Goal: Task Accomplishment & Management: Use online tool/utility

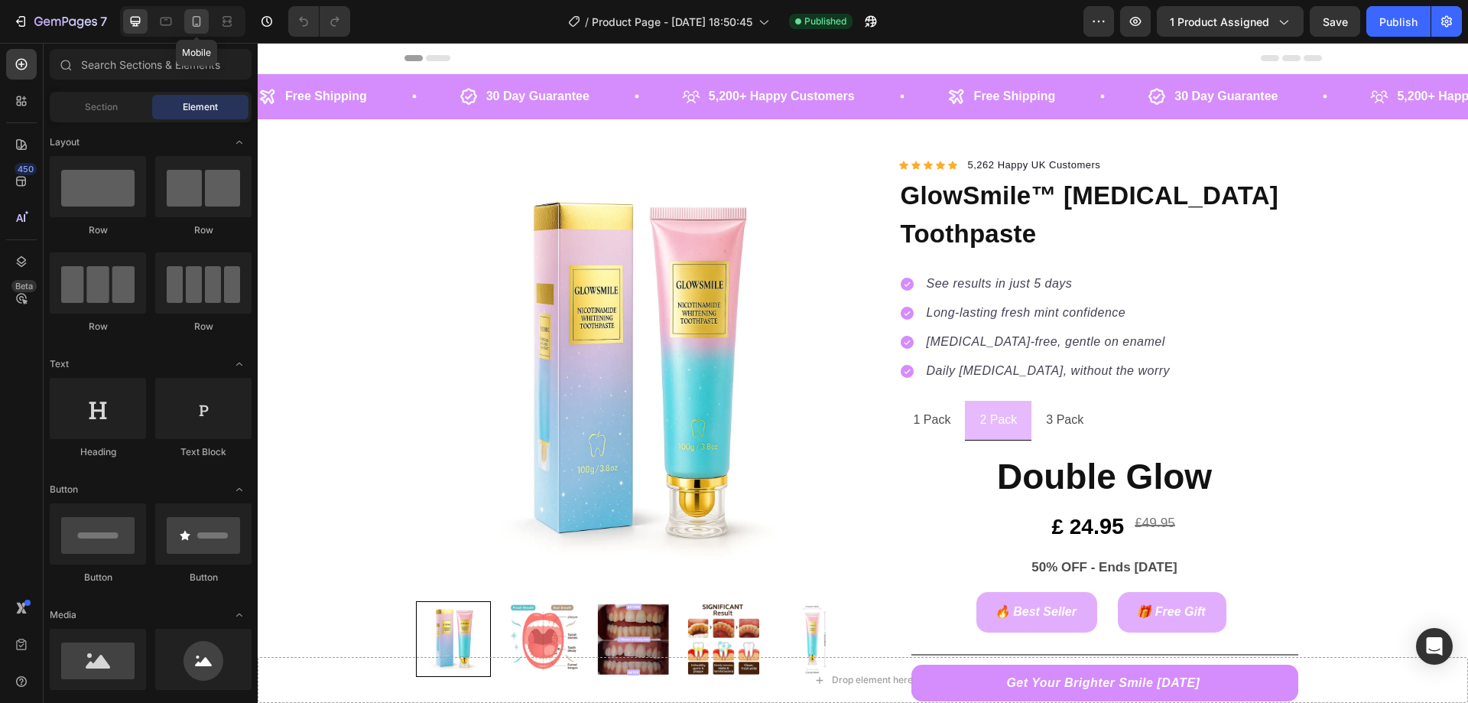
drag, startPoint x: 191, startPoint y: 15, endPoint x: 187, endPoint y: 83, distance: 67.4
click at [191, 15] on icon at bounding box center [196, 21] width 15 height 15
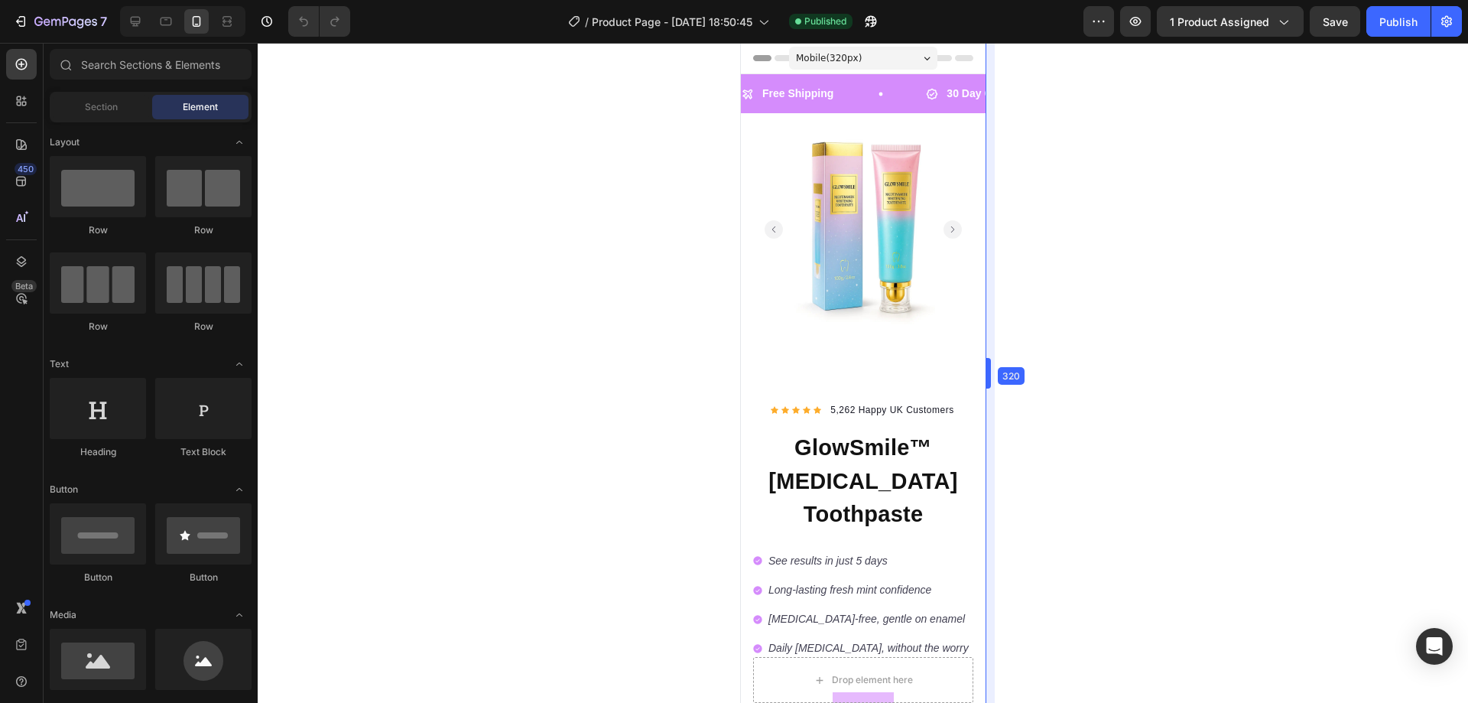
drag, startPoint x: 1014, startPoint y: 312, endPoint x: 327, endPoint y: 221, distance: 692.7
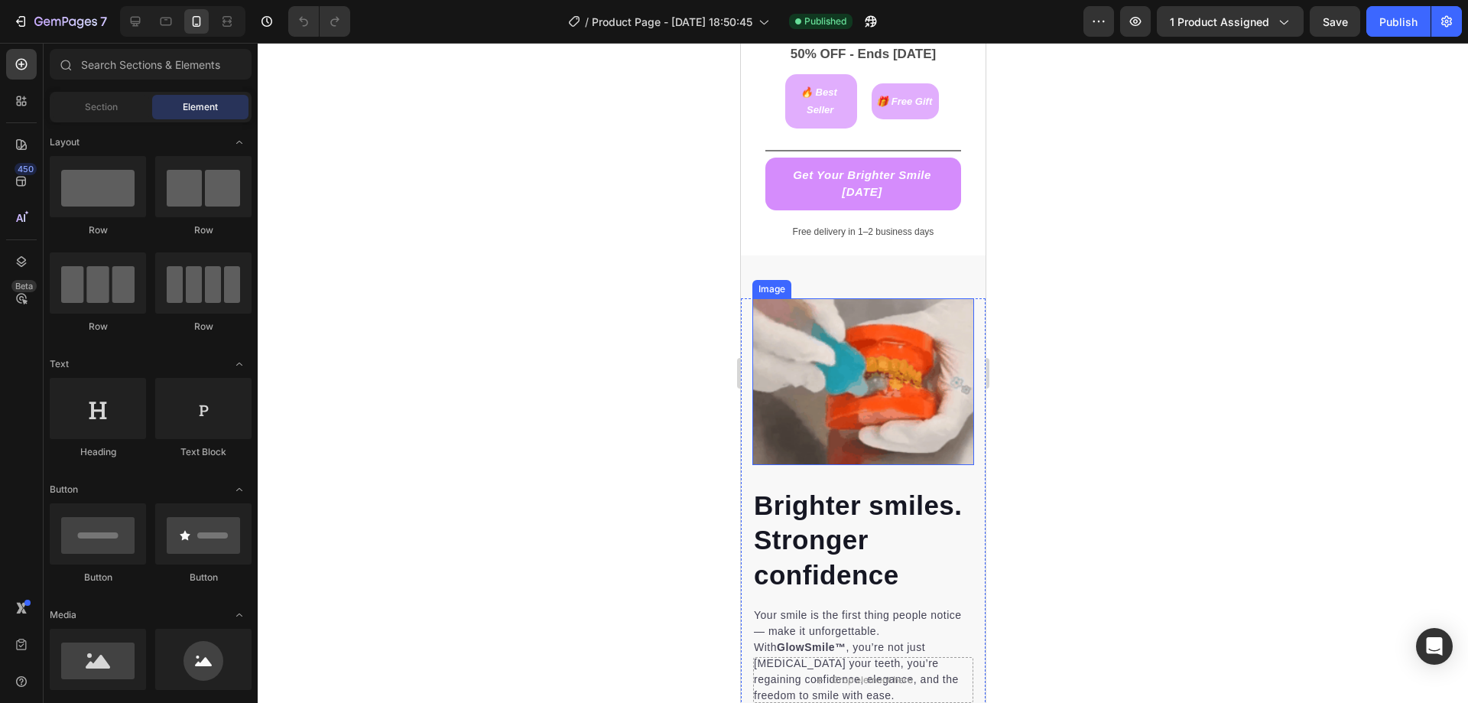
scroll to position [688, 0]
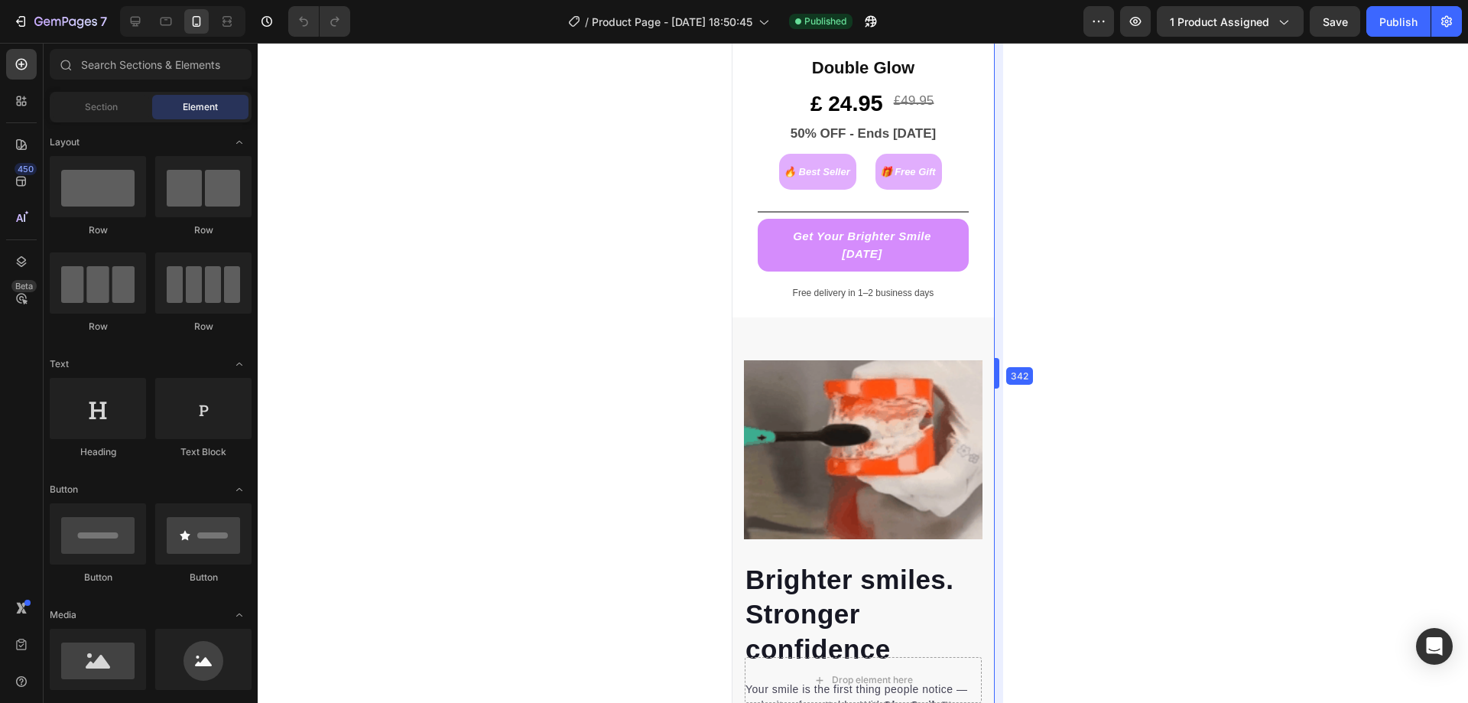
drag, startPoint x: 992, startPoint y: 361, endPoint x: 1013, endPoint y: 354, distance: 22.5
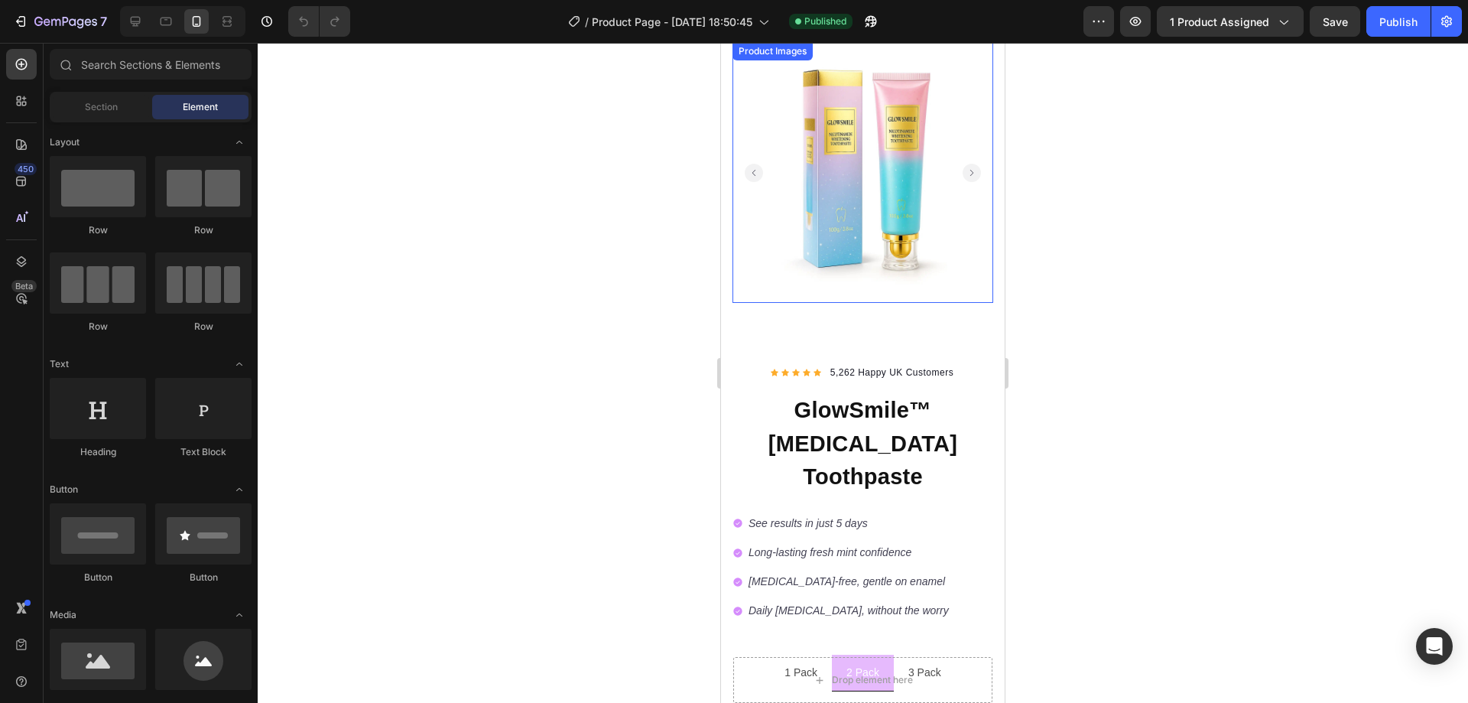
scroll to position [0, 0]
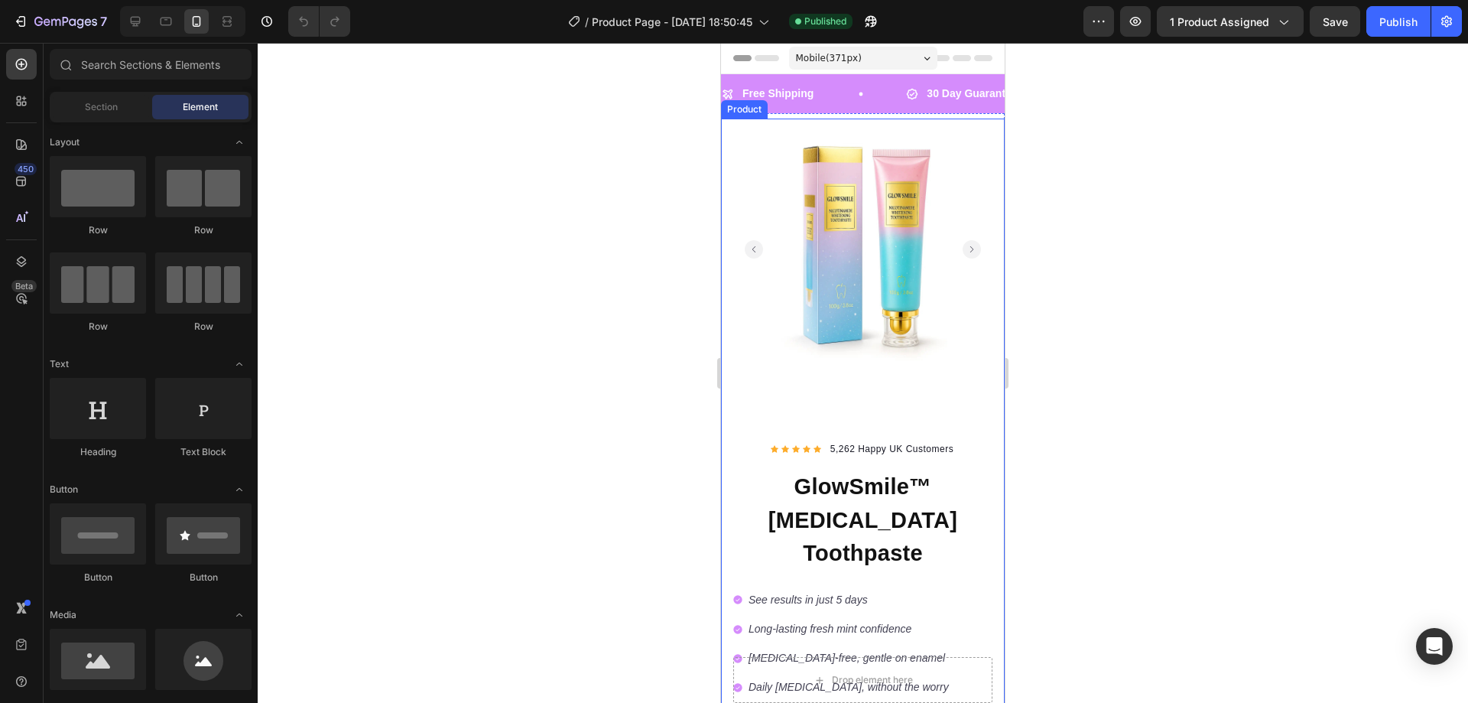
click at [856, 391] on div "Product Images Row Icon Icon Icon Icon Icon Icon List Hoz 5,262 Happy UK Custom…" at bounding box center [863, 568] width 284 height 898
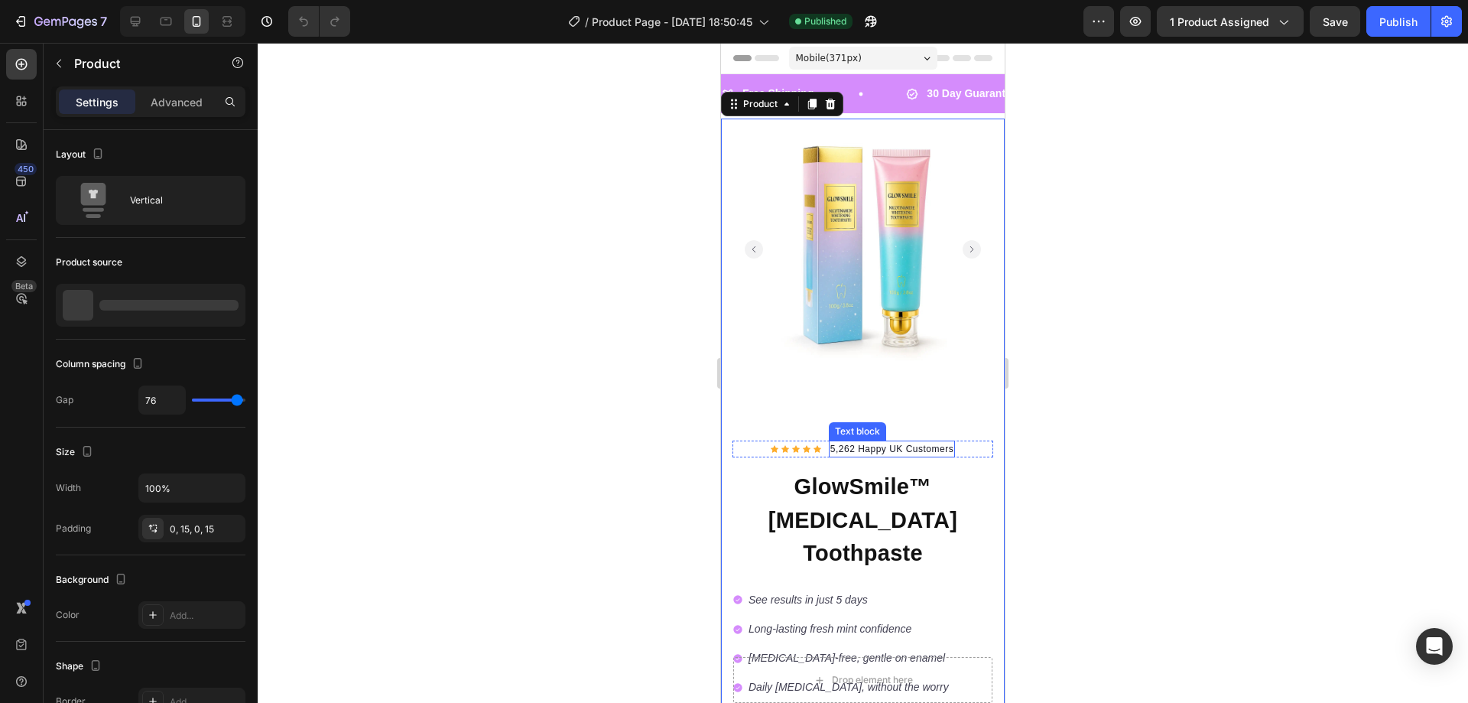
click at [856, 442] on p "5,262 Happy UK Customers" at bounding box center [891, 449] width 123 height 14
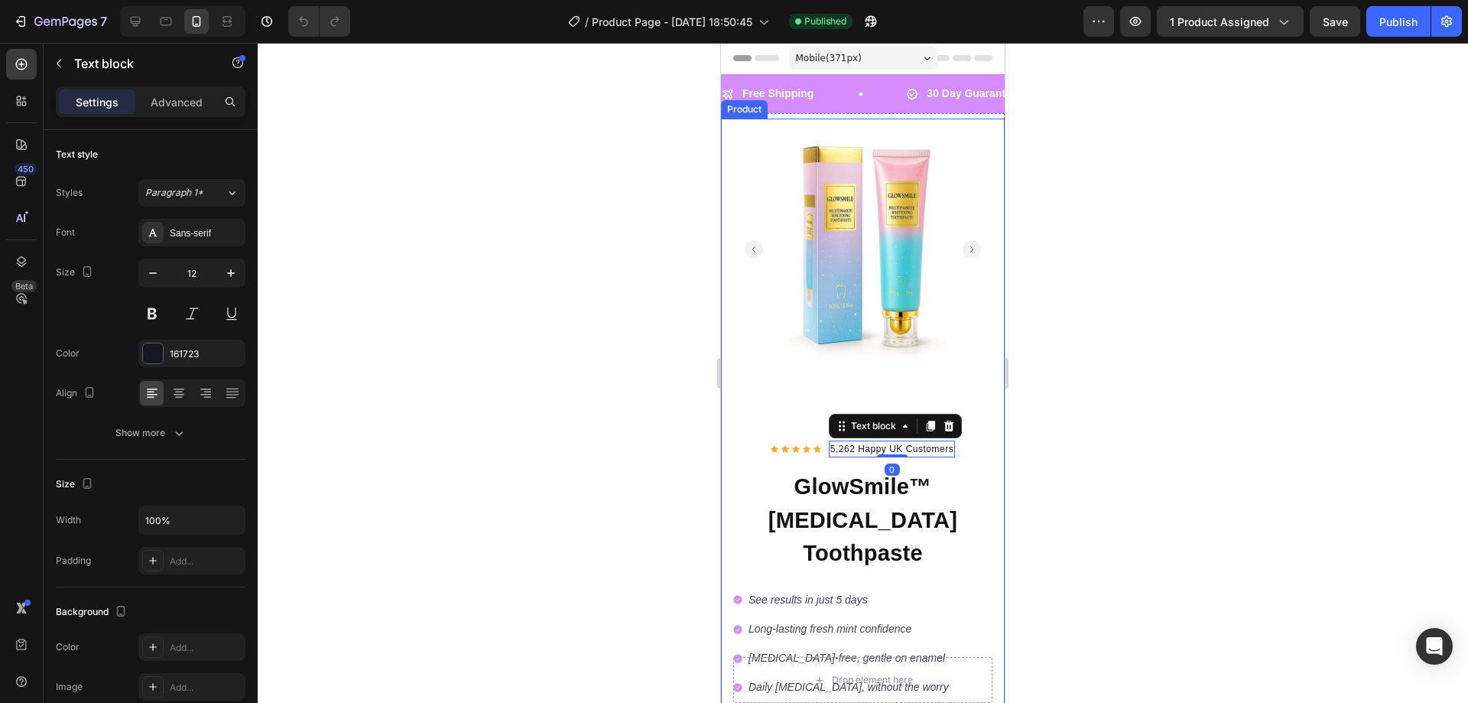
click at [775, 341] on img at bounding box center [863, 249] width 261 height 261
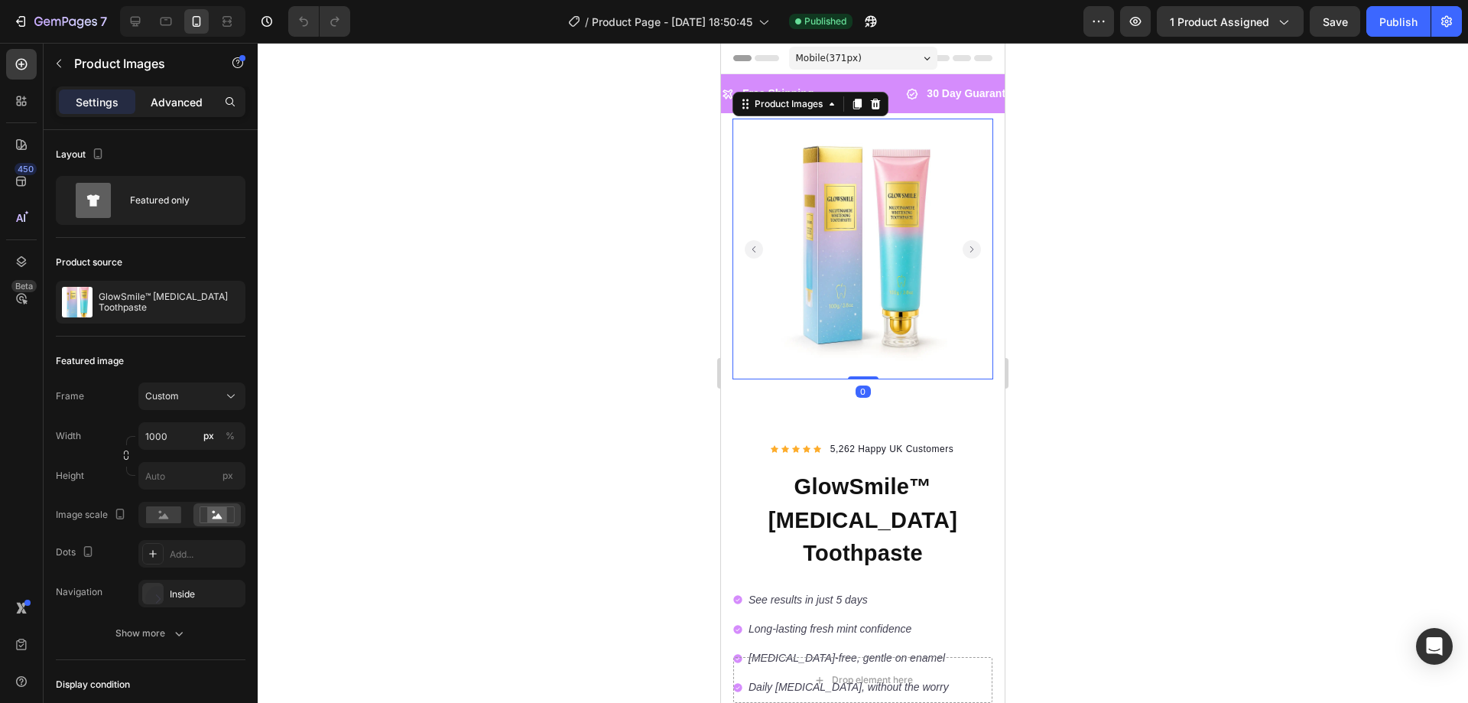
click at [155, 99] on p "Advanced" at bounding box center [177, 102] width 52 height 16
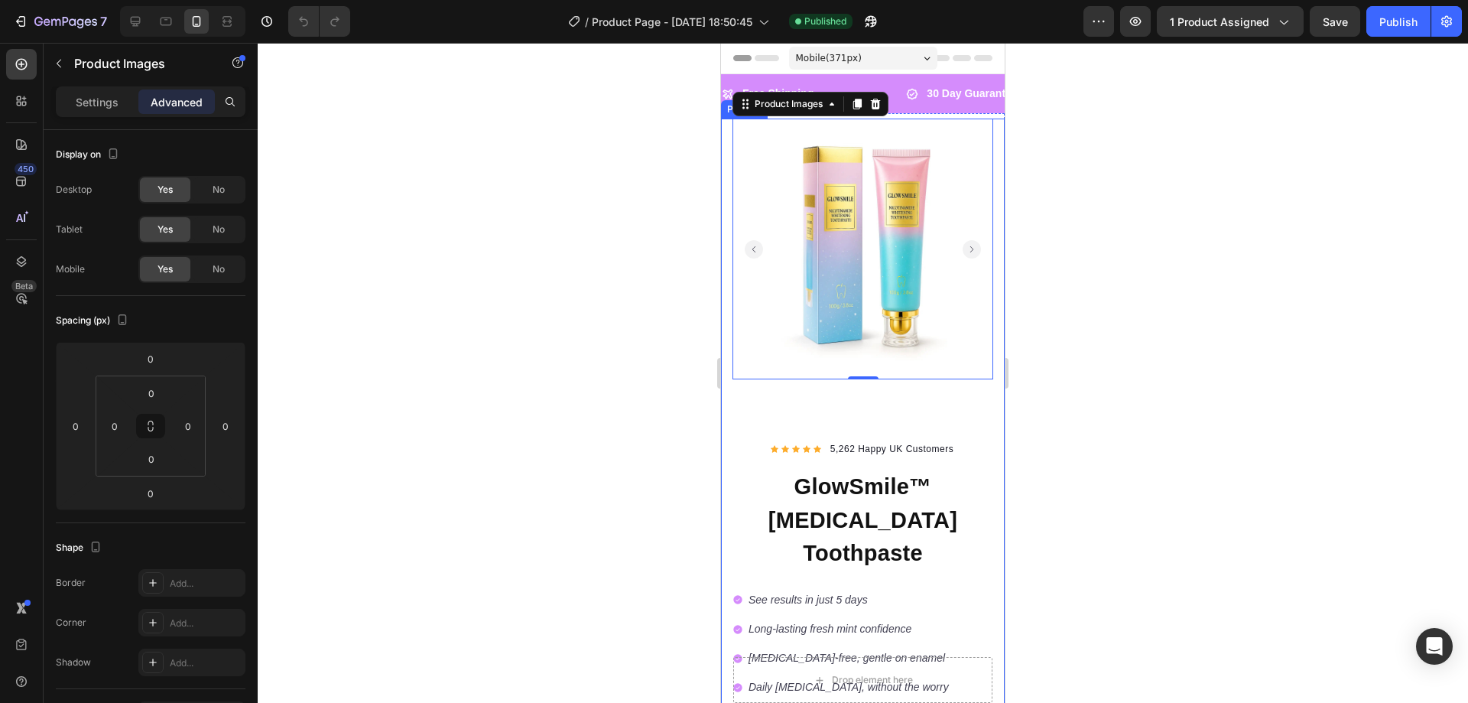
click at [790, 402] on div "Product Images 0 Row Icon Icon Icon Icon Icon Icon List Hoz 5,262 Happy UK Cust…" at bounding box center [863, 568] width 284 height 898
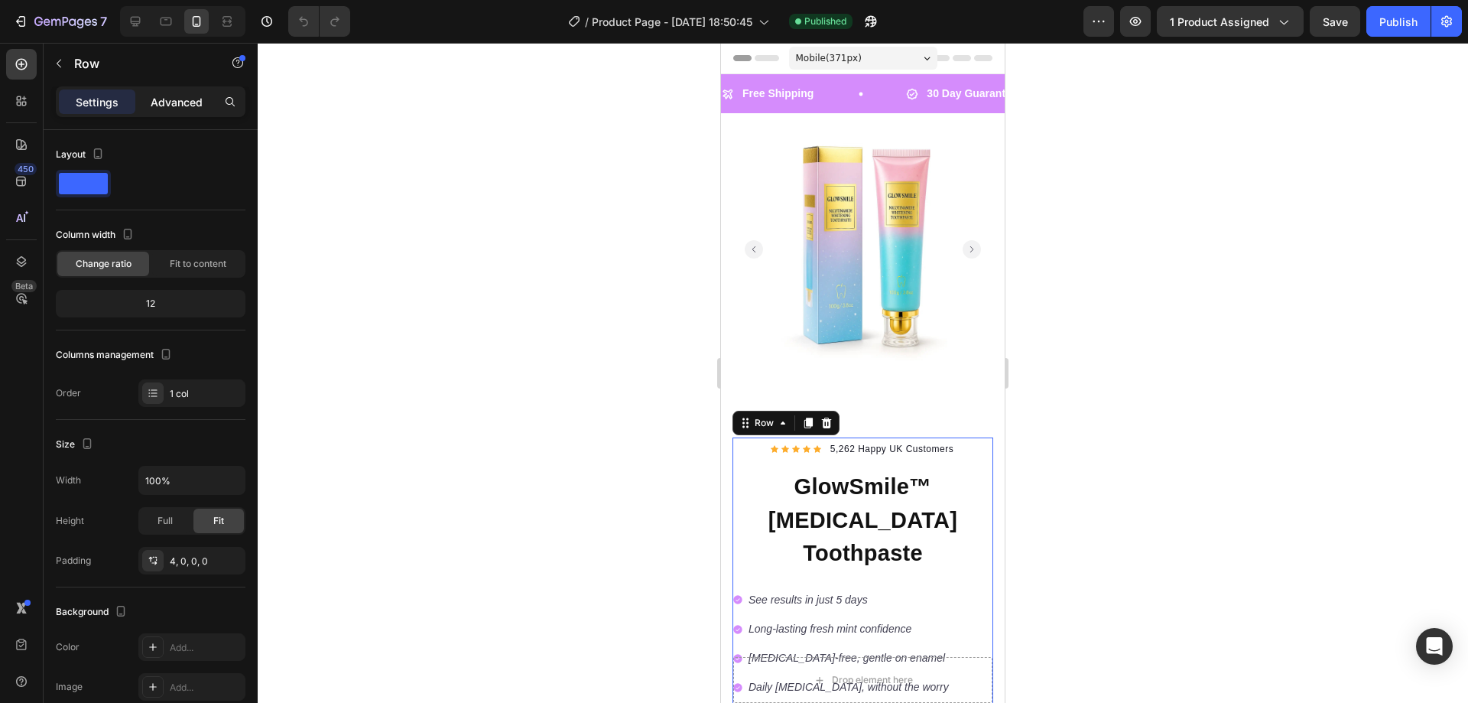
click at [183, 105] on p "Advanced" at bounding box center [177, 102] width 52 height 16
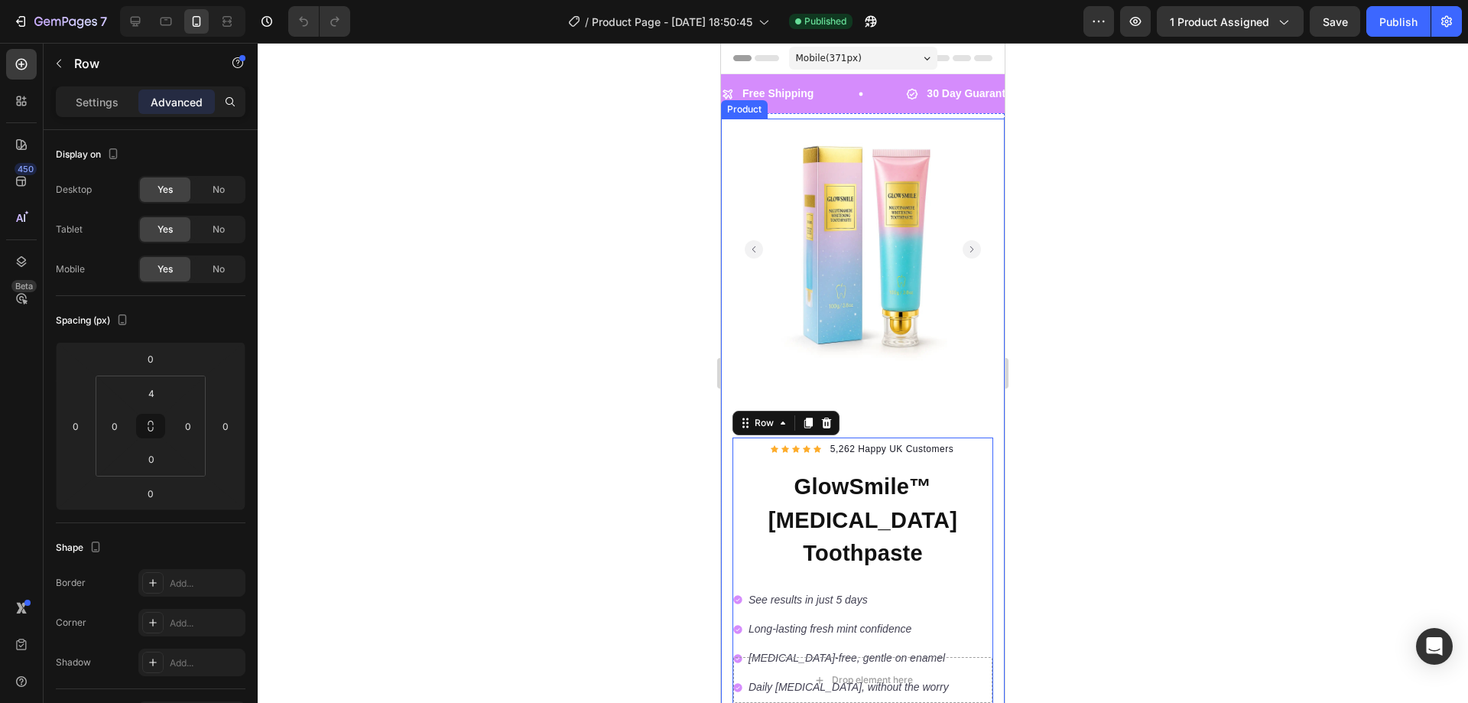
click at [883, 383] on div "Product Images Row Icon Icon Icon Icon Icon Icon List Hoz 5,262 Happy UK Custom…" at bounding box center [863, 568] width 284 height 898
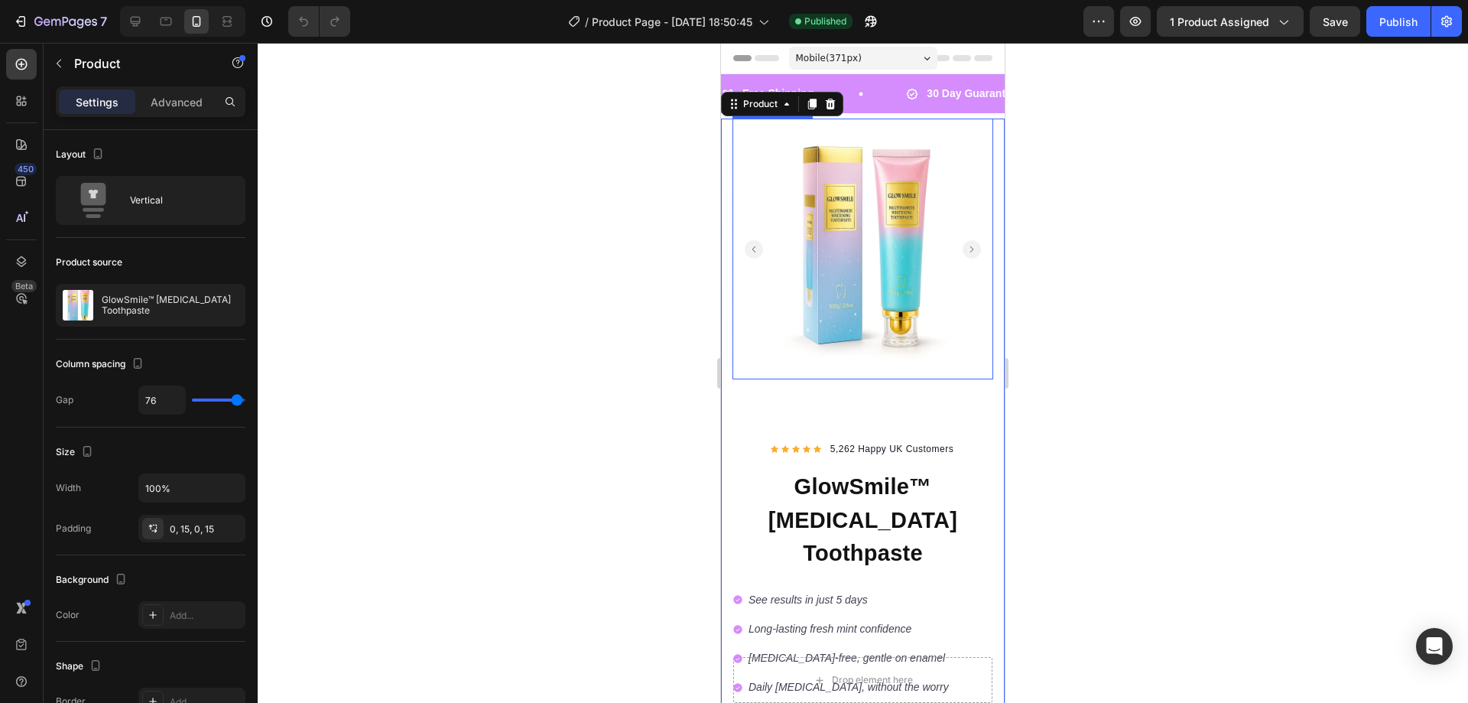
click at [869, 323] on img at bounding box center [863, 249] width 261 height 261
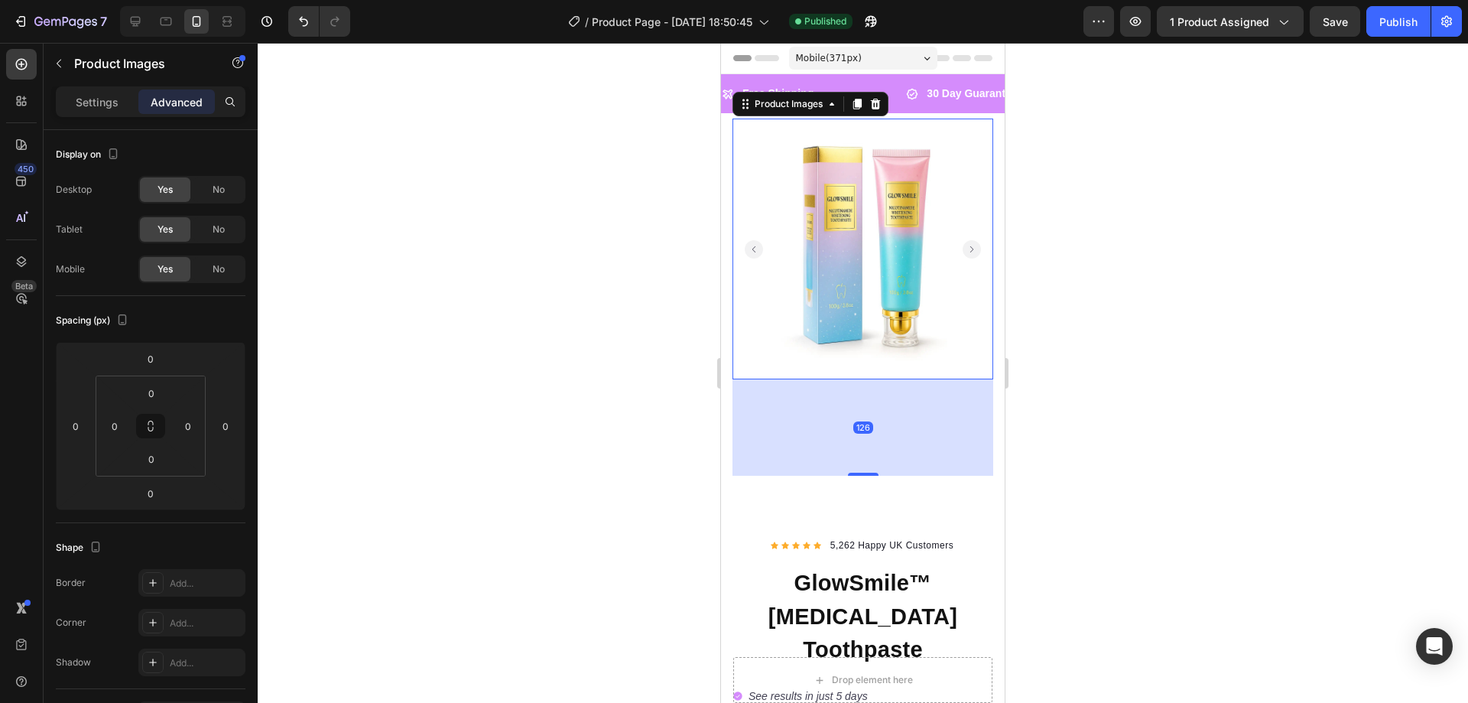
drag, startPoint x: 860, startPoint y: 365, endPoint x: 876, endPoint y: 409, distance: 46.2
click at [886, 379] on div "126" at bounding box center [863, 379] width 261 height 0
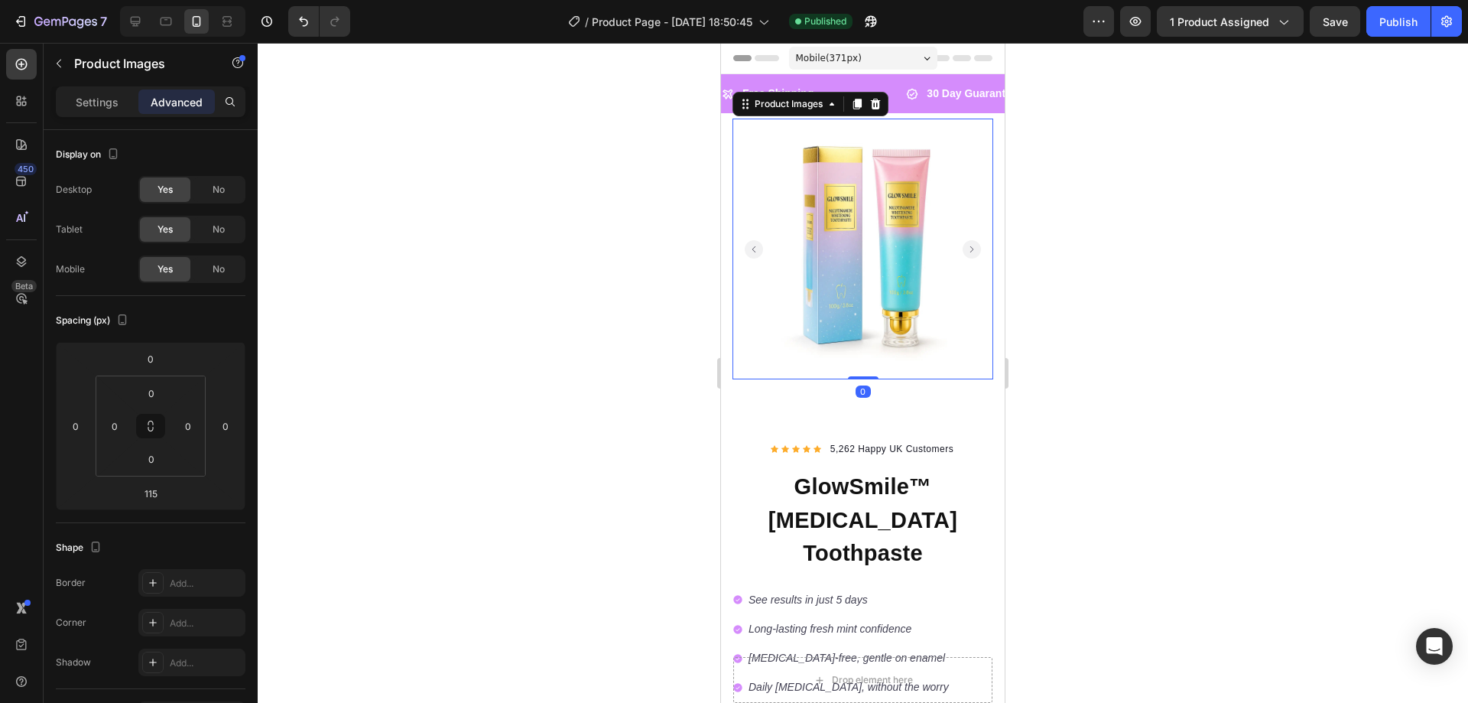
drag, startPoint x: 866, startPoint y: 455, endPoint x: 850, endPoint y: 285, distance: 170.6
click at [846, 290] on div "Product Images 0" at bounding box center [863, 249] width 261 height 261
type input "0"
click at [904, 395] on div "Product Images 0 Row Icon Icon Icon Icon Icon Icon List Hoz 5,262 Happy UK Cust…" at bounding box center [863, 568] width 284 height 898
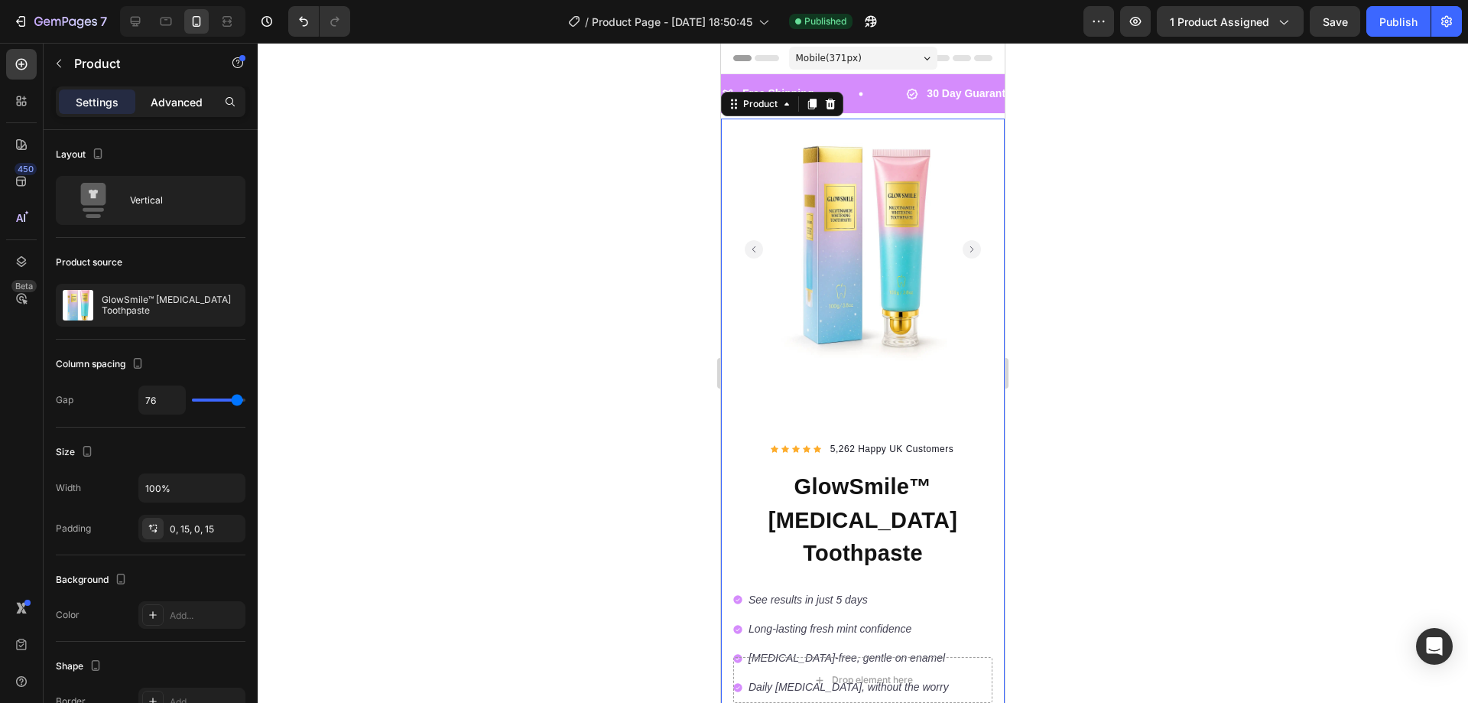
click at [180, 99] on p "Advanced" at bounding box center [177, 102] width 52 height 16
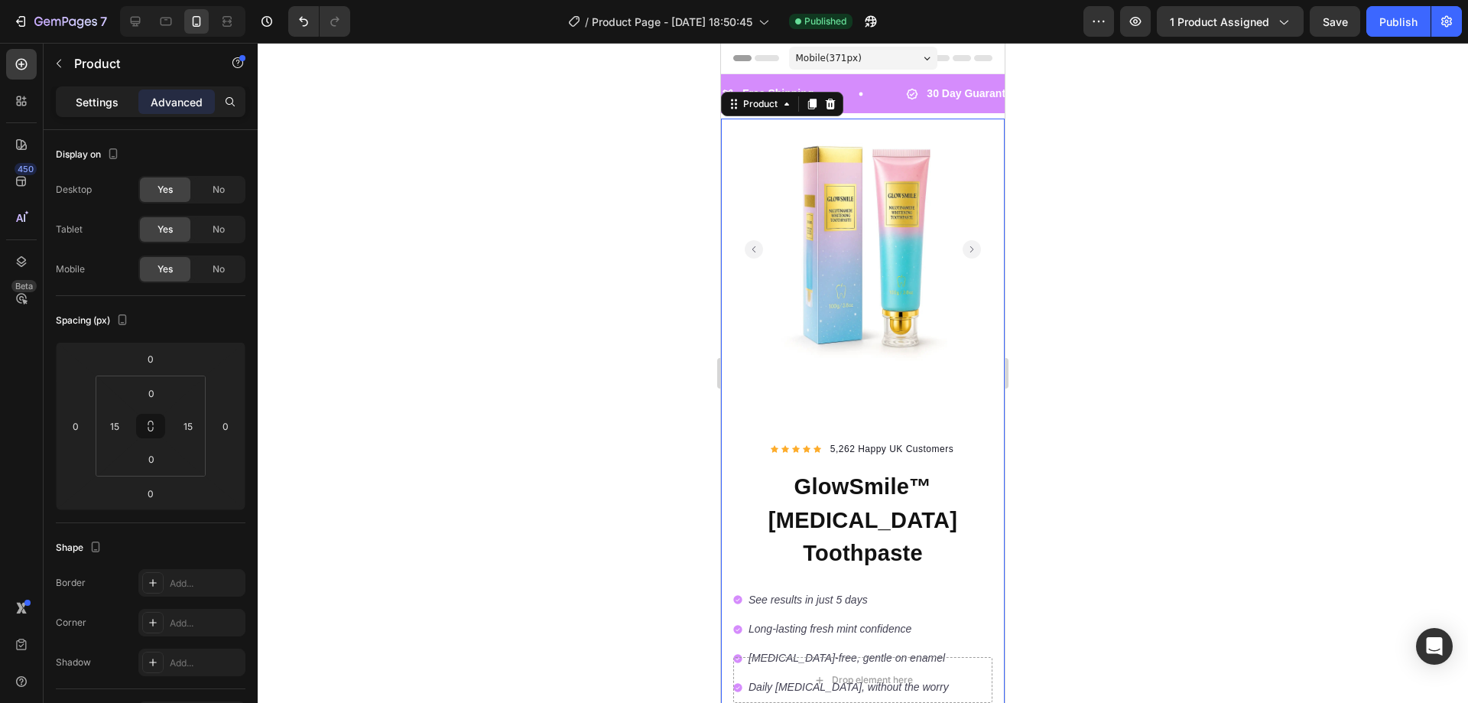
click at [119, 102] on div "Settings" at bounding box center [97, 101] width 76 height 24
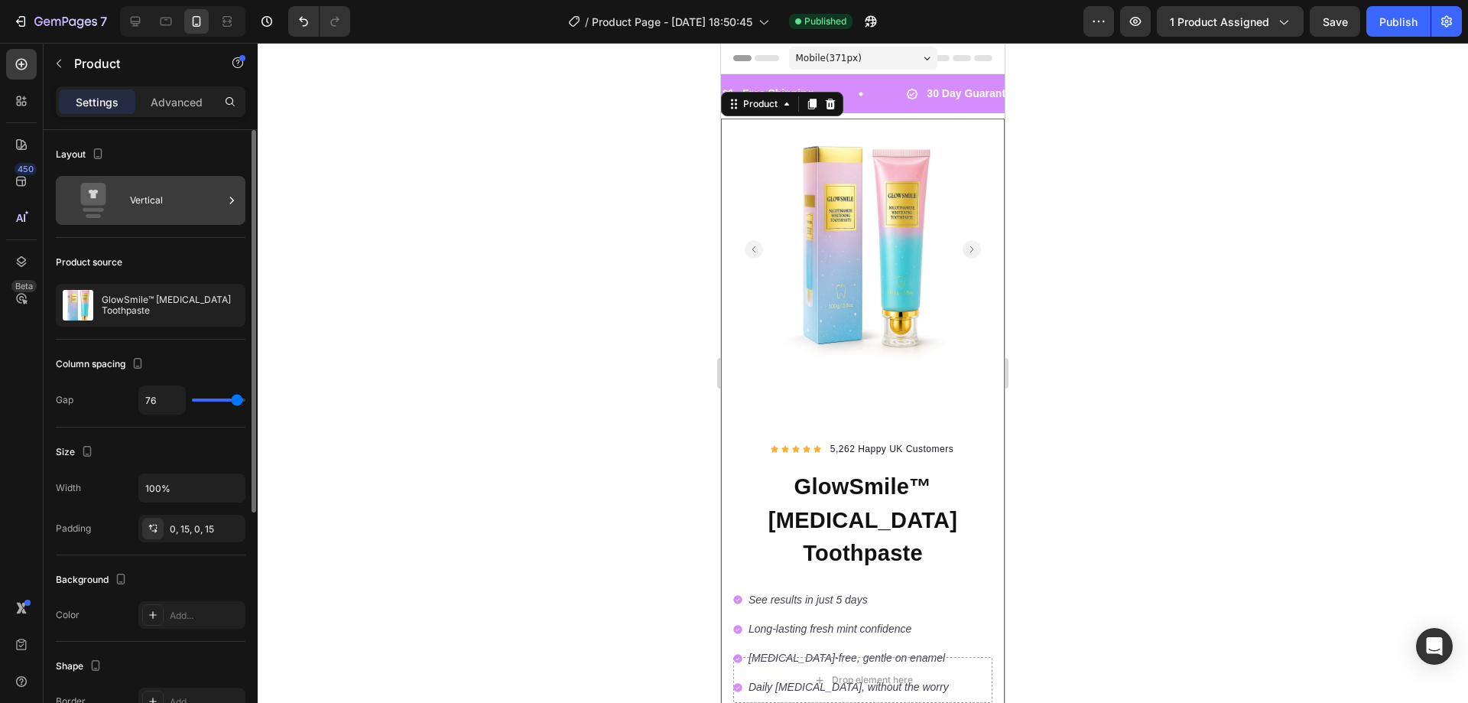
click at [157, 204] on div "Vertical" at bounding box center [176, 200] width 93 height 35
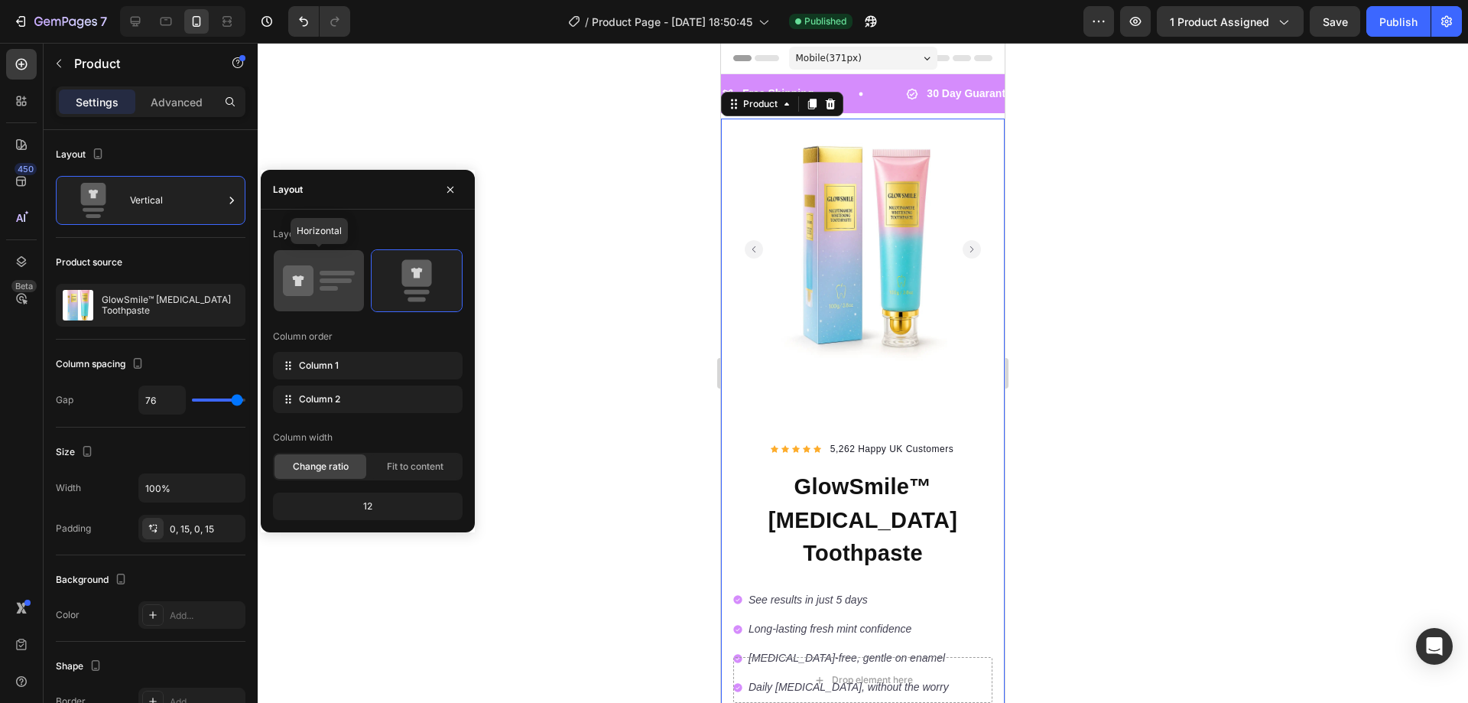
click at [338, 283] on rect at bounding box center [336, 280] width 32 height 5
type input "30"
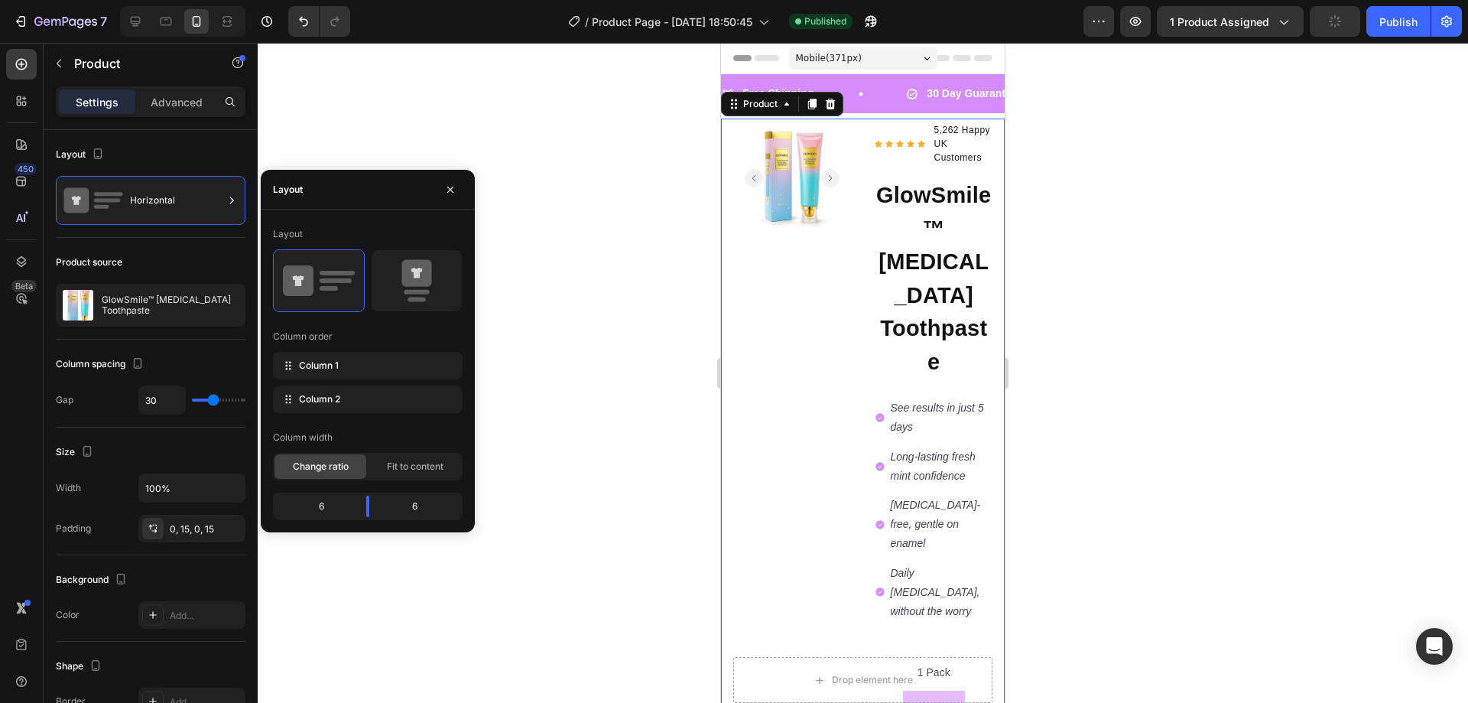
click at [467, 291] on div "Layout Column order Column 1 Column 2 Column width Change ratio Fit to content …" at bounding box center [368, 371] width 214 height 298
click at [396, 274] on icon at bounding box center [417, 280] width 72 height 43
type input "76"
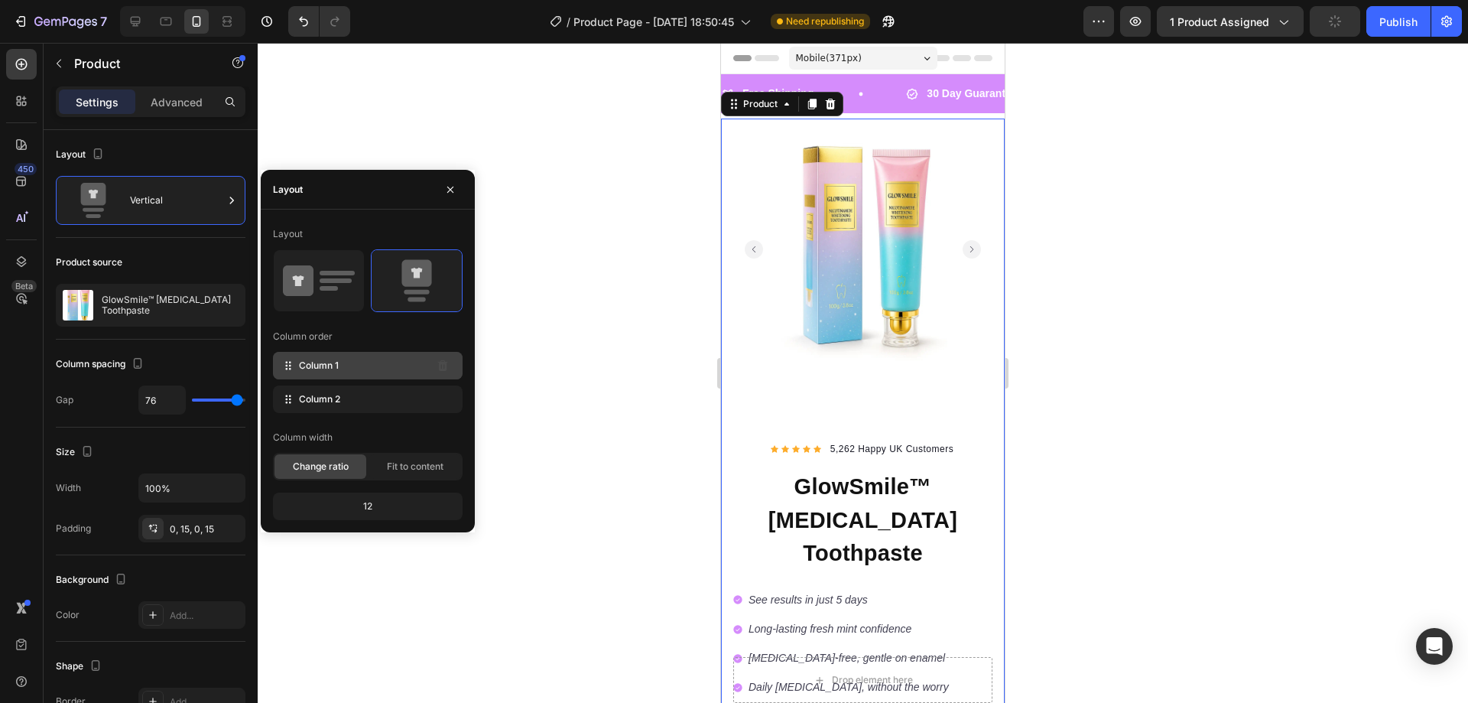
click at [388, 365] on div "Column 1" at bounding box center [368, 366] width 190 height 28
drag, startPoint x: 388, startPoint y: 365, endPoint x: 388, endPoint y: 398, distance: 33.7
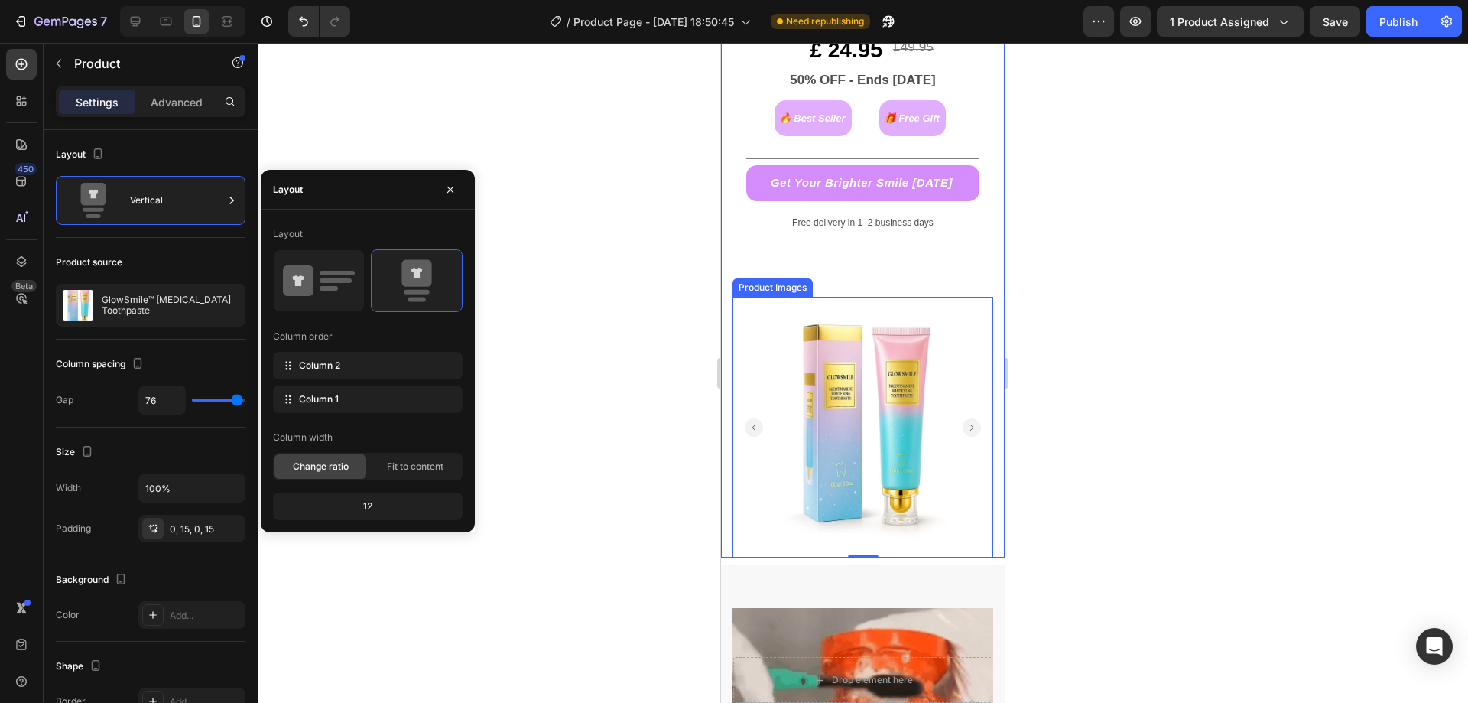
scroll to position [535, 0]
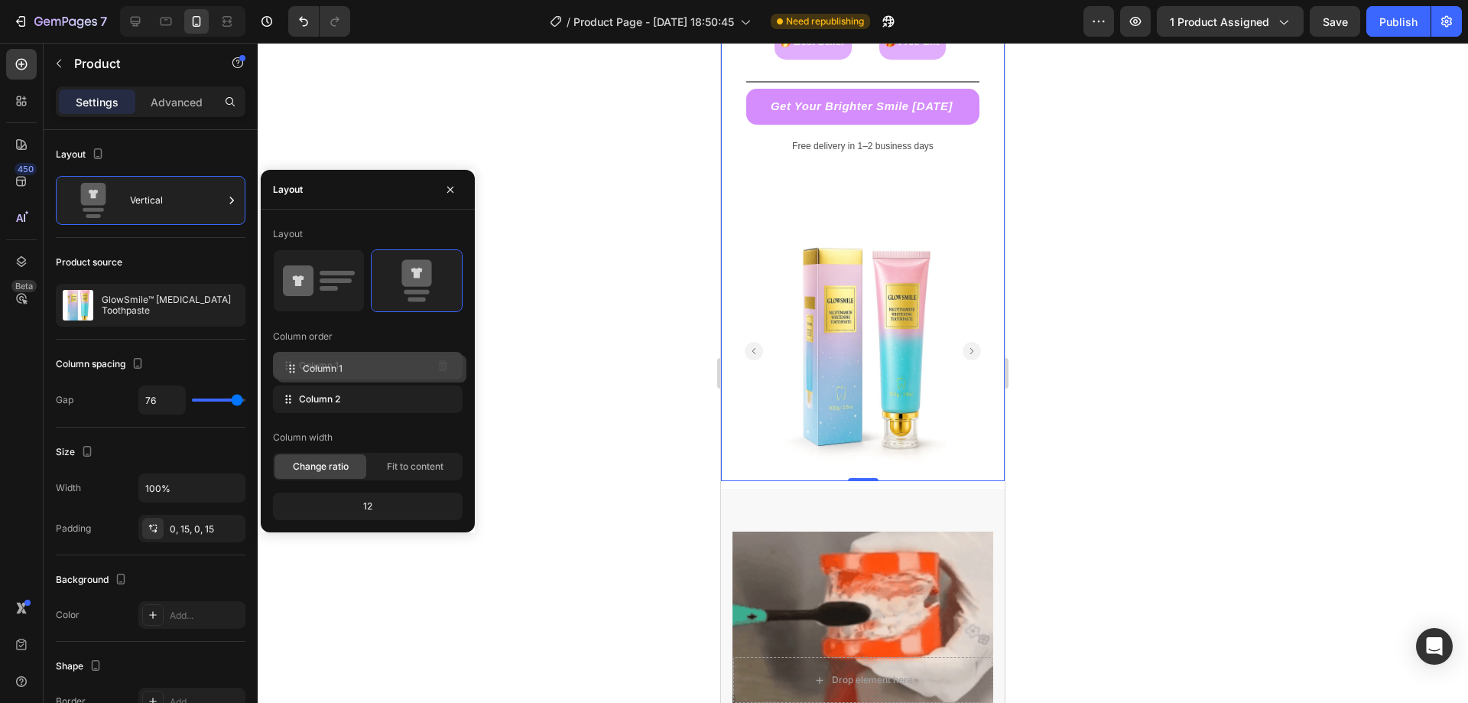
drag, startPoint x: 362, startPoint y: 398, endPoint x: 365, endPoint y: 365, distance: 33.1
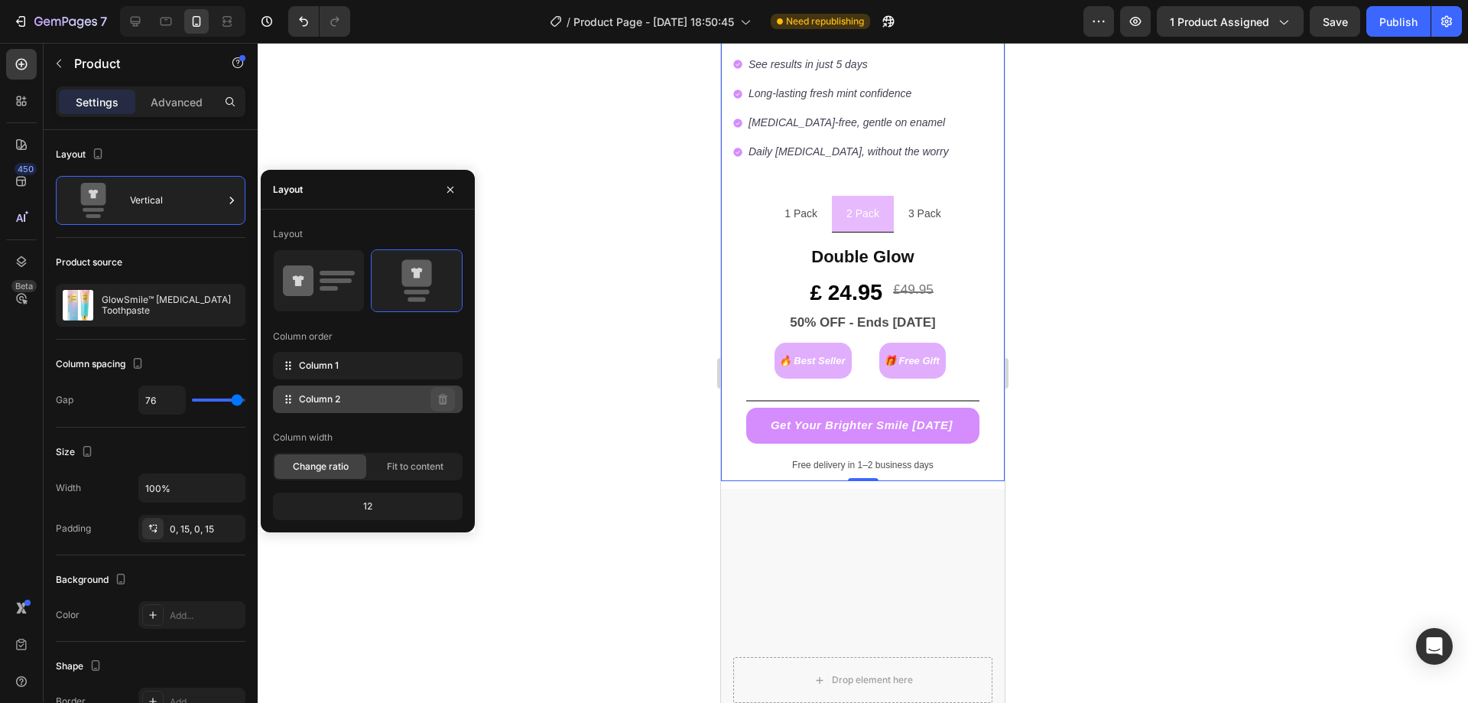
scroll to position [0, 0]
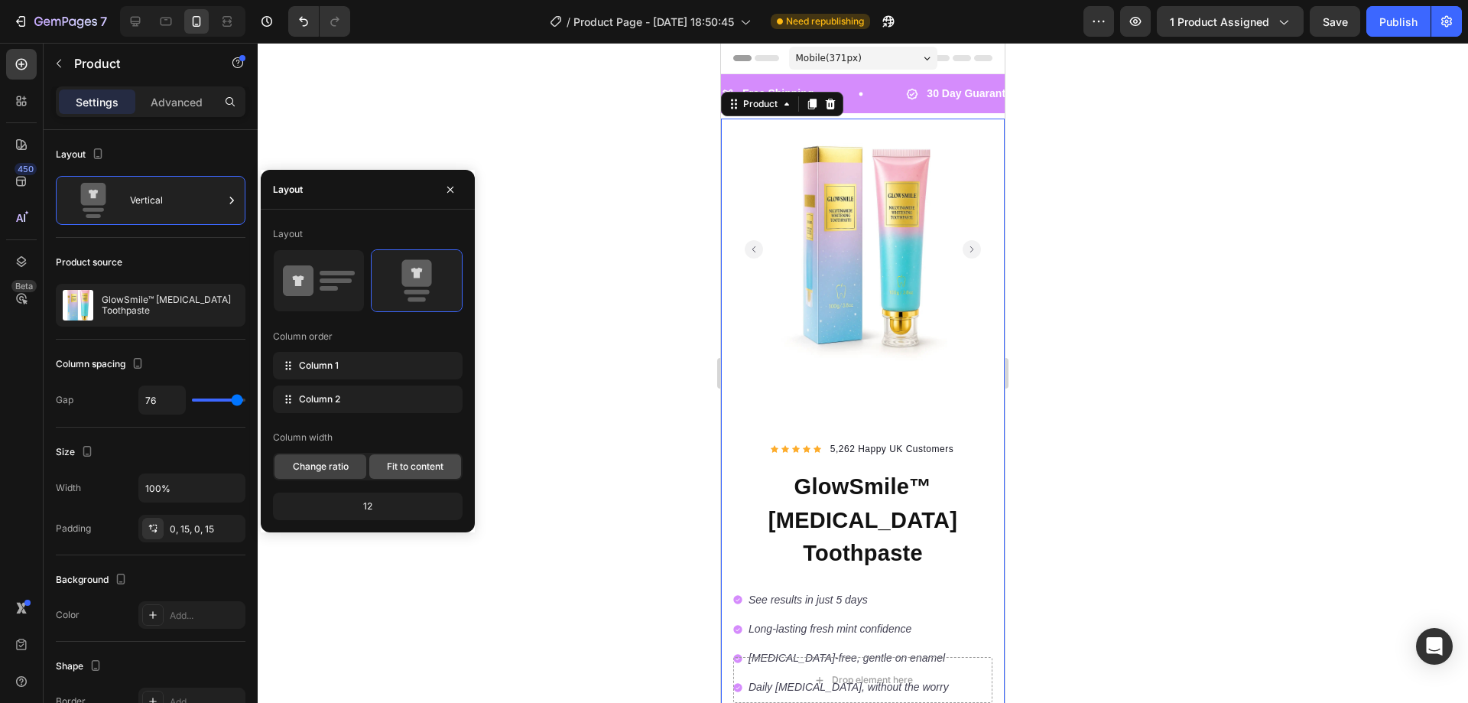
click at [391, 463] on span "Fit to content" at bounding box center [415, 467] width 57 height 14
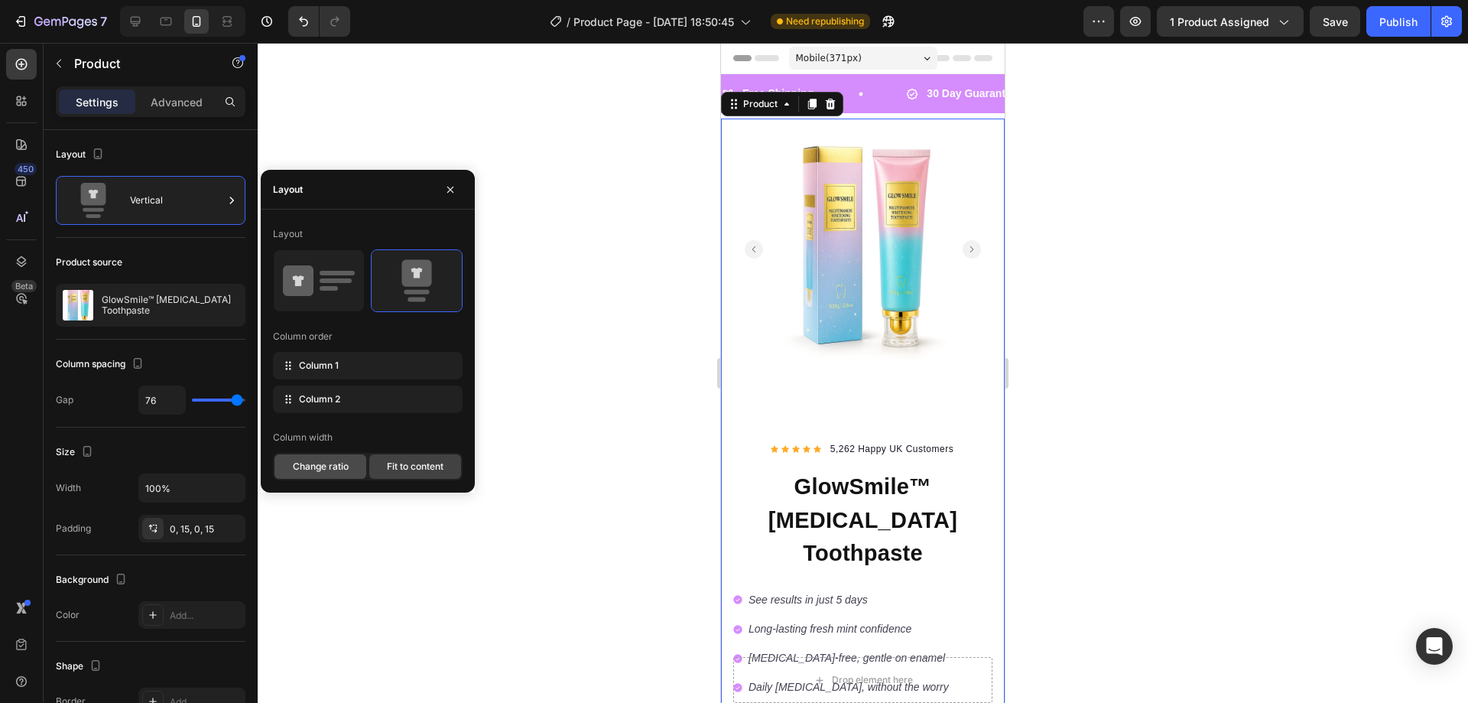
click at [349, 463] on div "Change ratio" at bounding box center [321, 466] width 92 height 24
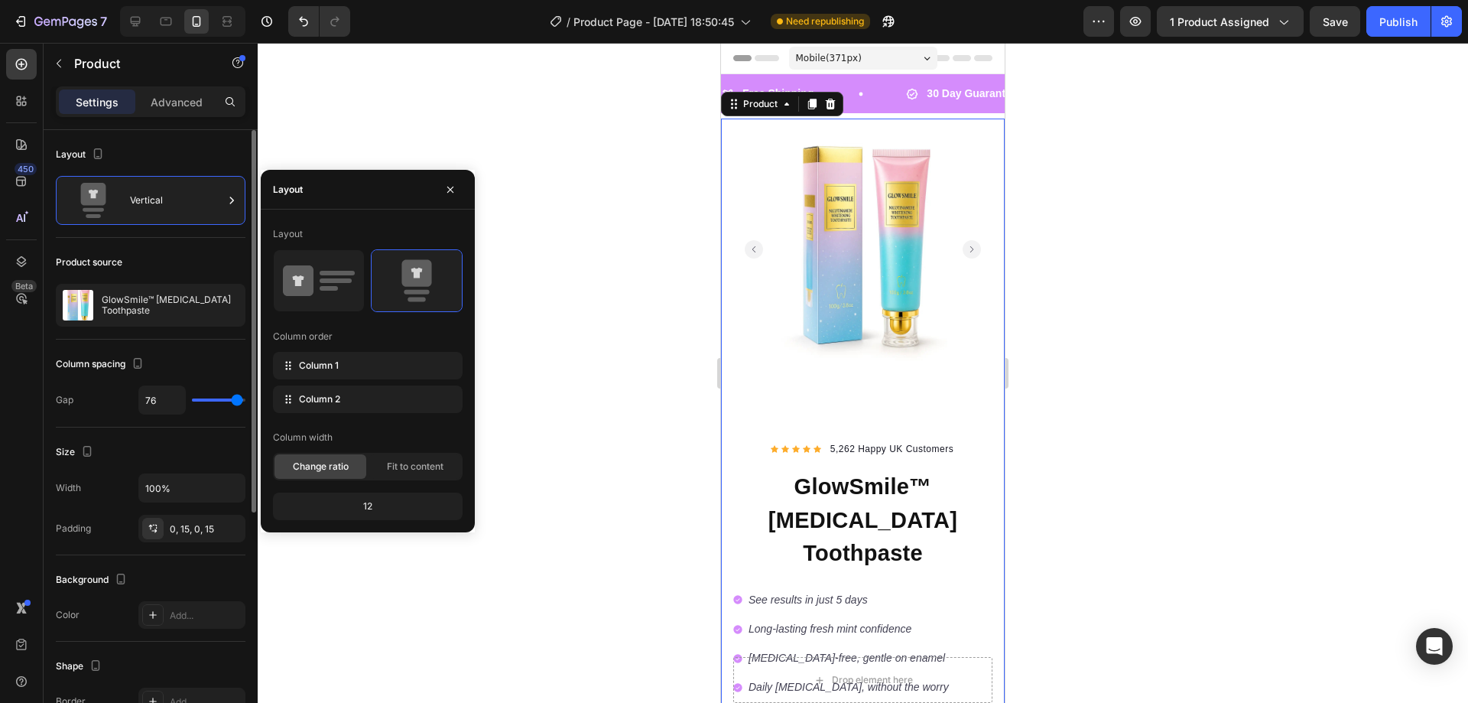
type input "0"
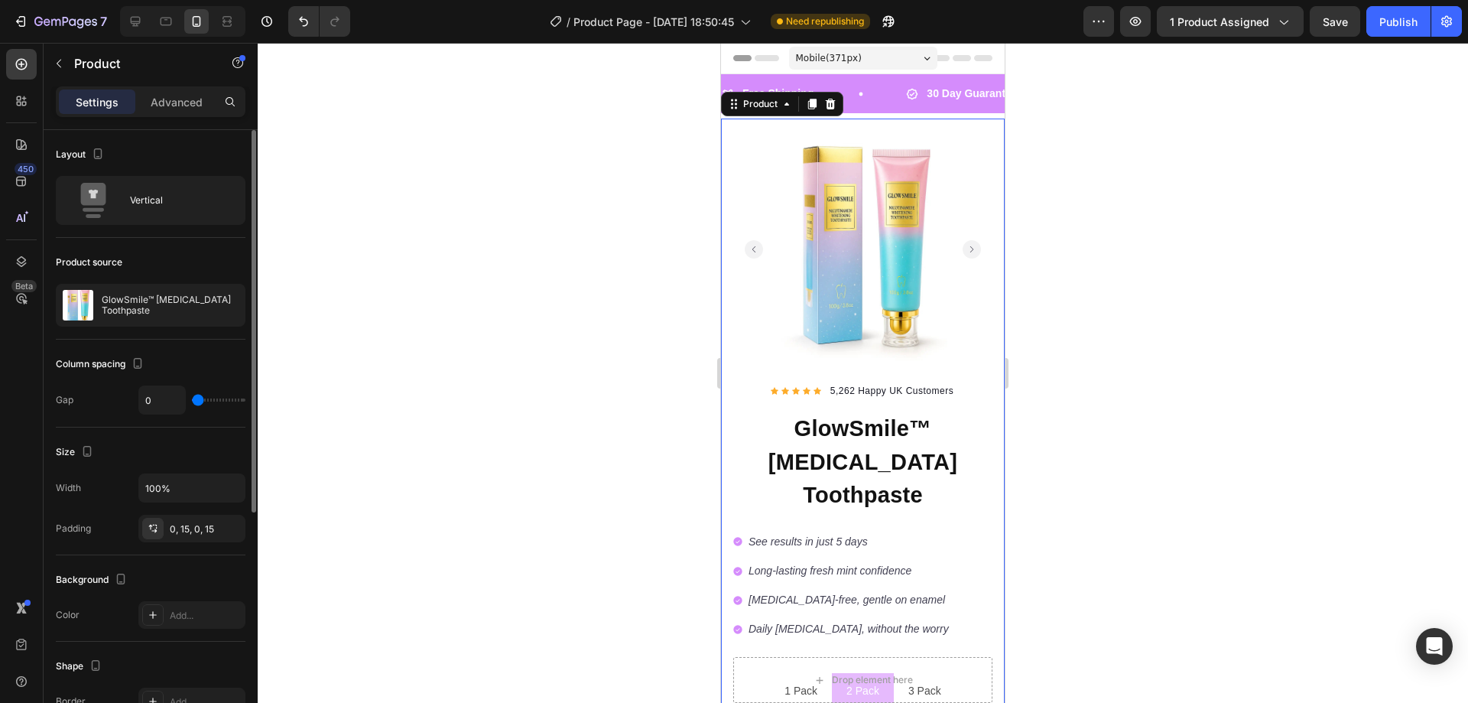
type input "0"
click at [192, 401] on input "range" at bounding box center [219, 399] width 54 height 3
type input "1"
type input "80"
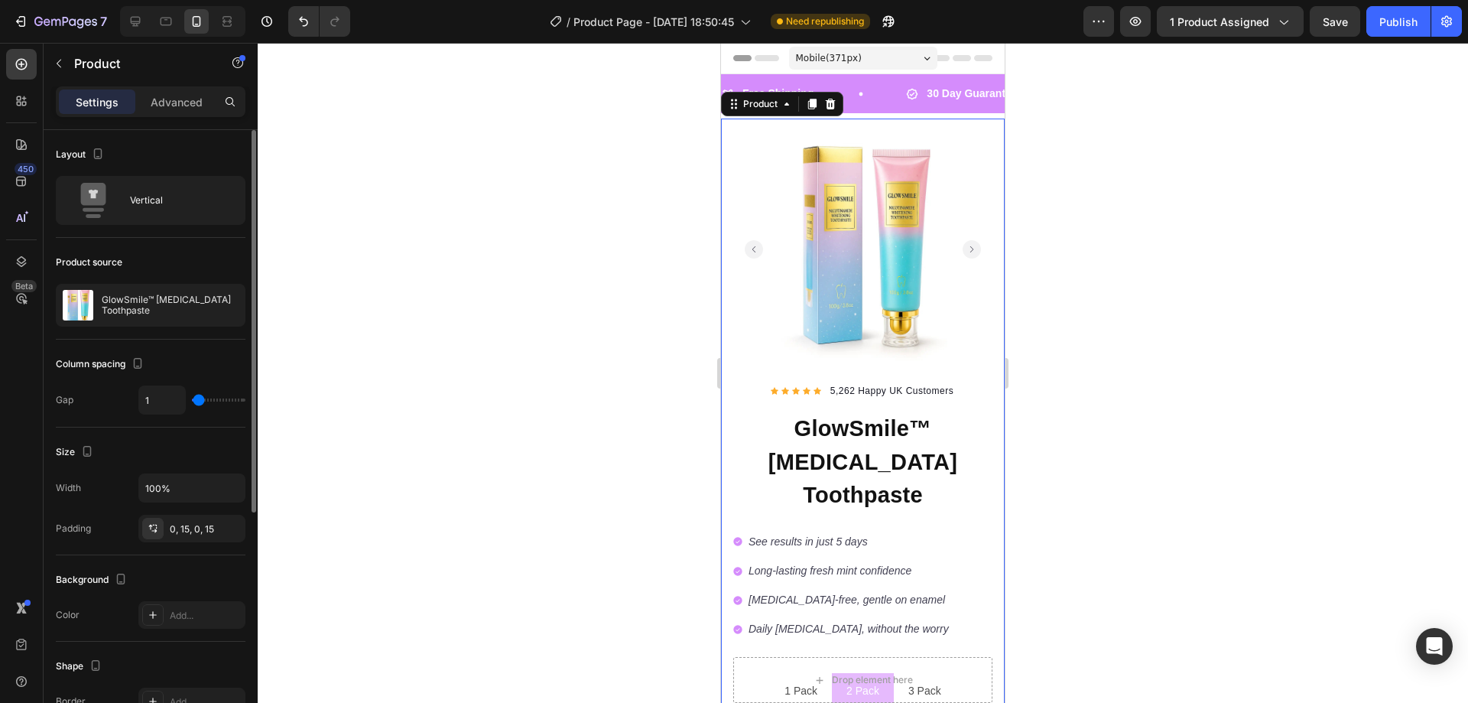
type input "80"
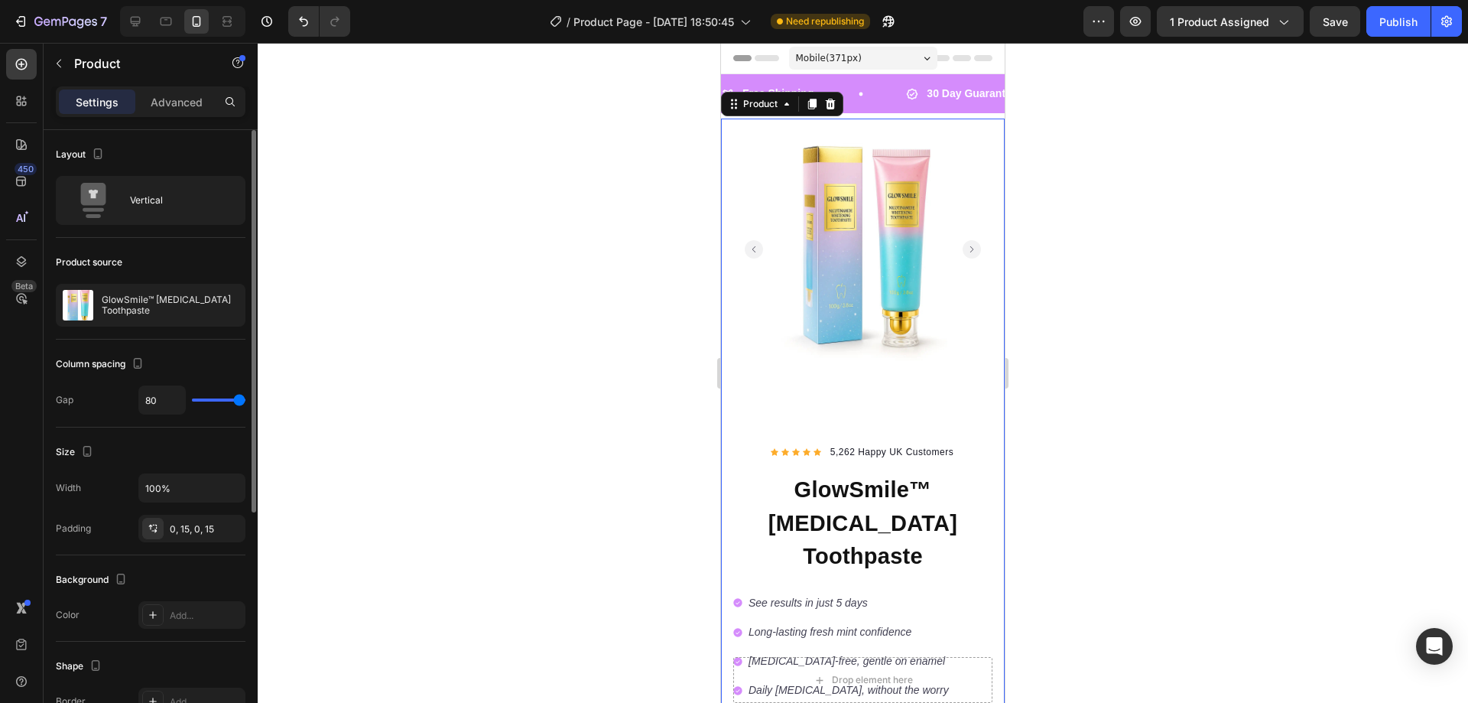
type input "74"
type input "0"
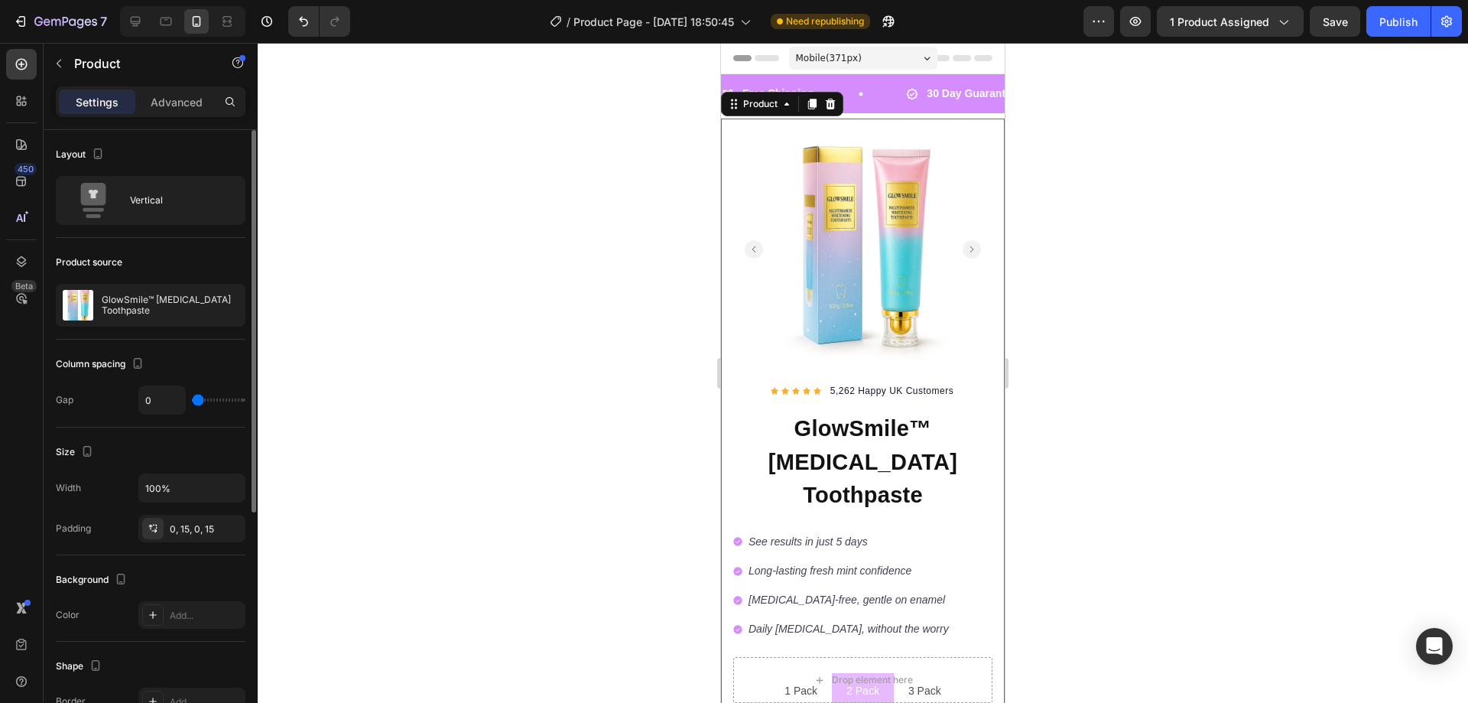
type input "1"
type input "3"
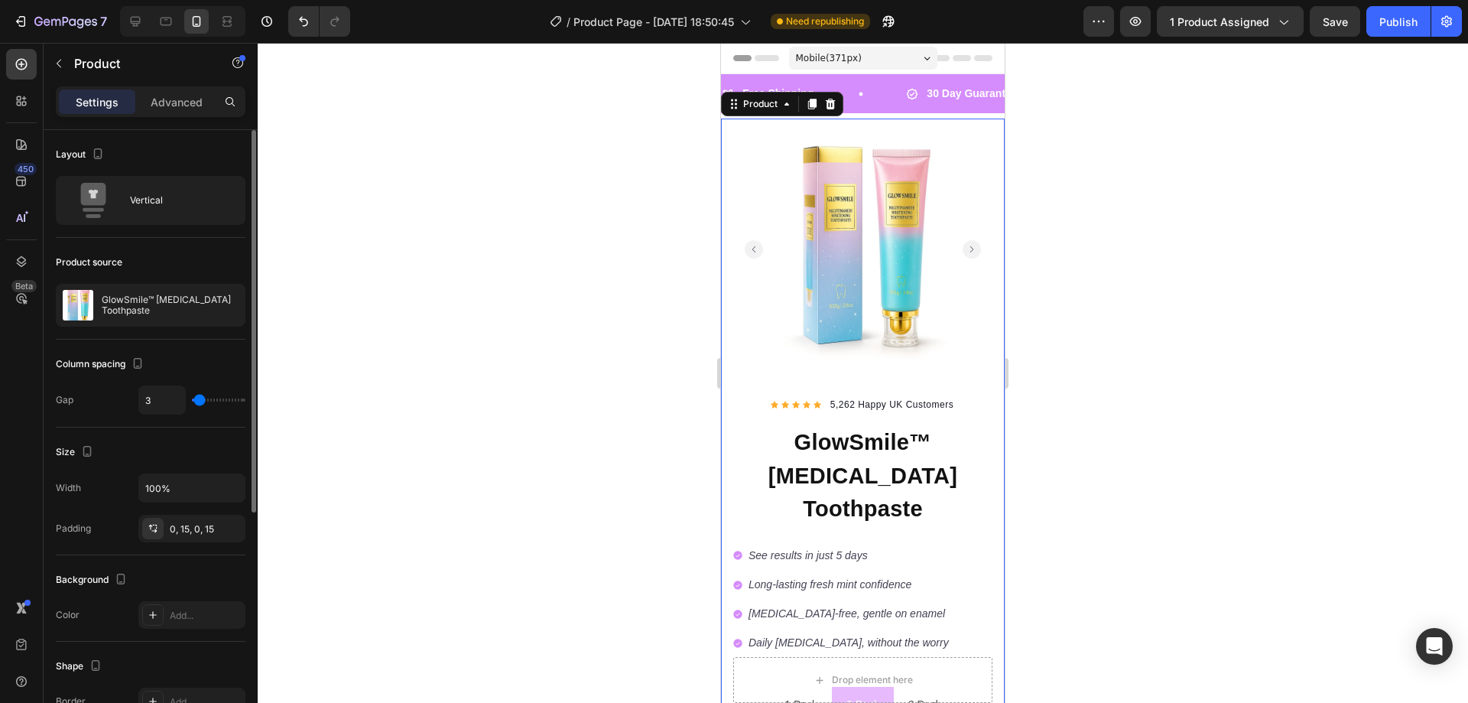
type input "18"
type input "16"
drag, startPoint x: 197, startPoint y: 398, endPoint x: 206, endPoint y: 394, distance: 10.9
type input "16"
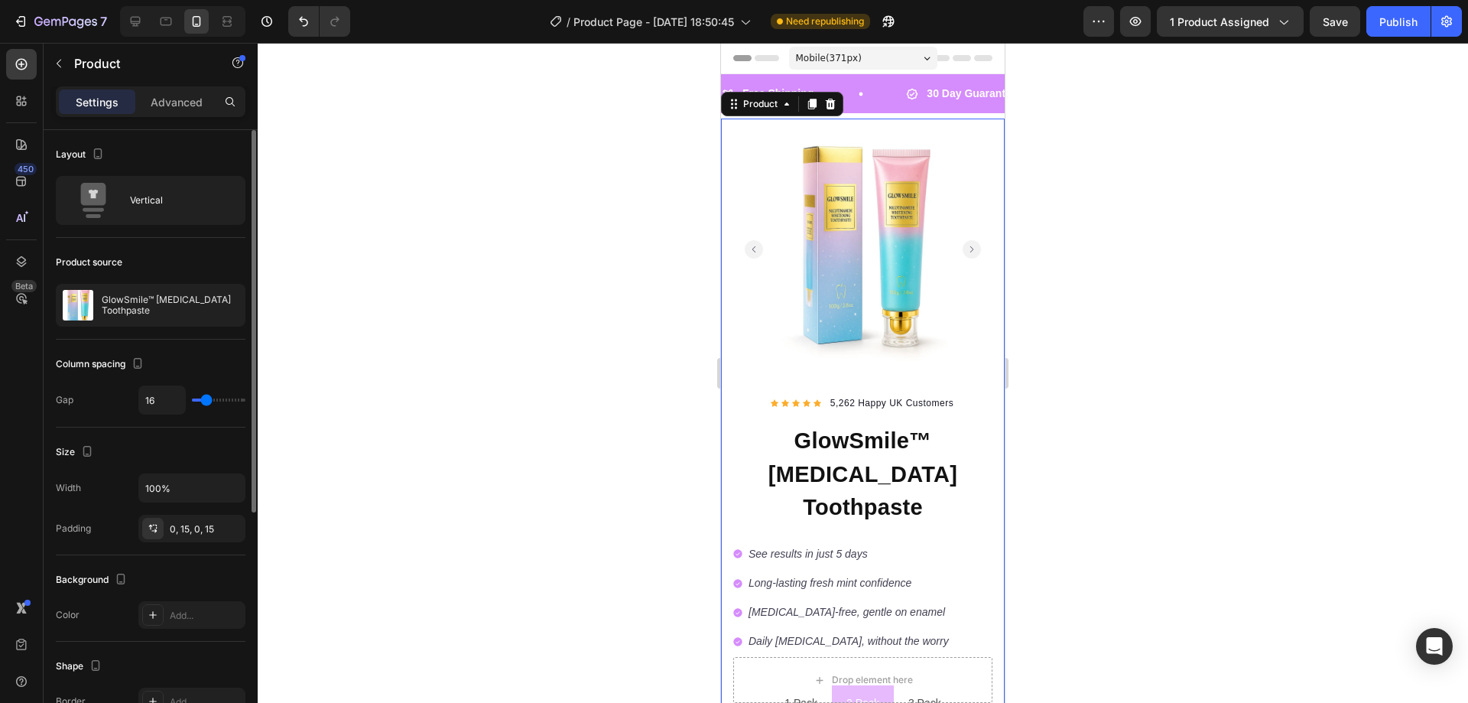
click at [206, 398] on input "range" at bounding box center [219, 399] width 54 height 3
click at [1381, 18] on div "Publish" at bounding box center [1398, 22] width 38 height 16
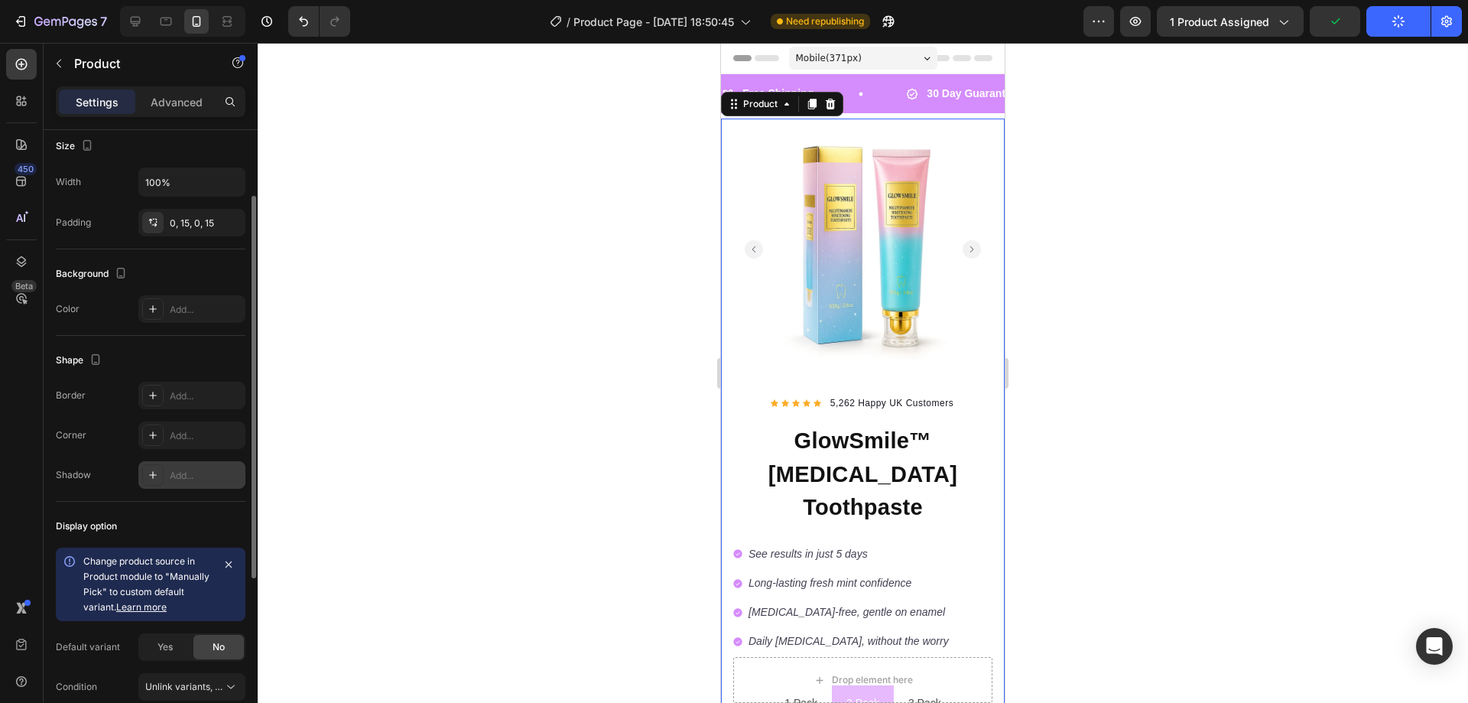
scroll to position [377, 0]
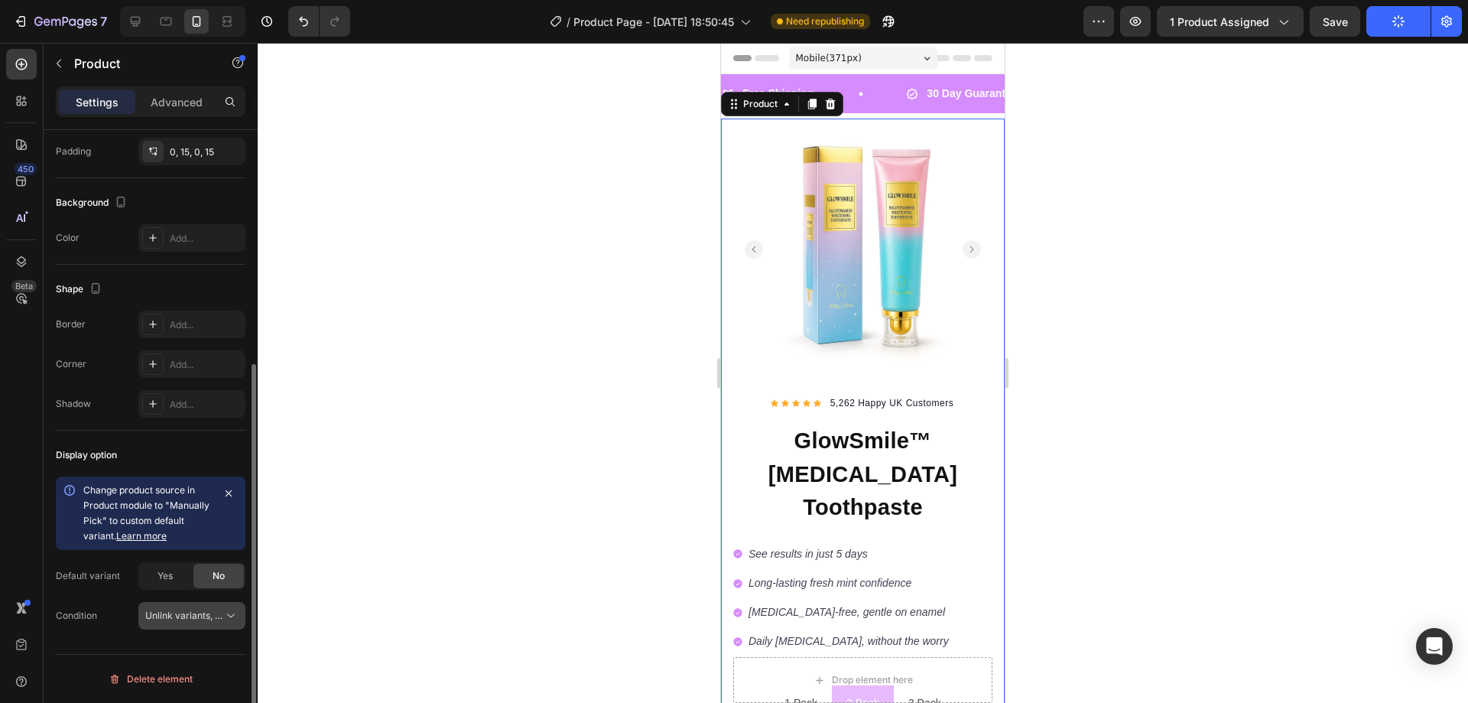
click at [187, 623] on button "Unlink variants, quantity <br> between same products" at bounding box center [191, 616] width 107 height 28
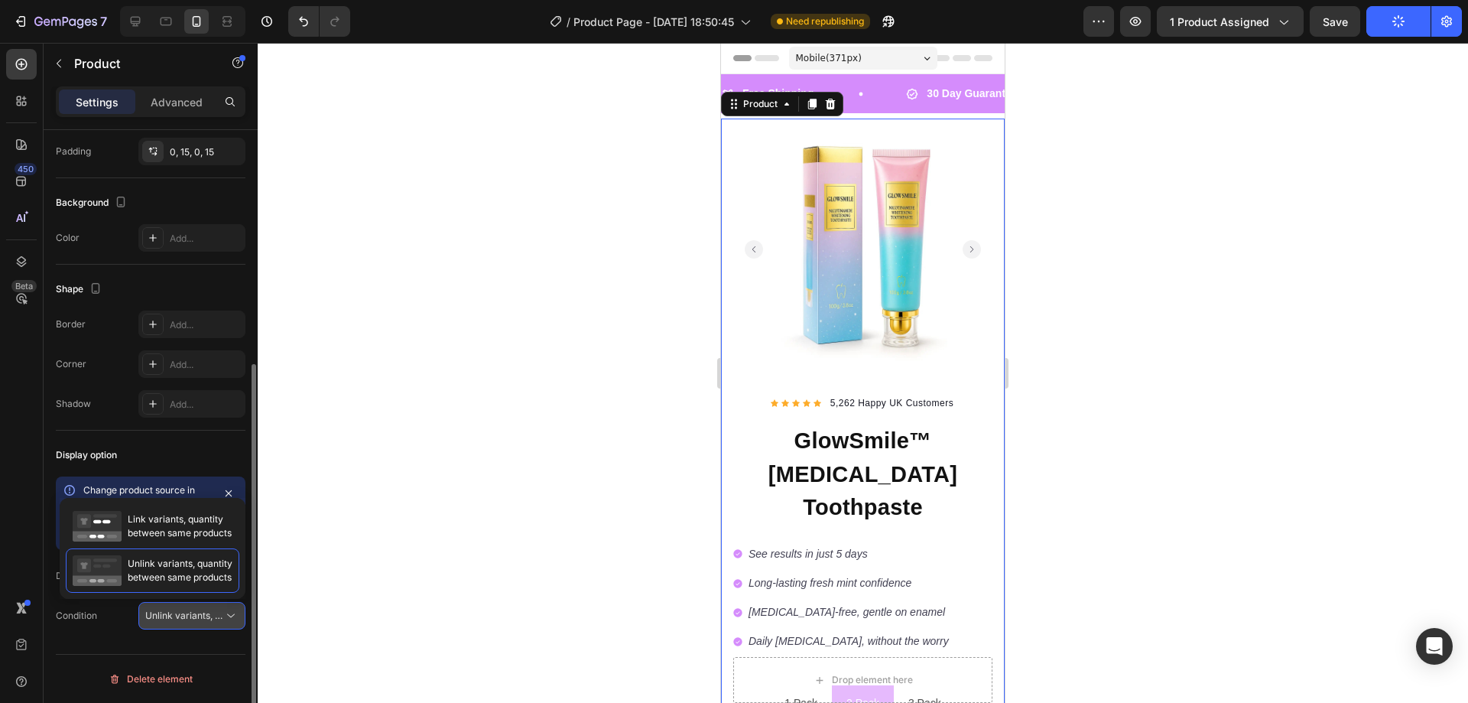
click at [187, 623] on button "Unlink variants, quantity <br> between same products" at bounding box center [191, 616] width 107 height 28
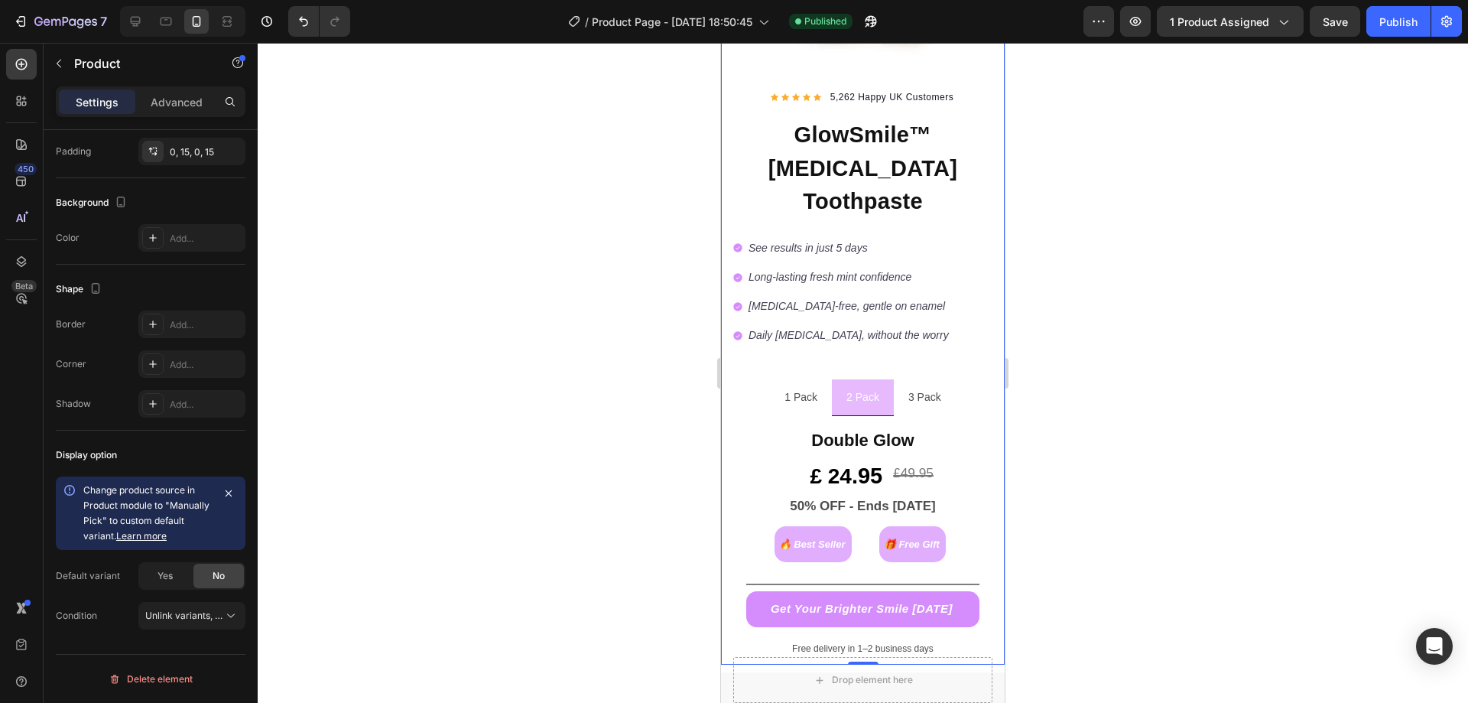
scroll to position [229, 0]
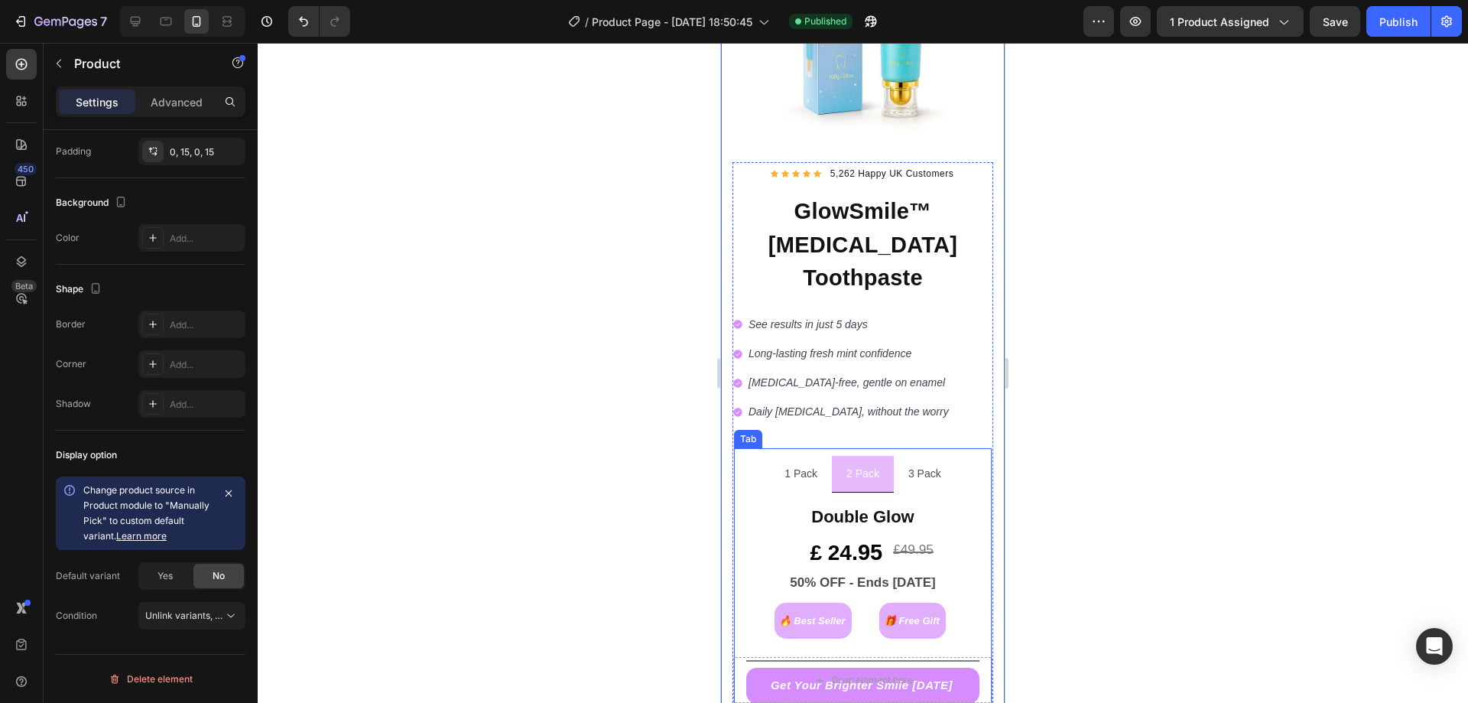
click at [913, 492] on div "Standard Price Heading £ 1 7.95 £24.95 Text Block Title Line Get Your Brighter …" at bounding box center [863, 603] width 258 height 223
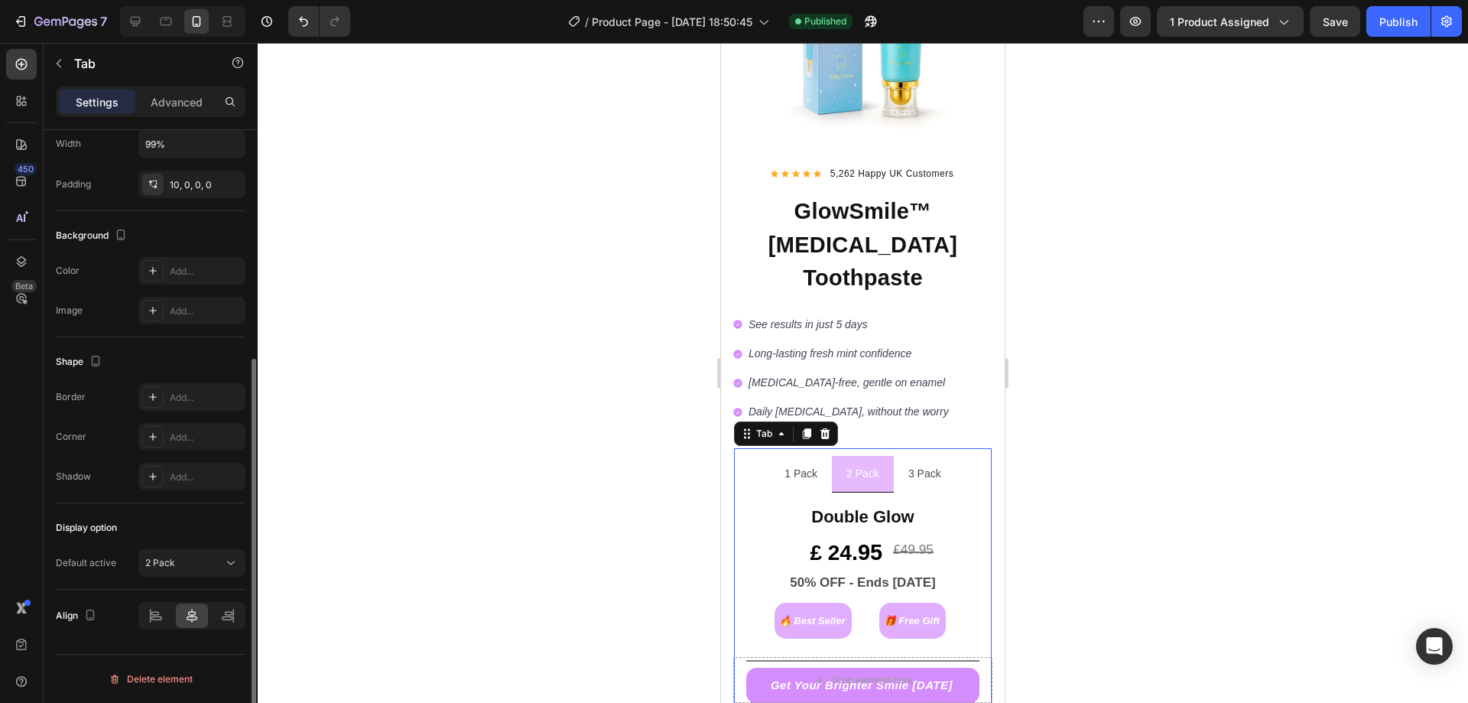
scroll to position [0, 0]
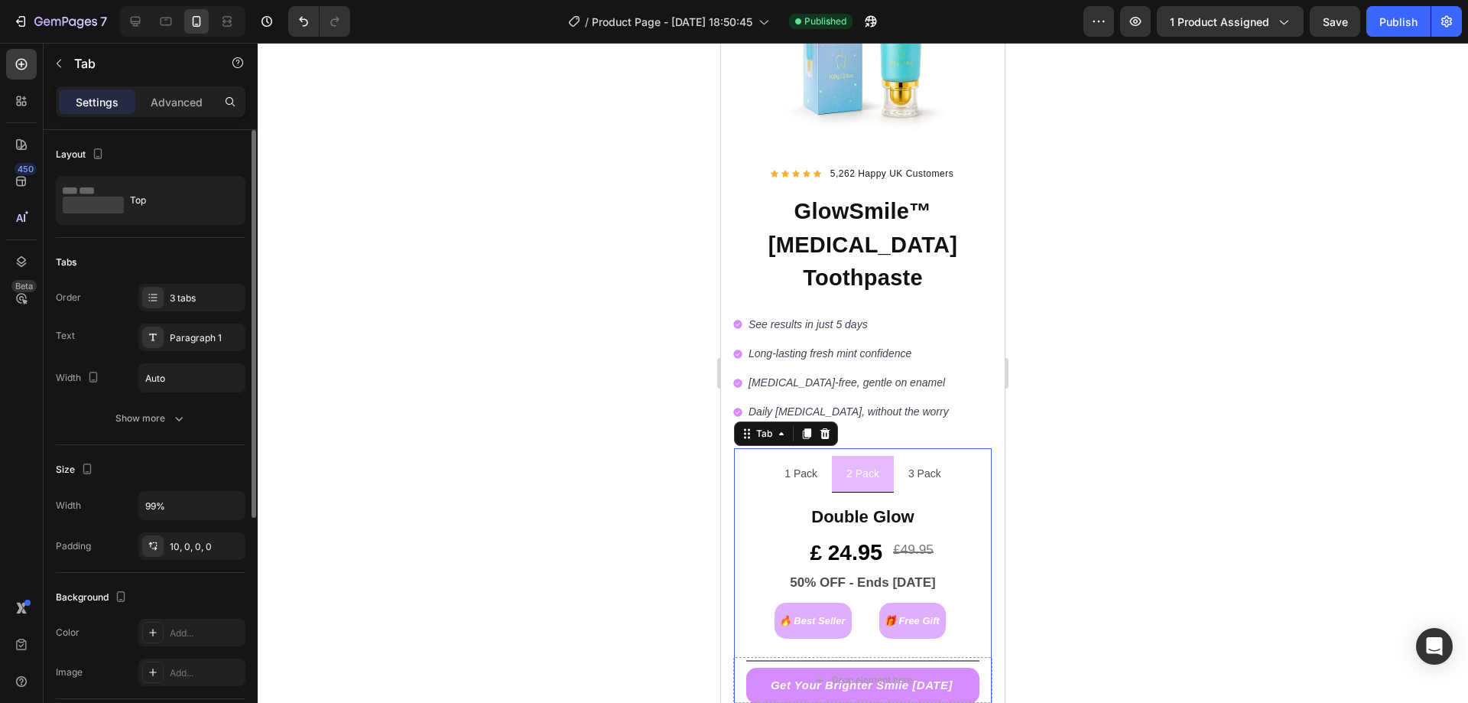
click at [877, 456] on li "2 Pack" at bounding box center [863, 474] width 62 height 37
click at [914, 464] on p "3 Pack" at bounding box center [924, 473] width 33 height 19
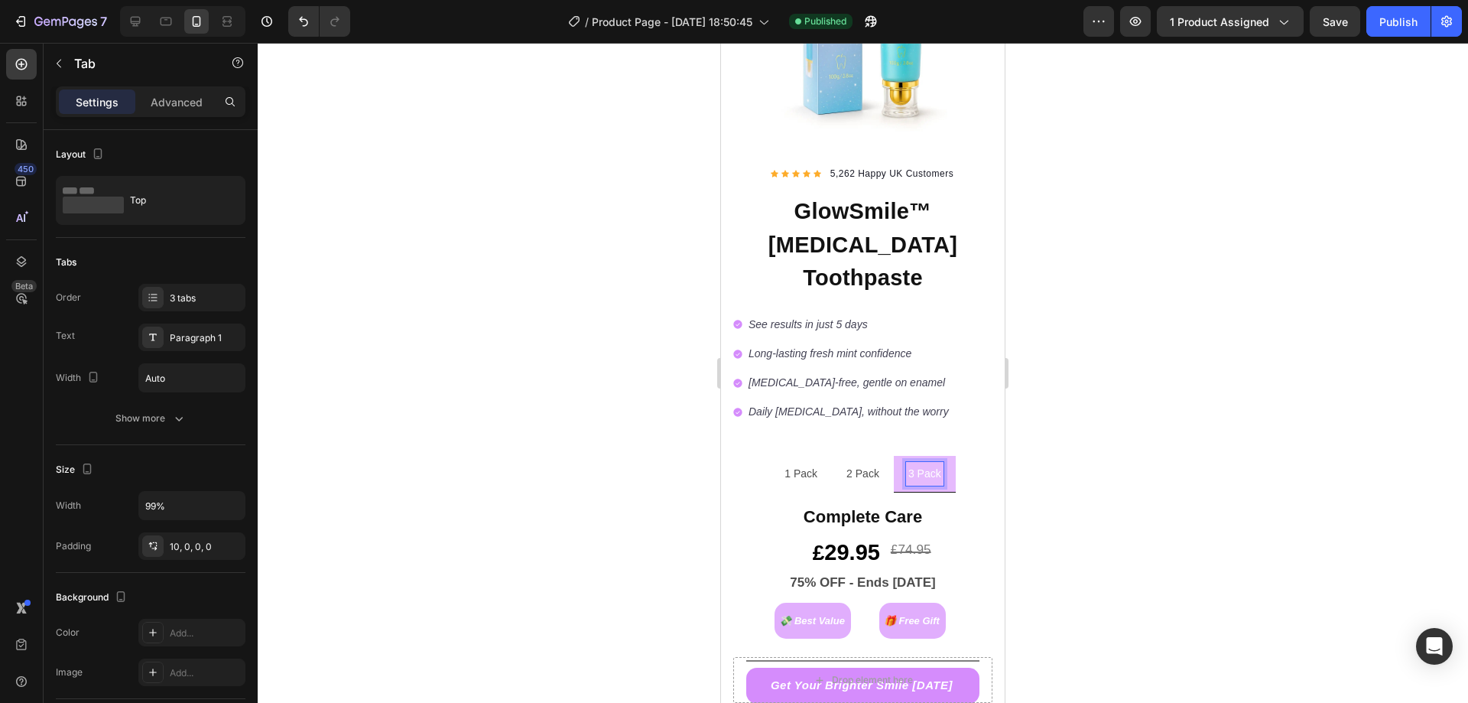
click at [875, 462] on div "2 Pack" at bounding box center [862, 474] width 37 height 24
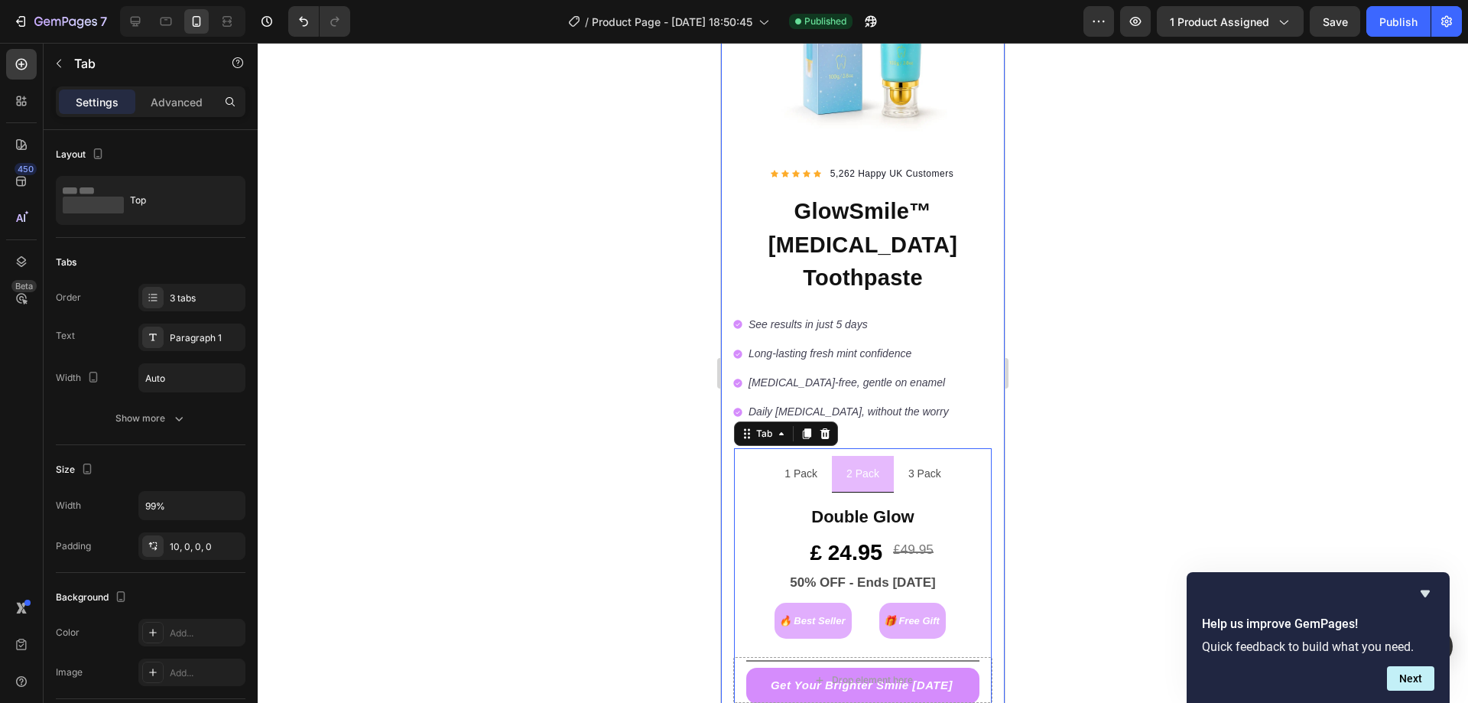
click at [1171, 311] on div at bounding box center [863, 373] width 1210 height 660
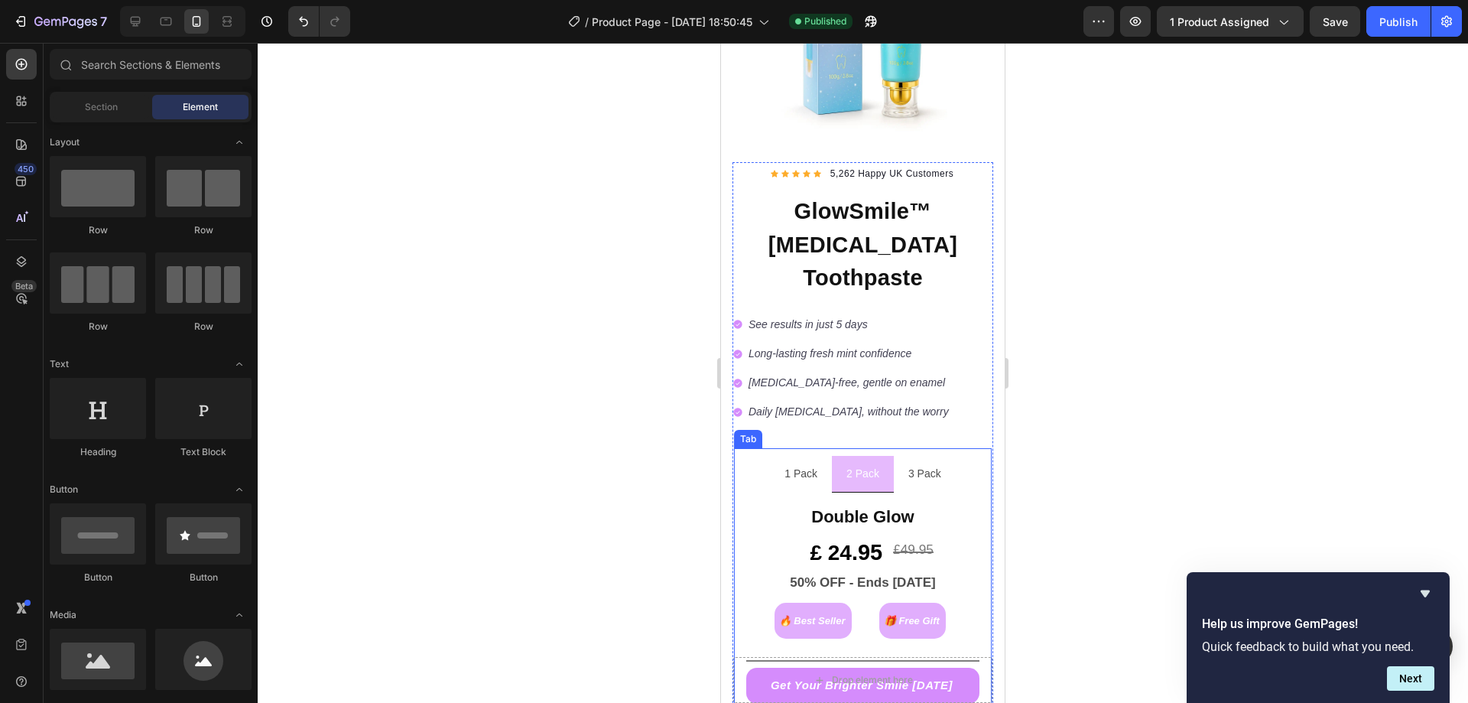
click at [795, 464] on p "1 Pack" at bounding box center [801, 473] width 33 height 19
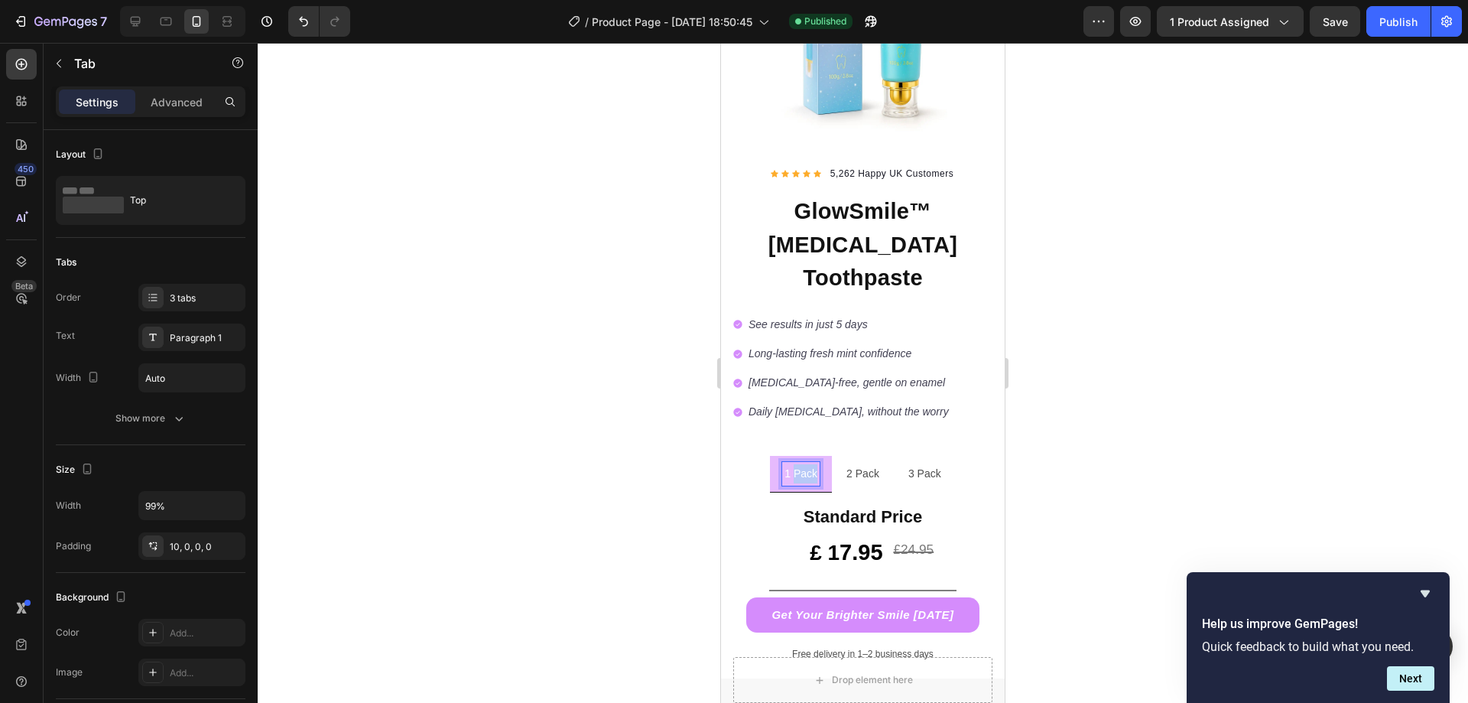
click at [802, 464] on p "1 Pack" at bounding box center [801, 473] width 33 height 19
click at [864, 464] on p "2 Pack" at bounding box center [860, 473] width 33 height 19
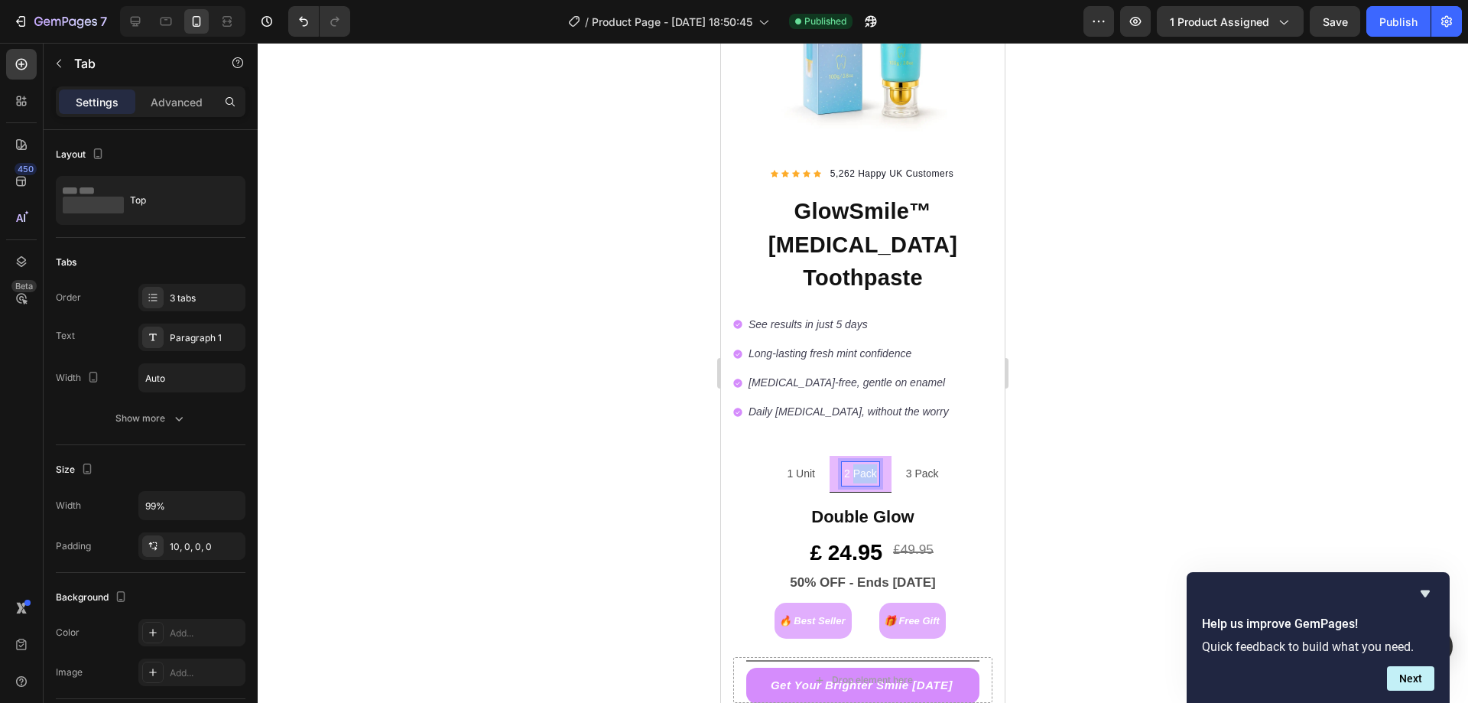
click at [864, 464] on p "2 Pack" at bounding box center [860, 473] width 33 height 19
click at [1028, 425] on div at bounding box center [863, 373] width 1210 height 660
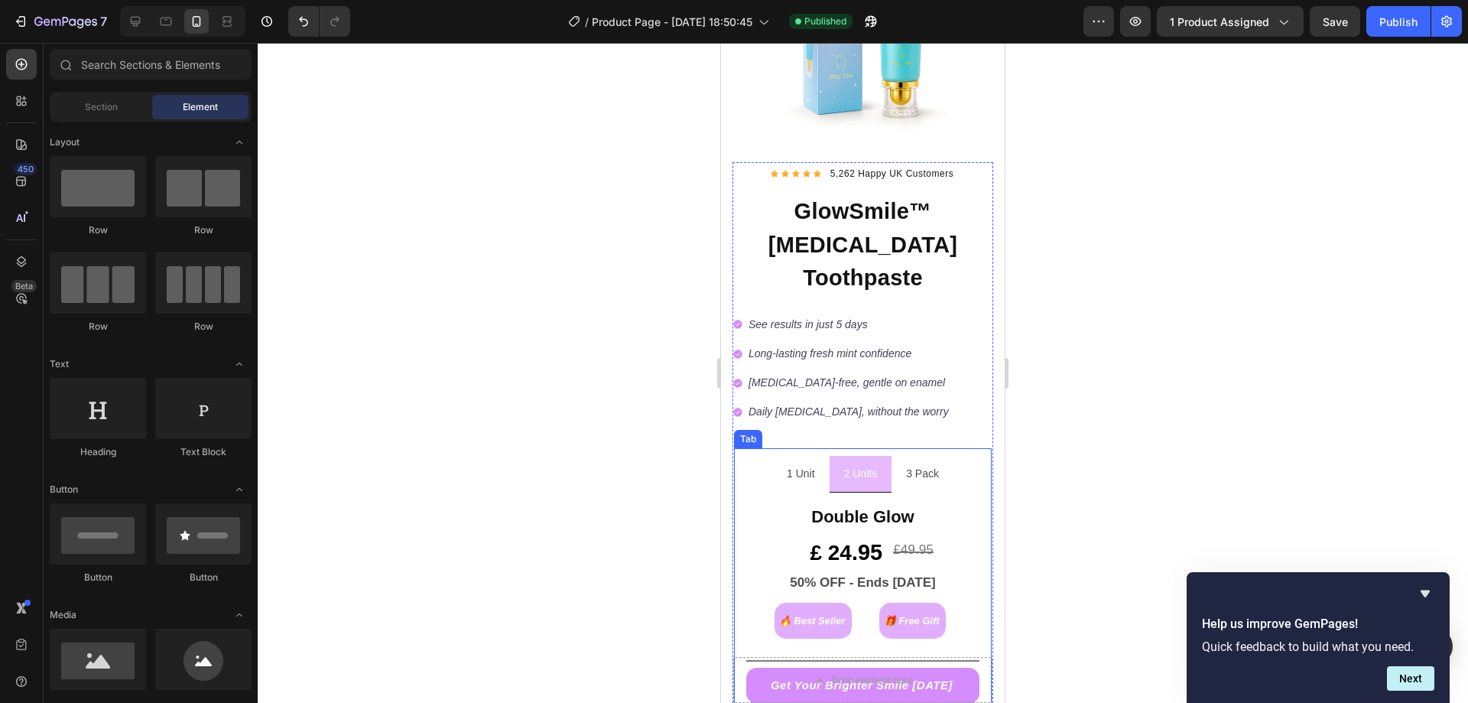
click at [921, 464] on p "3 Pack" at bounding box center [922, 473] width 33 height 19
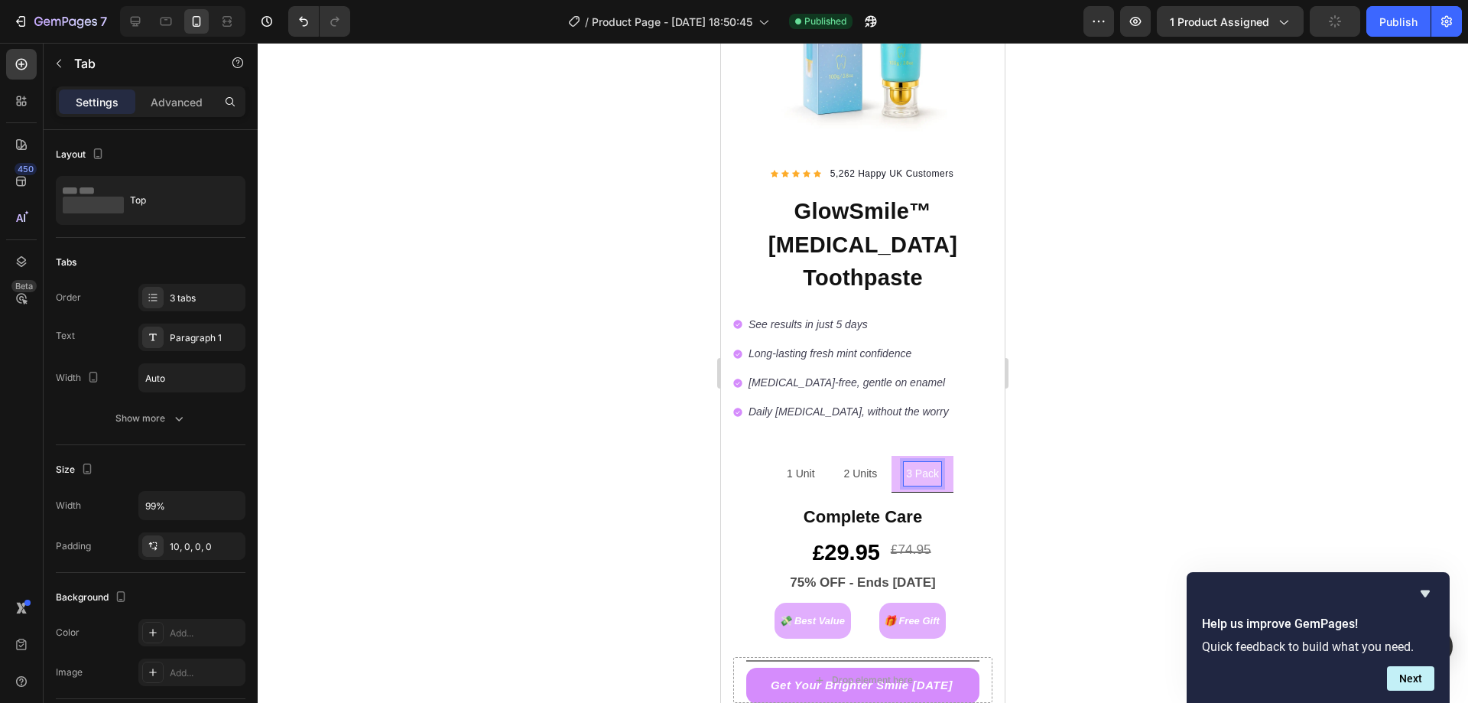
click at [922, 464] on p "3 Pack" at bounding box center [922, 473] width 33 height 19
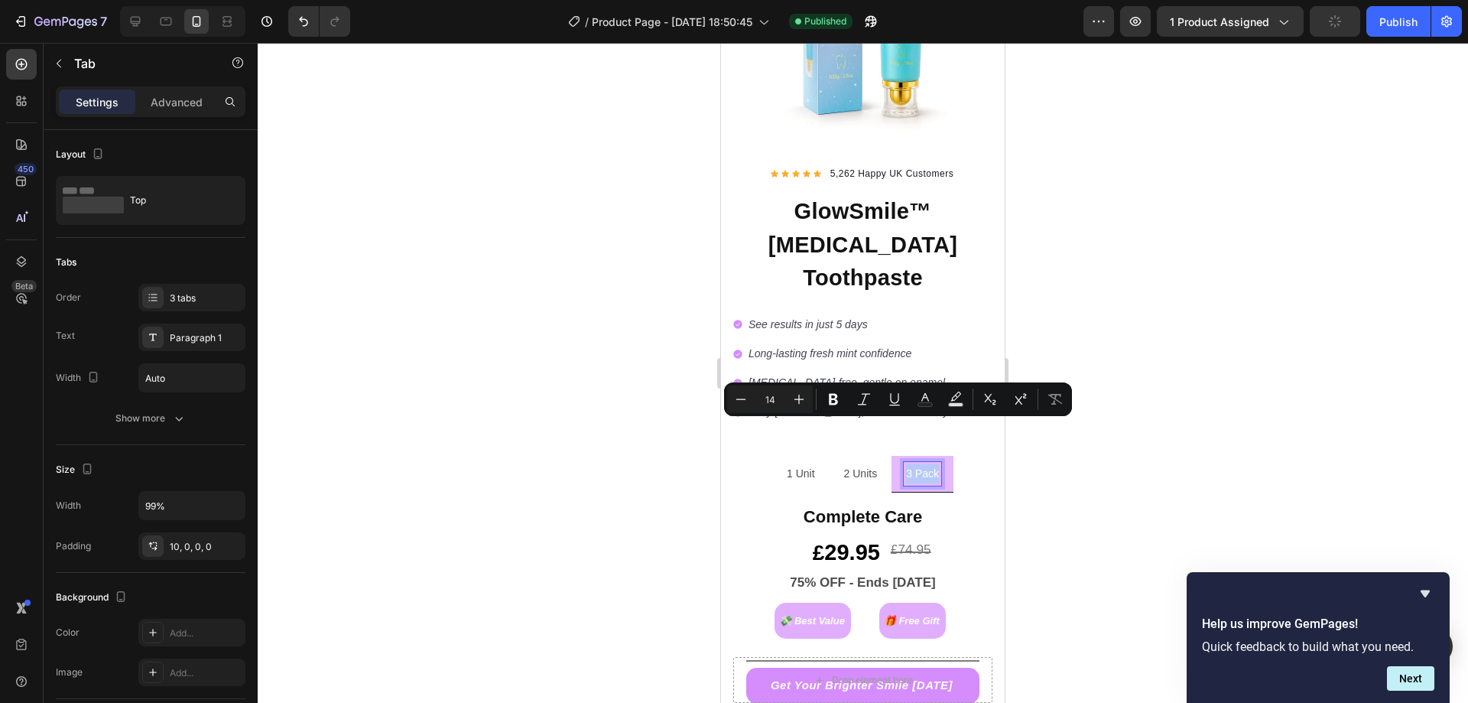
click at [922, 464] on p "3 Pack" at bounding box center [922, 473] width 33 height 19
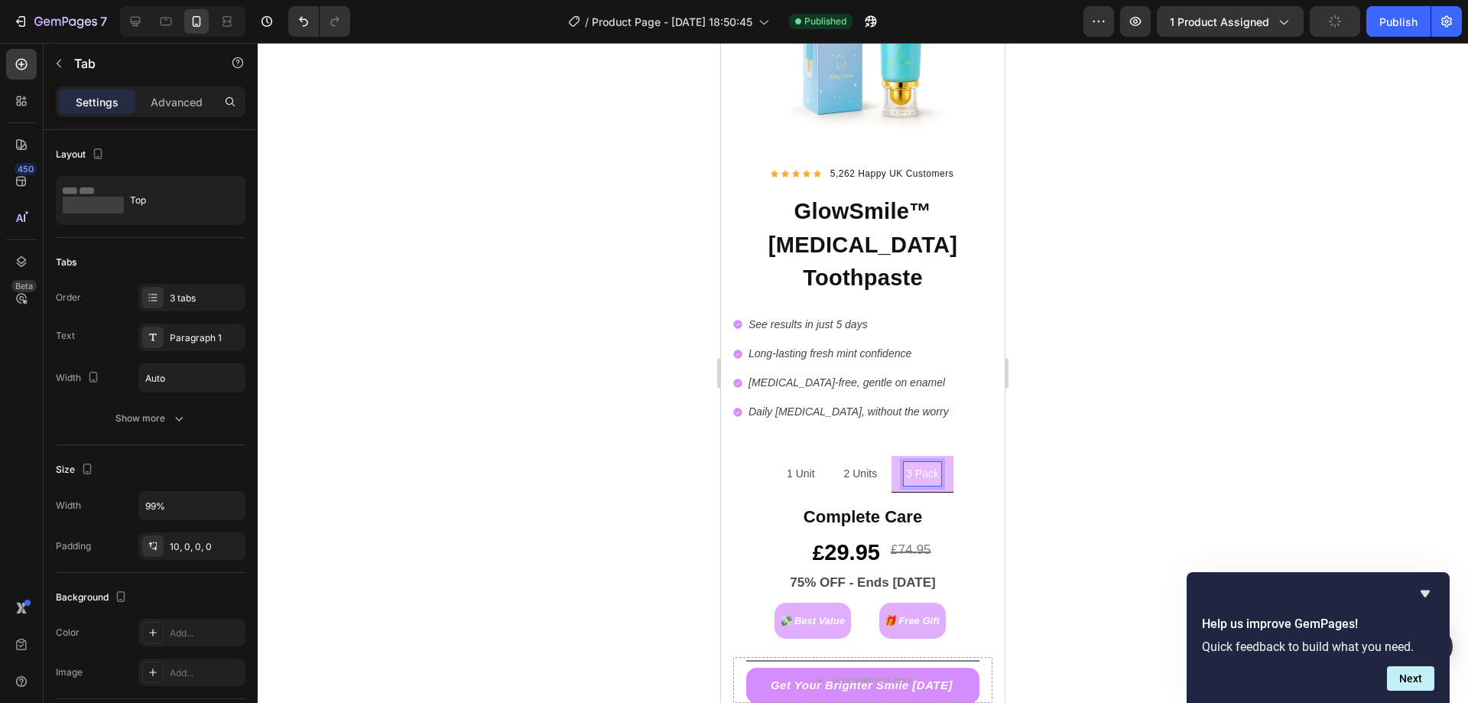
click at [928, 464] on p "3 Pack" at bounding box center [922, 473] width 33 height 19
click at [1165, 417] on div at bounding box center [863, 373] width 1210 height 660
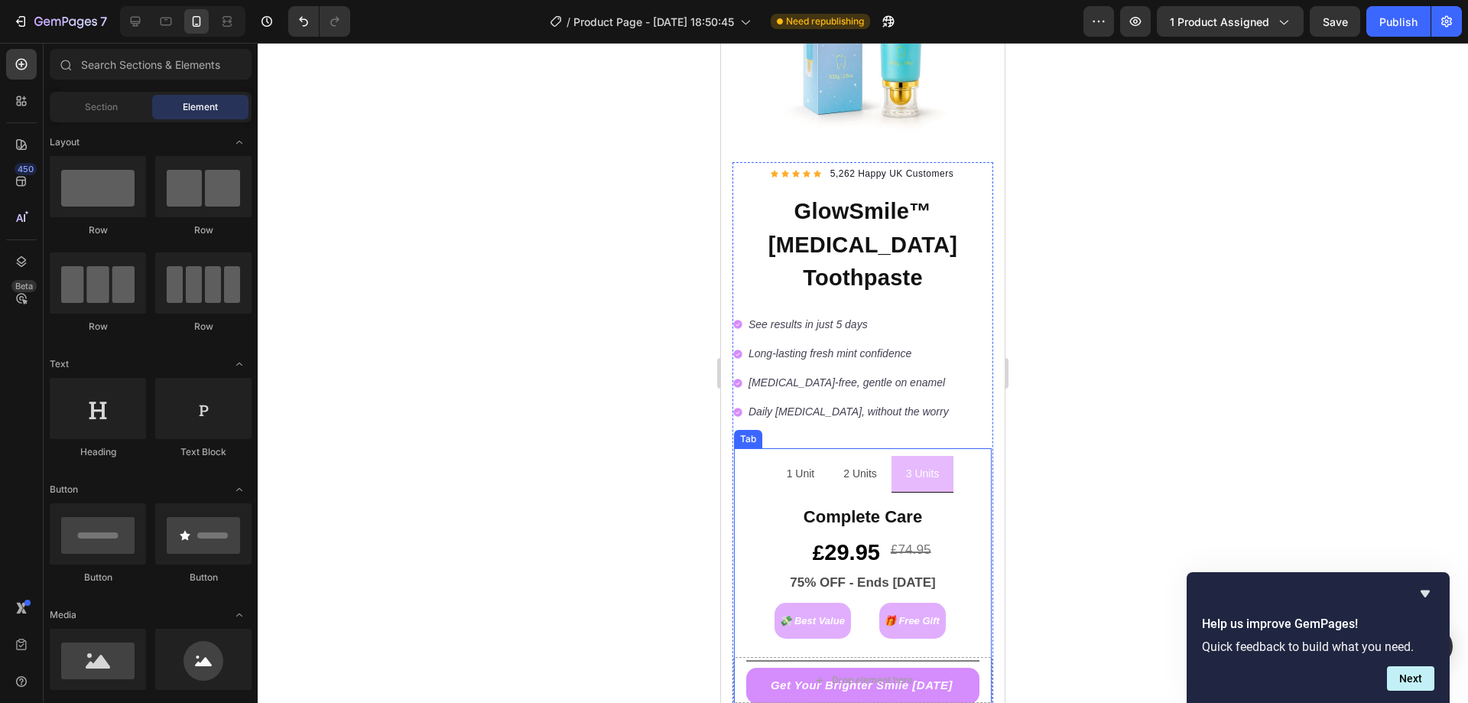
click at [865, 464] on p "2 Units" at bounding box center [860, 473] width 34 height 19
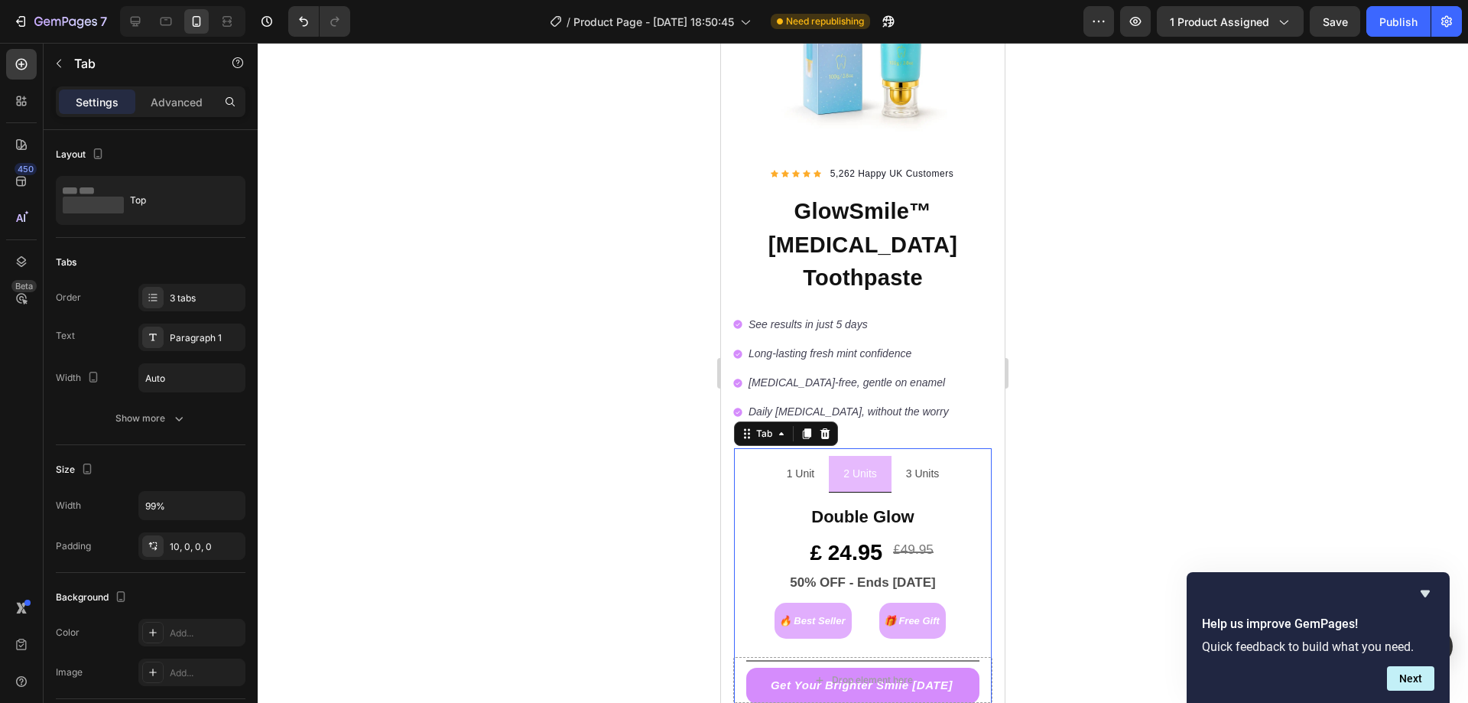
drag, startPoint x: 1405, startPoint y: 35, endPoint x: 1375, endPoint y: 76, distance: 50.9
click at [1405, 34] on button "Publish" at bounding box center [1398, 21] width 64 height 31
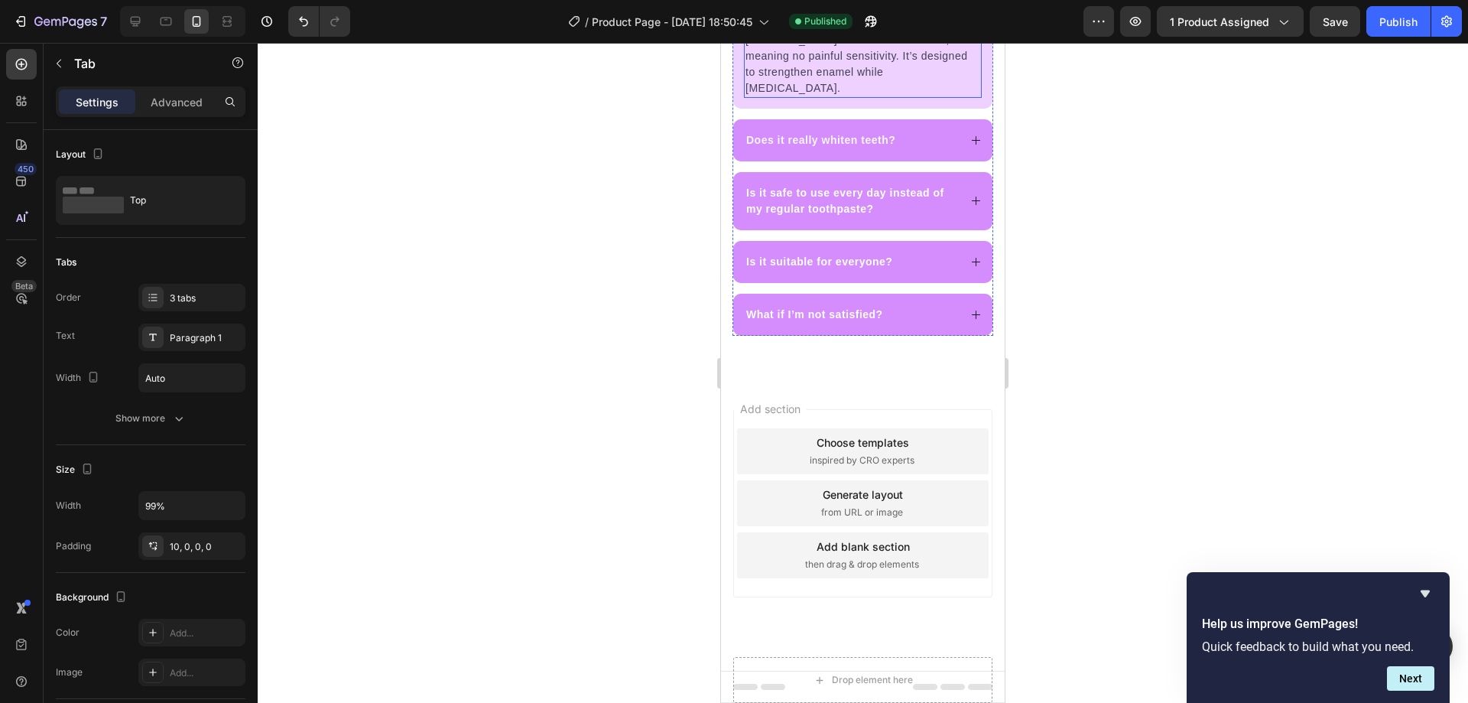
scroll to position [4424, 0]
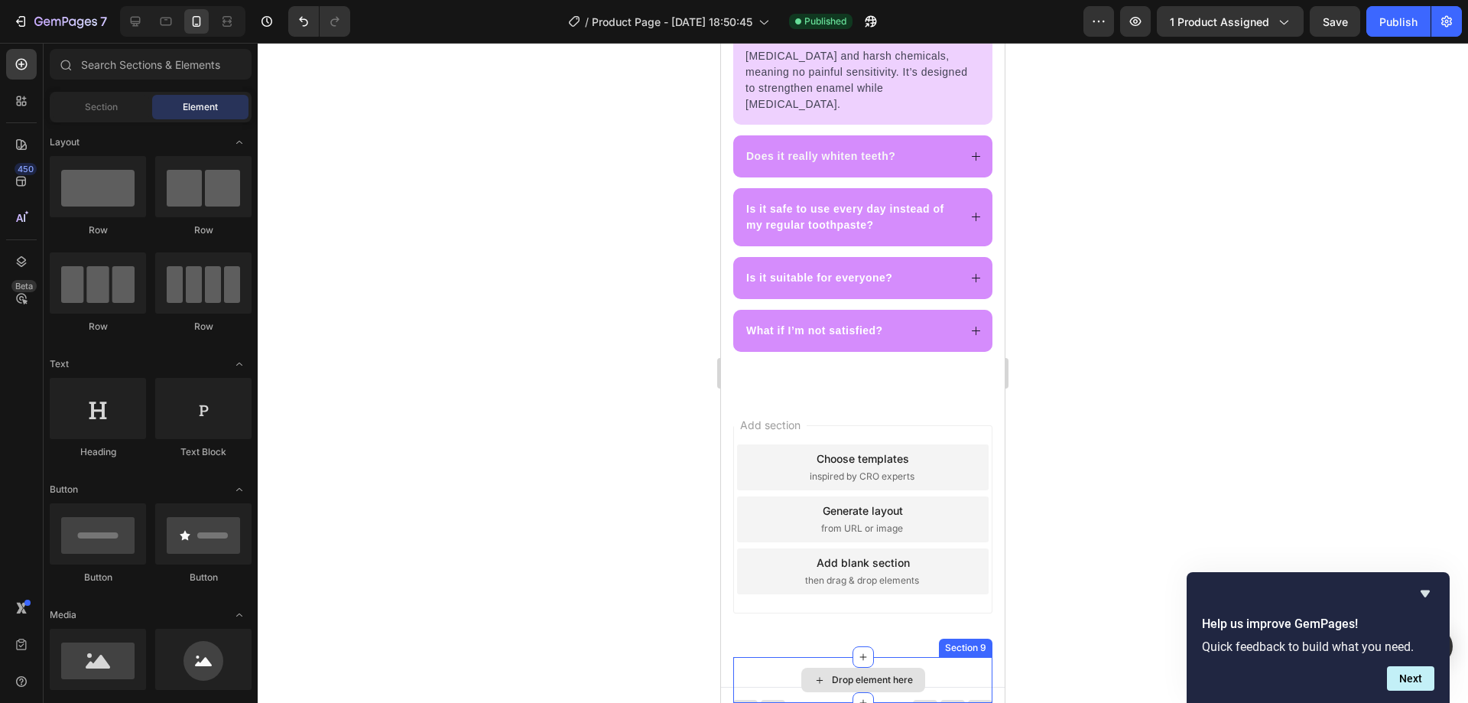
click at [801, 668] on div "Drop element here" at bounding box center [863, 680] width 124 height 24
click at [29, 104] on div at bounding box center [21, 101] width 31 height 31
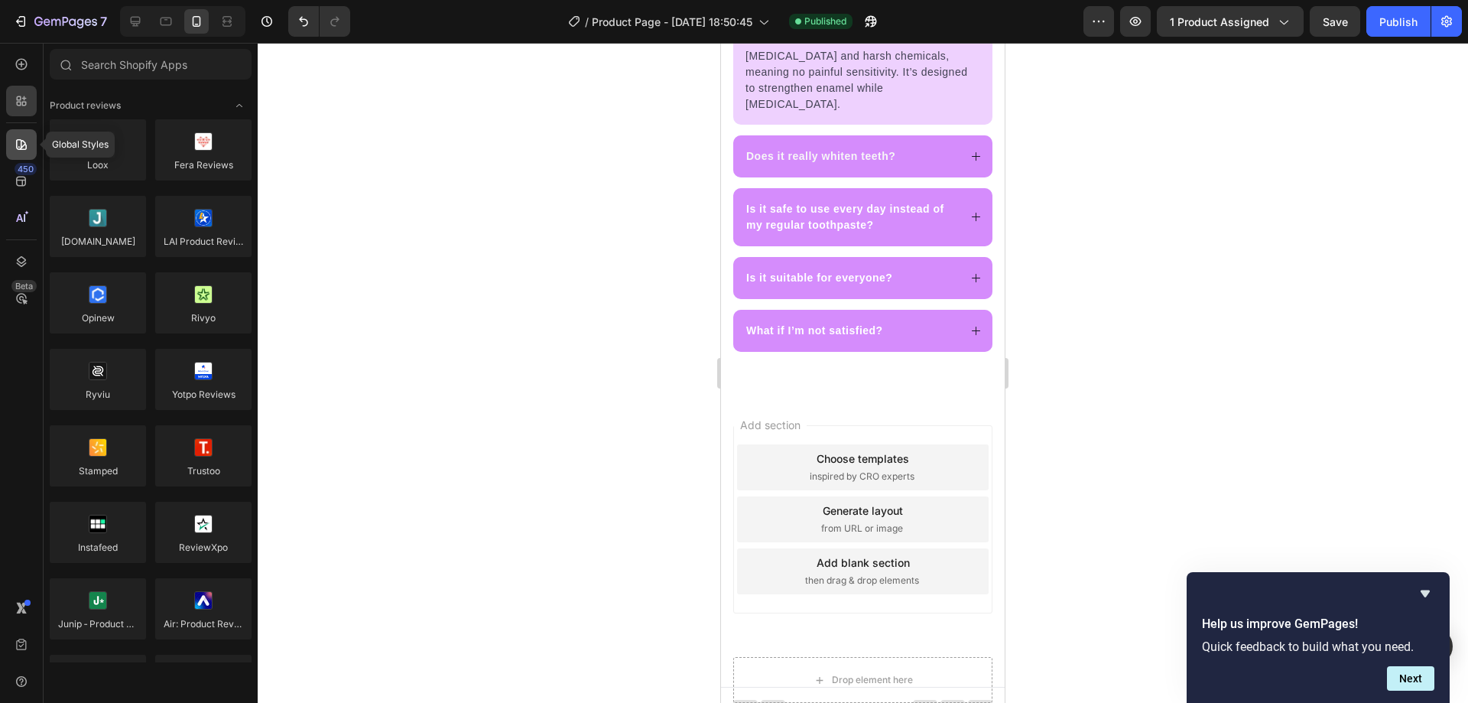
click at [25, 141] on icon at bounding box center [21, 144] width 15 height 15
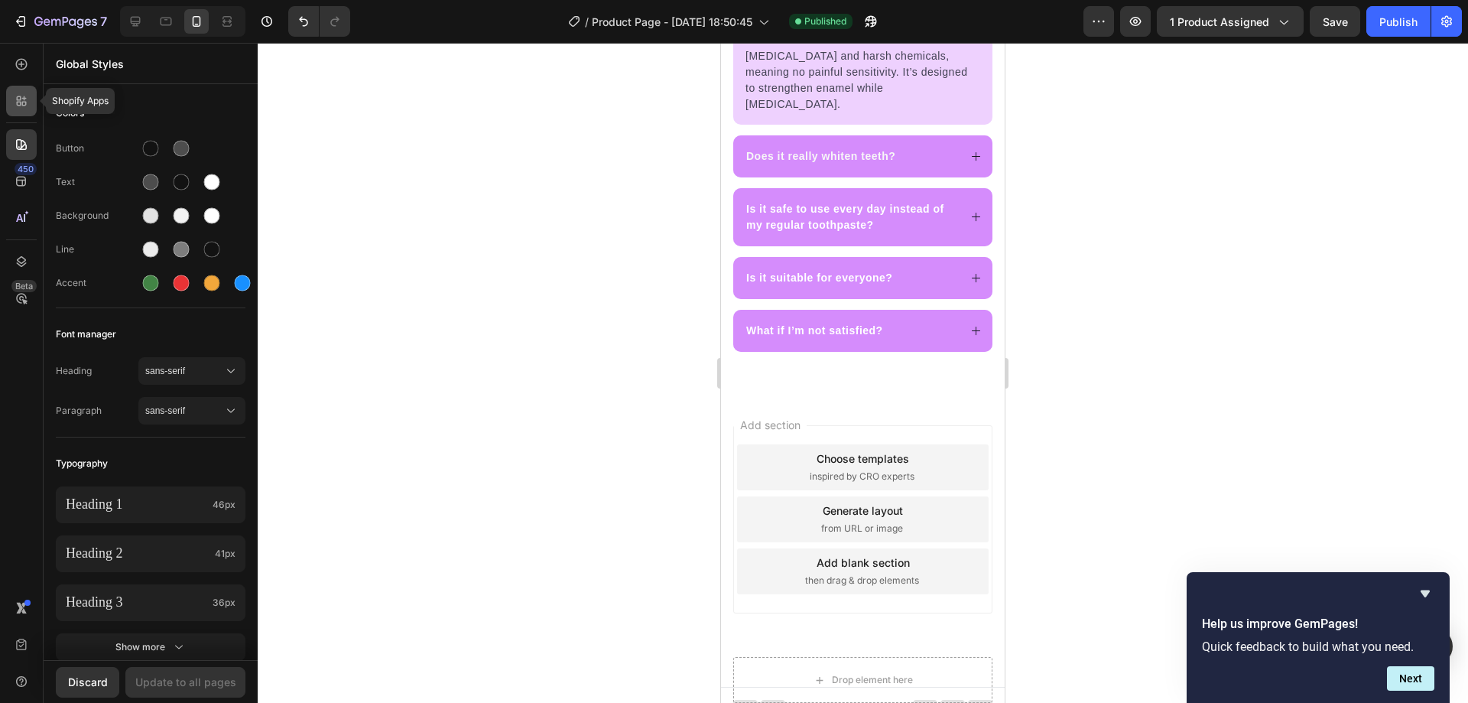
click at [20, 112] on div at bounding box center [21, 101] width 31 height 31
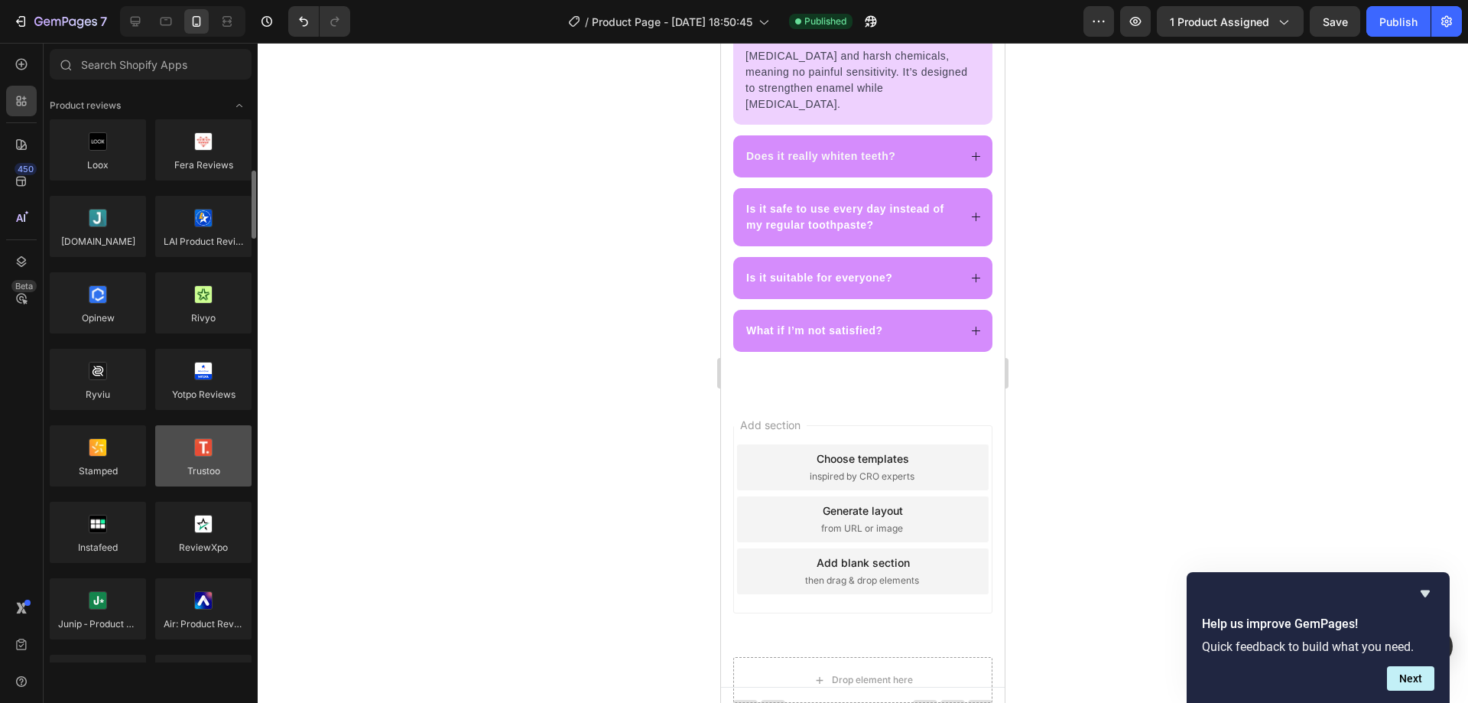
scroll to position [76, 0]
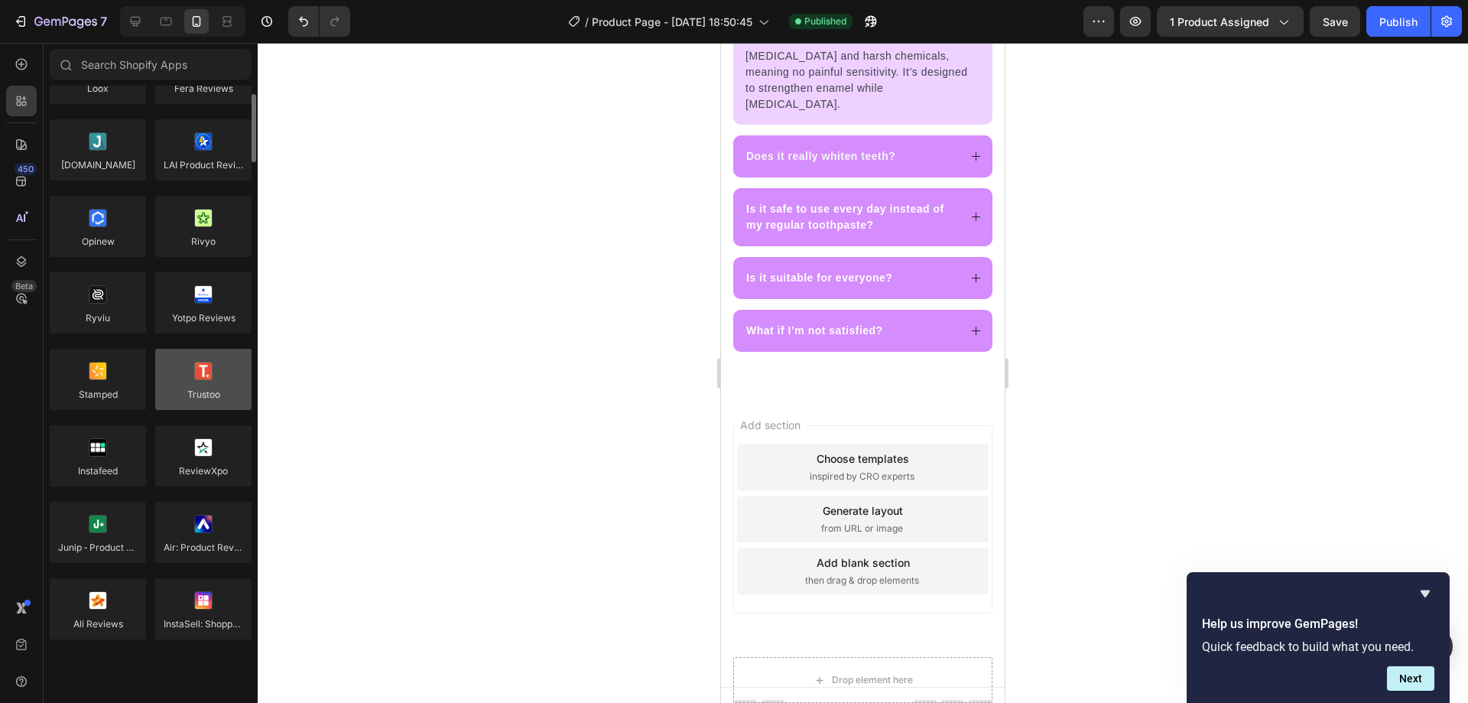
click at [206, 393] on div at bounding box center [203, 379] width 96 height 61
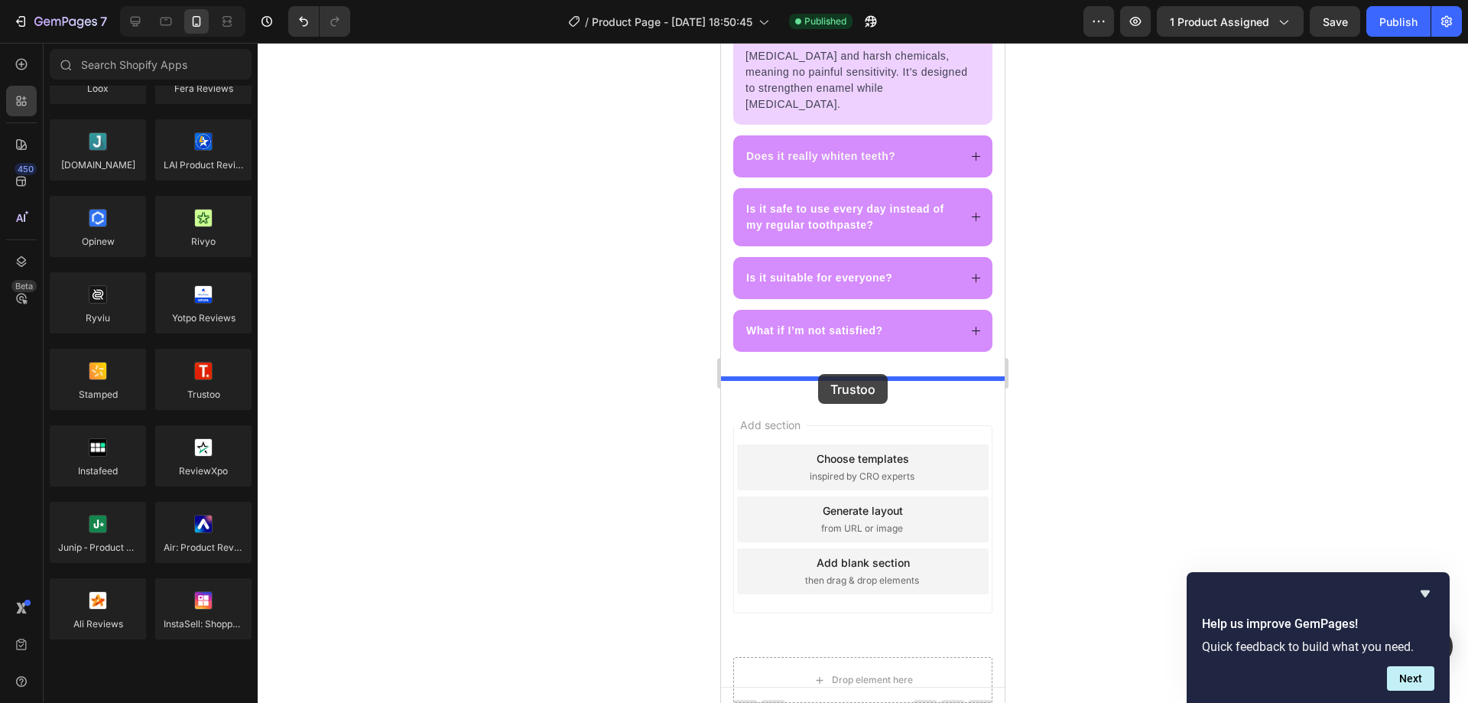
drag, startPoint x: 928, startPoint y: 436, endPoint x: 818, endPoint y: 374, distance: 125.7
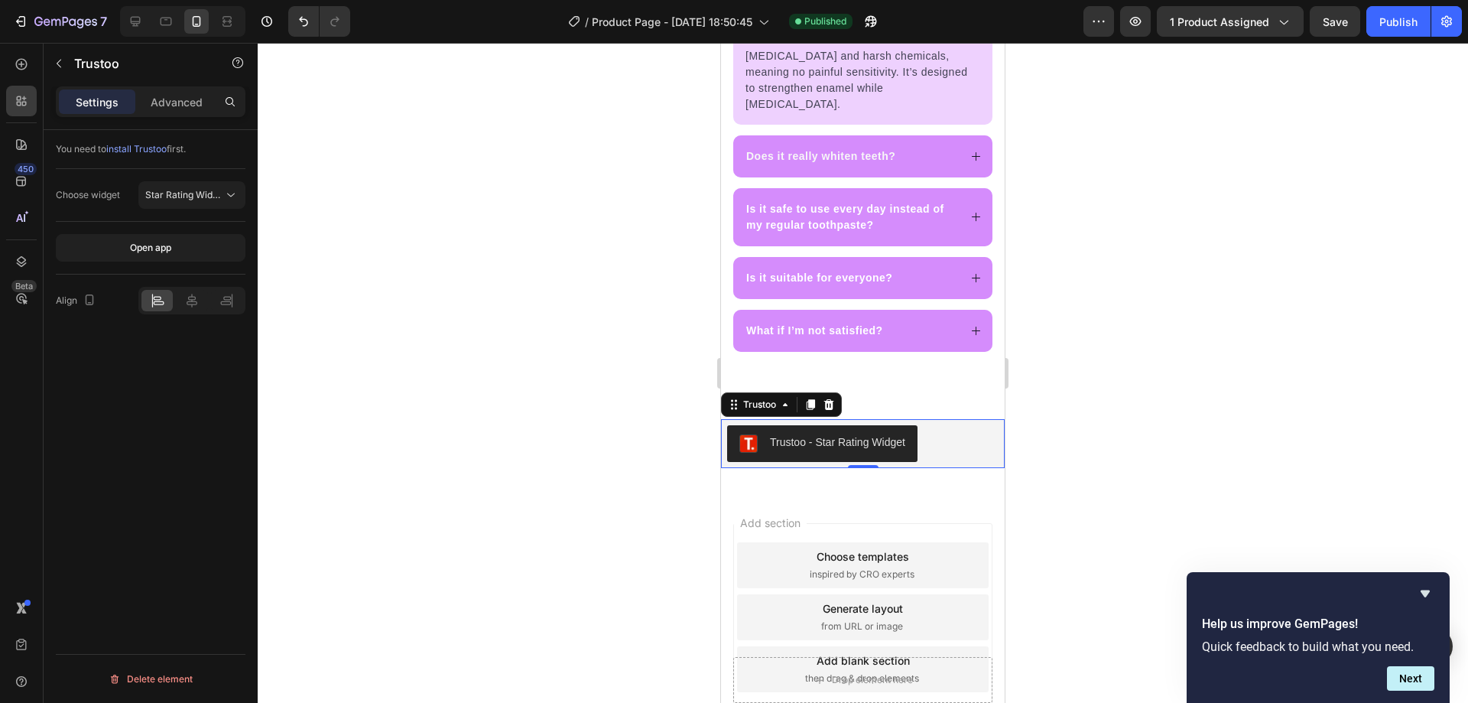
click at [874, 434] on div "Trustoo - Star Rating Widget" at bounding box center [837, 442] width 135 height 16
drag, startPoint x: 161, startPoint y: 235, endPoint x: 210, endPoint y: 204, distance: 57.7
click at [210, 205] on div "You need to install Trustoo first. Choose widget Star Rating Widget Open app Al…" at bounding box center [151, 228] width 190 height 197
click at [210, 202] on div "Star Rating Widget" at bounding box center [191, 194] width 93 height 15
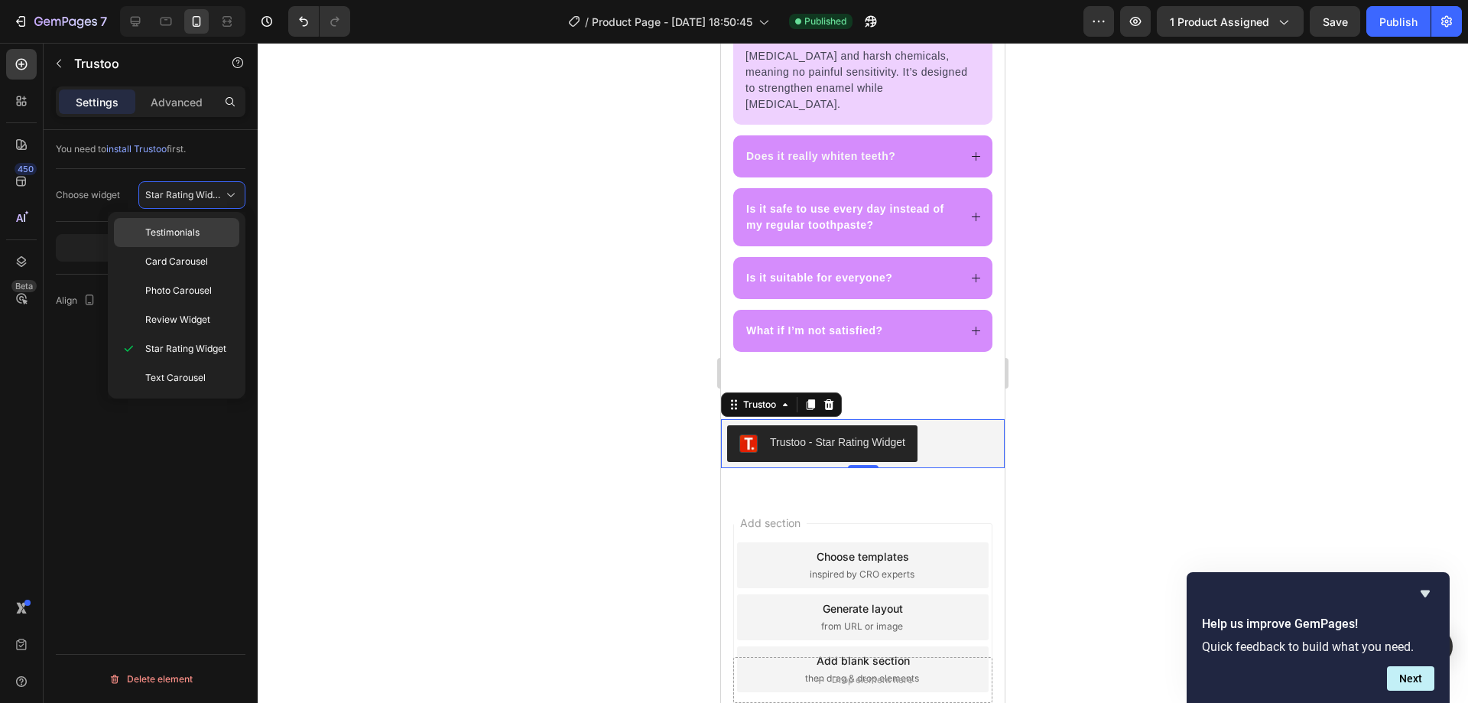
click at [200, 244] on div "Testimonials" at bounding box center [176, 232] width 125 height 29
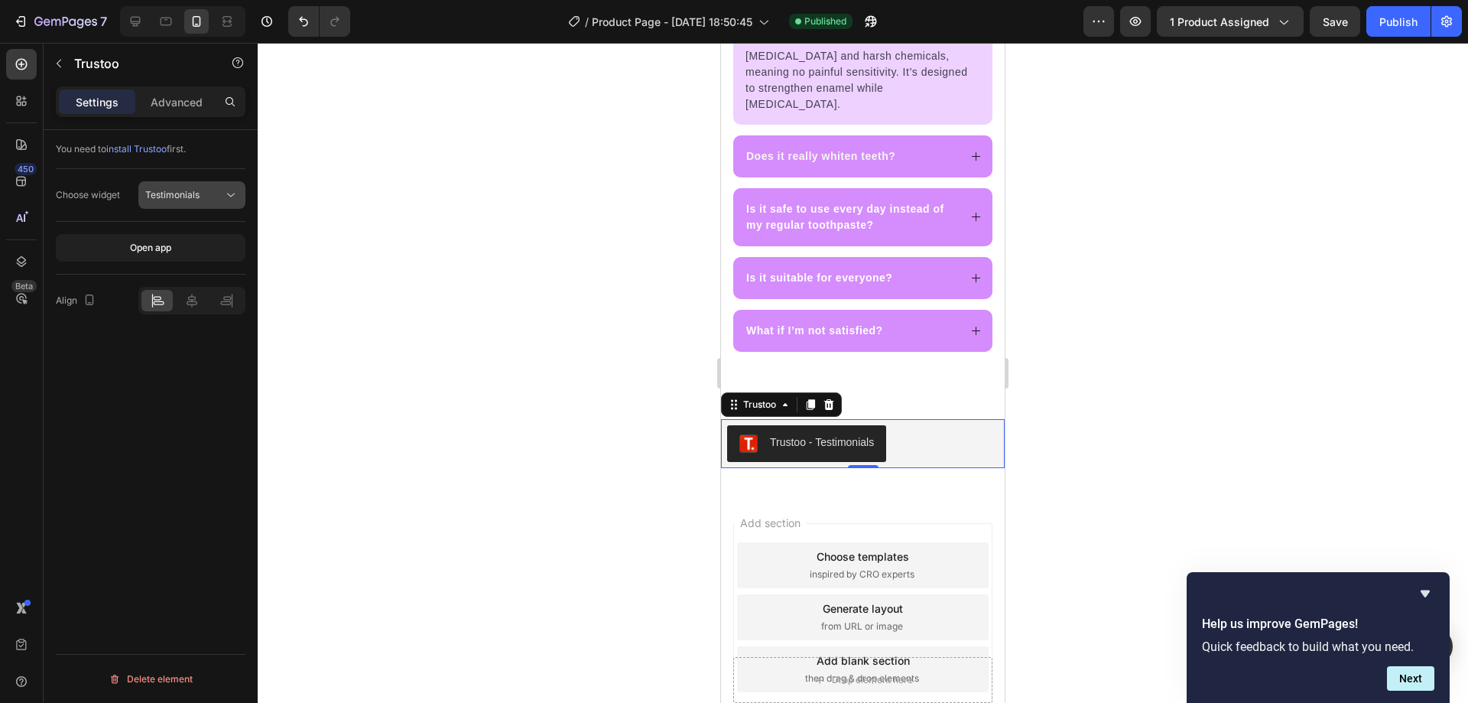
click at [206, 200] on div "Testimonials" at bounding box center [184, 195] width 78 height 14
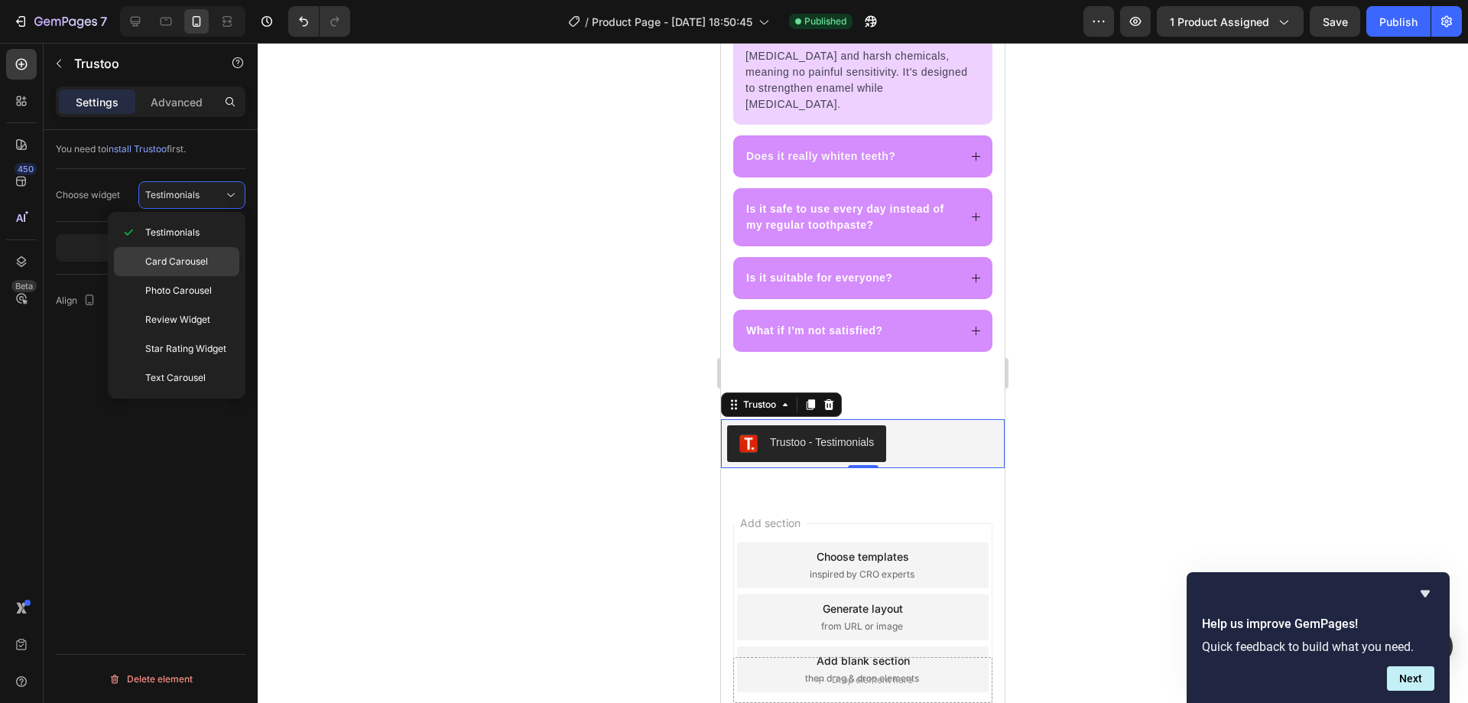
click at [208, 262] on p "Card Carousel" at bounding box center [188, 262] width 87 height 14
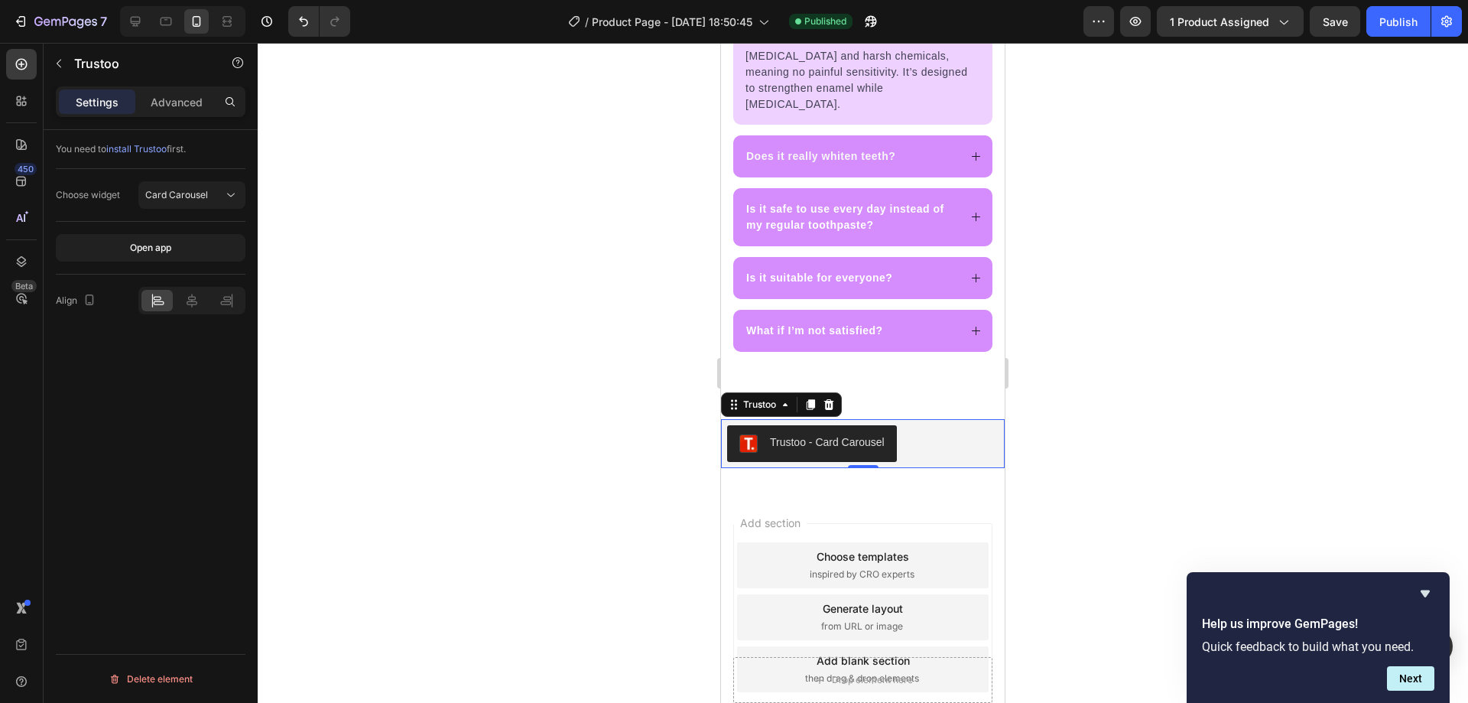
click at [193, 289] on div at bounding box center [191, 301] width 107 height 28
click at [192, 297] on icon at bounding box center [192, 301] width 11 height 14
click at [190, 190] on span "Card Carousel" at bounding box center [176, 194] width 63 height 11
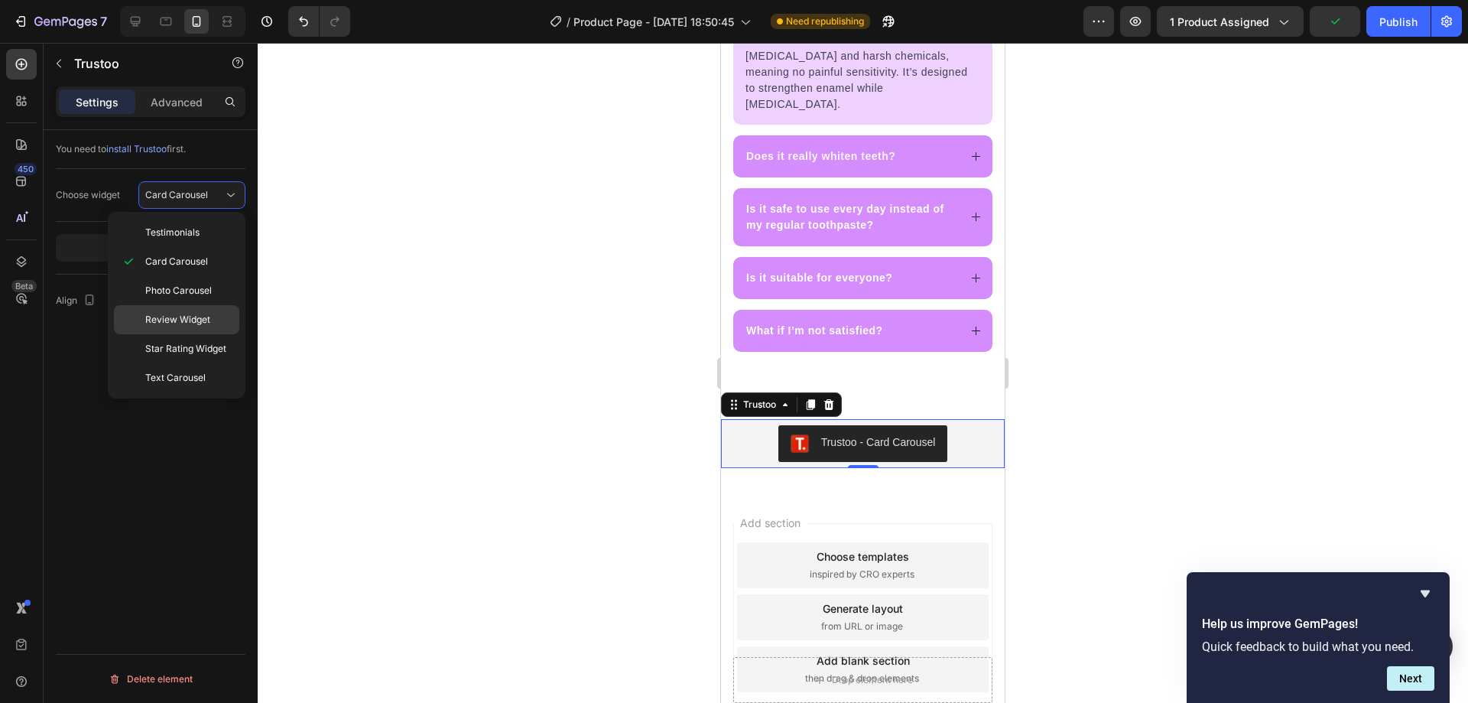
click at [208, 324] on span "Review Widget" at bounding box center [177, 320] width 65 height 14
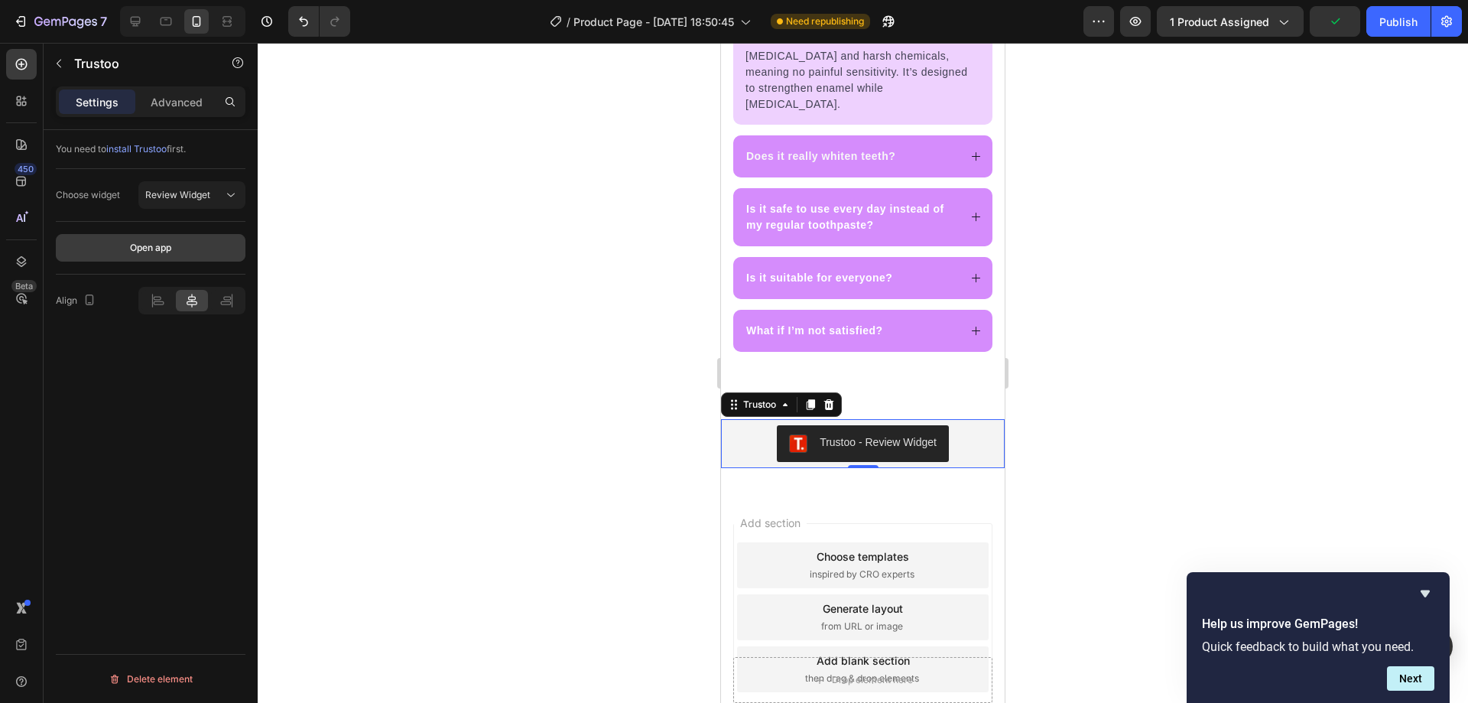
click at [164, 240] on button "Open app" at bounding box center [151, 248] width 190 height 28
click at [1397, 23] on div "Publish" at bounding box center [1398, 22] width 38 height 16
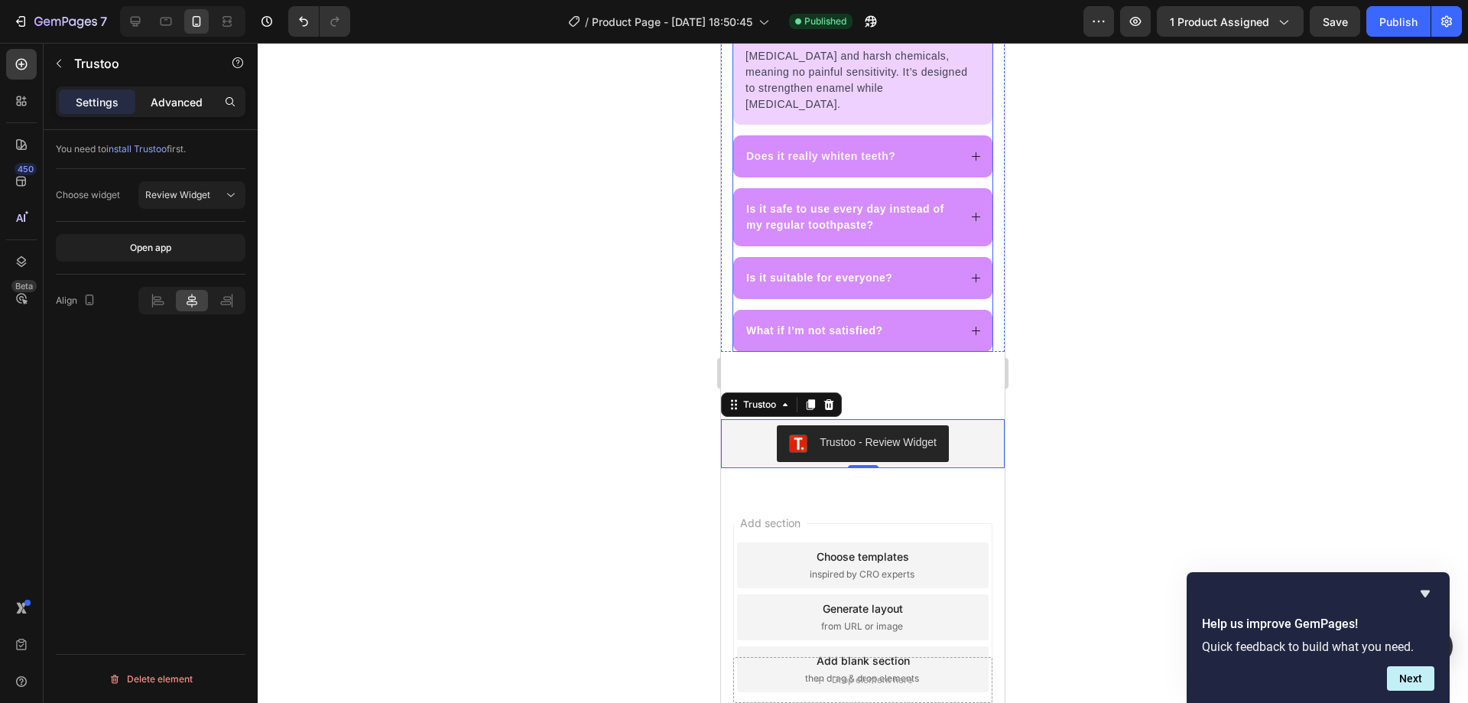
click at [196, 102] on p "Advanced" at bounding box center [177, 102] width 52 height 16
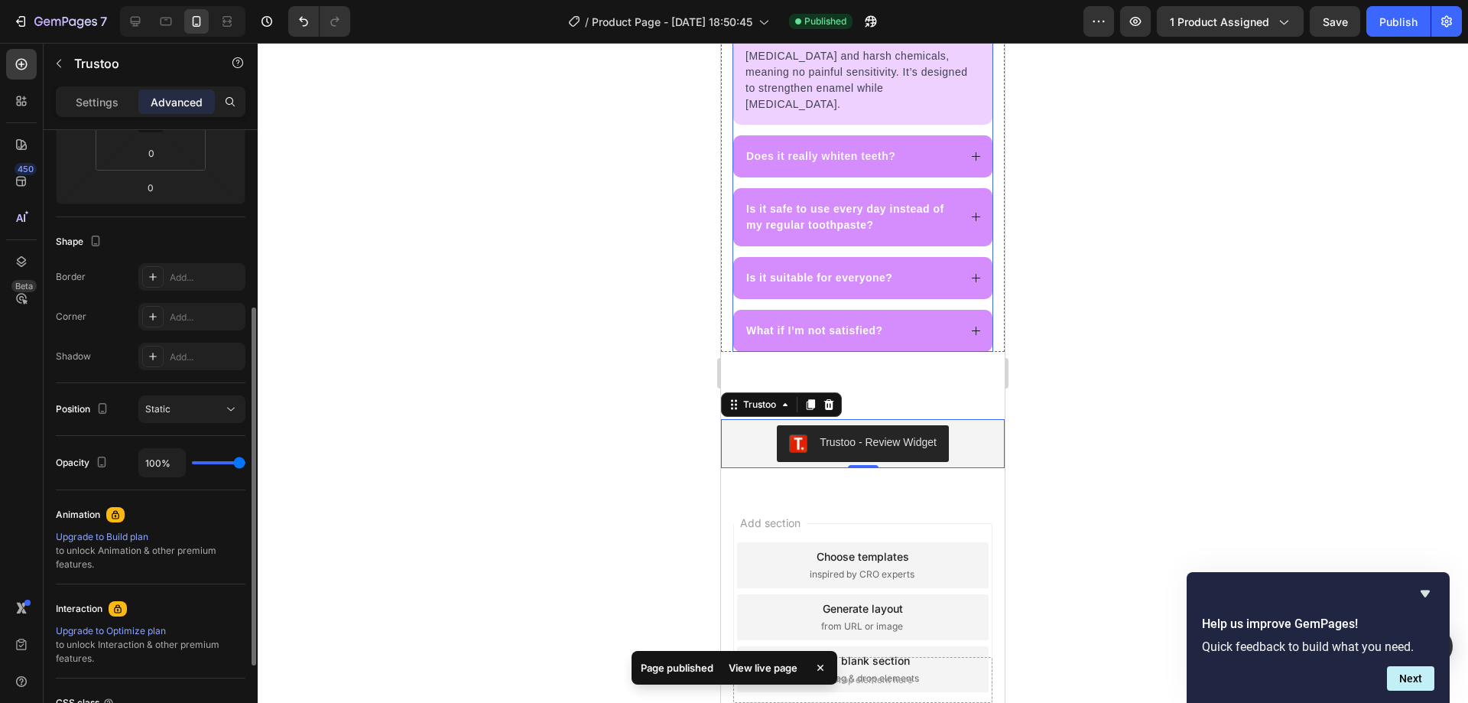
scroll to position [445, 0]
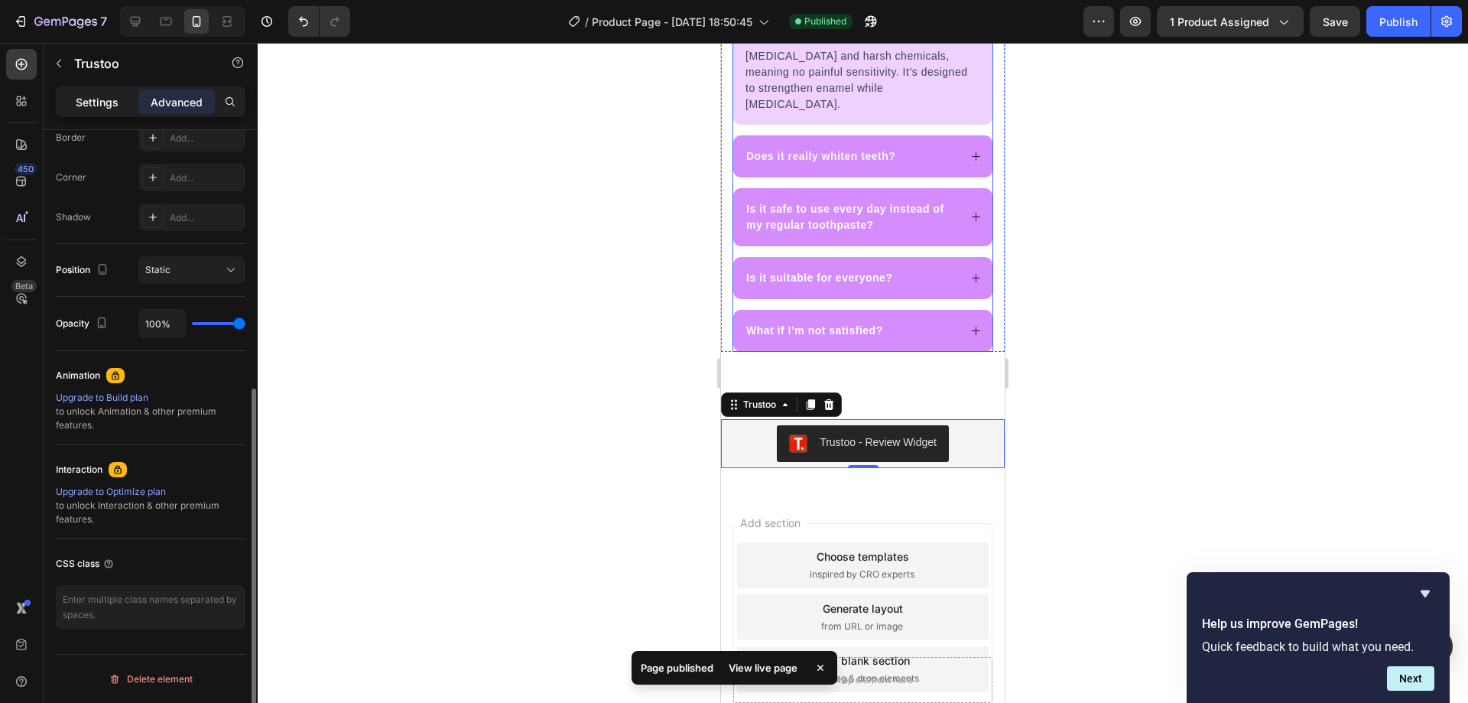
click at [113, 94] on p "Settings" at bounding box center [97, 102] width 43 height 16
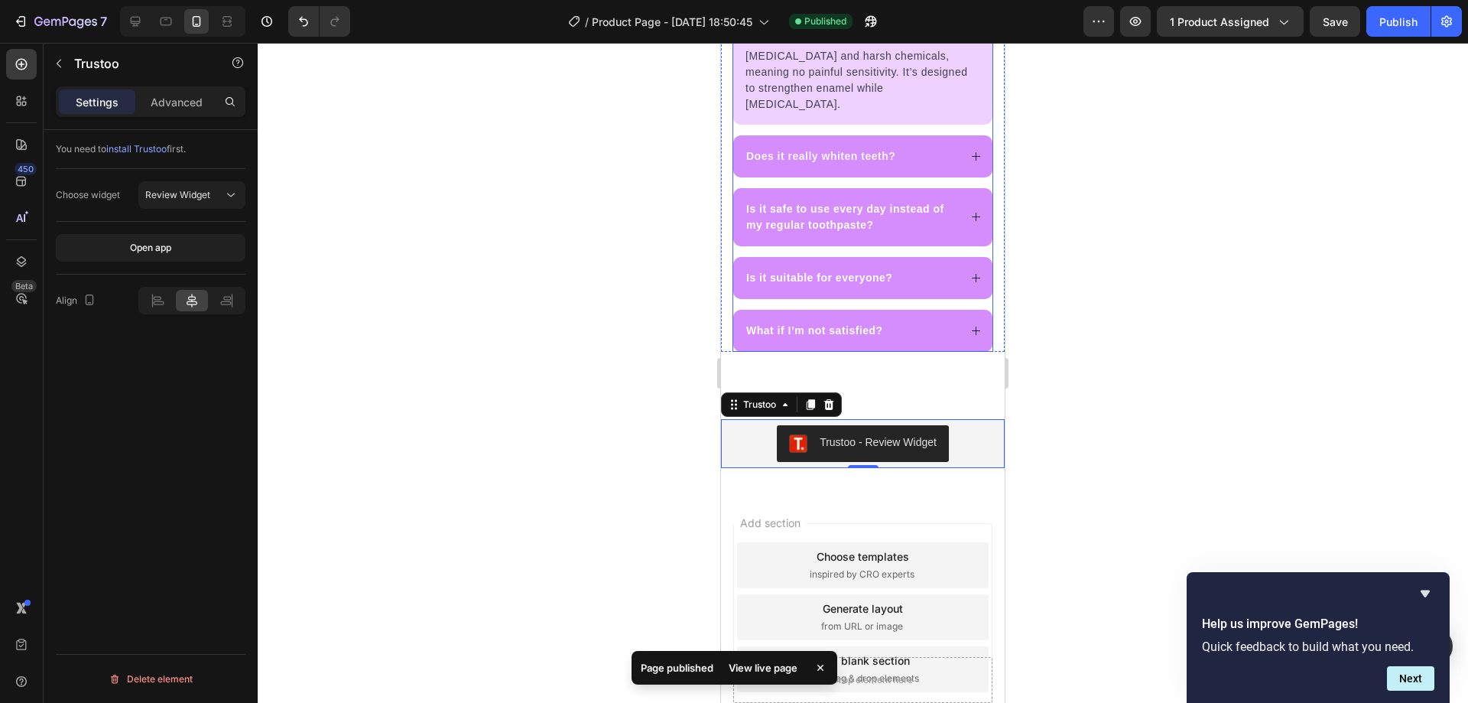
scroll to position [0, 0]
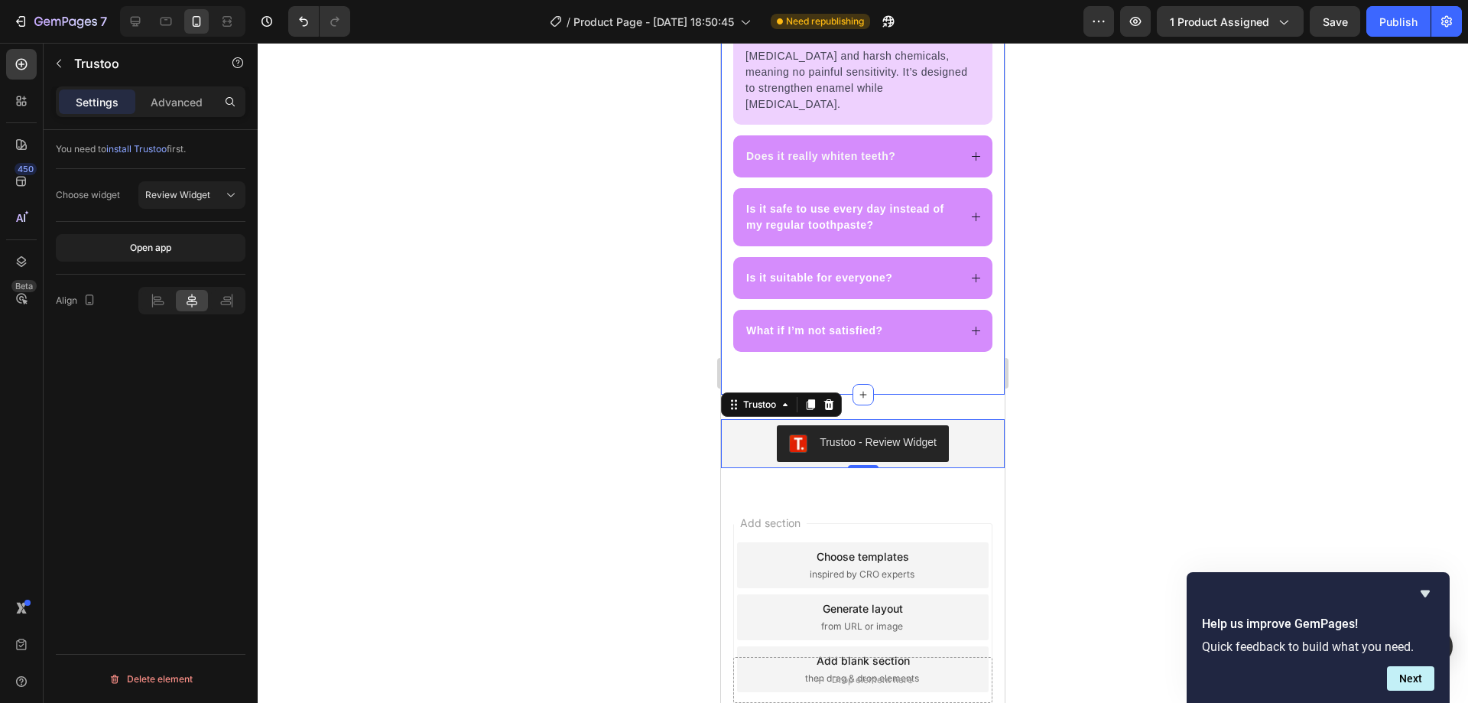
click at [942, 363] on div "Frequently Asked Questions Heading How soon will I notice people complimenting …" at bounding box center [863, 66] width 284 height 655
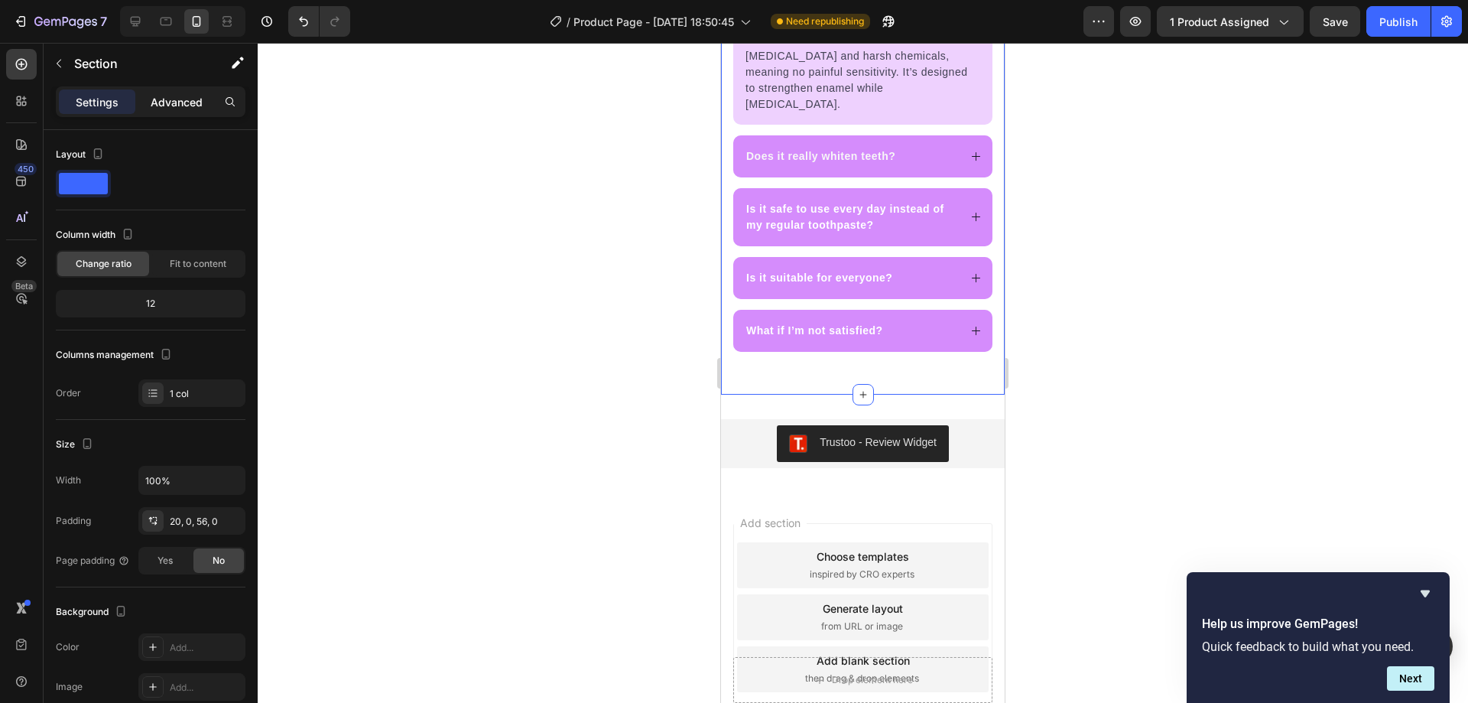
click at [171, 102] on p "Advanced" at bounding box center [177, 102] width 52 height 16
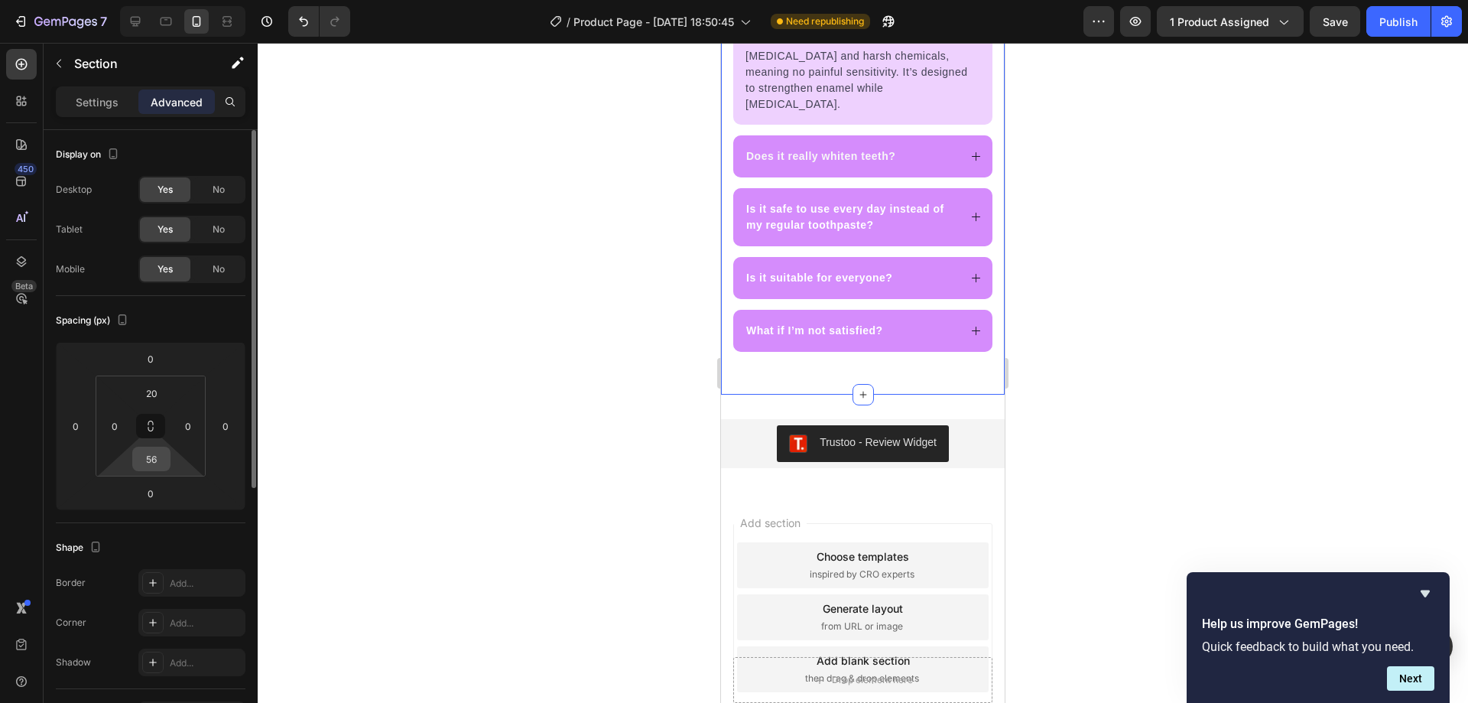
click at [152, 464] on input "56" at bounding box center [151, 458] width 31 height 23
type input "0"
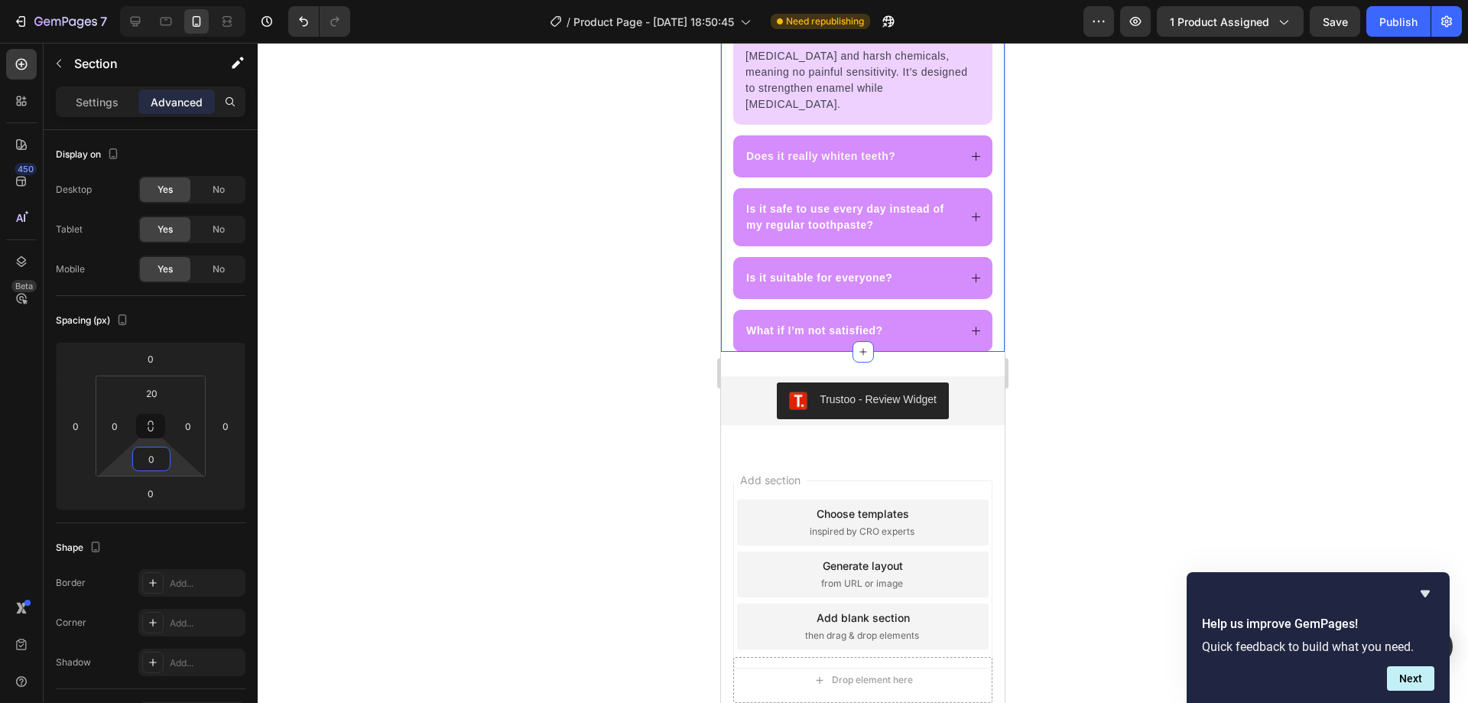
click at [435, 336] on div at bounding box center [863, 373] width 1210 height 660
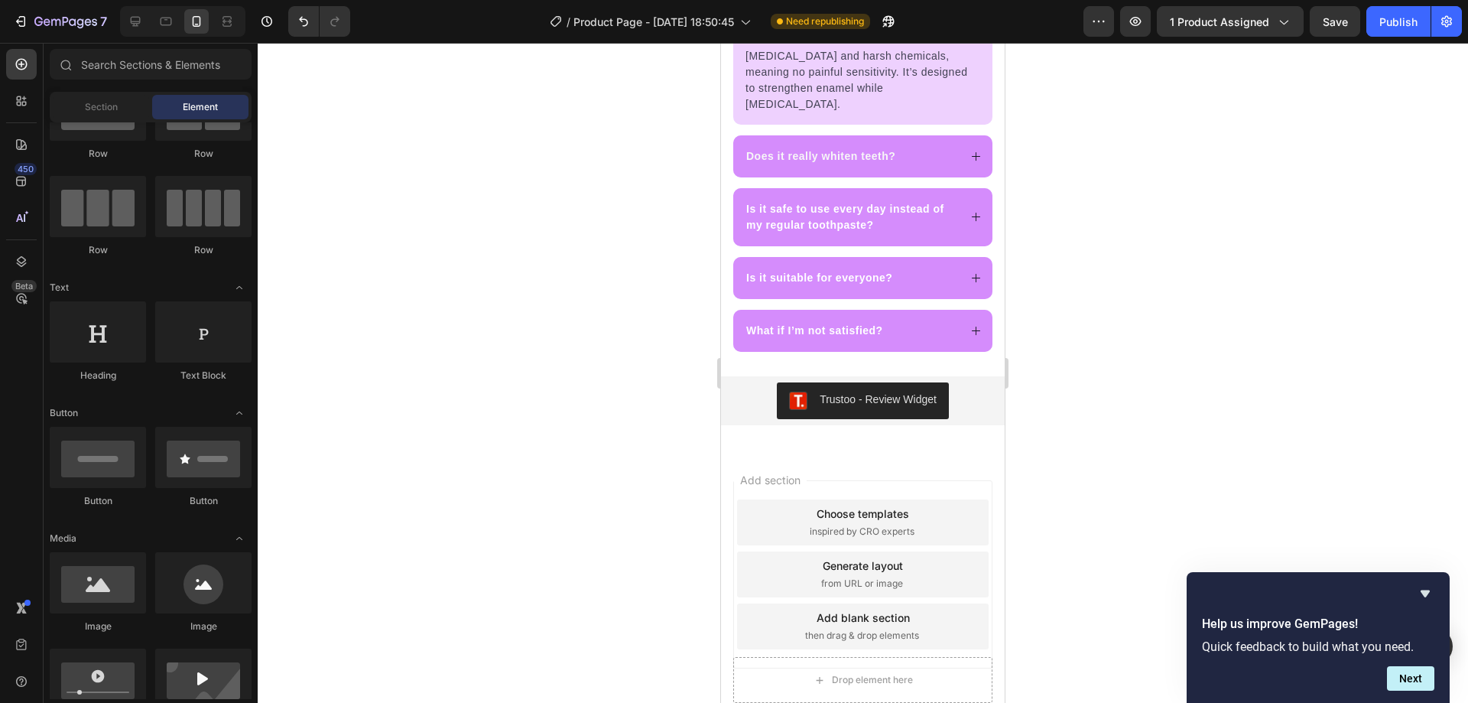
click at [638, 452] on div at bounding box center [863, 373] width 1210 height 660
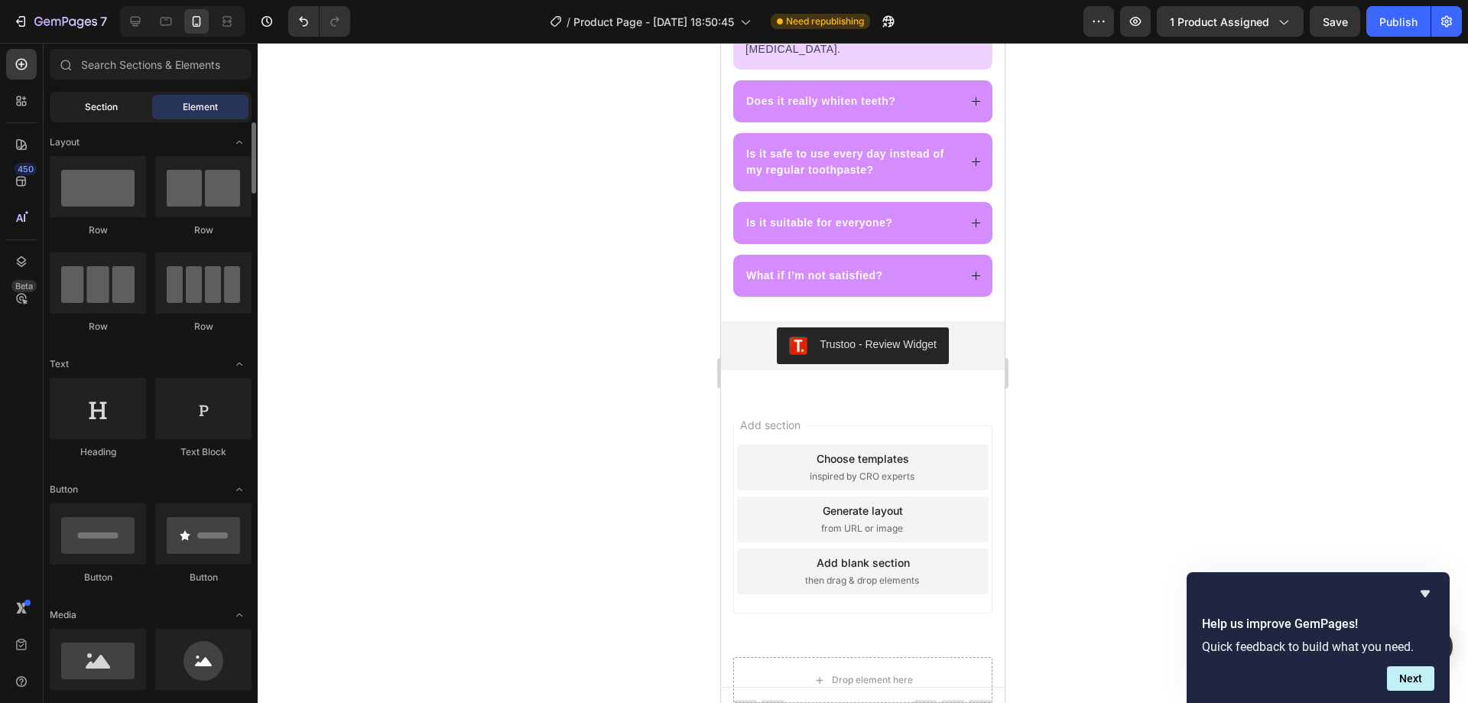
click at [105, 109] on span "Section" at bounding box center [101, 107] width 33 height 14
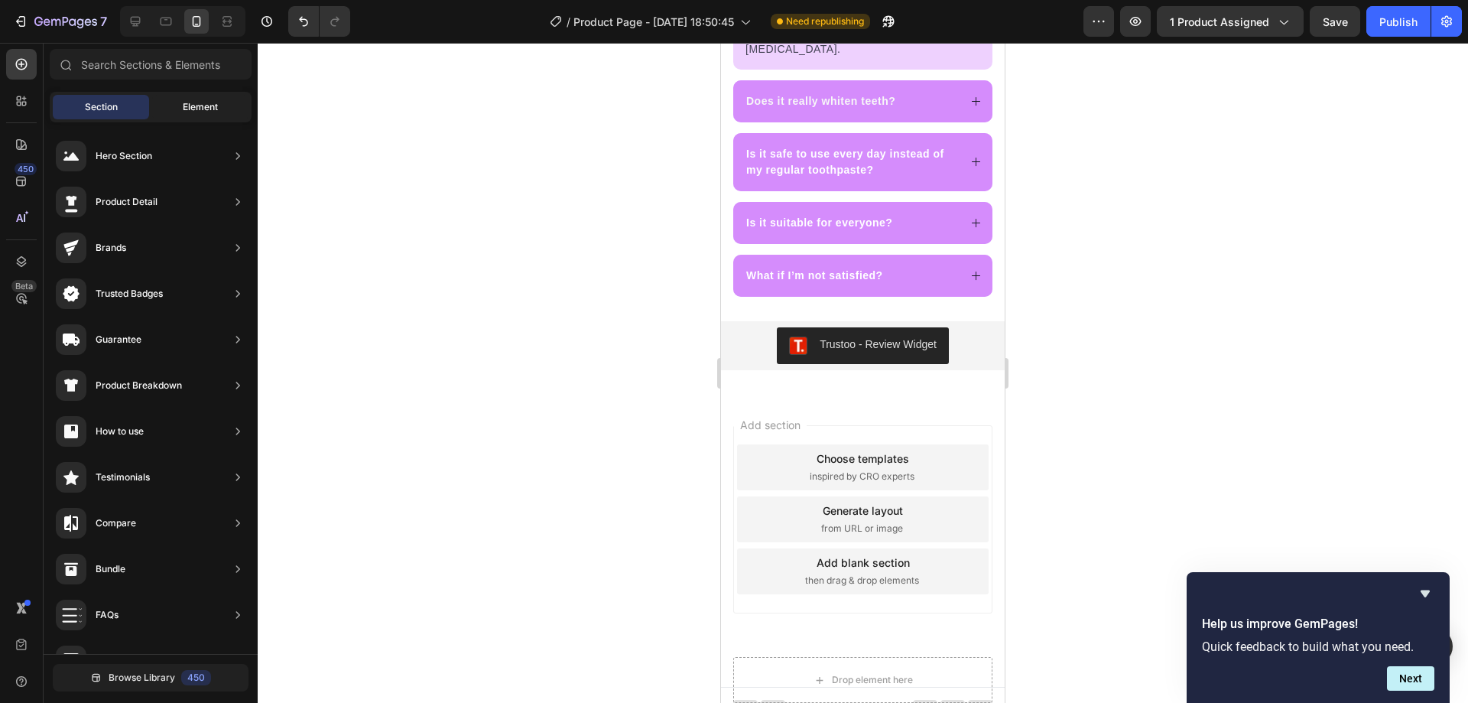
click at [168, 109] on div "Element" at bounding box center [200, 107] width 96 height 24
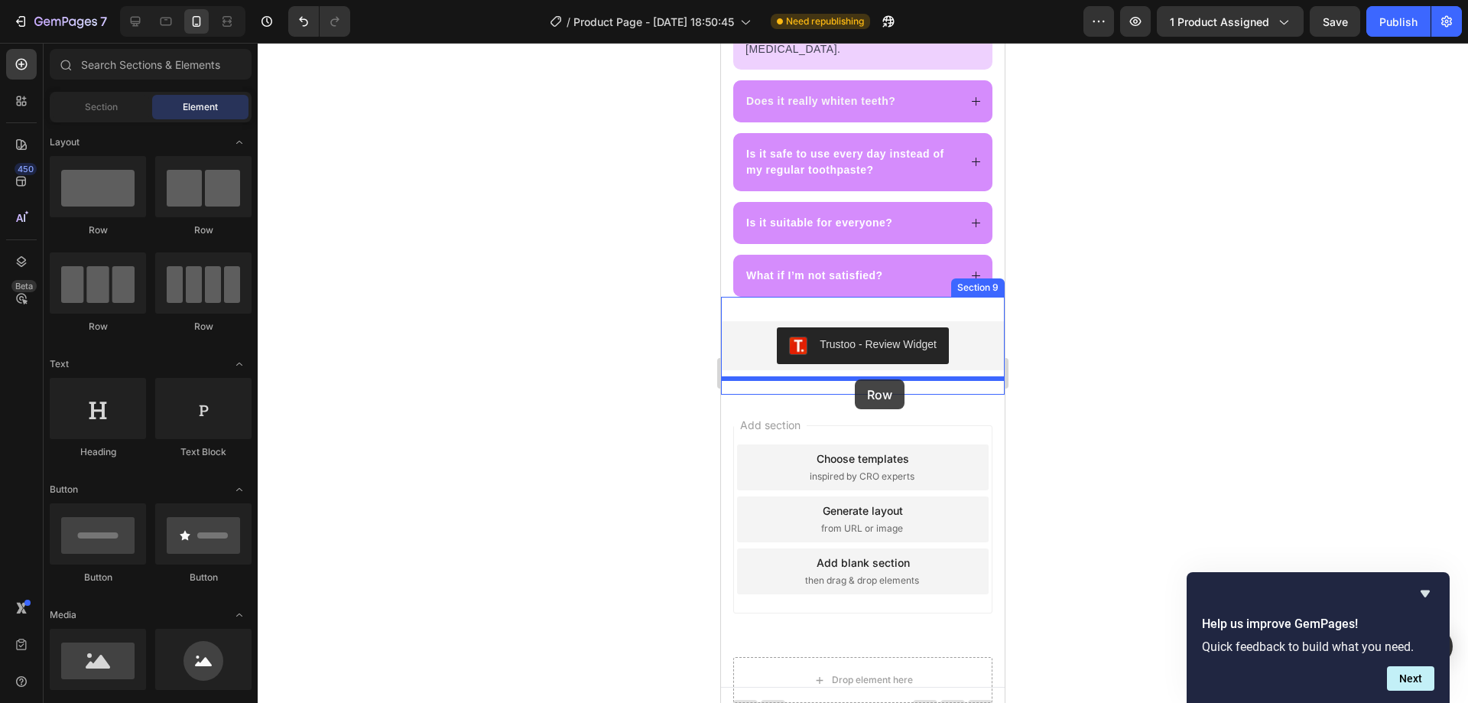
drag, startPoint x: 924, startPoint y: 344, endPoint x: 855, endPoint y: 379, distance: 77.3
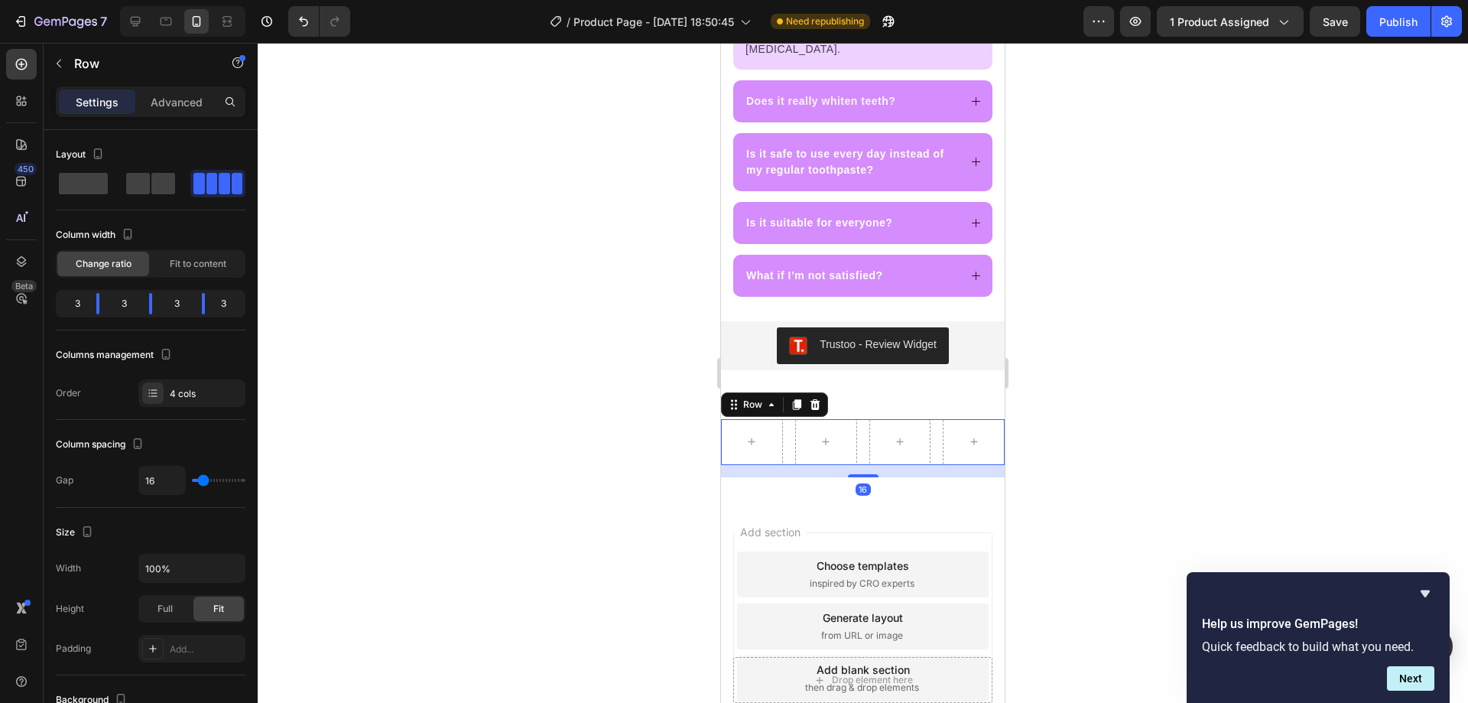
click at [687, 438] on div at bounding box center [863, 373] width 1210 height 660
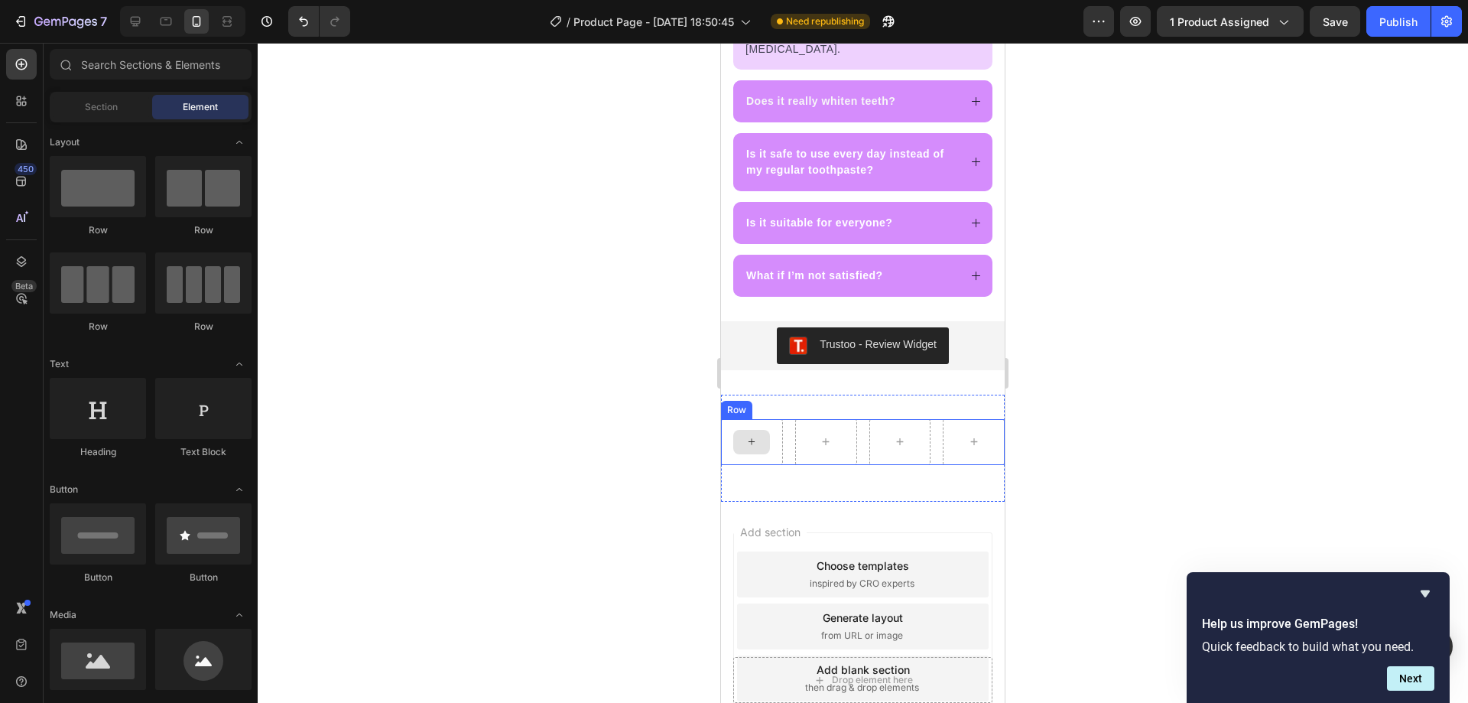
click at [759, 430] on div at bounding box center [751, 442] width 37 height 24
click at [763, 430] on div at bounding box center [751, 442] width 37 height 24
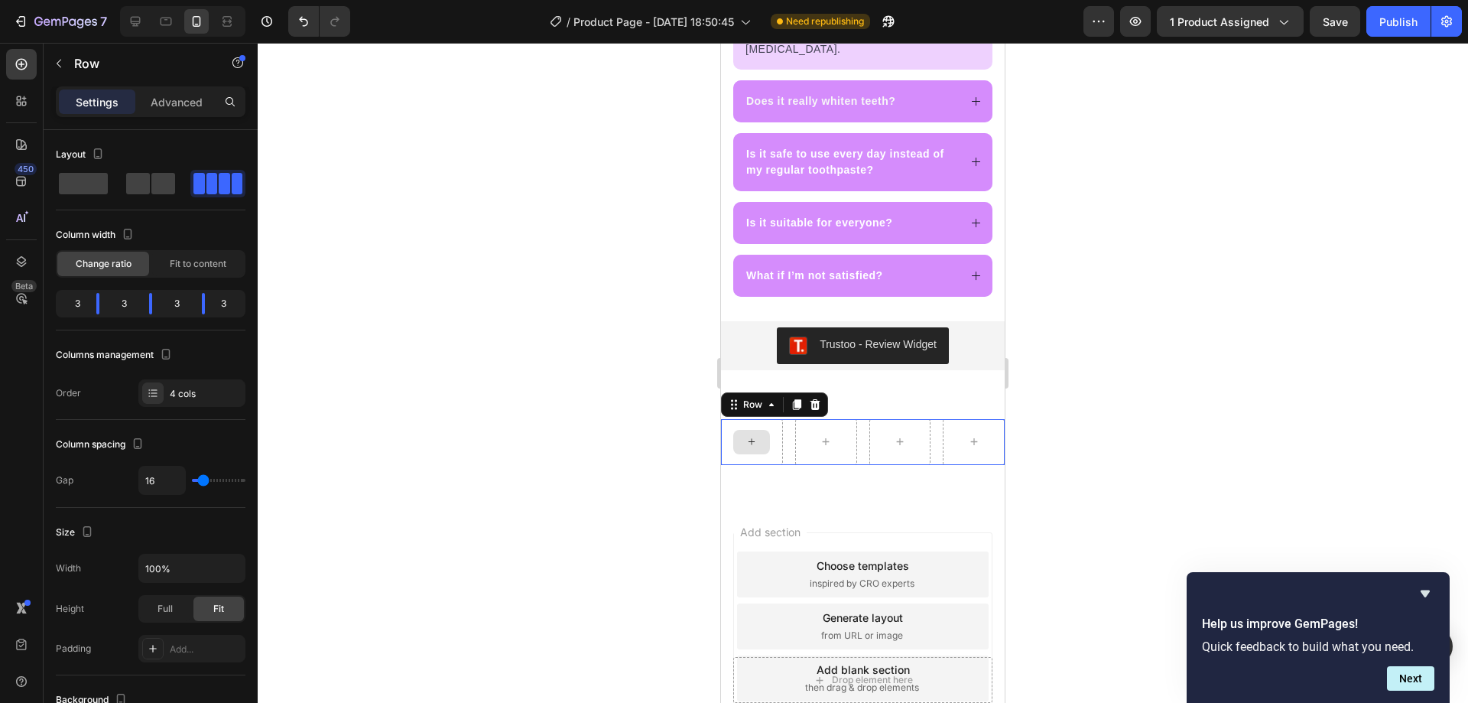
click at [777, 437] on div at bounding box center [752, 442] width 62 height 46
click at [164, 103] on p "Advanced" at bounding box center [177, 102] width 52 height 16
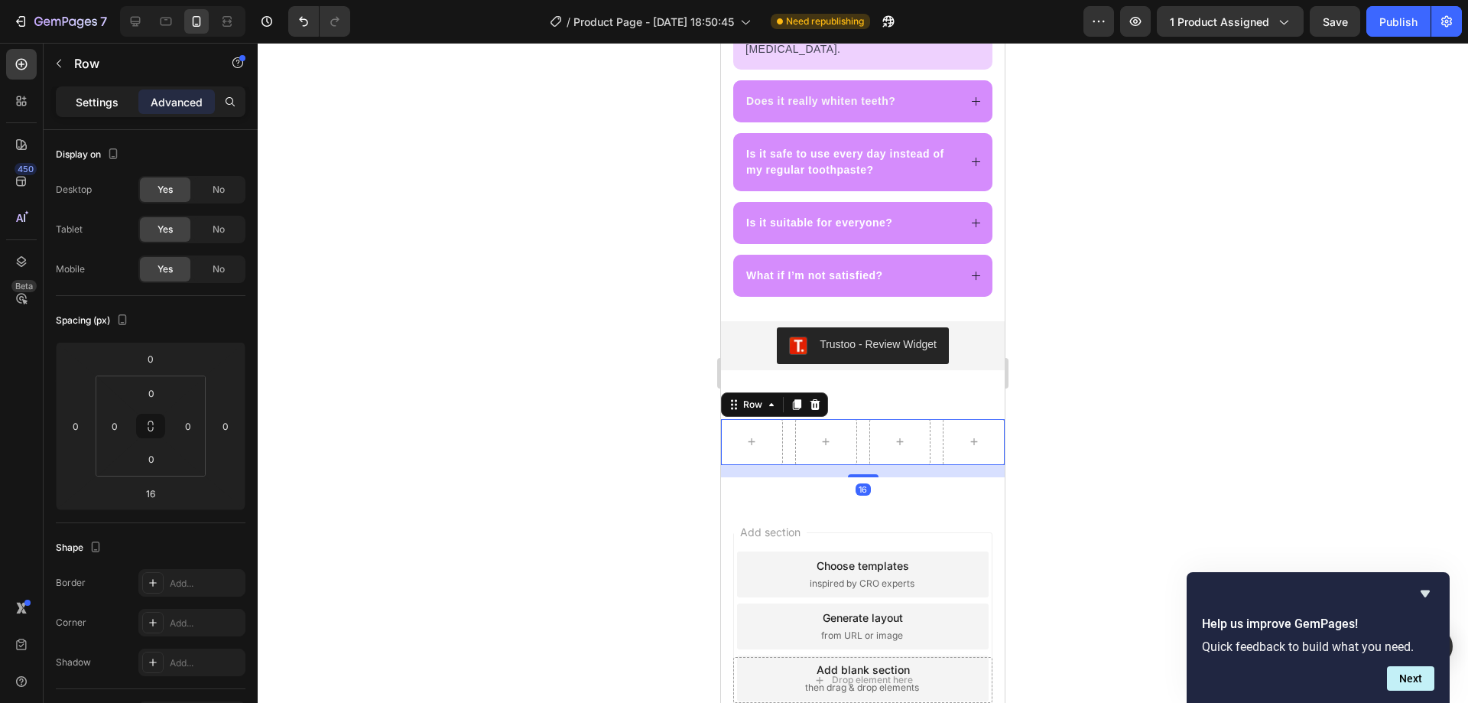
click at [109, 101] on p "Settings" at bounding box center [97, 102] width 43 height 16
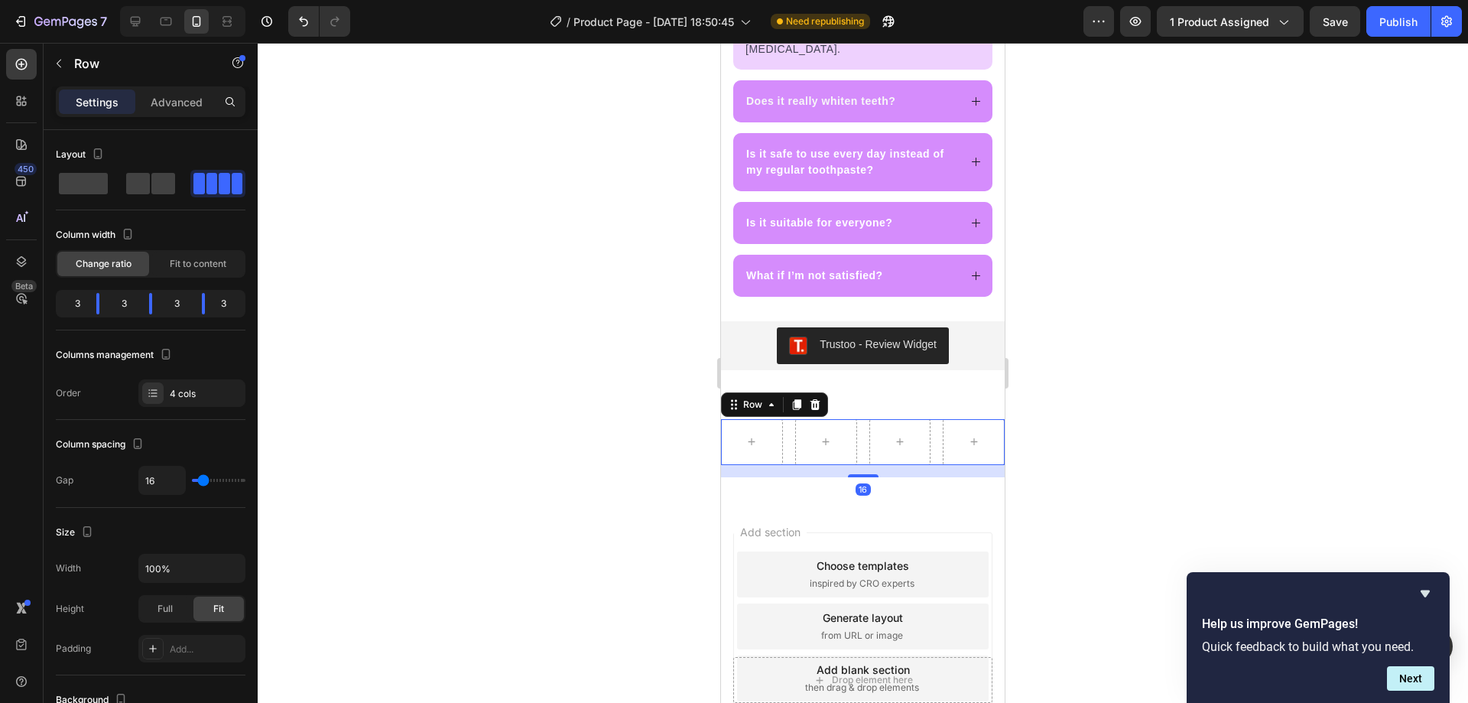
click at [120, 99] on div "Settings" at bounding box center [97, 101] width 76 height 24
click at [61, 76] on div "Row" at bounding box center [131, 64] width 174 height 40
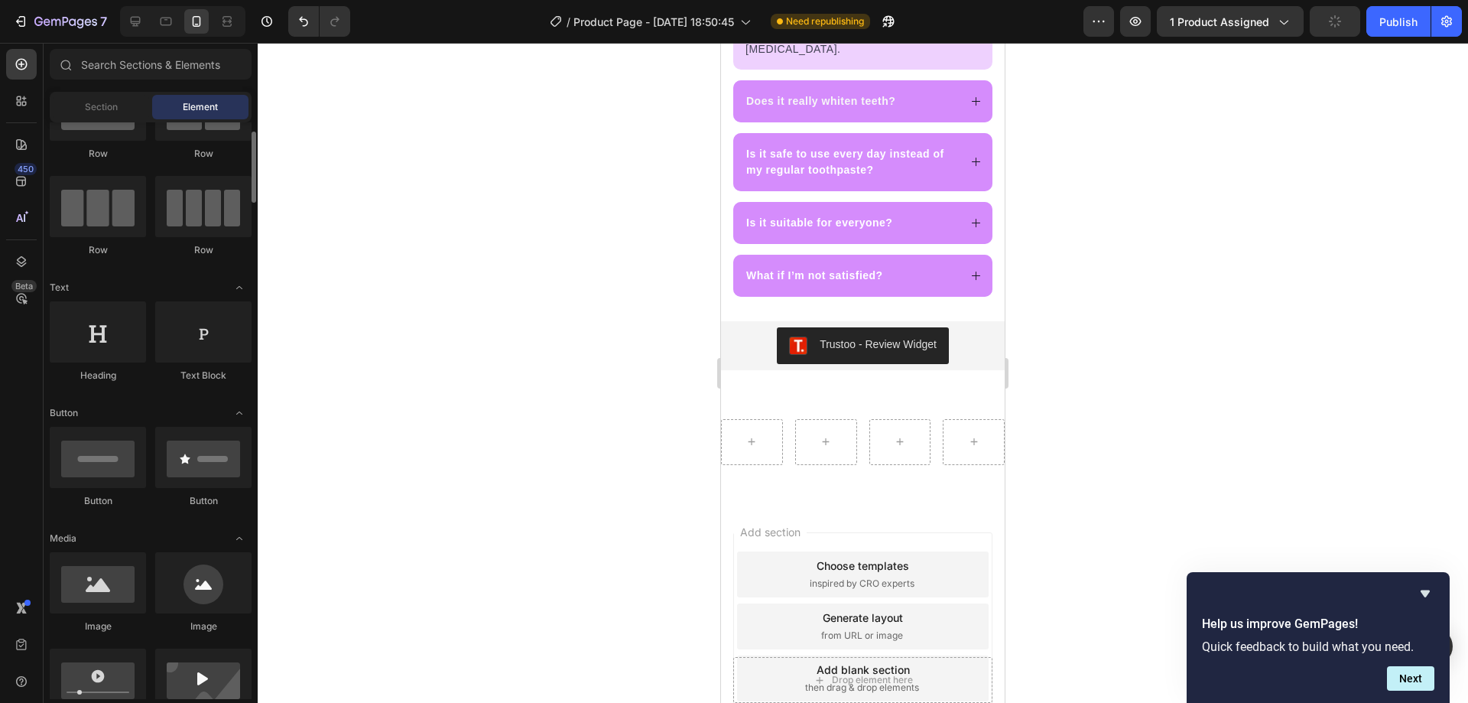
scroll to position [153, 0]
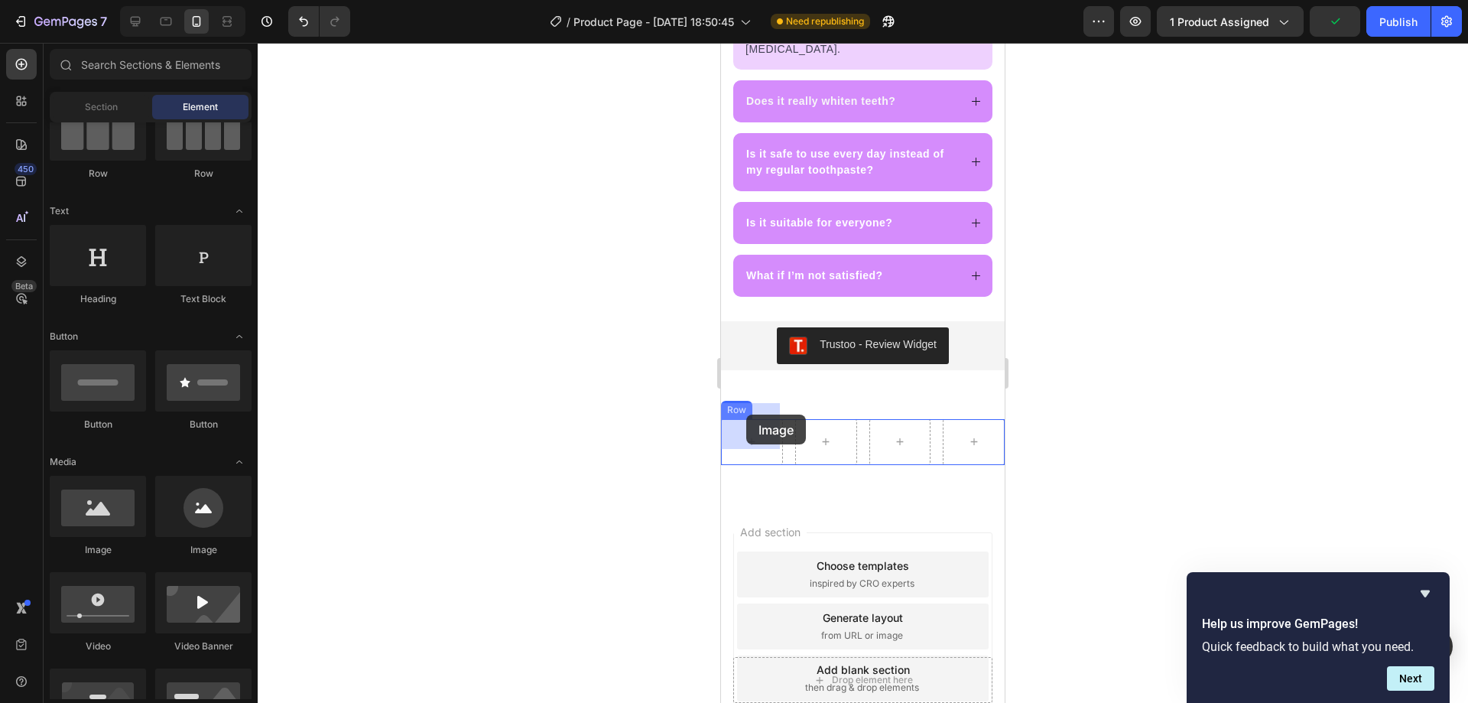
drag, startPoint x: 887, startPoint y: 540, endPoint x: 1371, endPoint y: 557, distance: 484.3
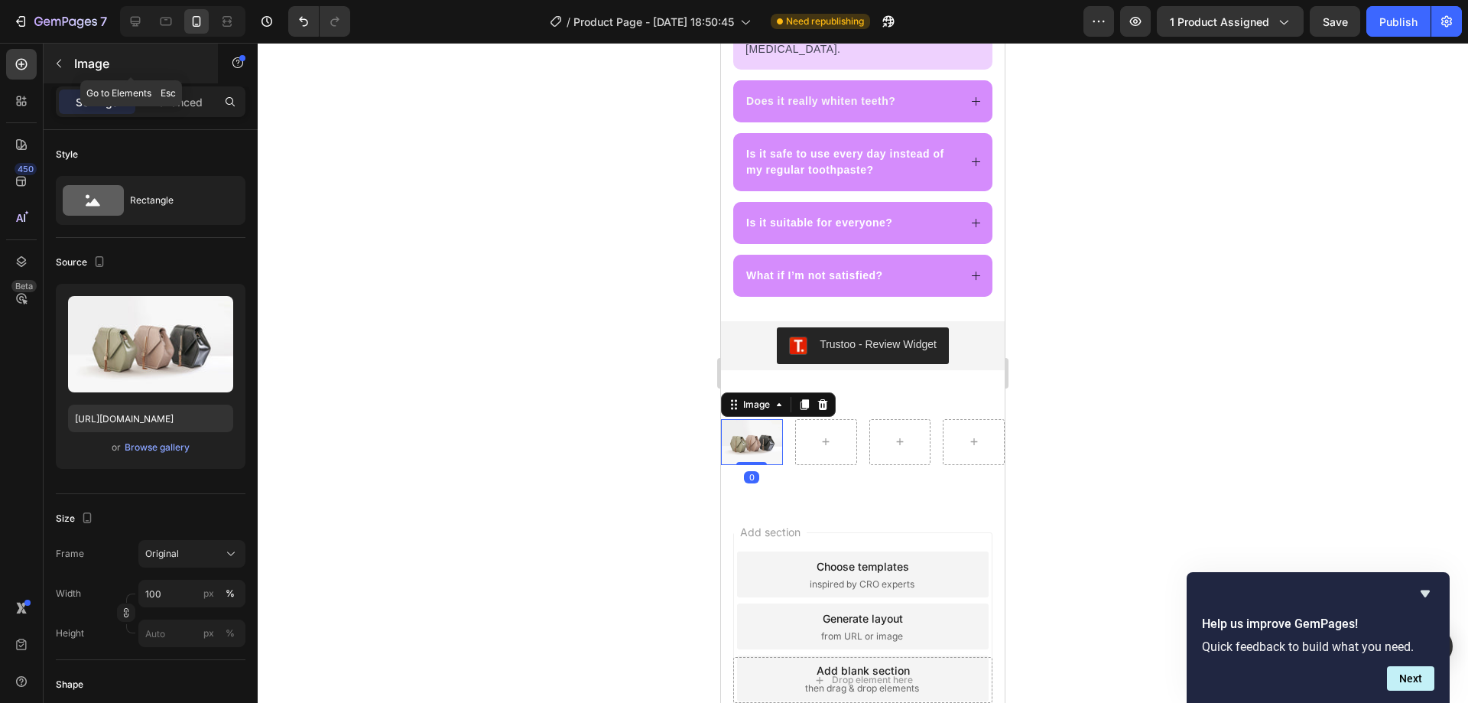
click at [70, 65] on button "button" at bounding box center [59, 63] width 24 height 24
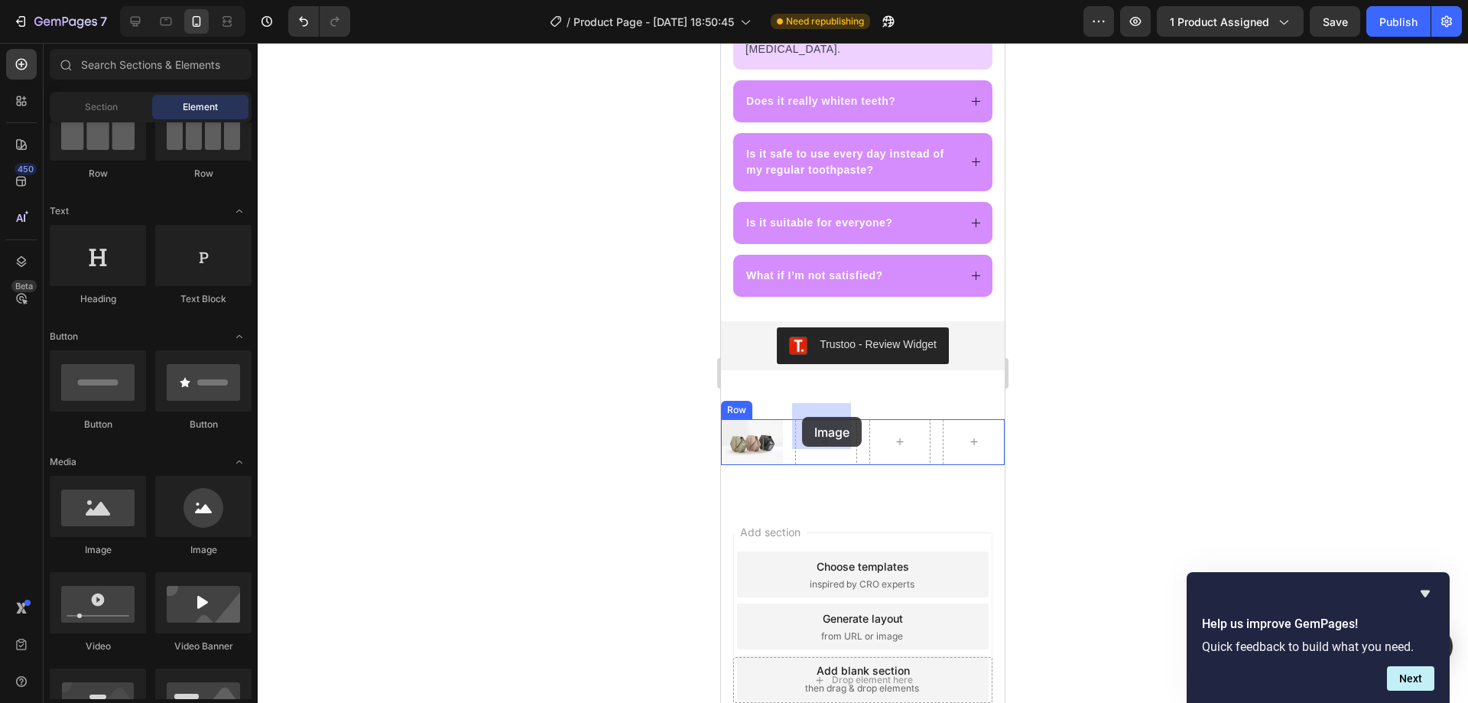
drag, startPoint x: 836, startPoint y: 564, endPoint x: 774, endPoint y: 455, distance: 125.7
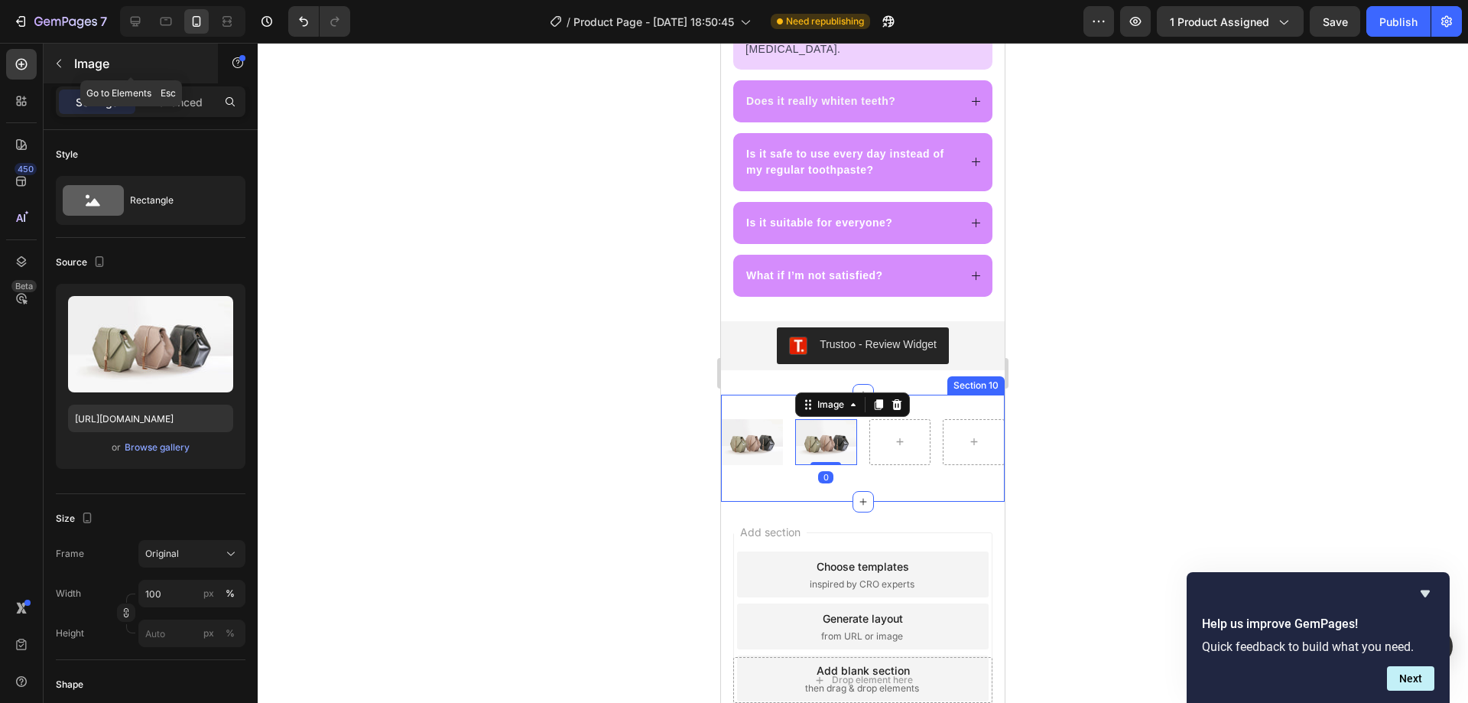
click at [83, 54] on p "Image" at bounding box center [139, 63] width 130 height 18
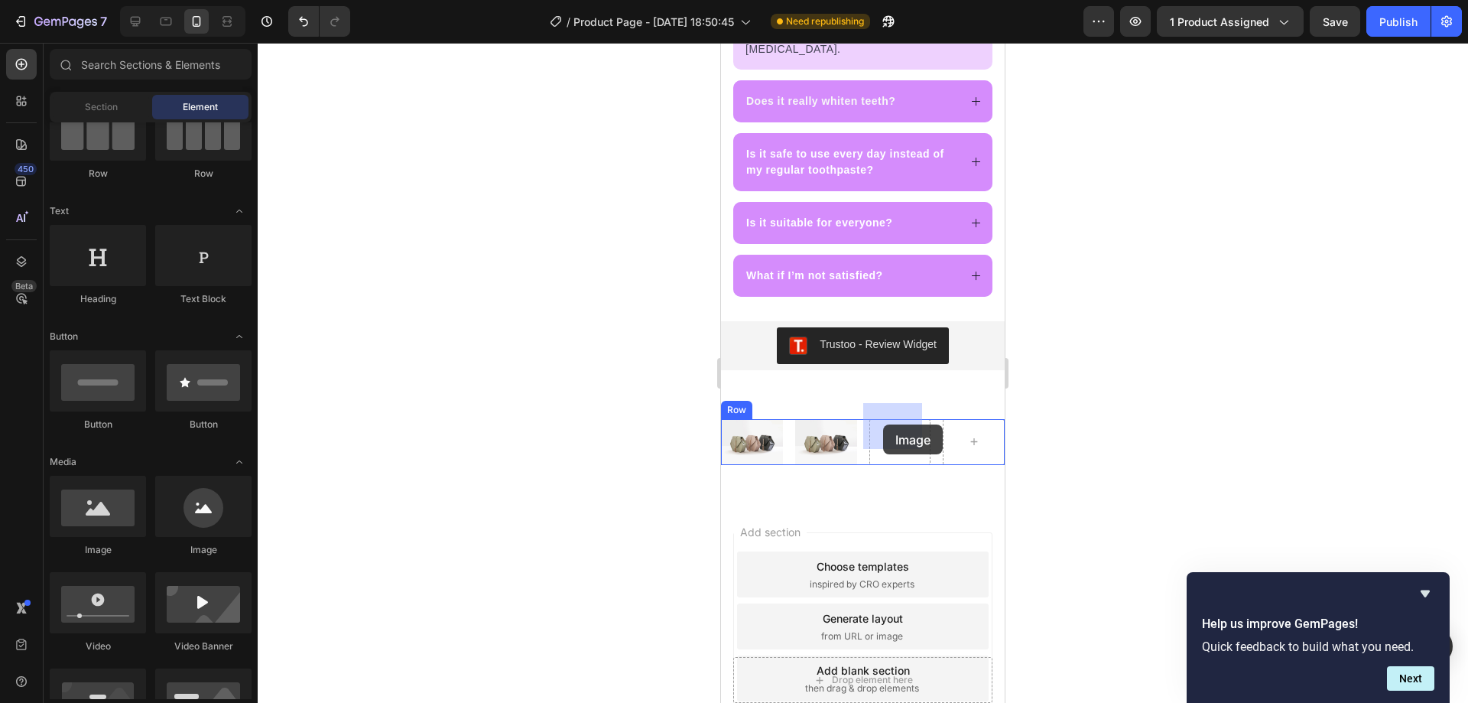
drag, startPoint x: 910, startPoint y: 539, endPoint x: 1087, endPoint y: 372, distance: 243.4
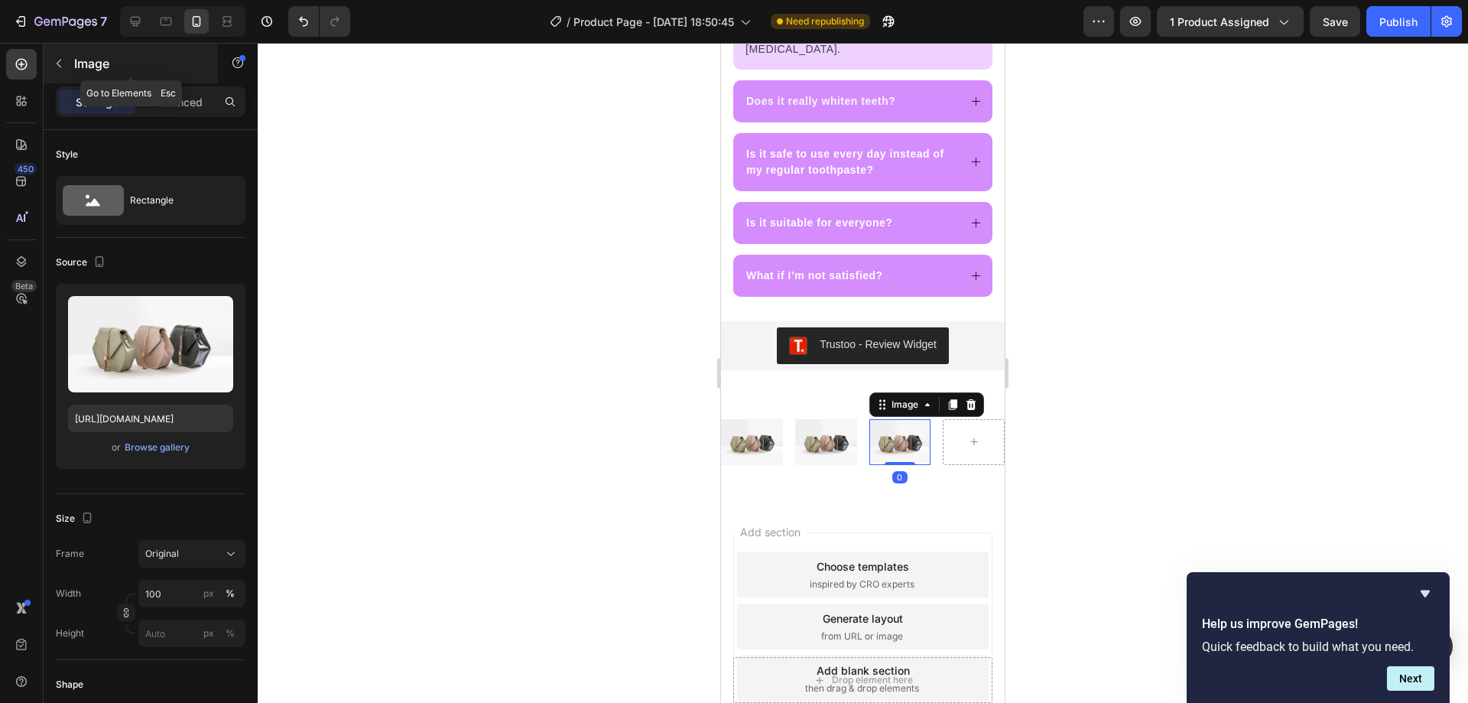
click at [70, 53] on div at bounding box center [59, 63] width 24 height 24
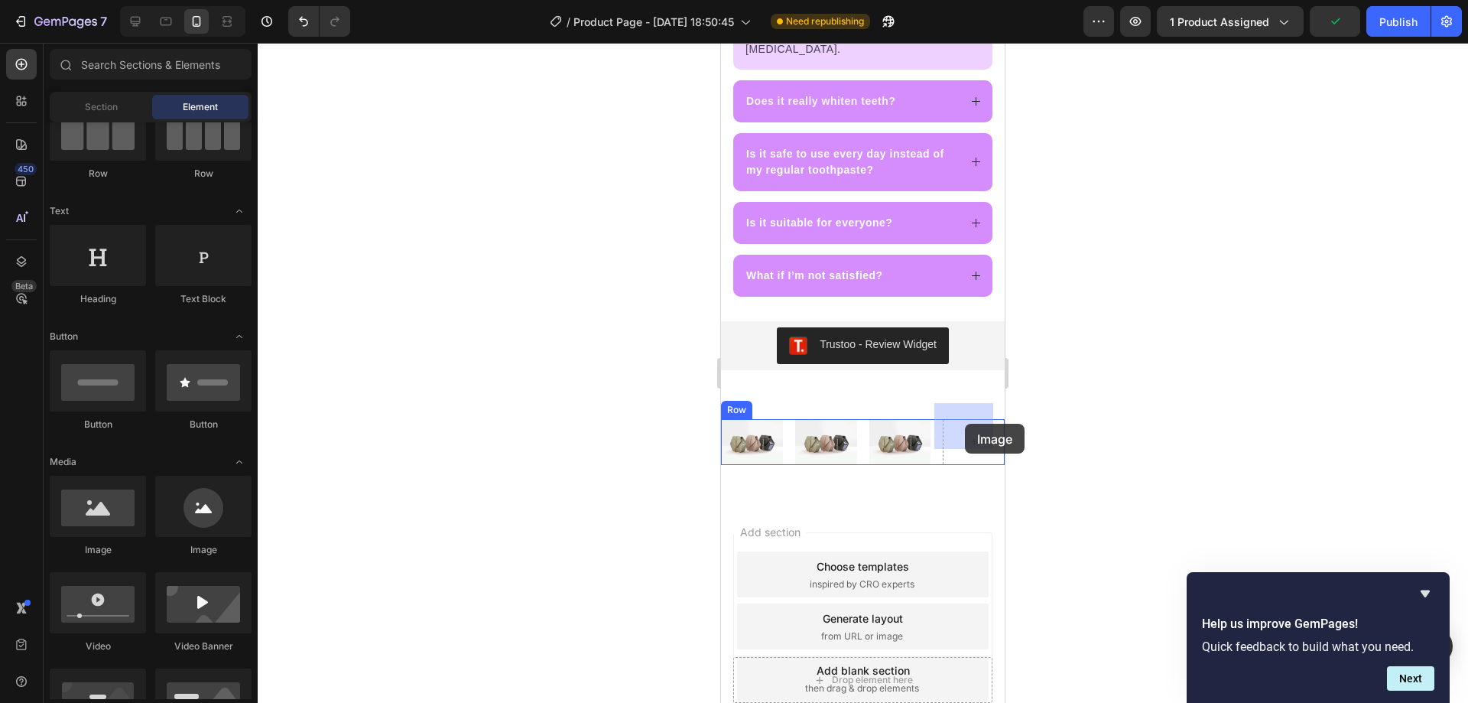
drag, startPoint x: 845, startPoint y: 549, endPoint x: 808, endPoint y: 457, distance: 98.8
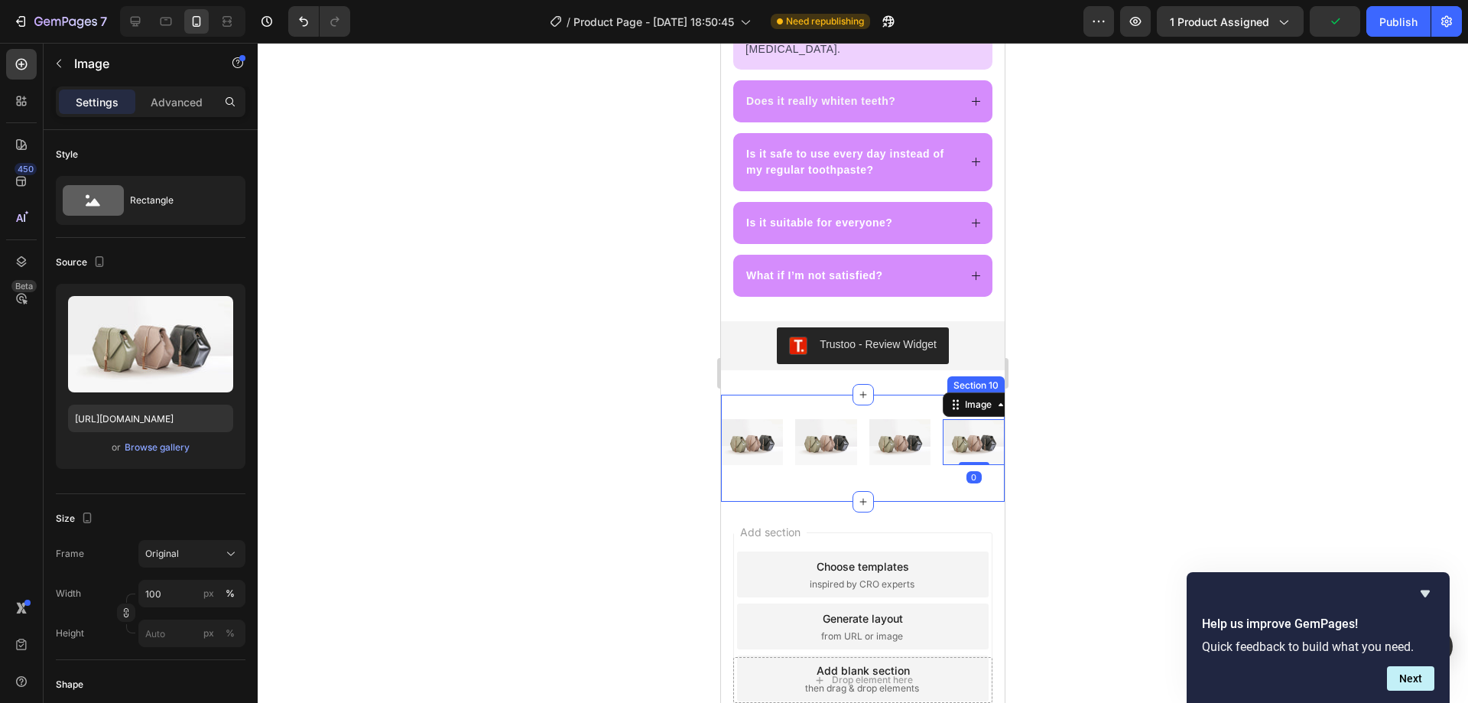
click at [747, 424] on img at bounding box center [752, 442] width 62 height 47
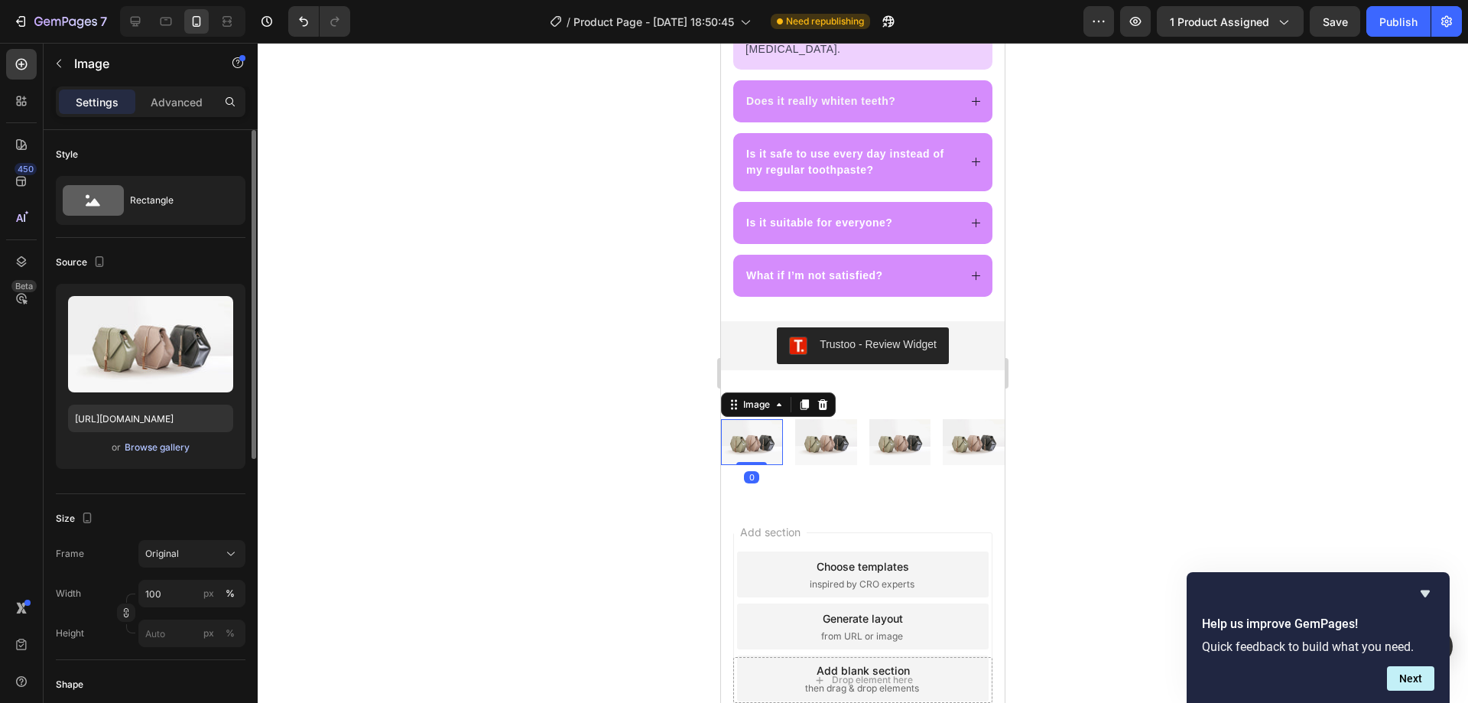
click at [137, 447] on div "Browse gallery" at bounding box center [157, 447] width 65 height 14
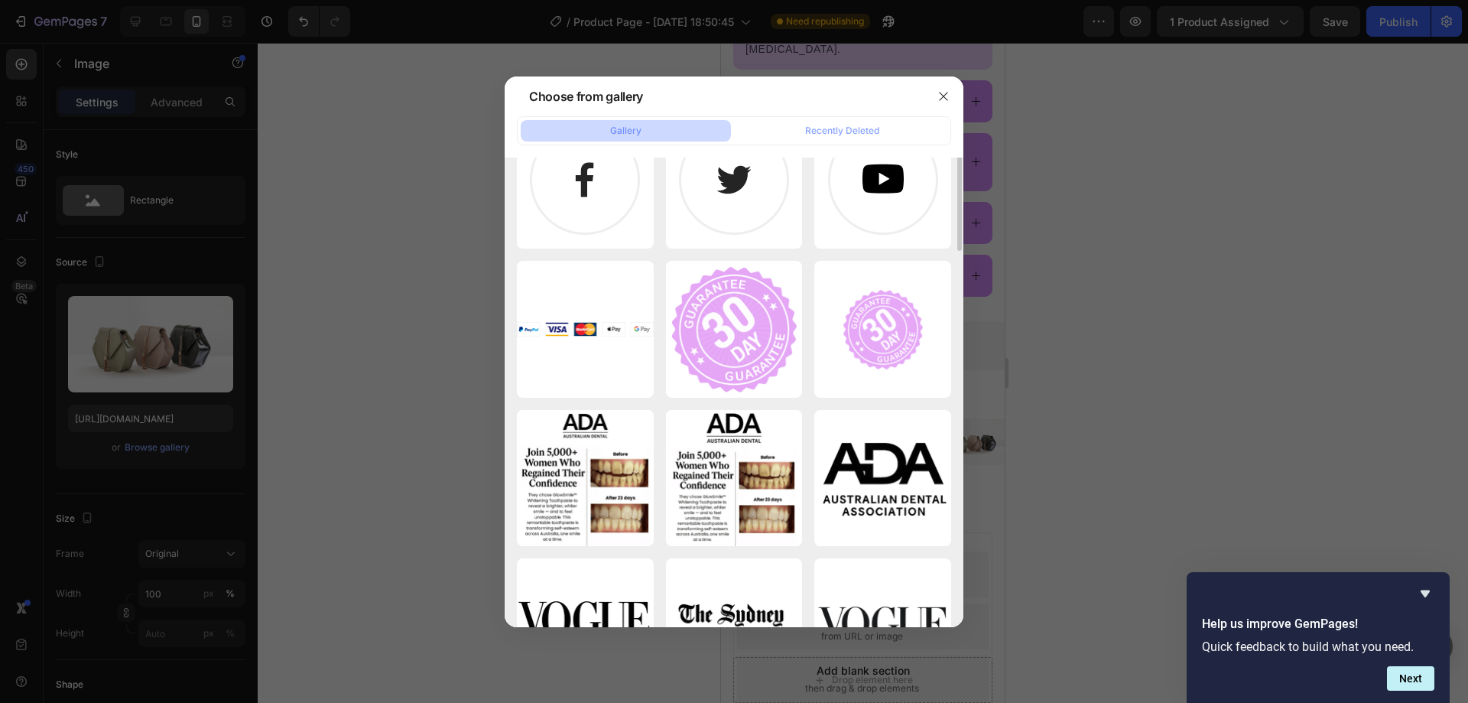
scroll to position [130, 0]
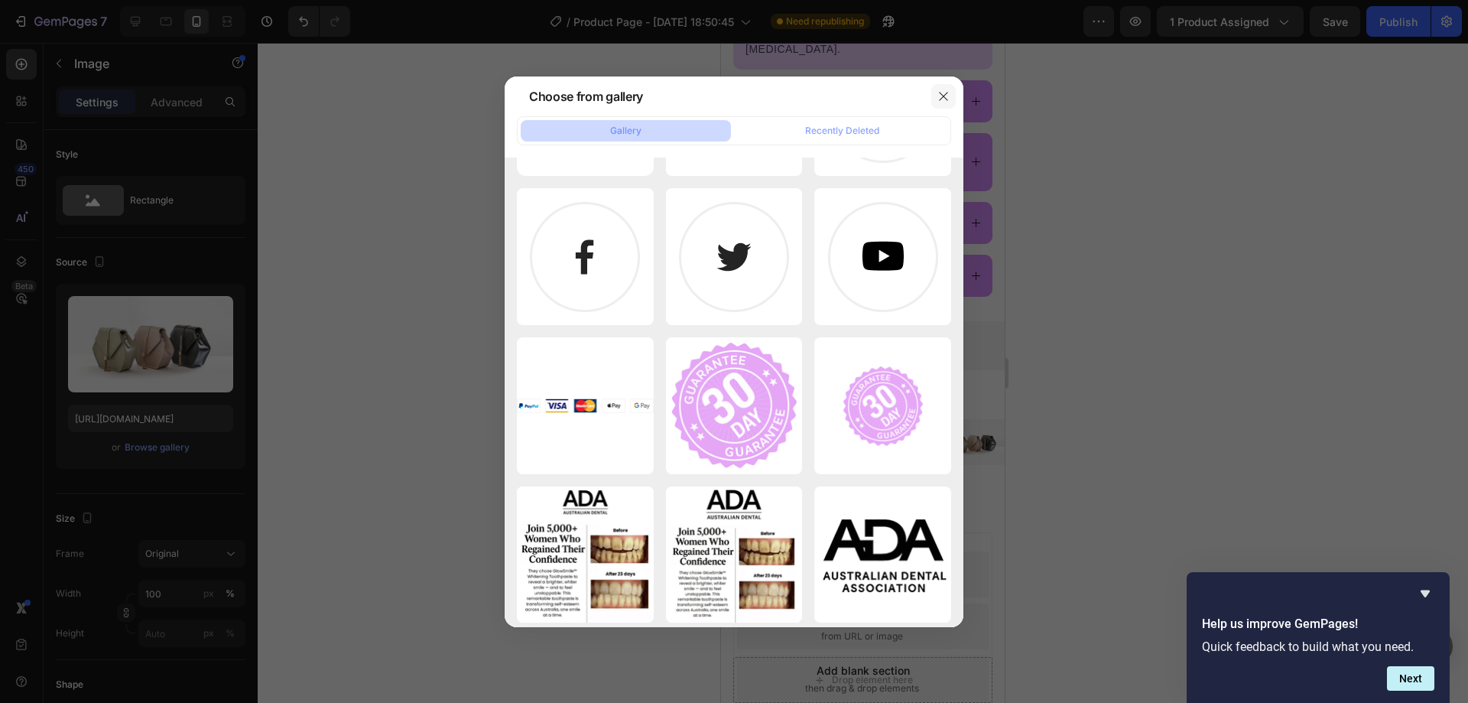
click at [950, 97] on button "button" at bounding box center [943, 96] width 24 height 24
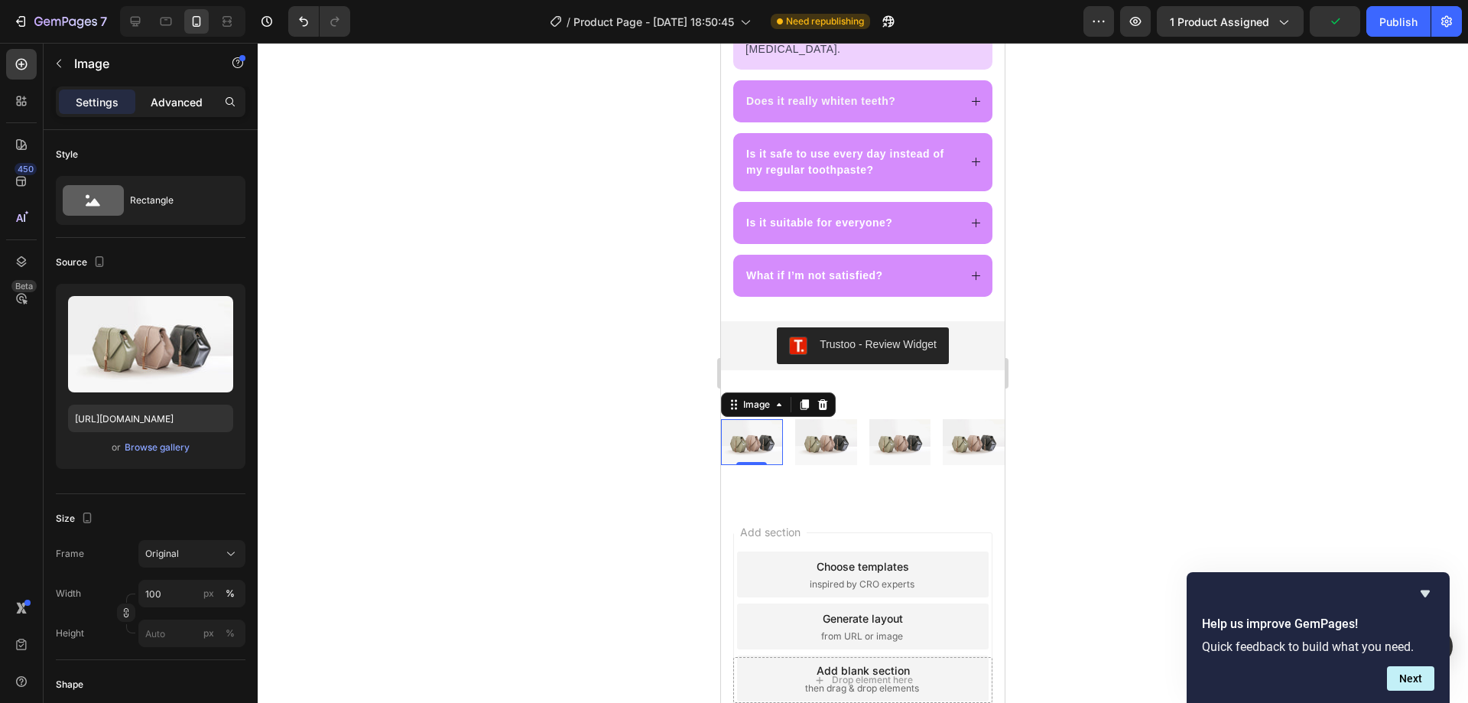
click at [184, 100] on p "Advanced" at bounding box center [177, 102] width 52 height 16
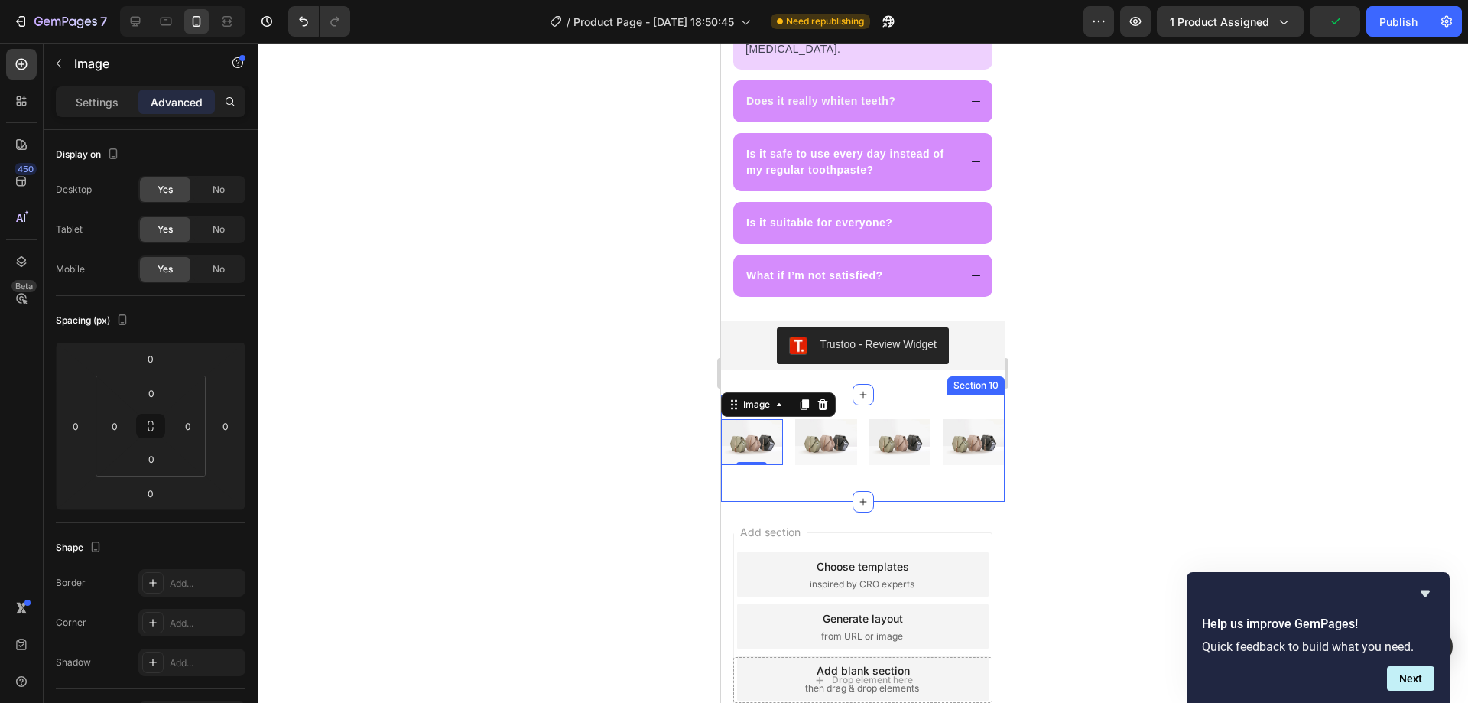
click at [874, 395] on div "Image 0 Image Image Image Row Section 10" at bounding box center [863, 449] width 284 height 108
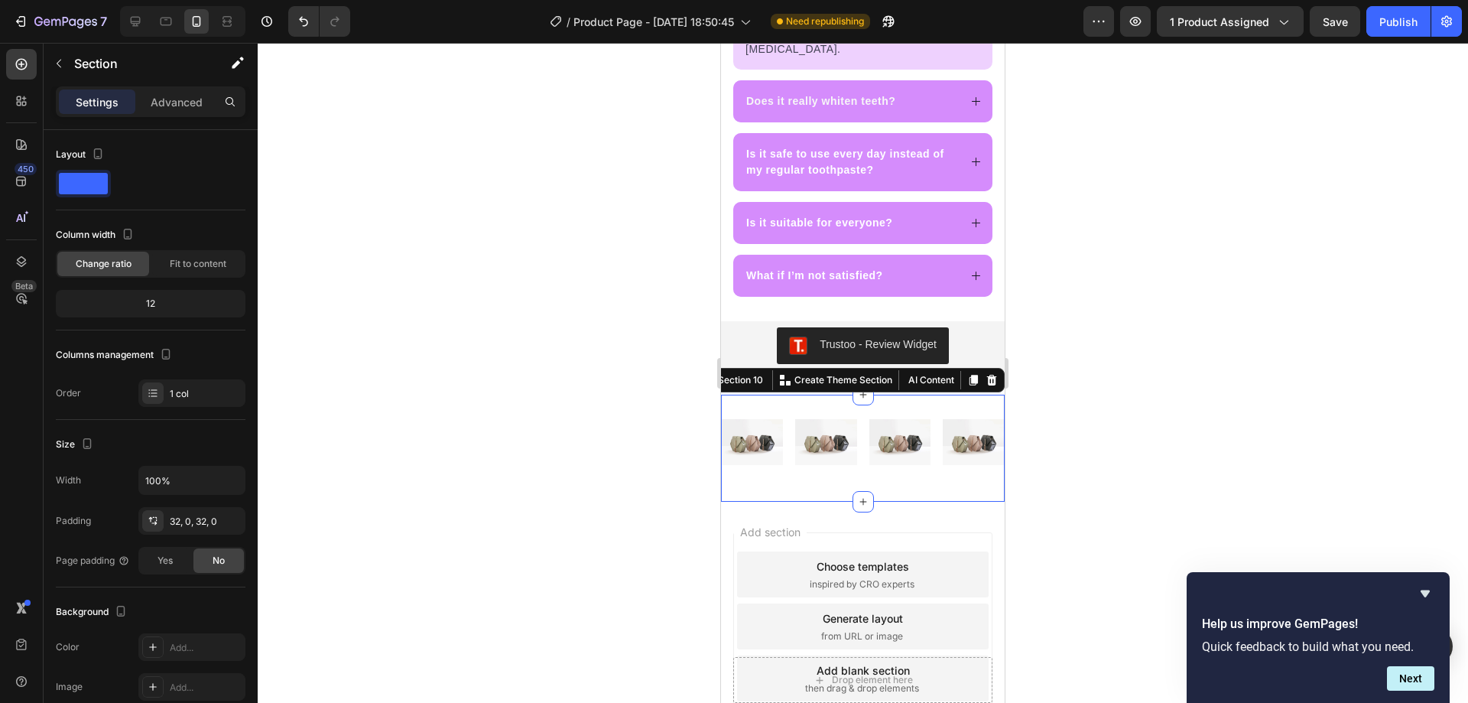
click at [989, 368] on div "Section 10 You can create reusable sections Create Theme Section AI Content Wri…" at bounding box center [850, 380] width 309 height 24
click at [986, 374] on icon at bounding box center [992, 380] width 12 height 12
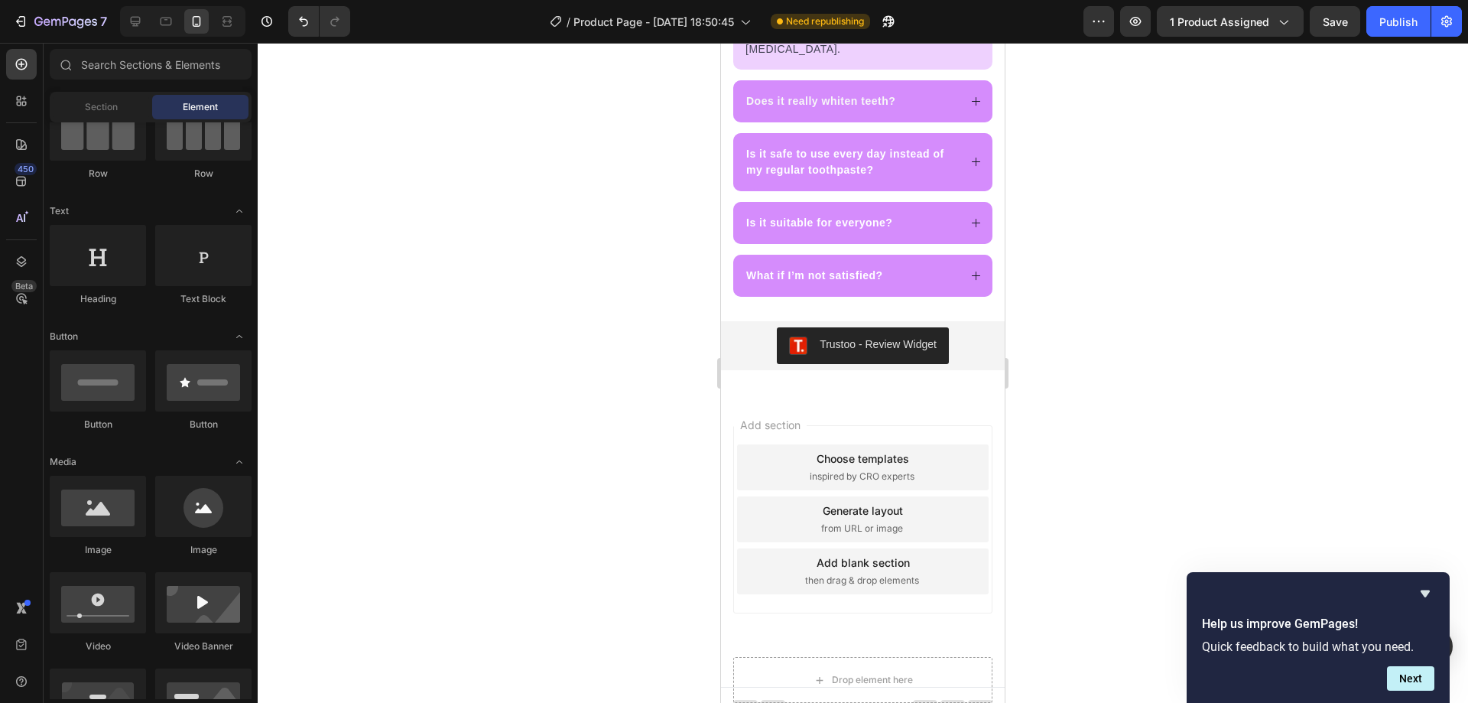
scroll to position [0, 0]
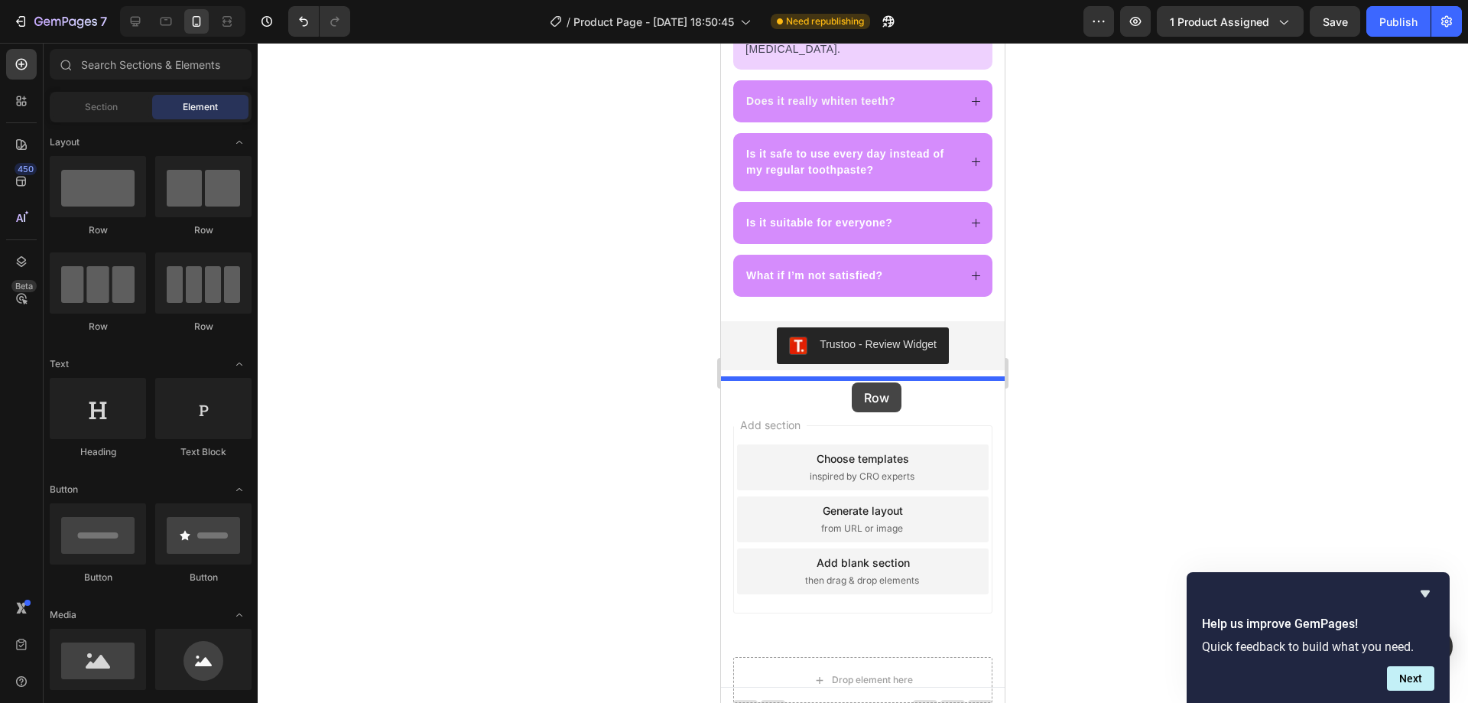
drag, startPoint x: 924, startPoint y: 267, endPoint x: 1259, endPoint y: 348, distance: 343.8
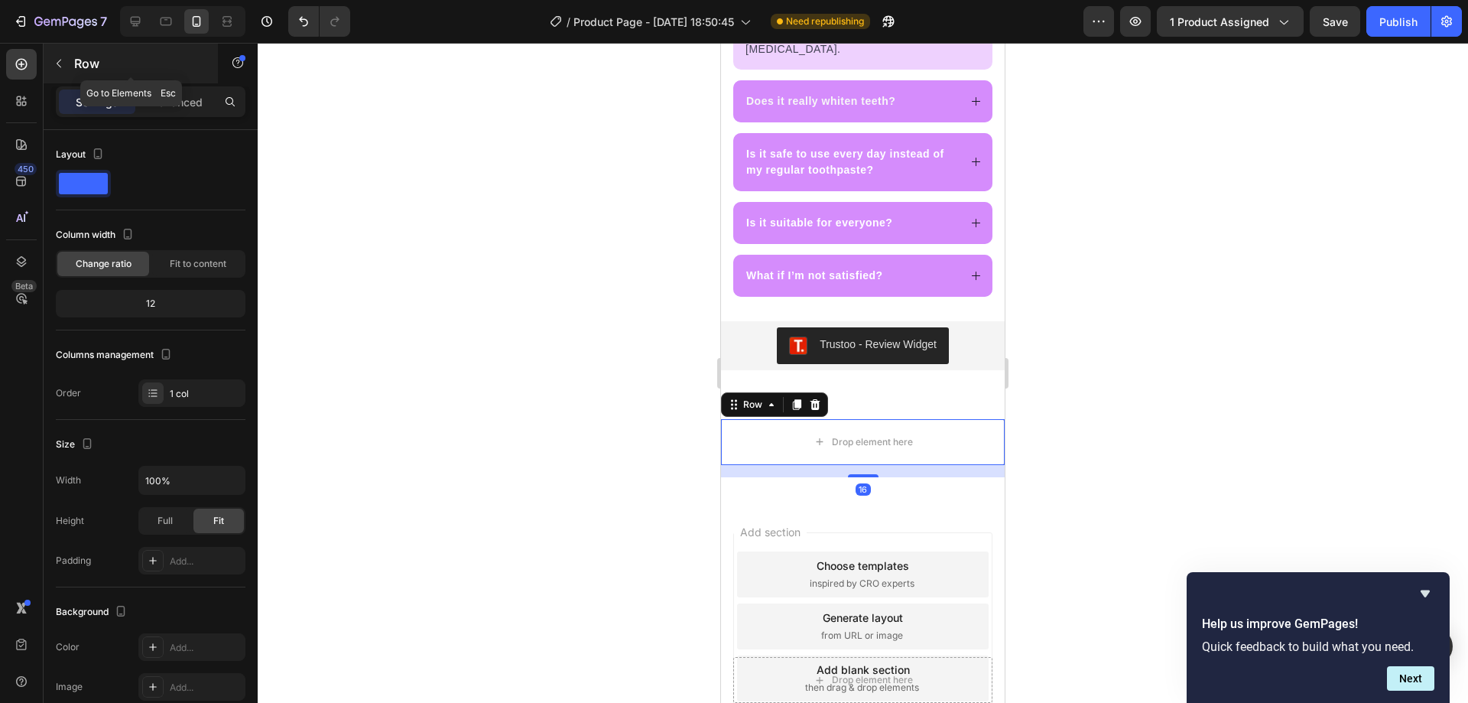
click at [57, 67] on icon "button" at bounding box center [59, 63] width 12 height 12
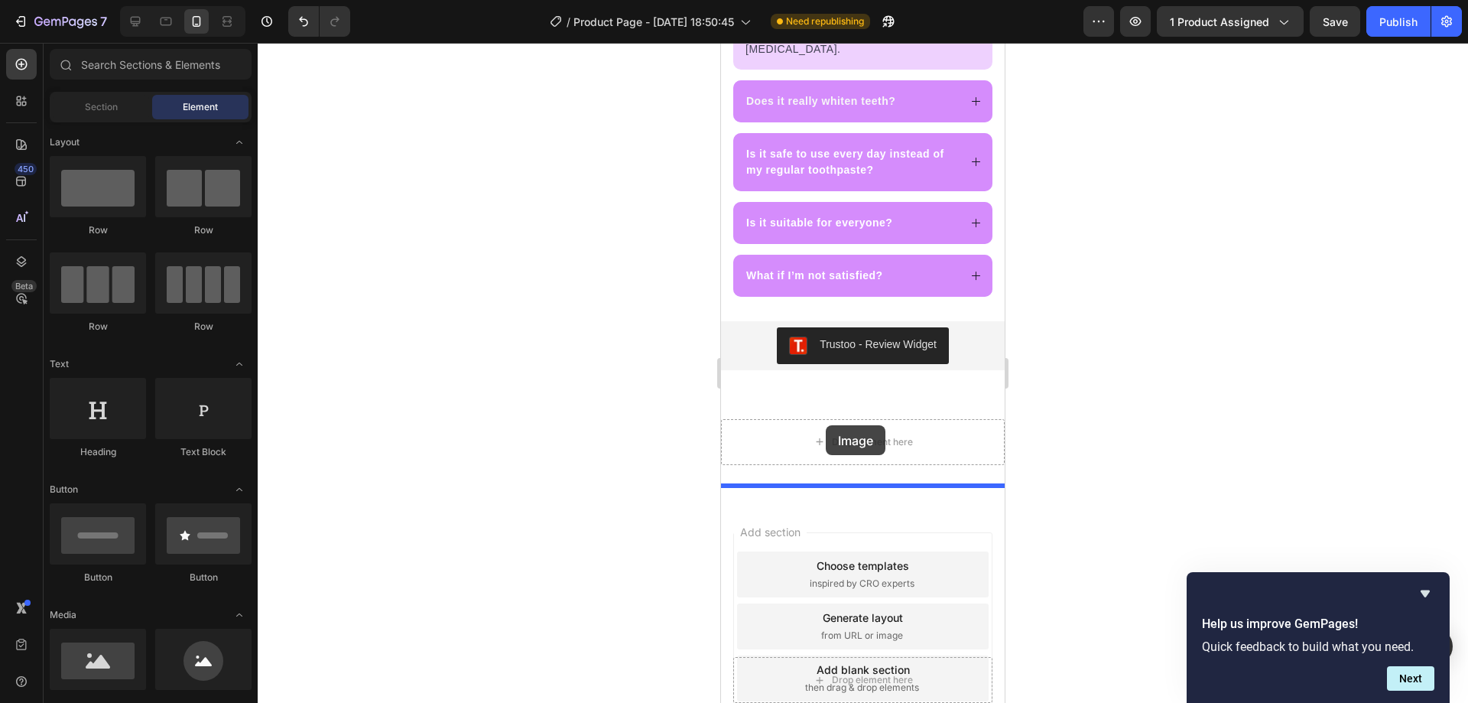
scroll to position [4586, 0]
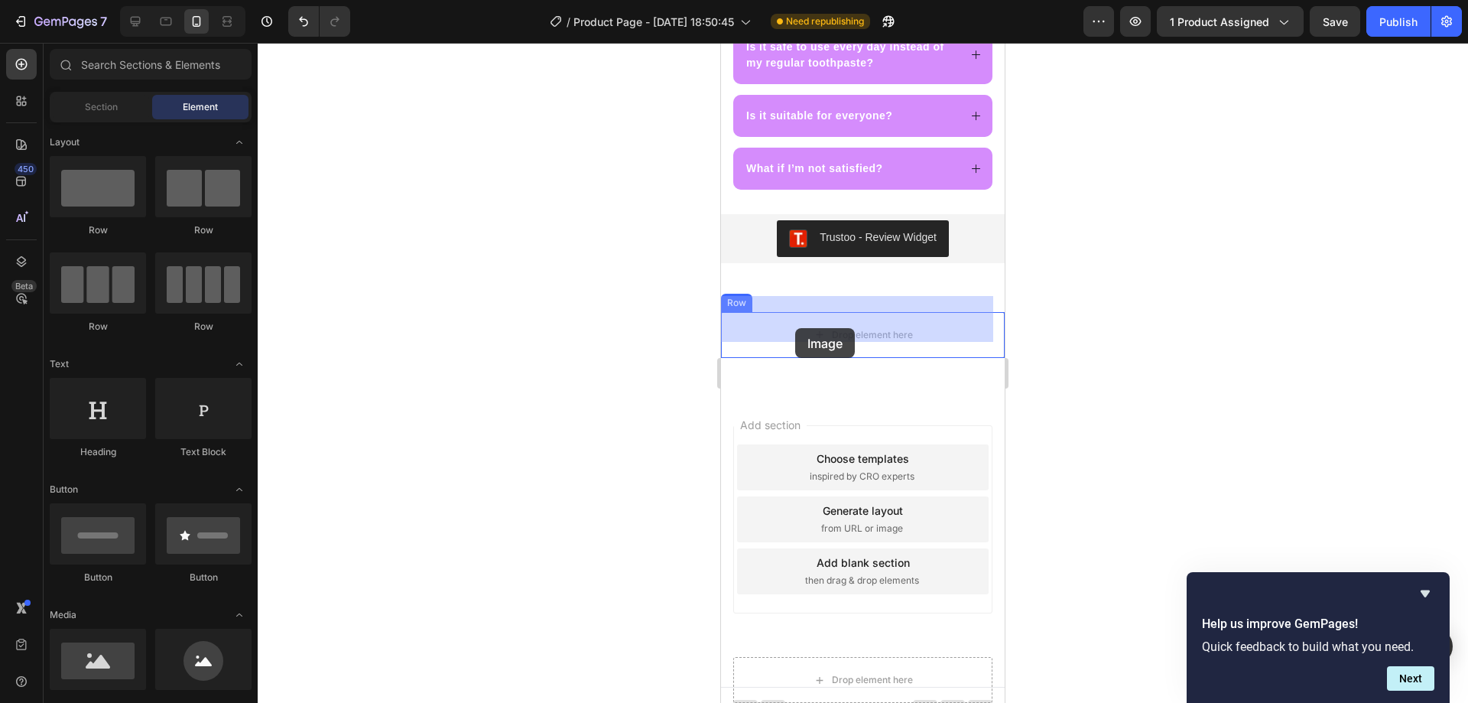
drag, startPoint x: 819, startPoint y: 694, endPoint x: 808, endPoint y: 343, distance: 351.1
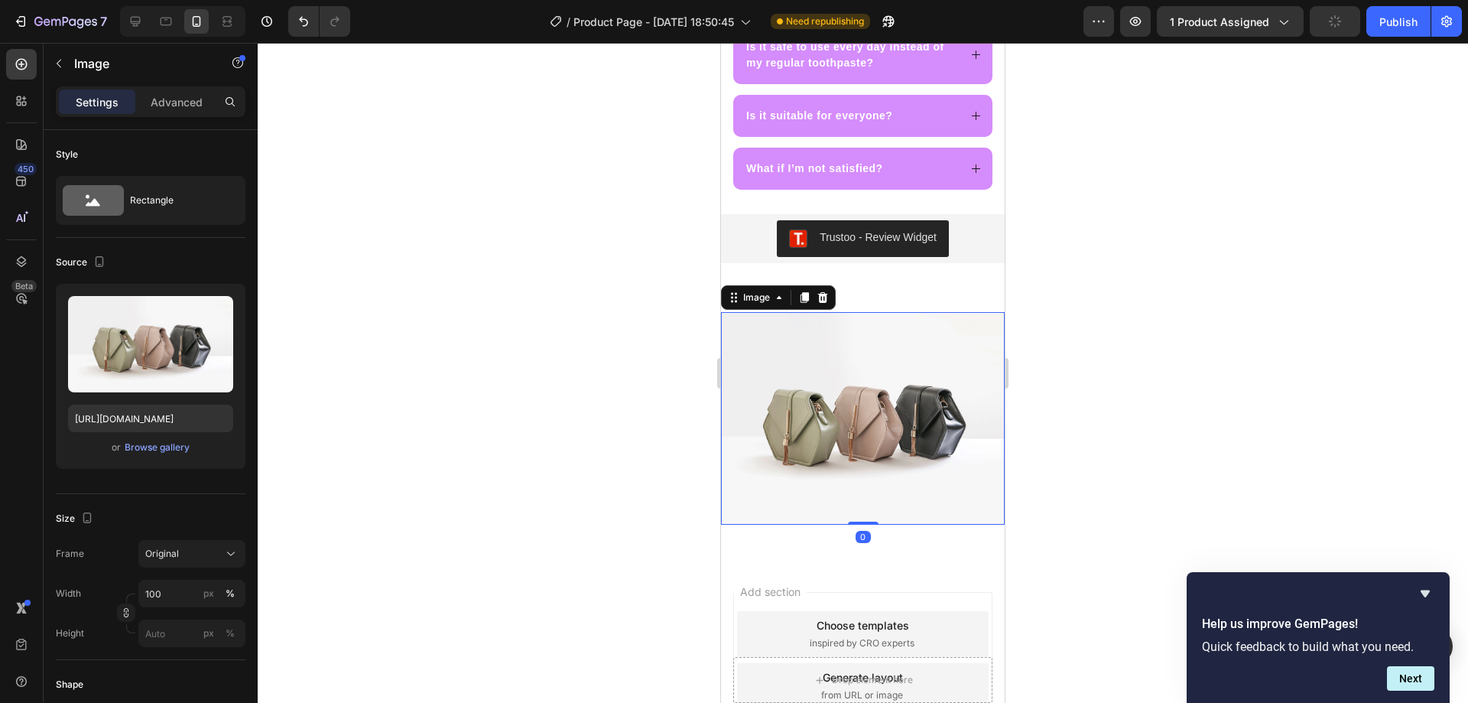
click at [841, 428] on img at bounding box center [863, 418] width 284 height 213
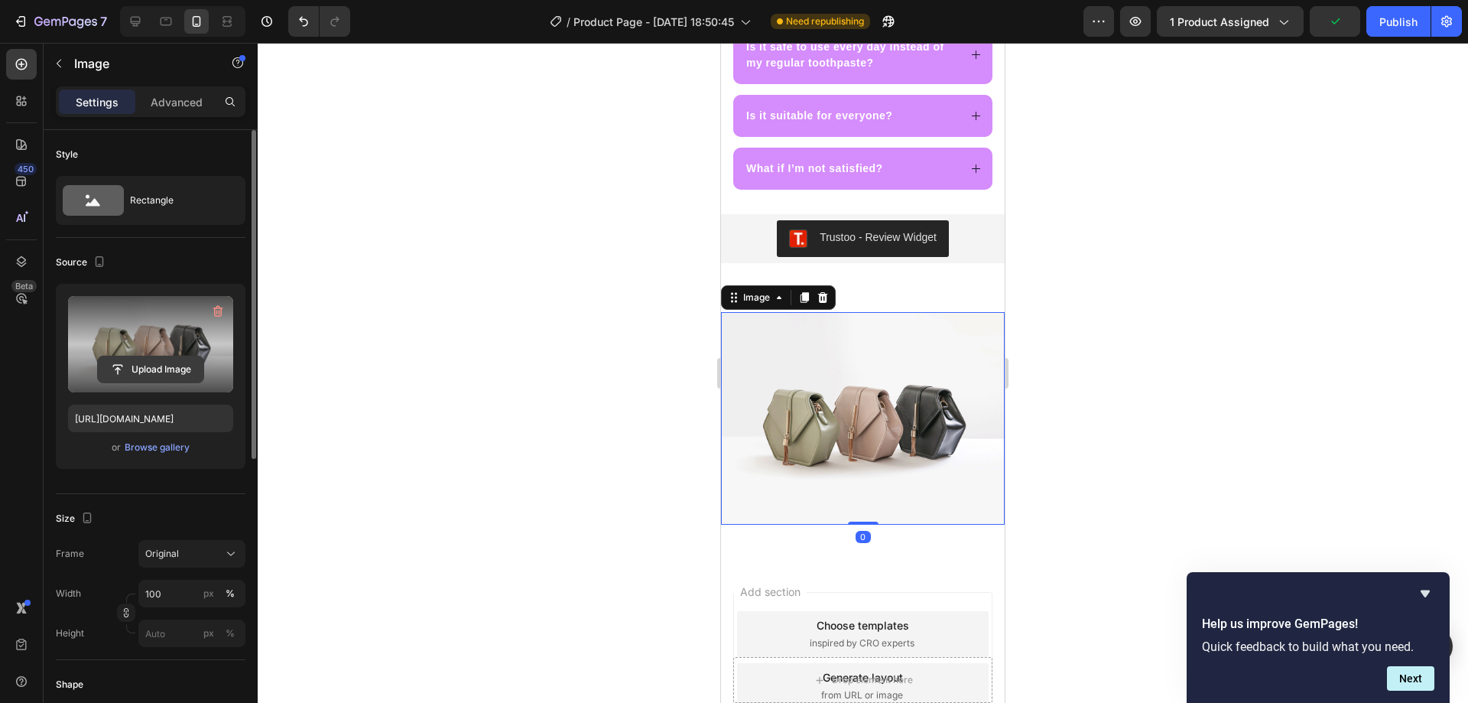
click at [134, 358] on input "file" at bounding box center [151, 369] width 106 height 26
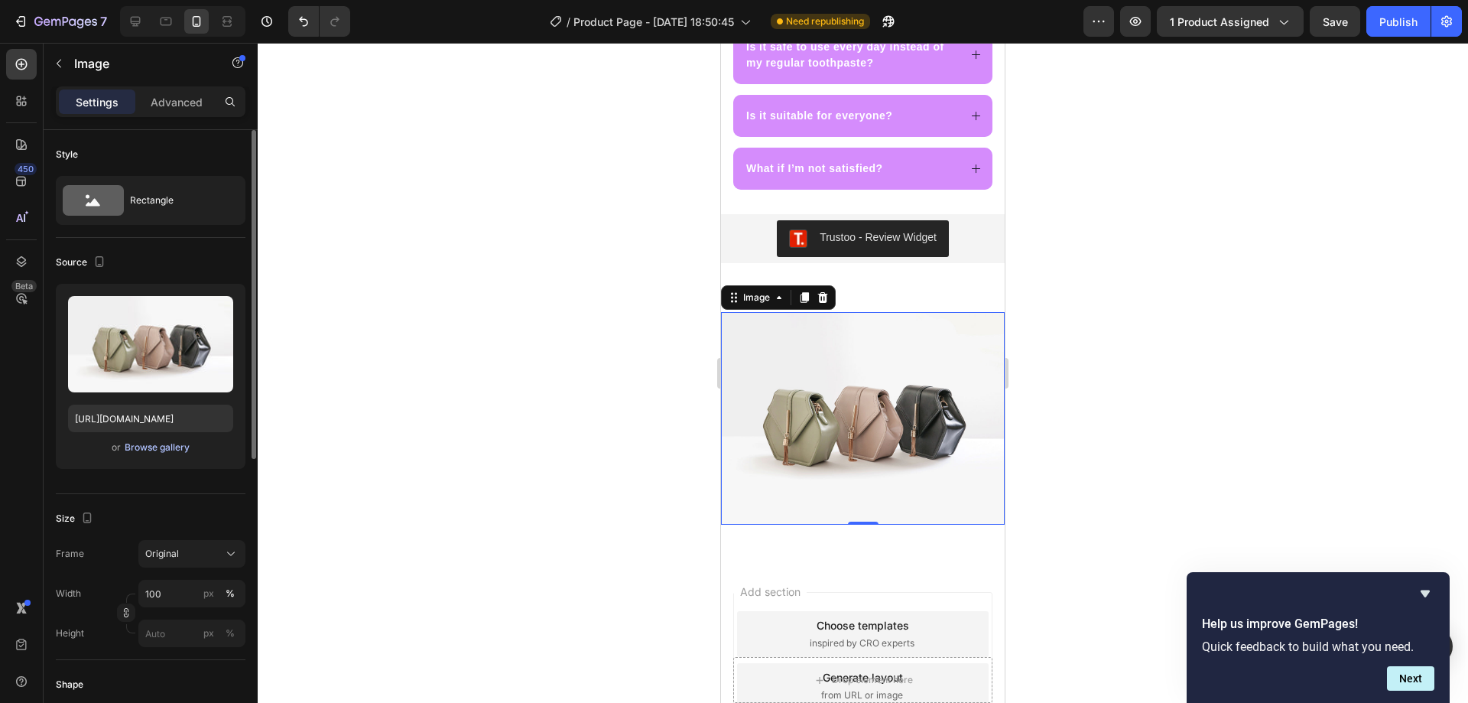
click at [141, 450] on div "Browse gallery" at bounding box center [157, 447] width 65 height 14
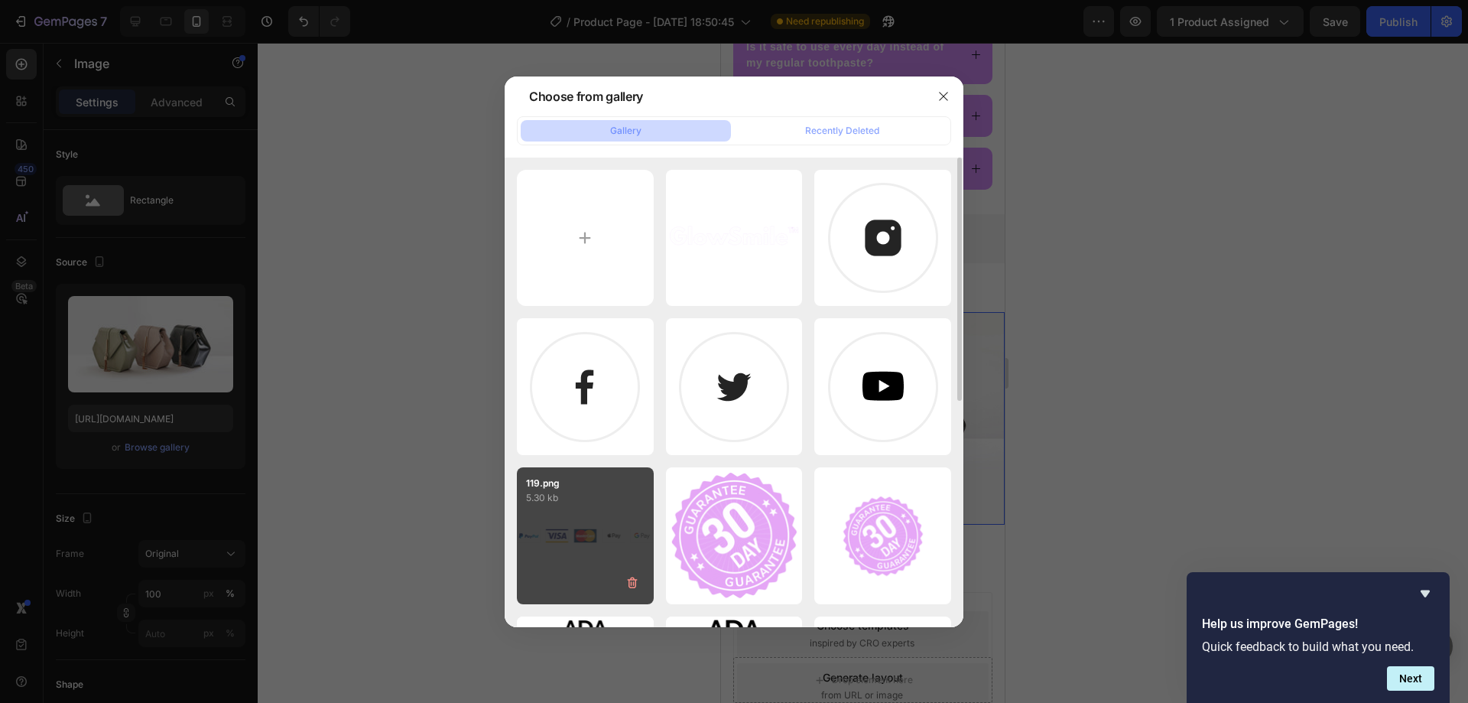
click at [554, 512] on div "119.png 5.30 kb" at bounding box center [585, 535] width 137 height 137
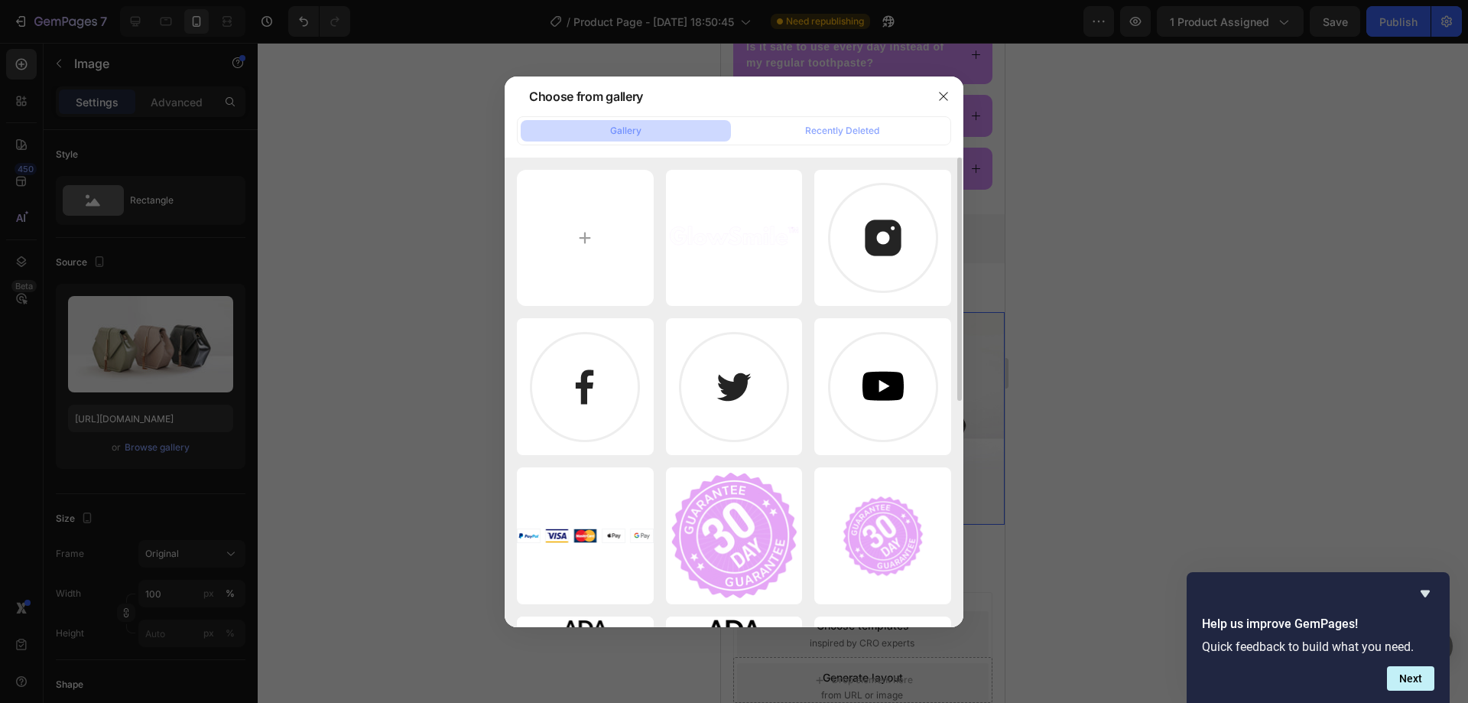
type input "[URL][DOMAIN_NAME]"
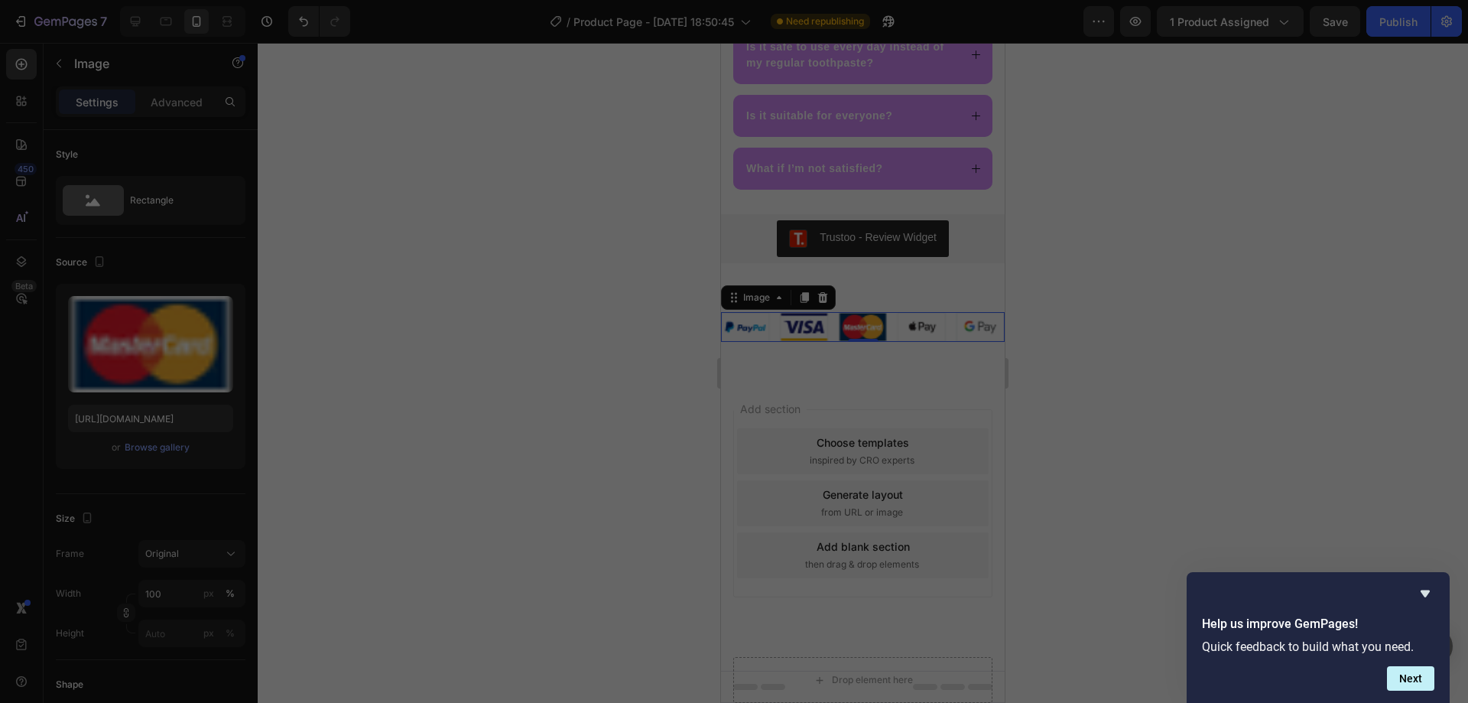
scroll to position [4569, 0]
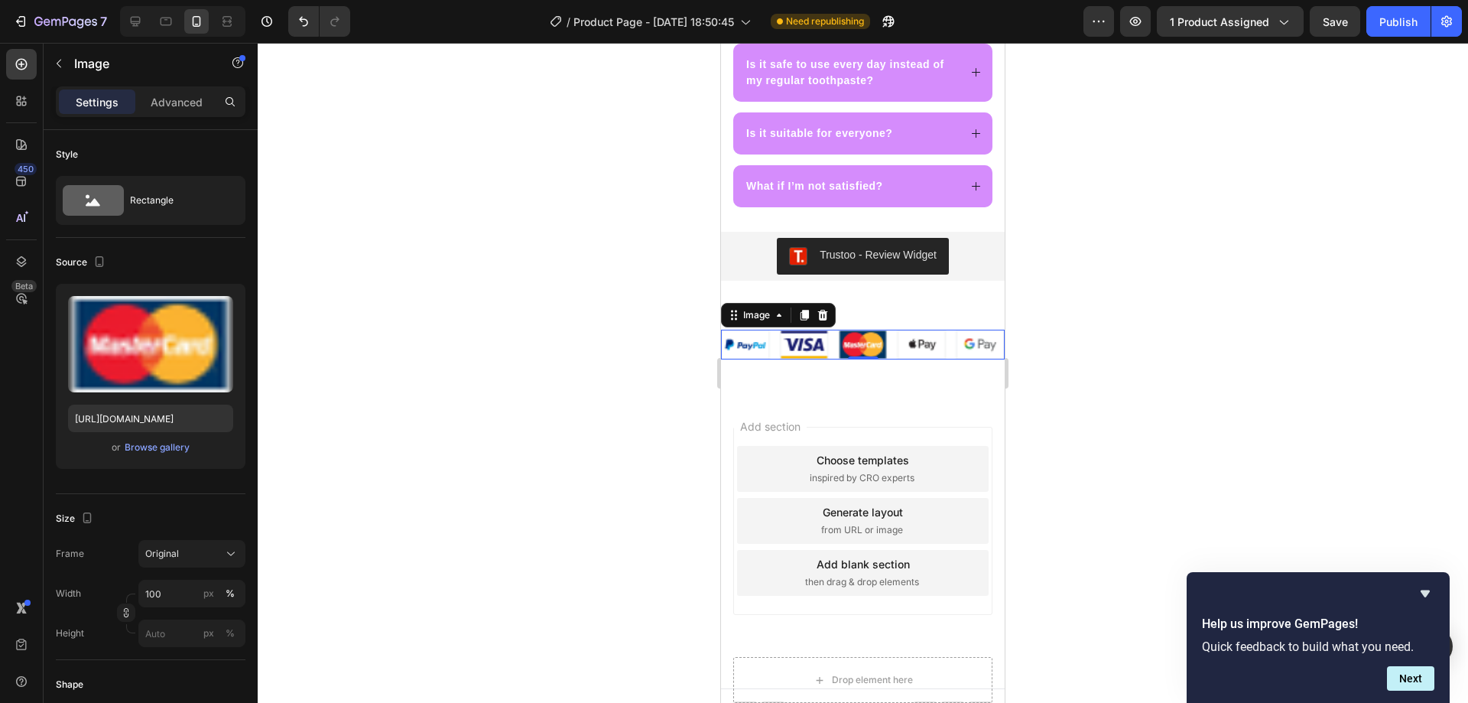
click at [571, 434] on div at bounding box center [863, 373] width 1210 height 660
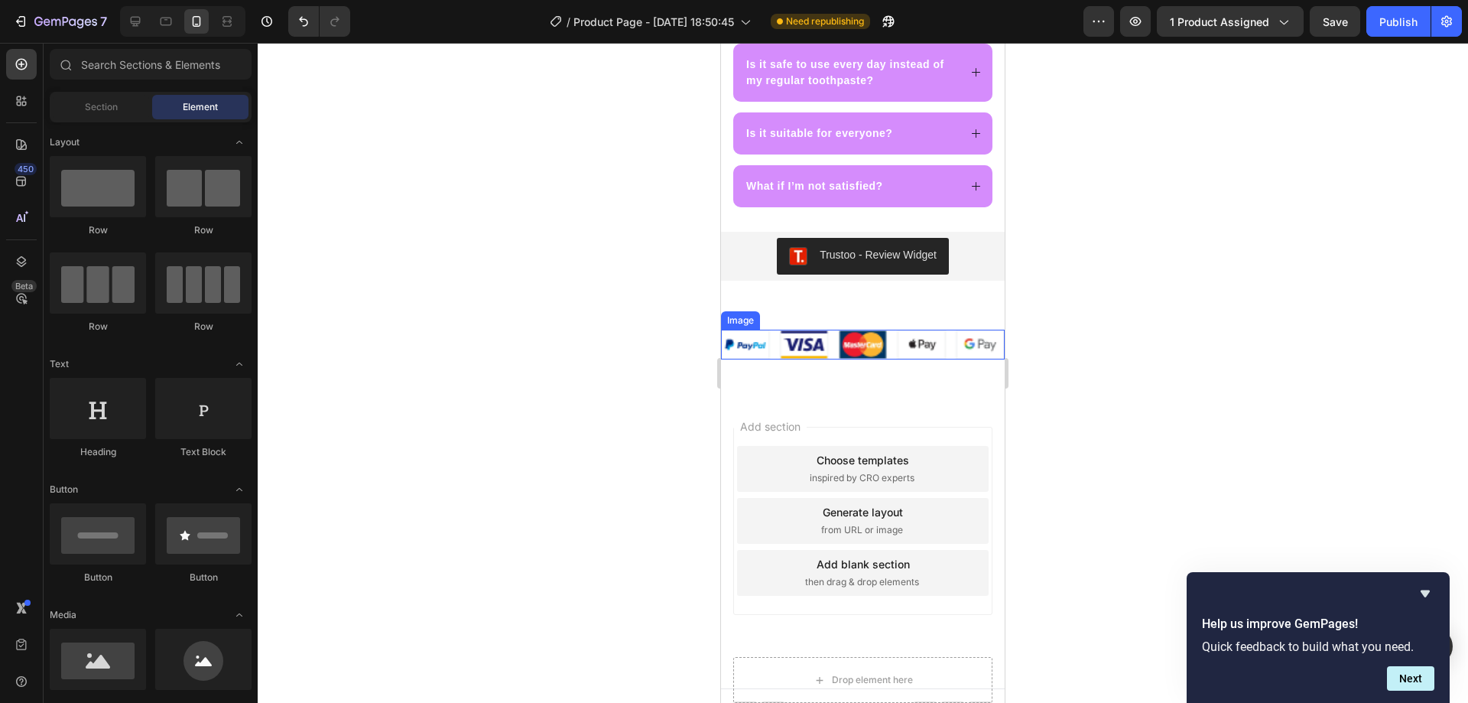
click at [858, 330] on img at bounding box center [863, 345] width 284 height 30
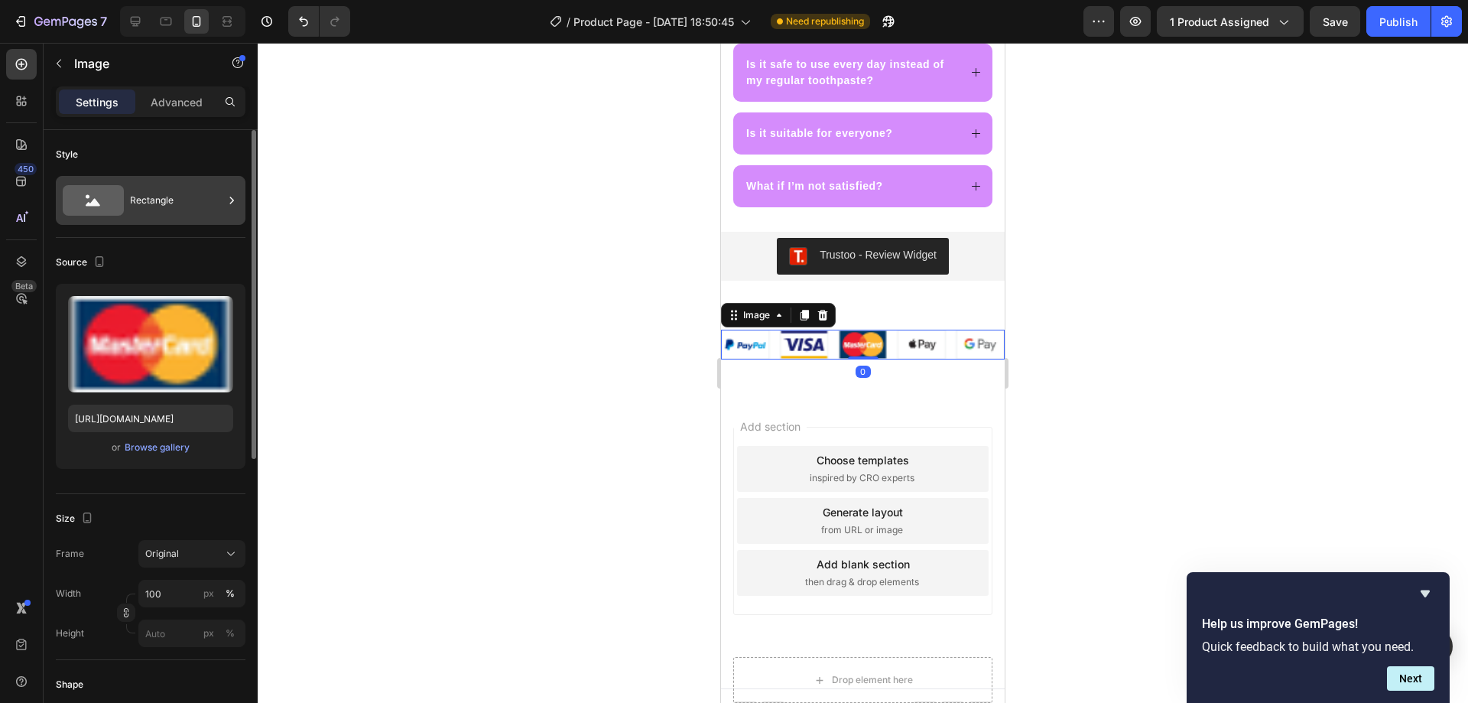
click at [153, 203] on div "Rectangle" at bounding box center [176, 200] width 93 height 35
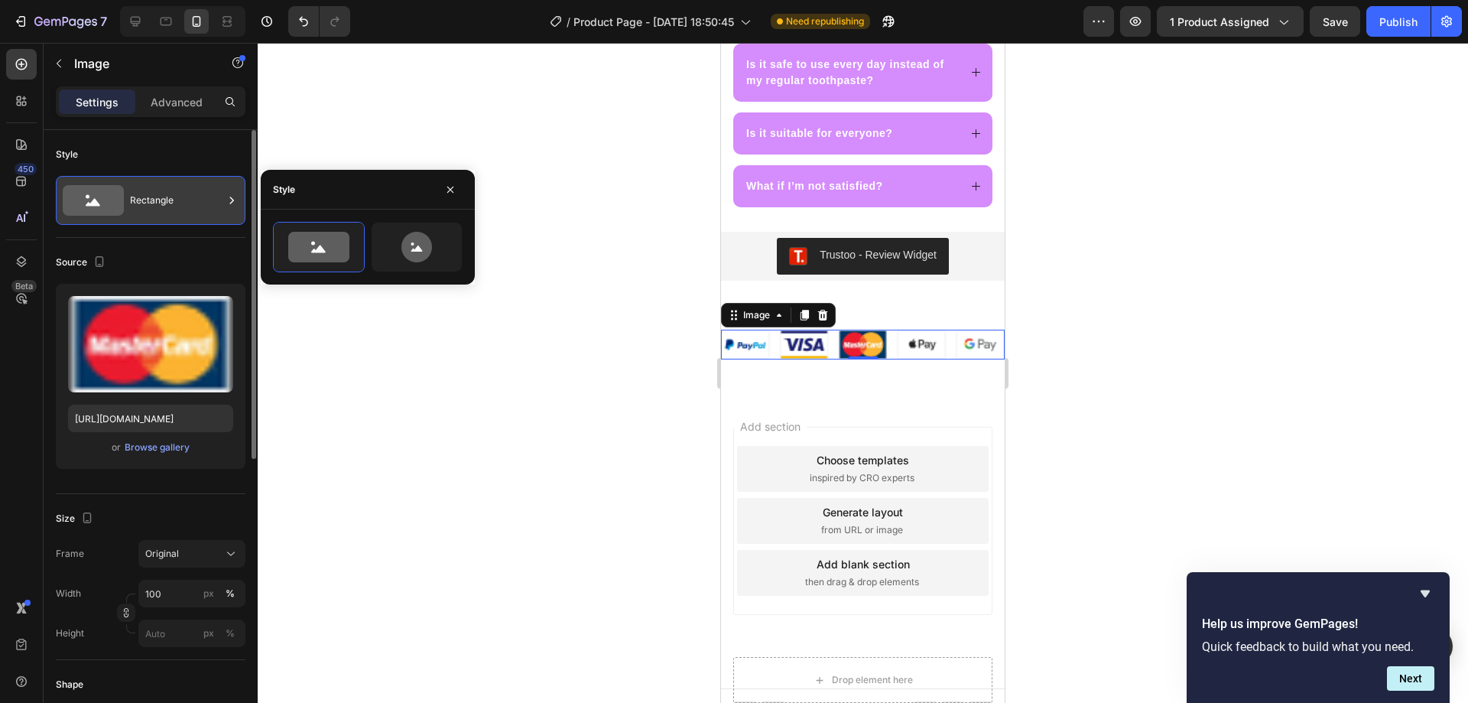
click at [167, 205] on div "Rectangle" at bounding box center [176, 200] width 93 height 35
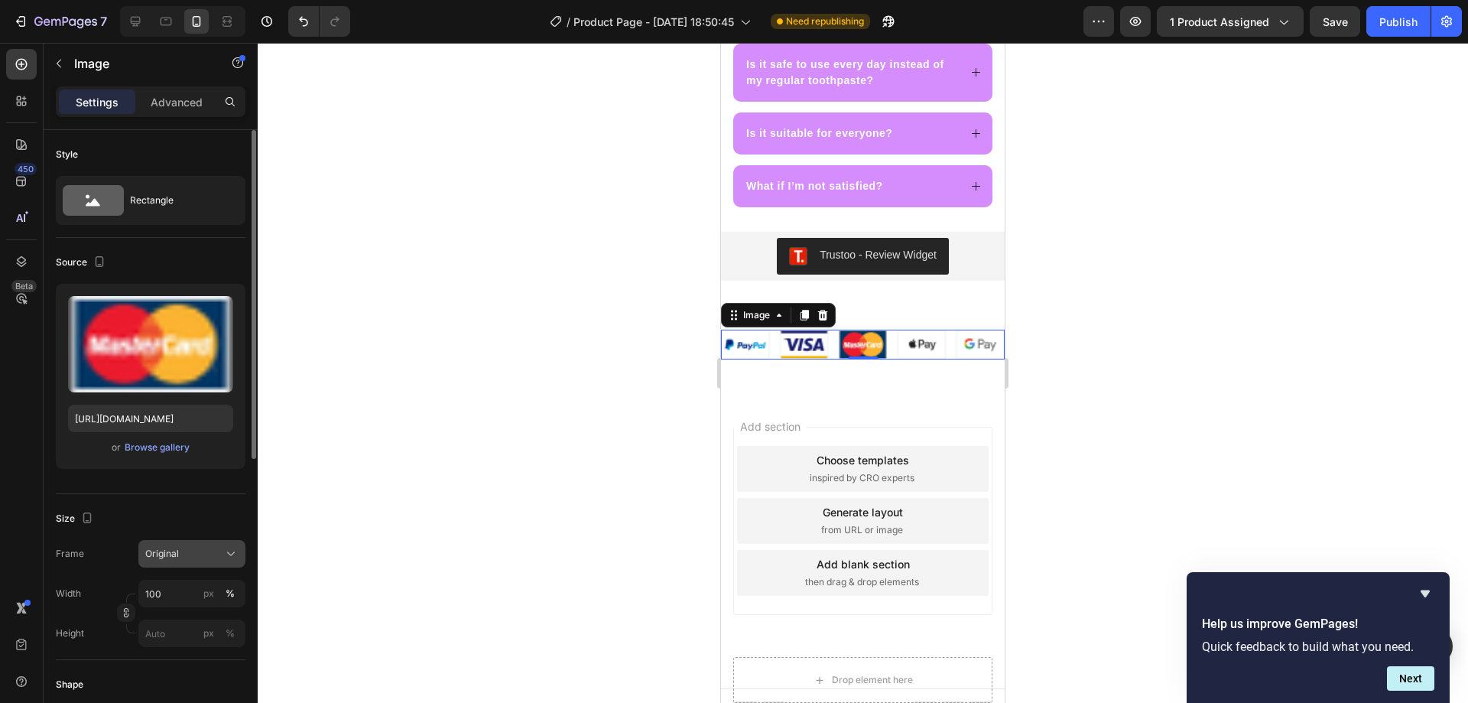
click at [171, 557] on span "Original" at bounding box center [162, 554] width 34 height 14
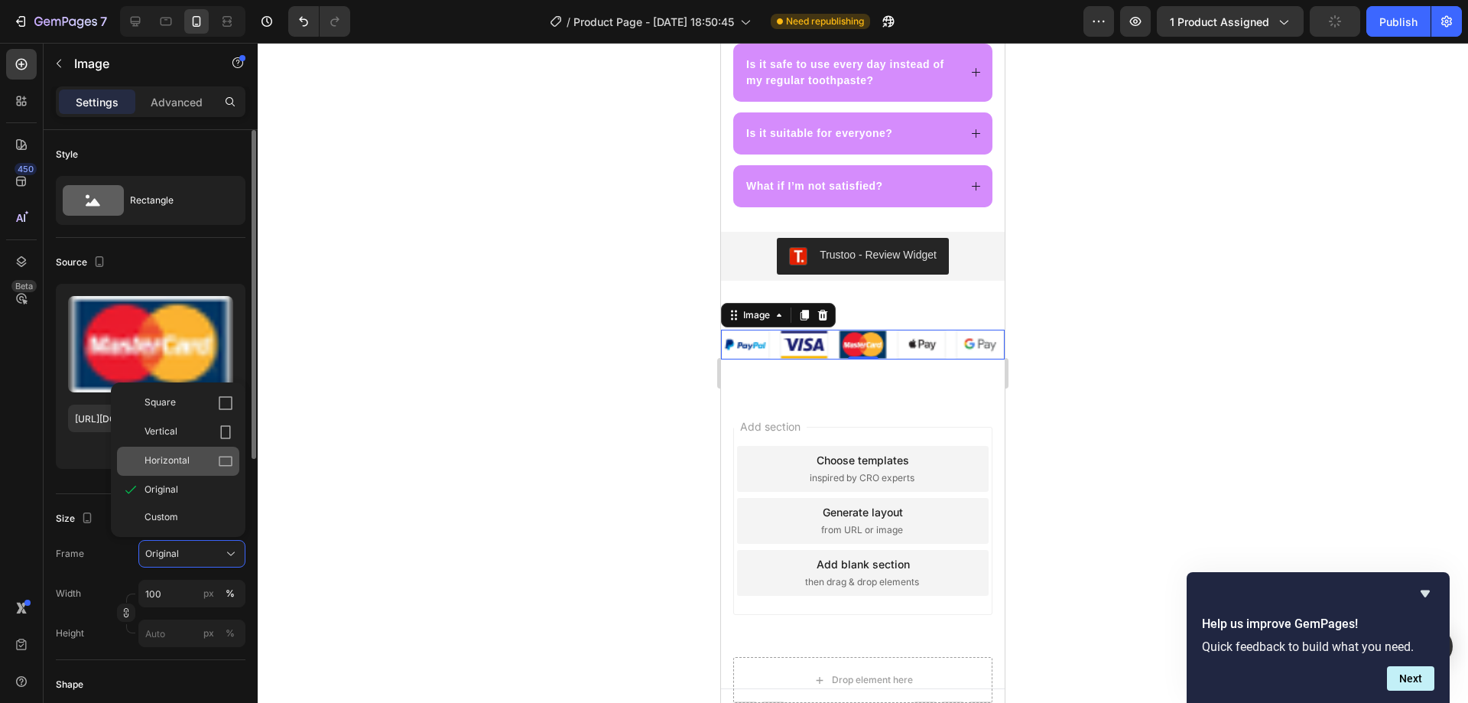
click at [206, 463] on div "Horizontal" at bounding box center [189, 460] width 89 height 15
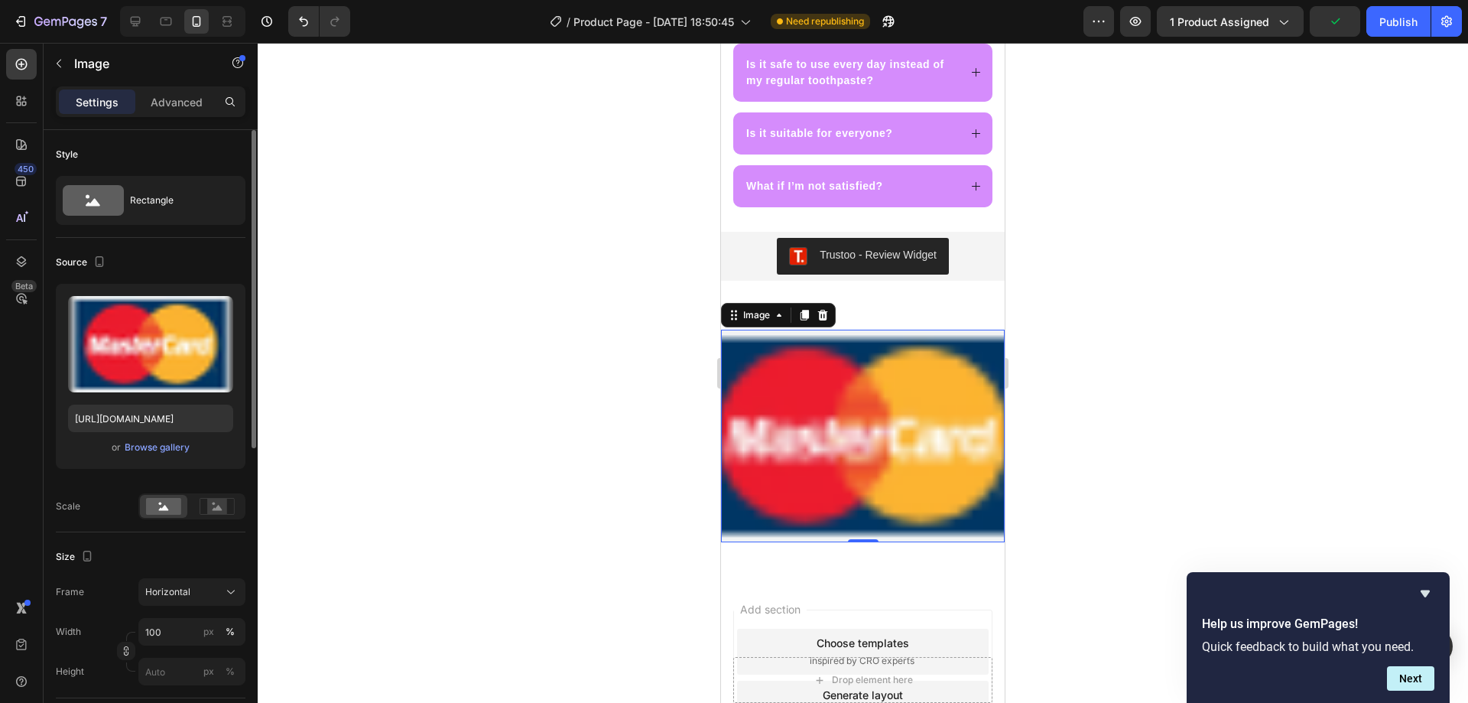
scroll to position [4586, 0]
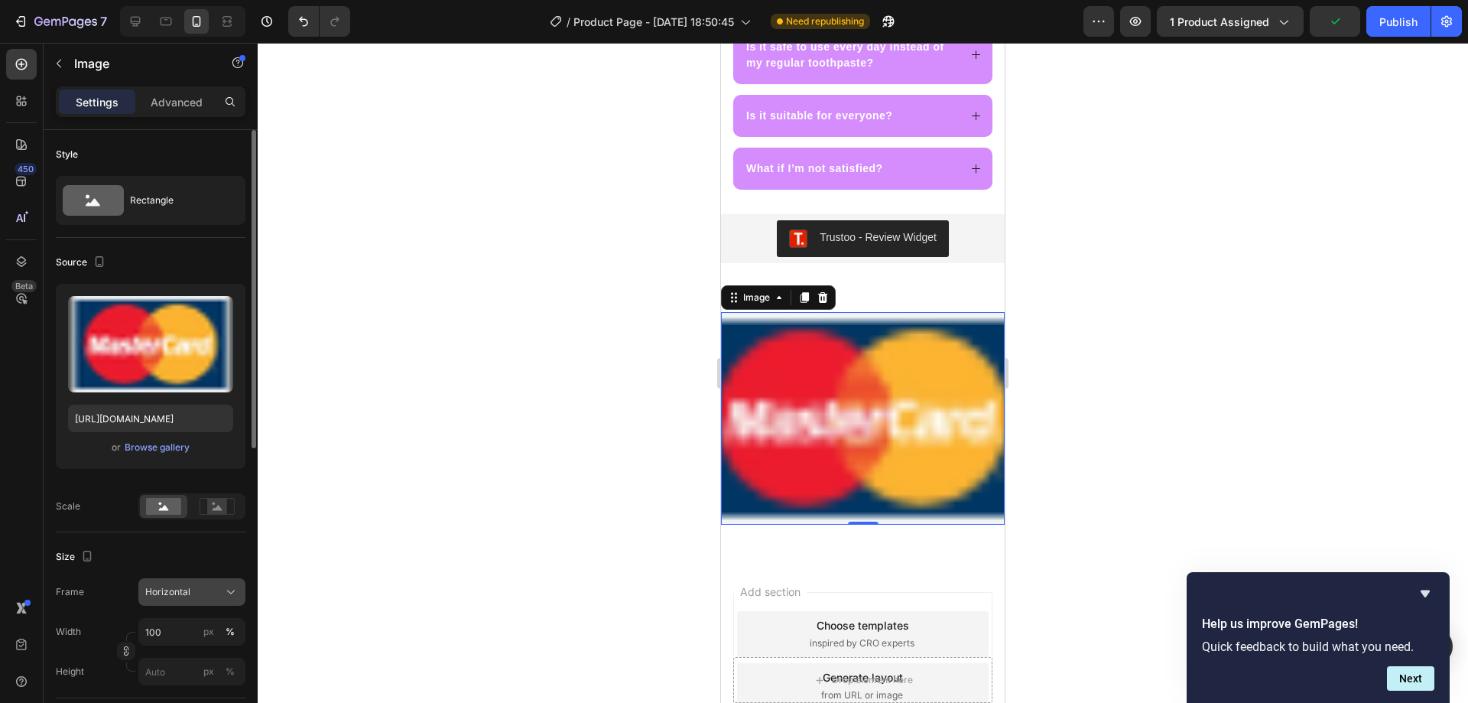
click at [187, 598] on span "Horizontal" at bounding box center [167, 592] width 45 height 14
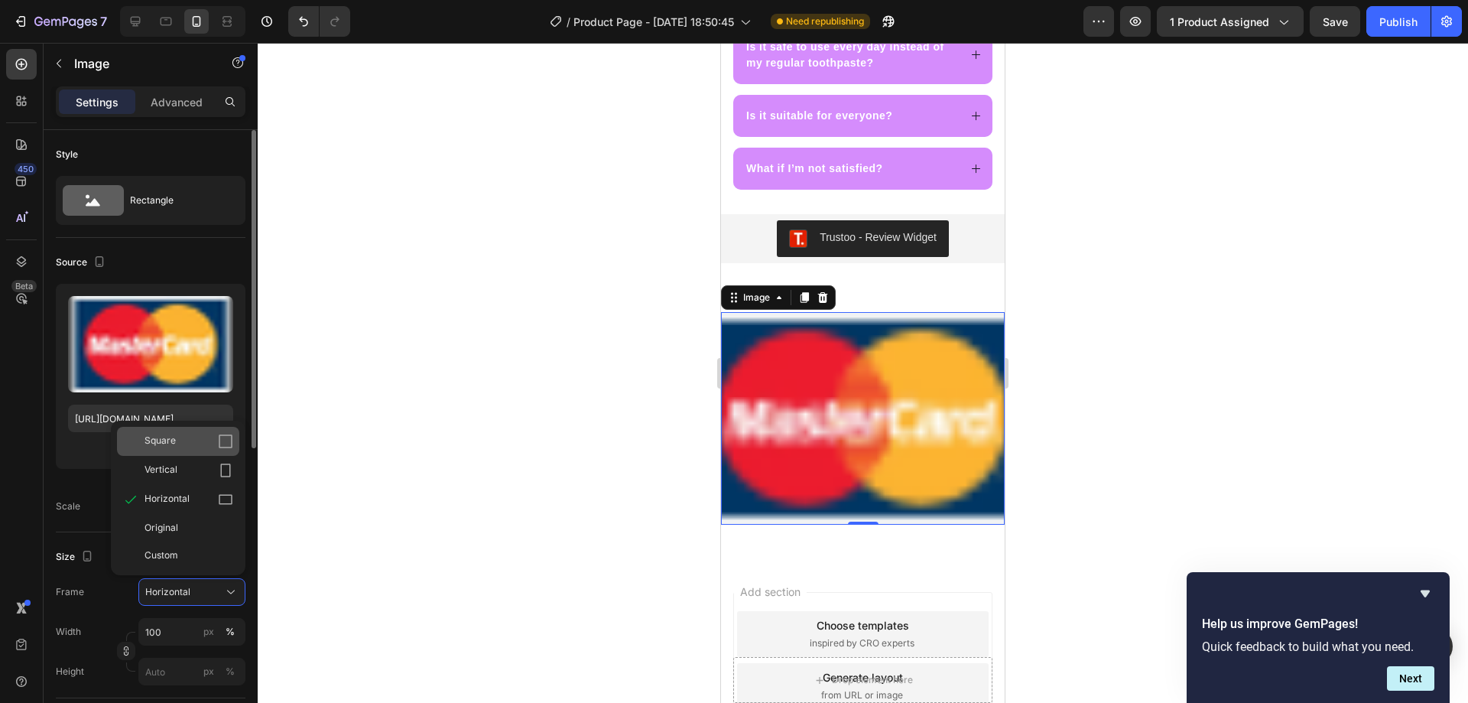
click at [198, 447] on div "Square" at bounding box center [189, 441] width 89 height 15
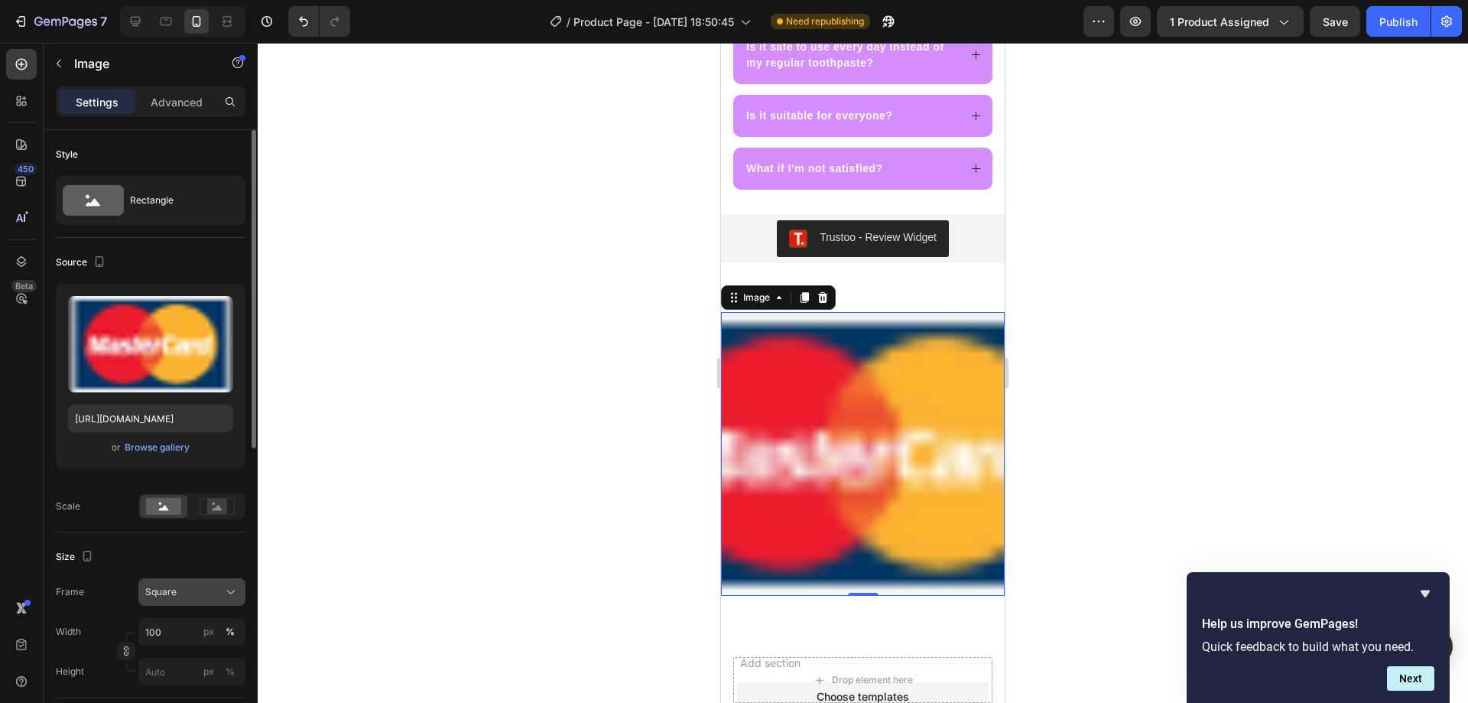
click at [190, 587] on div "Square" at bounding box center [182, 592] width 75 height 14
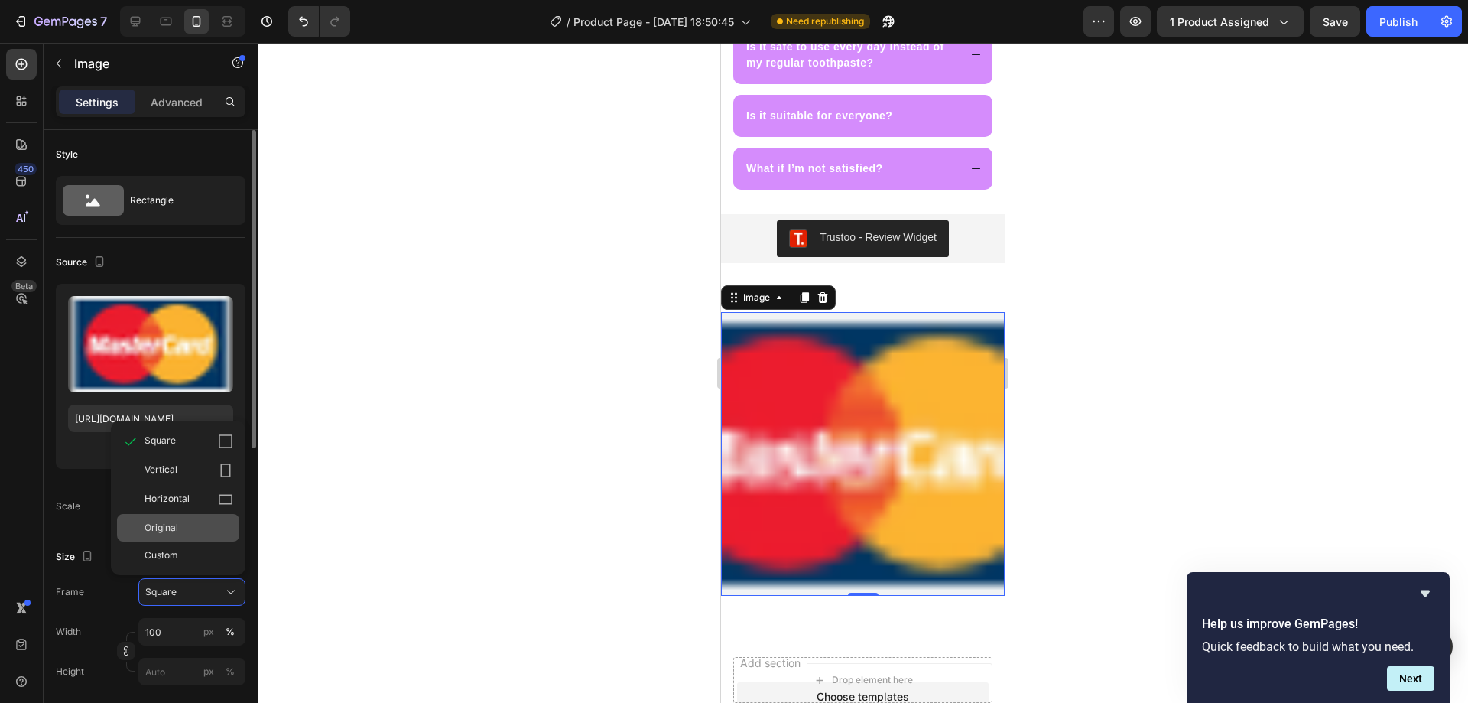
click at [203, 530] on div "Original" at bounding box center [189, 528] width 89 height 14
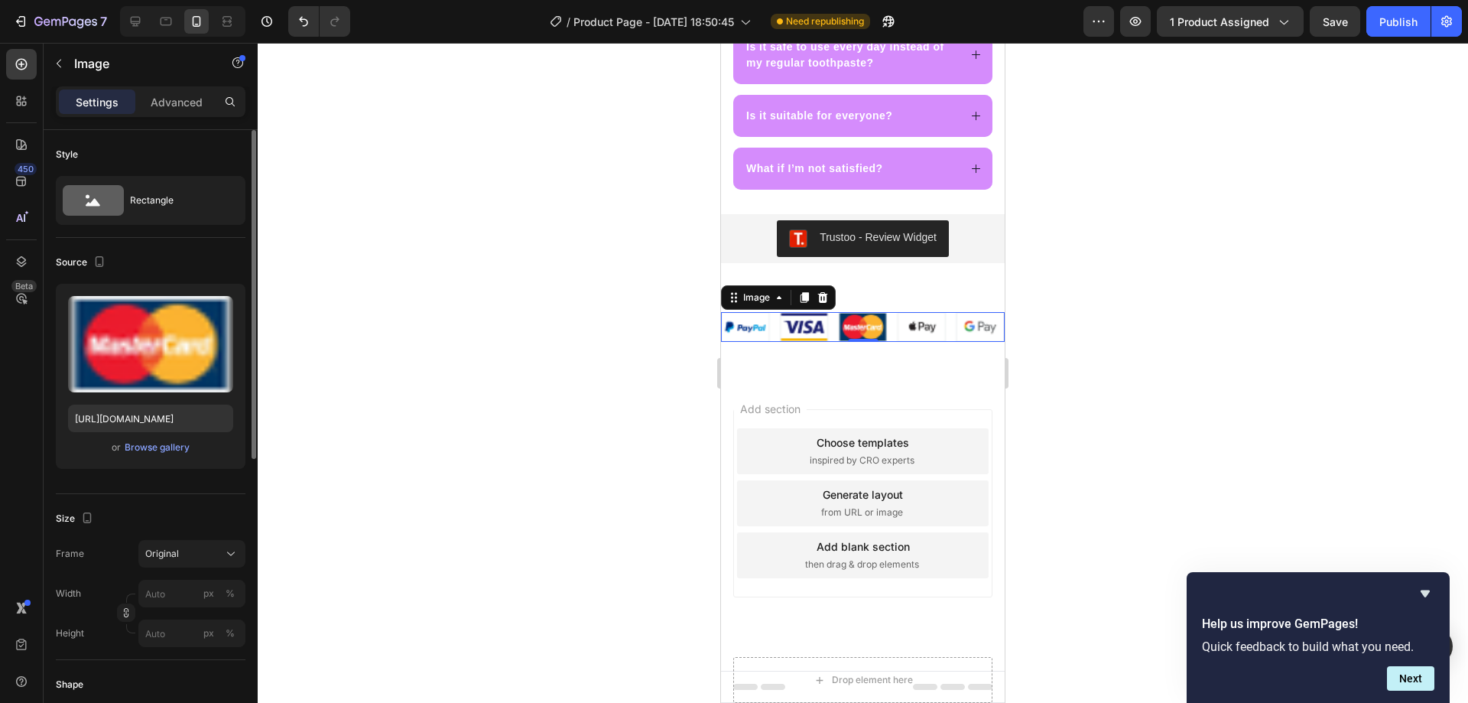
scroll to position [4569, 0]
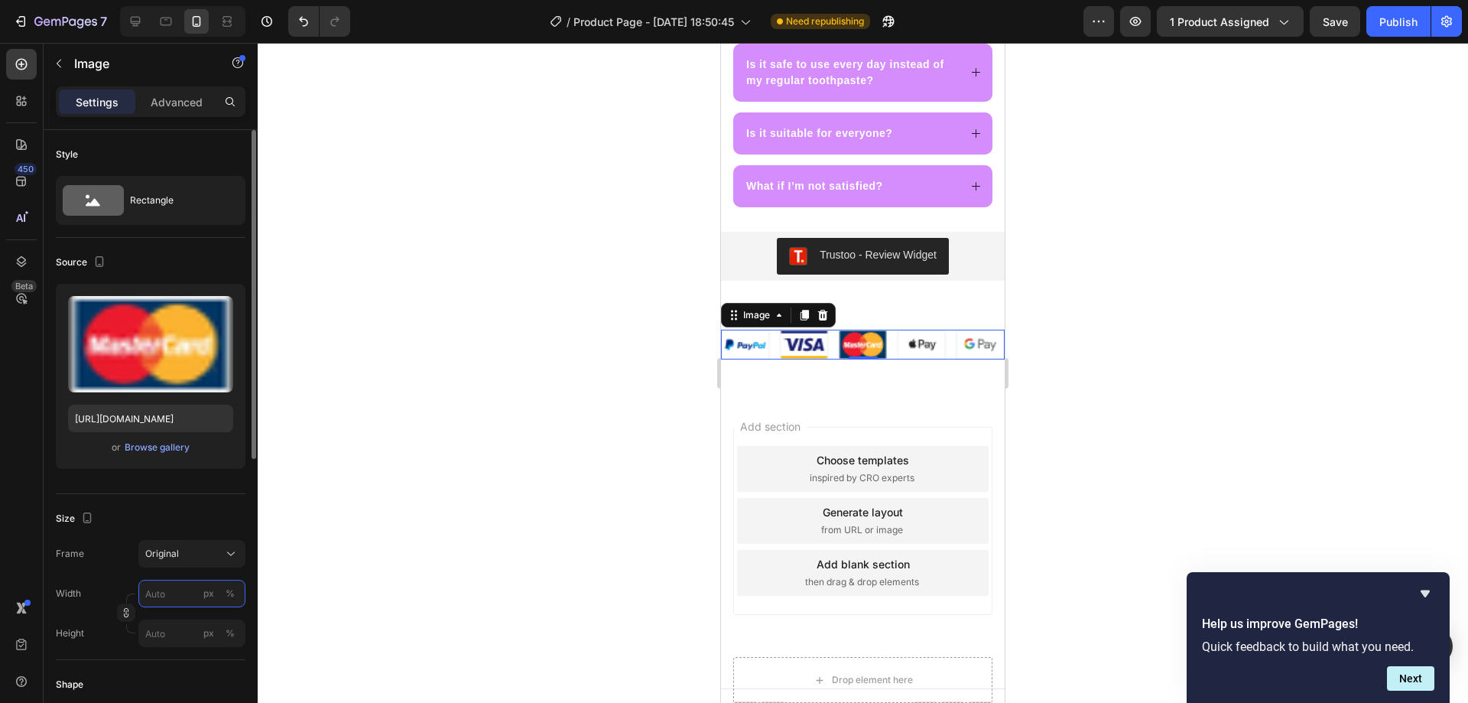
click at [171, 595] on input "px %" at bounding box center [191, 594] width 107 height 28
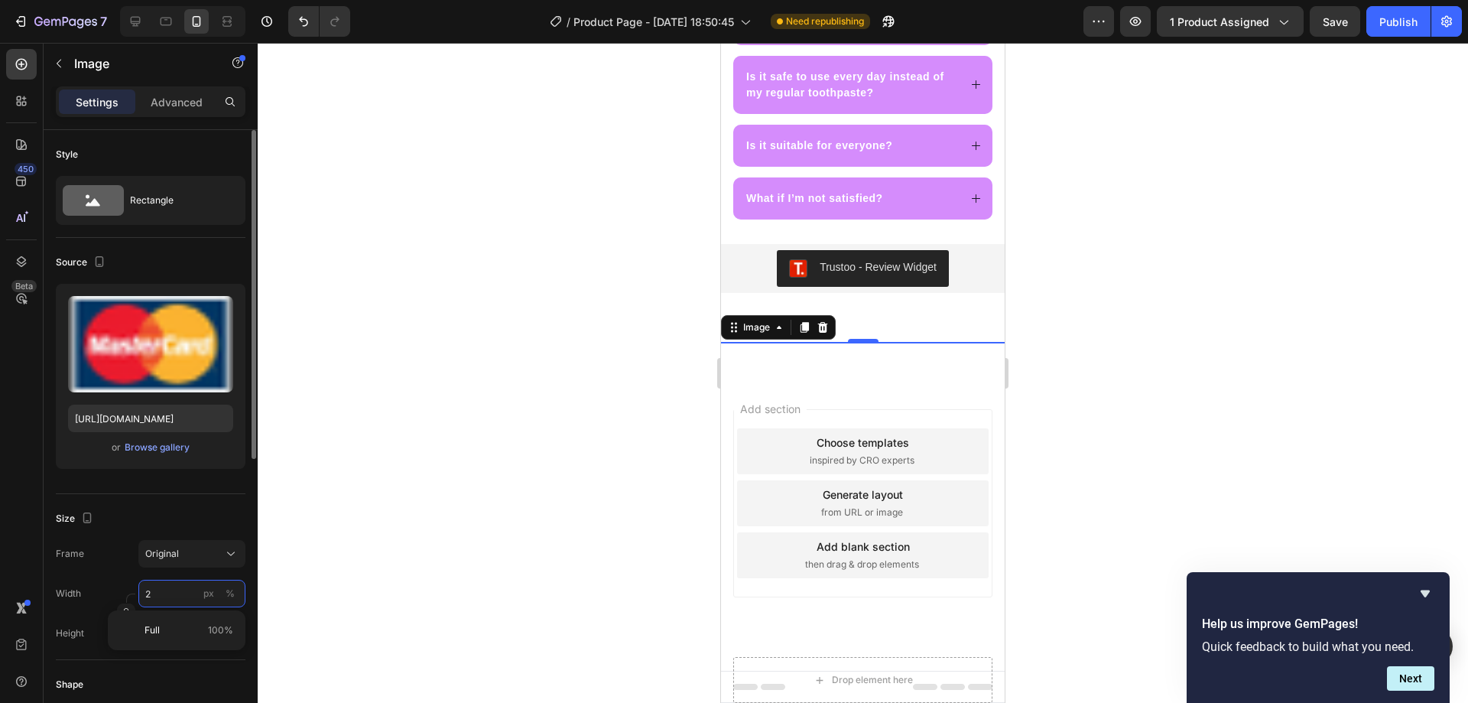
type input "20"
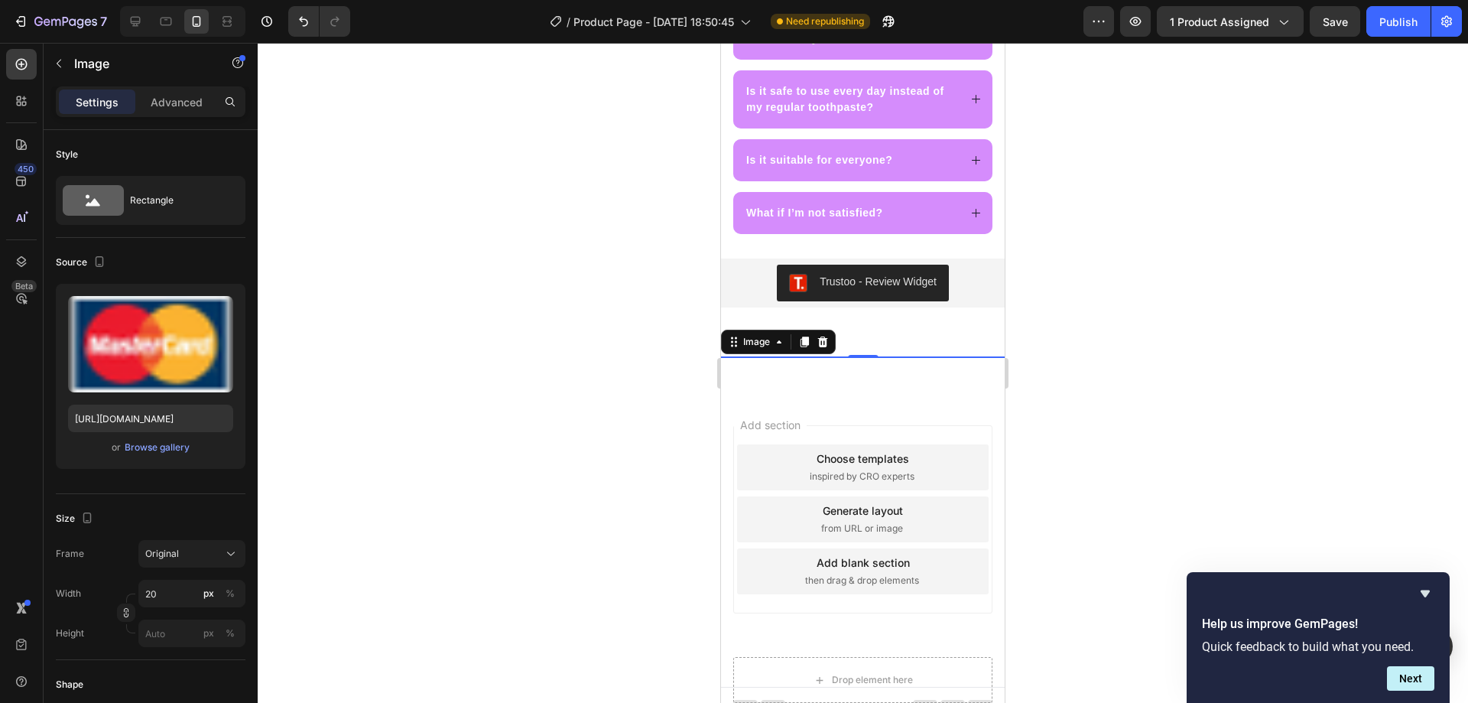
click at [434, 504] on div at bounding box center [863, 373] width 1210 height 660
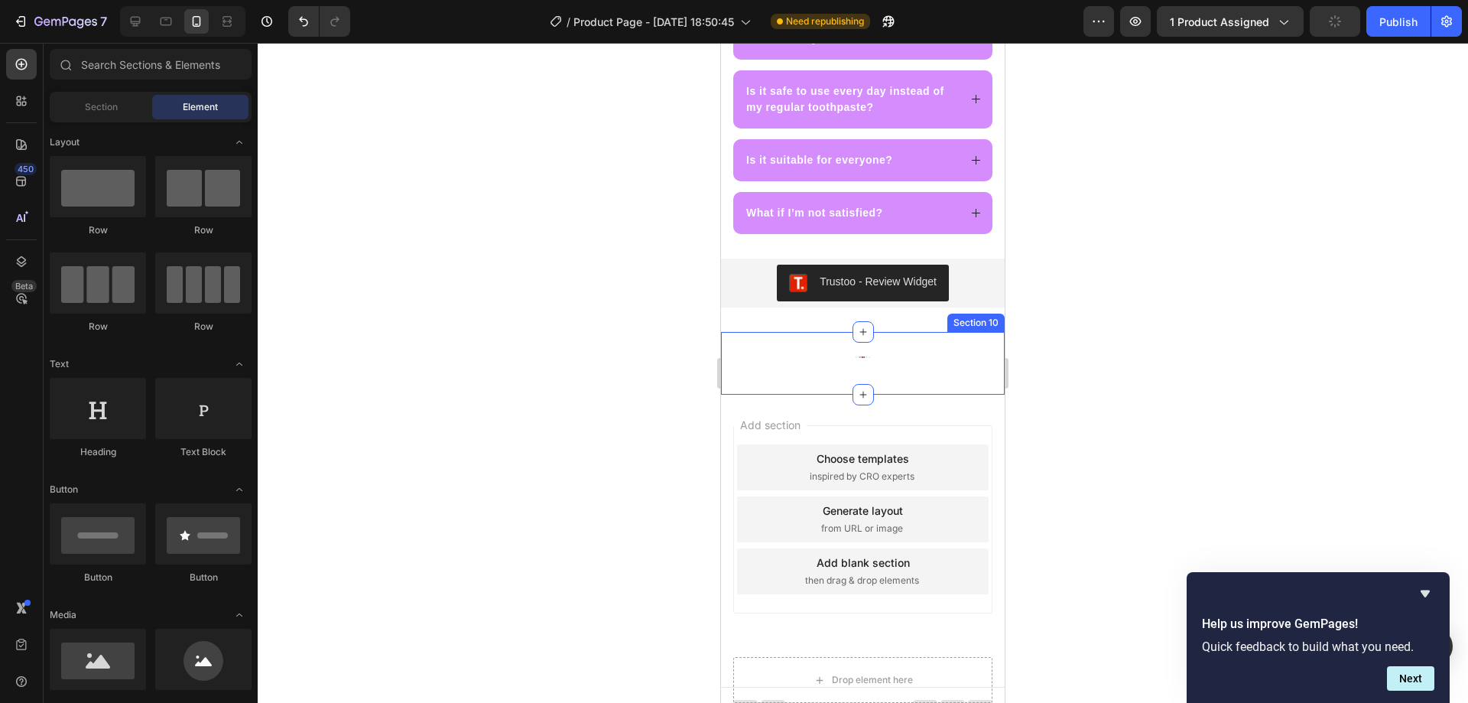
click at [895, 357] on div "Image Row Section 10" at bounding box center [863, 363] width 284 height 63
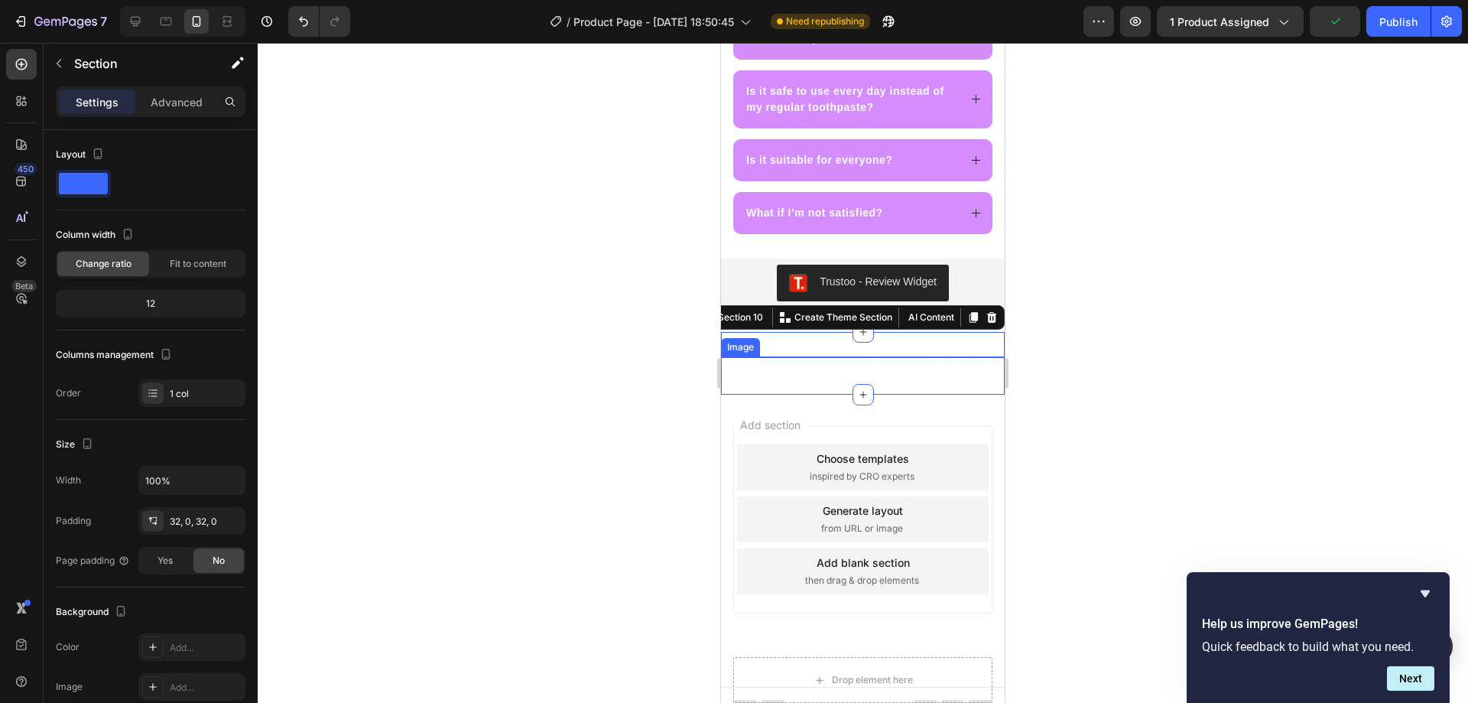
click at [856, 356] on div "Image" at bounding box center [863, 357] width 284 height 2
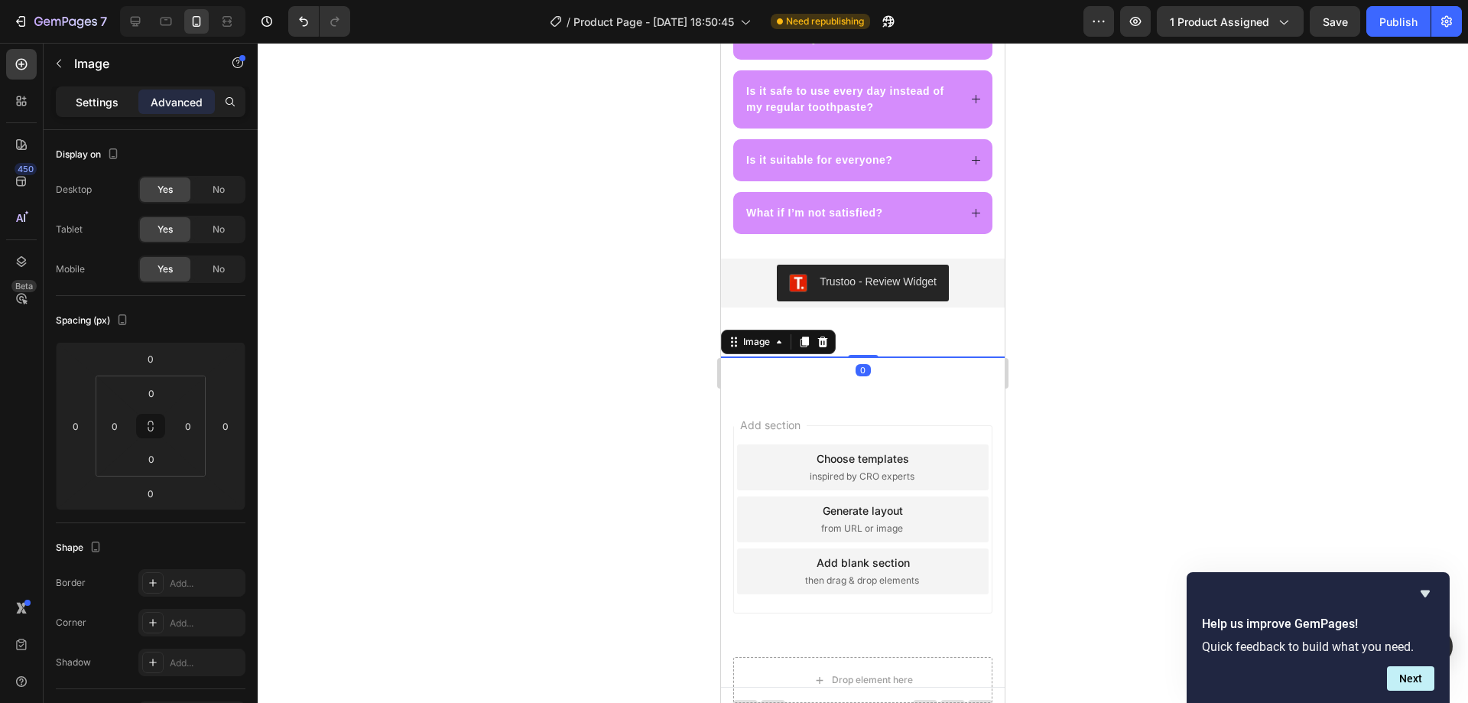
click at [99, 99] on p "Settings" at bounding box center [97, 102] width 43 height 16
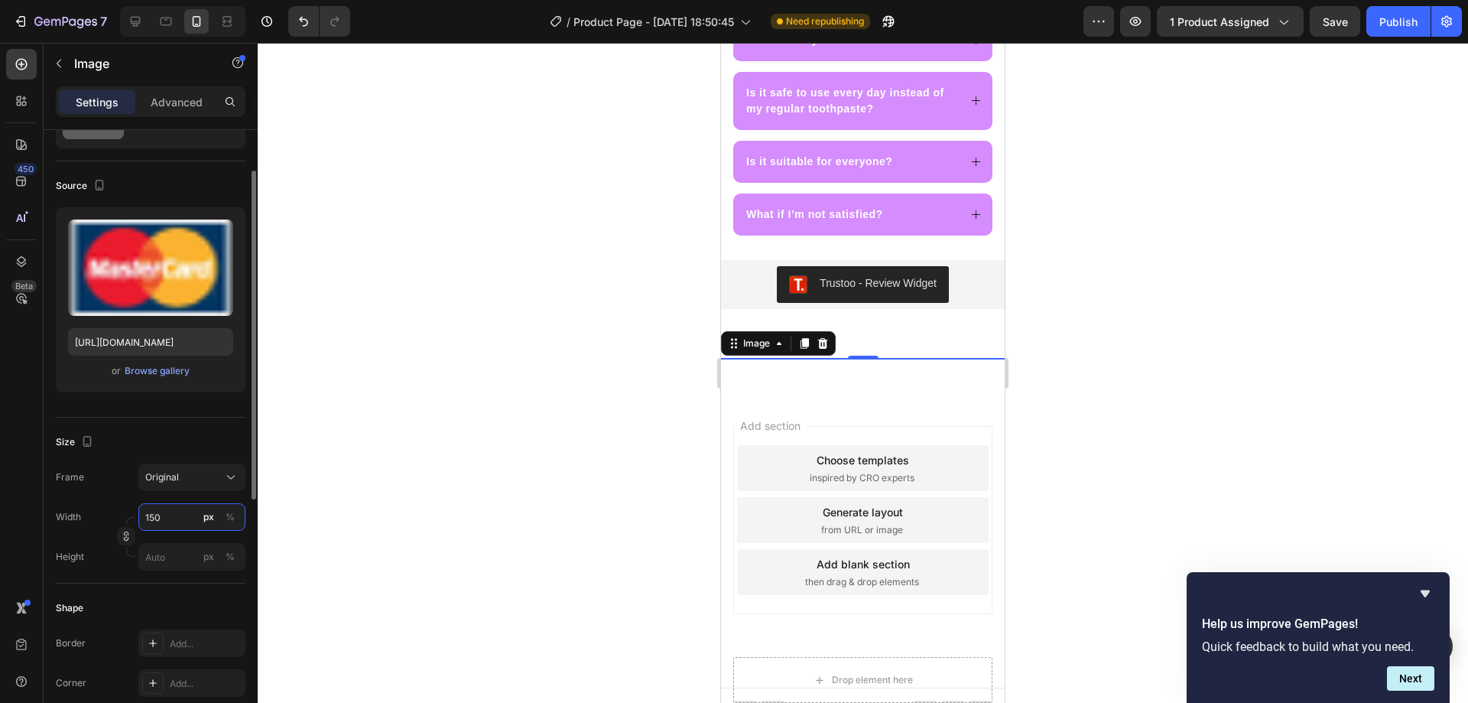
scroll to position [4552, 0]
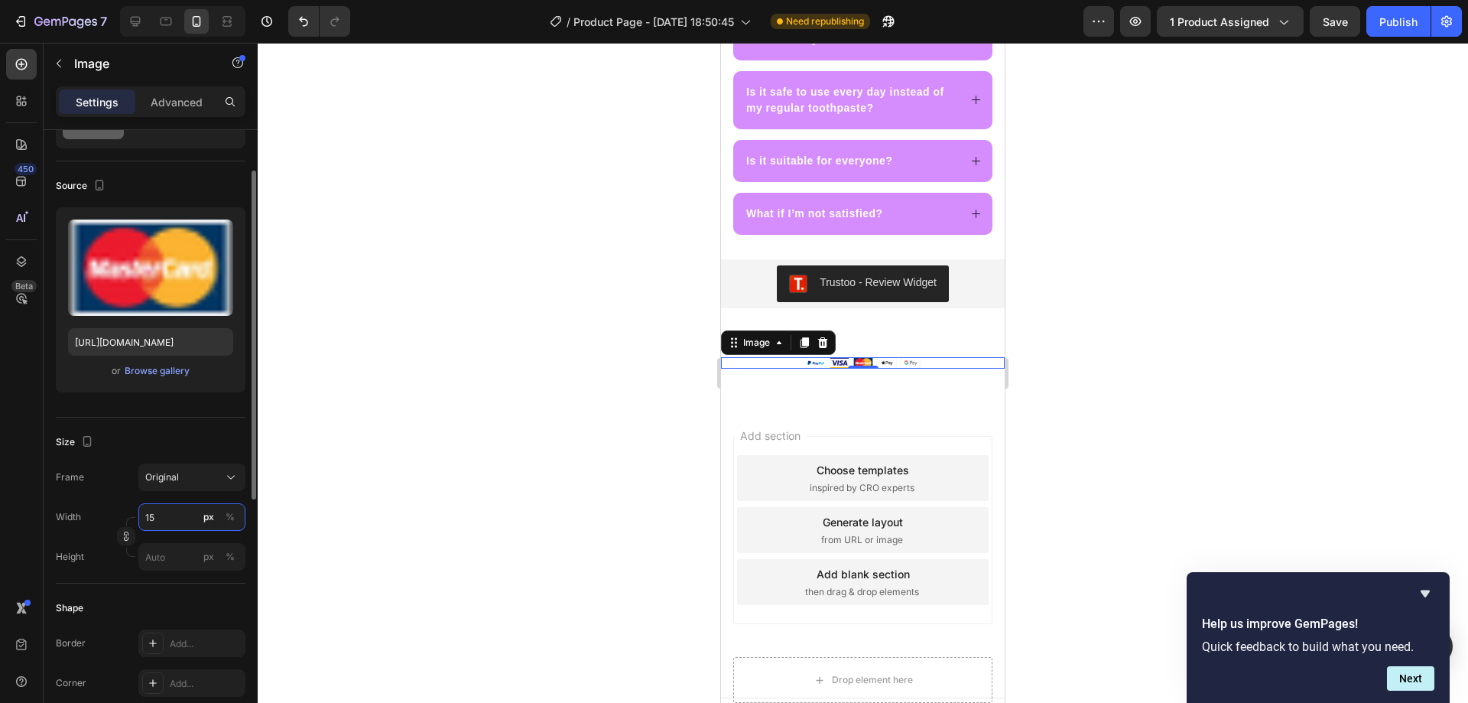
type input "1"
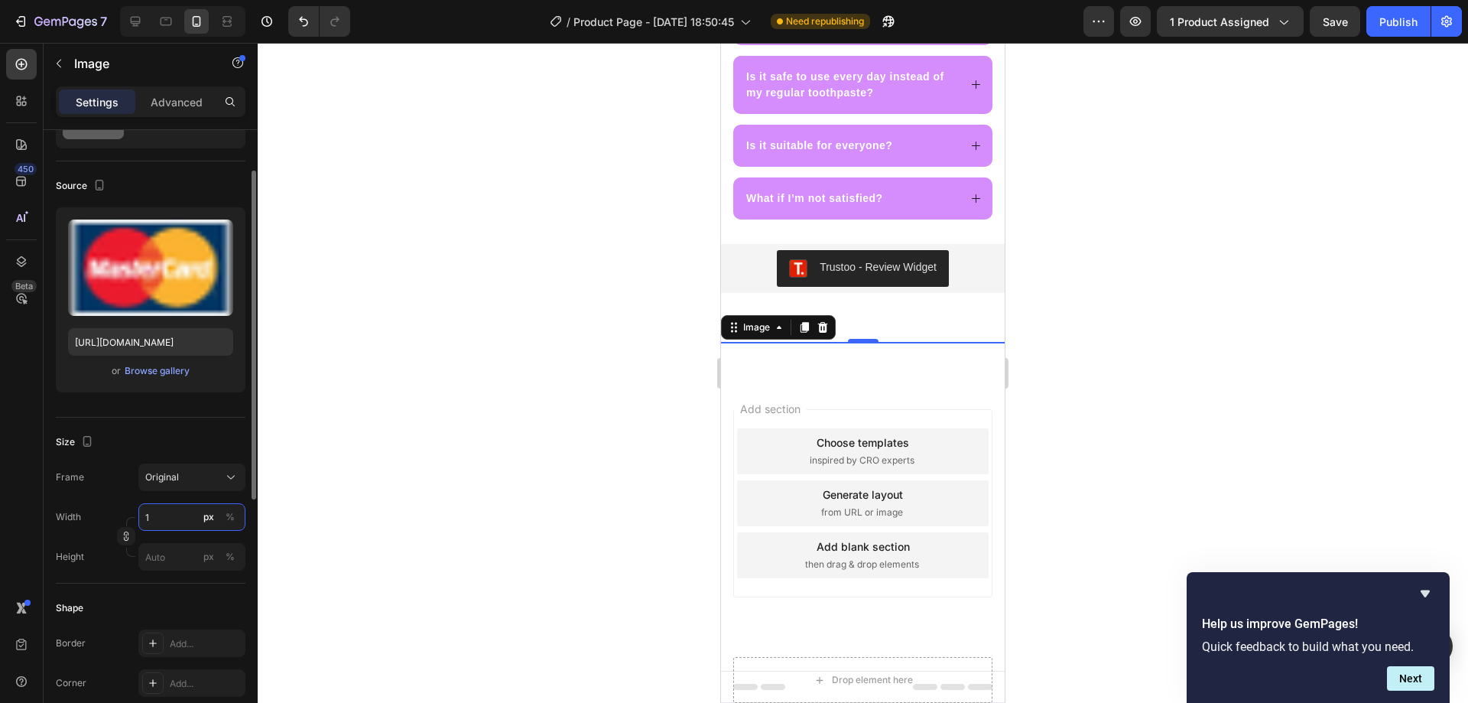
scroll to position [4540, 0]
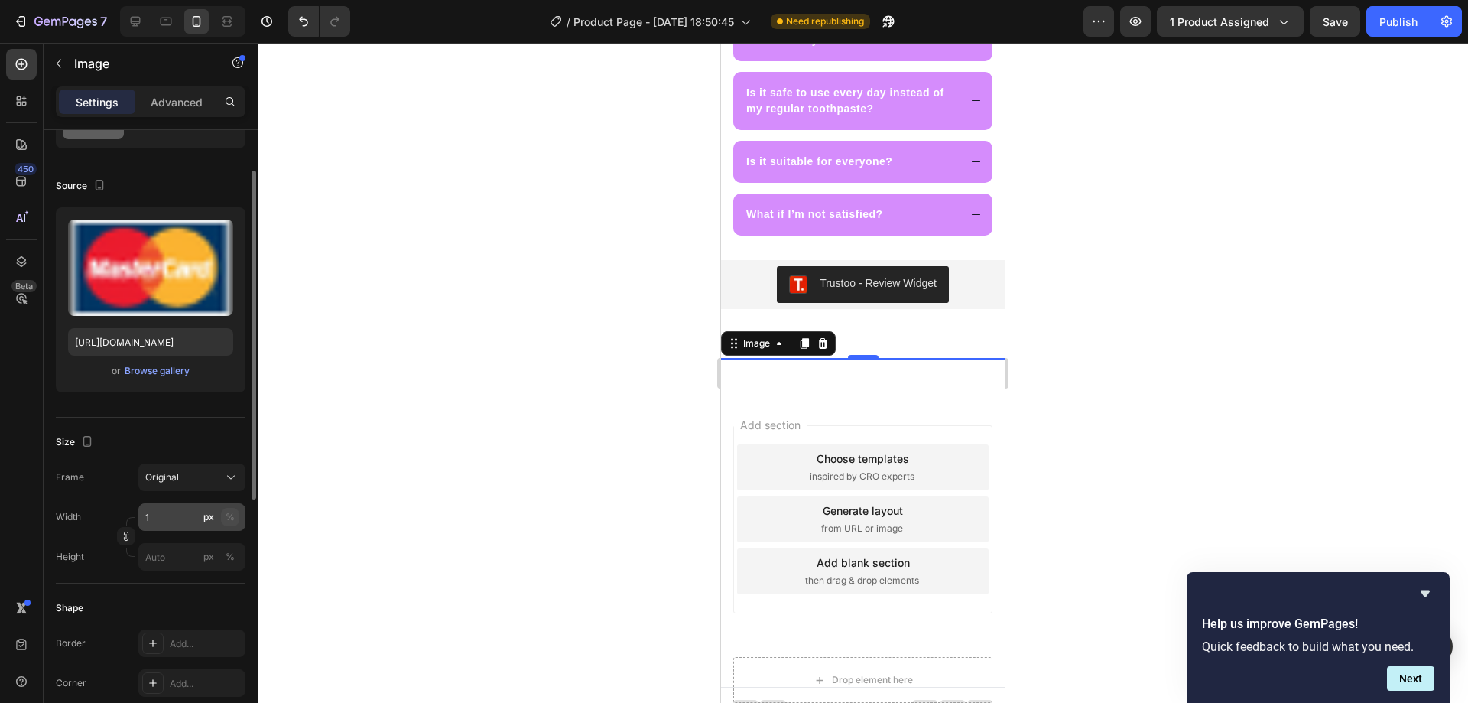
click at [232, 517] on div "%" at bounding box center [230, 517] width 9 height 14
click at [164, 521] on input "1" at bounding box center [191, 517] width 107 height 28
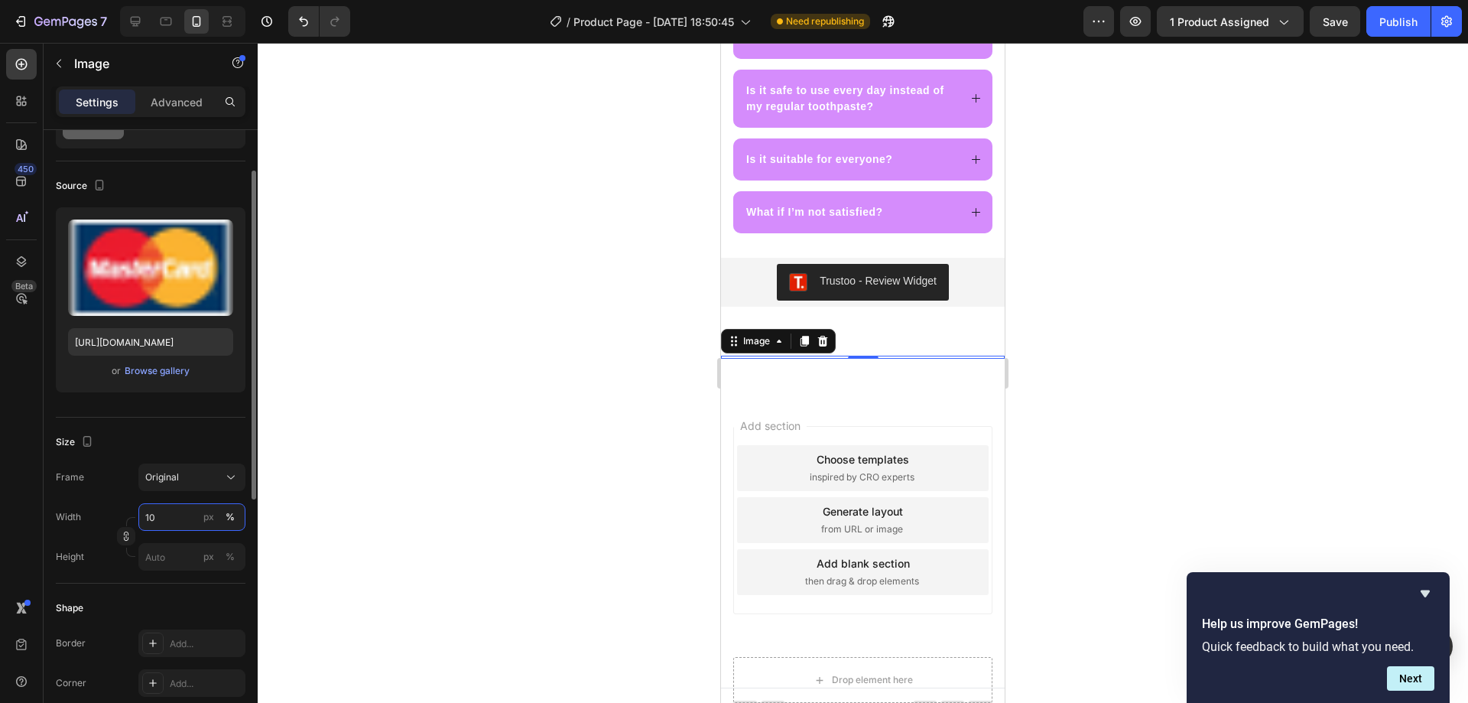
type input "1"
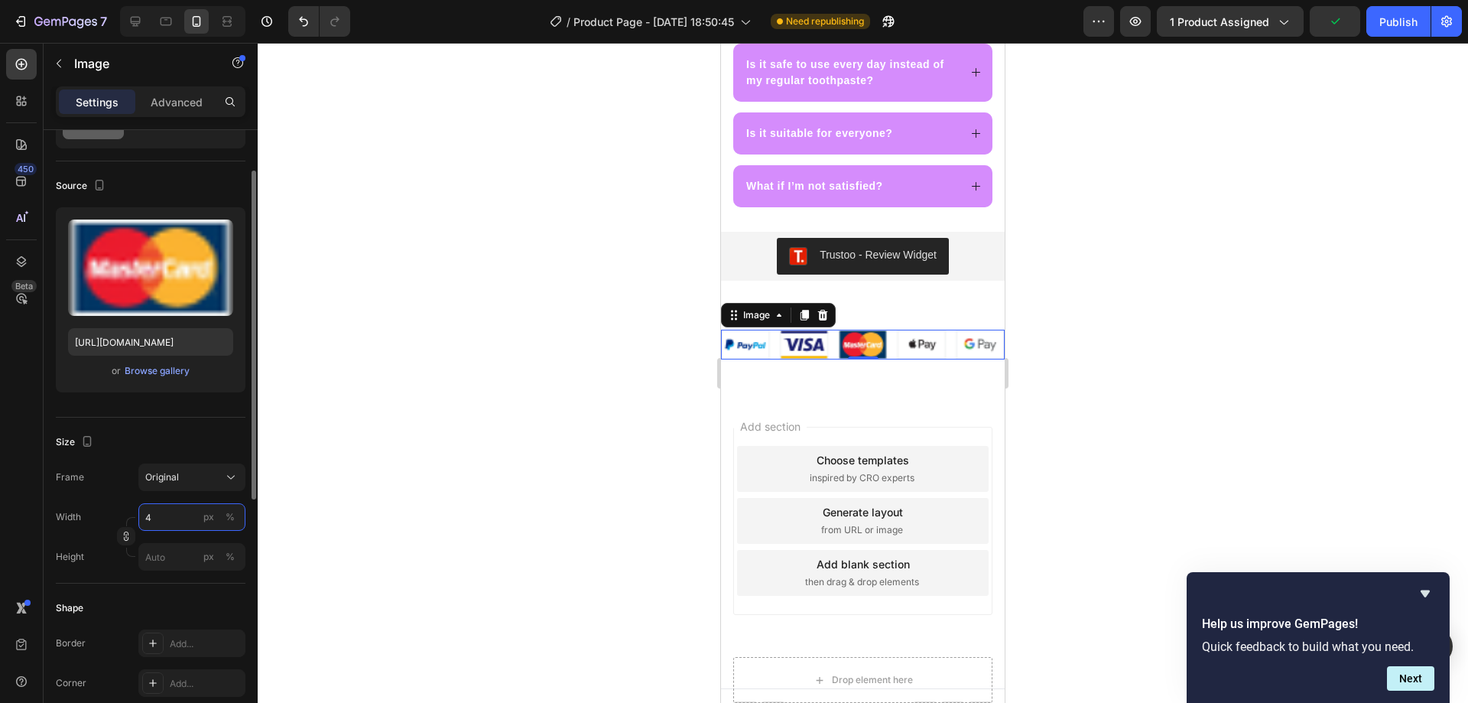
scroll to position [4544, 0]
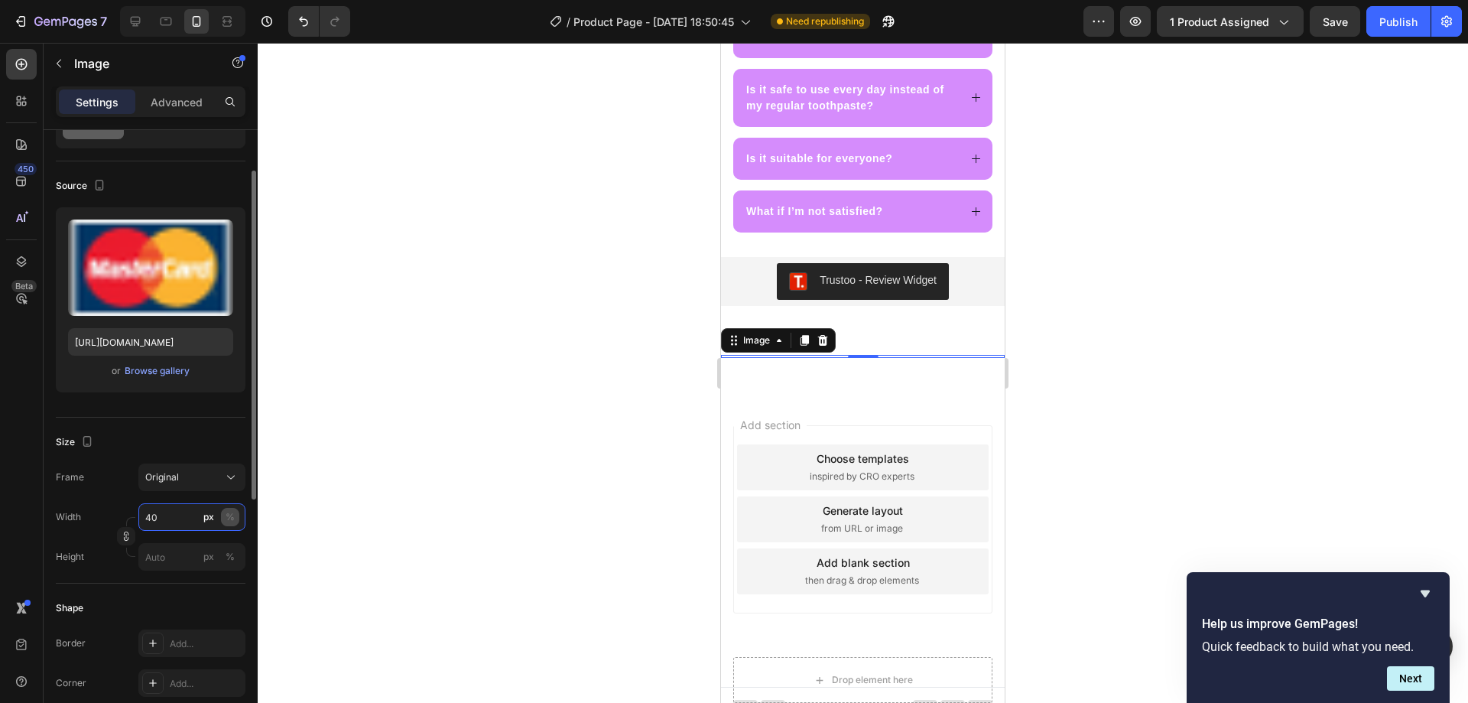
type input "40"
click at [232, 519] on div "%" at bounding box center [230, 517] width 9 height 14
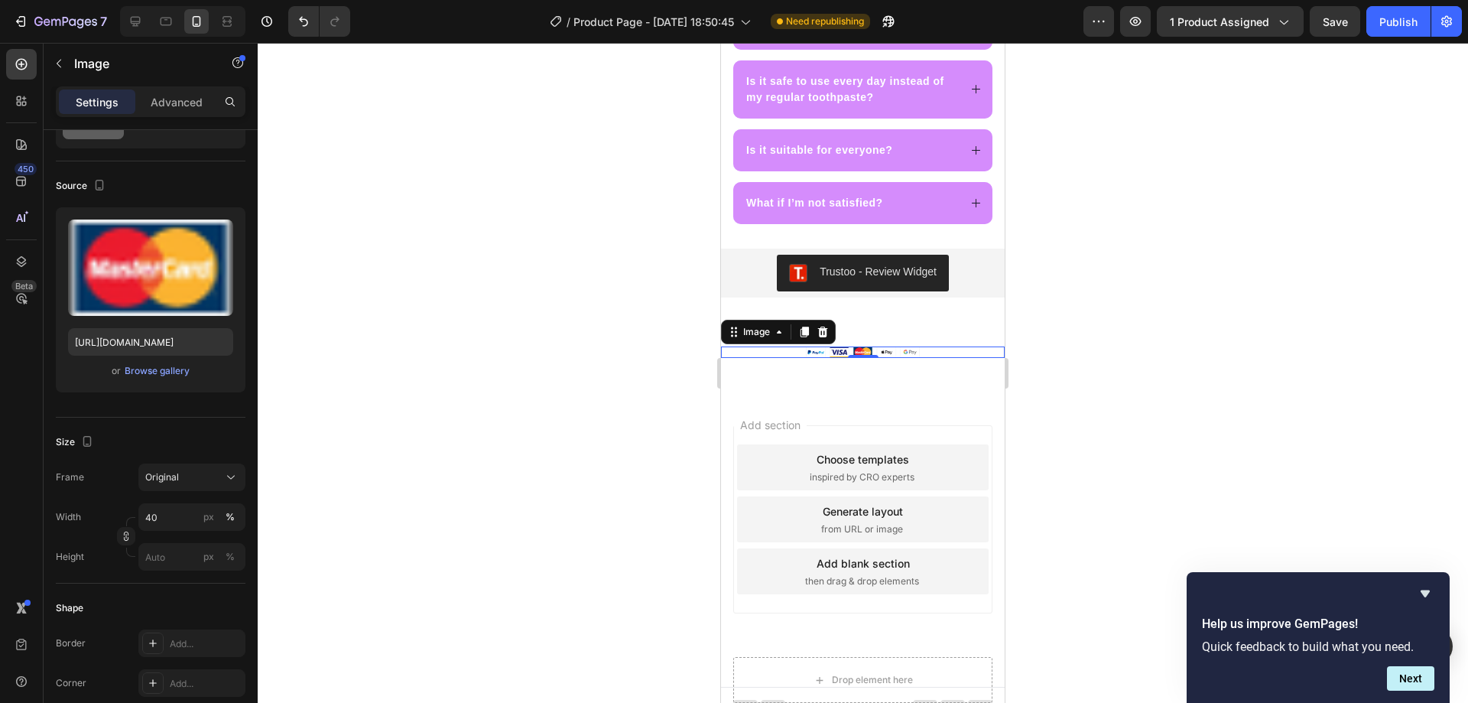
click at [586, 547] on div at bounding box center [863, 373] width 1210 height 660
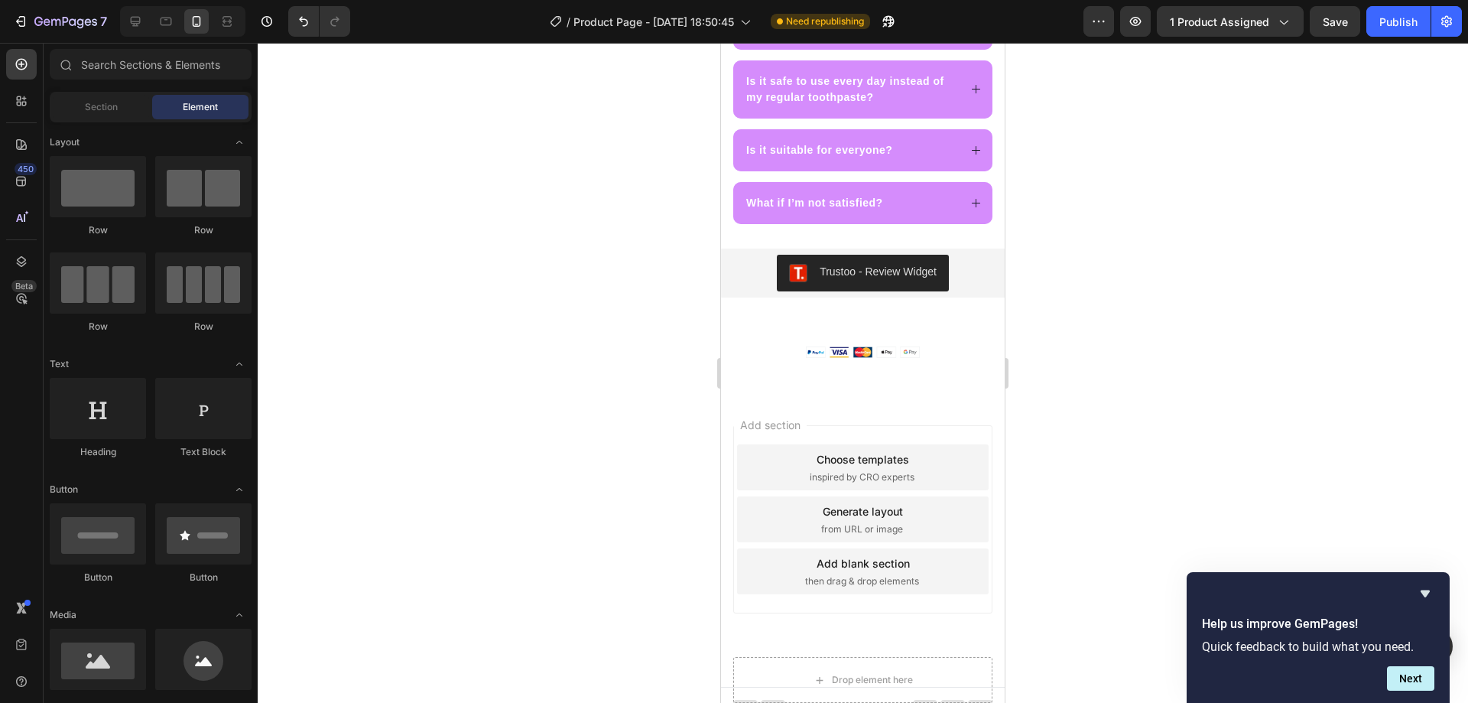
scroll to position [4399, 0]
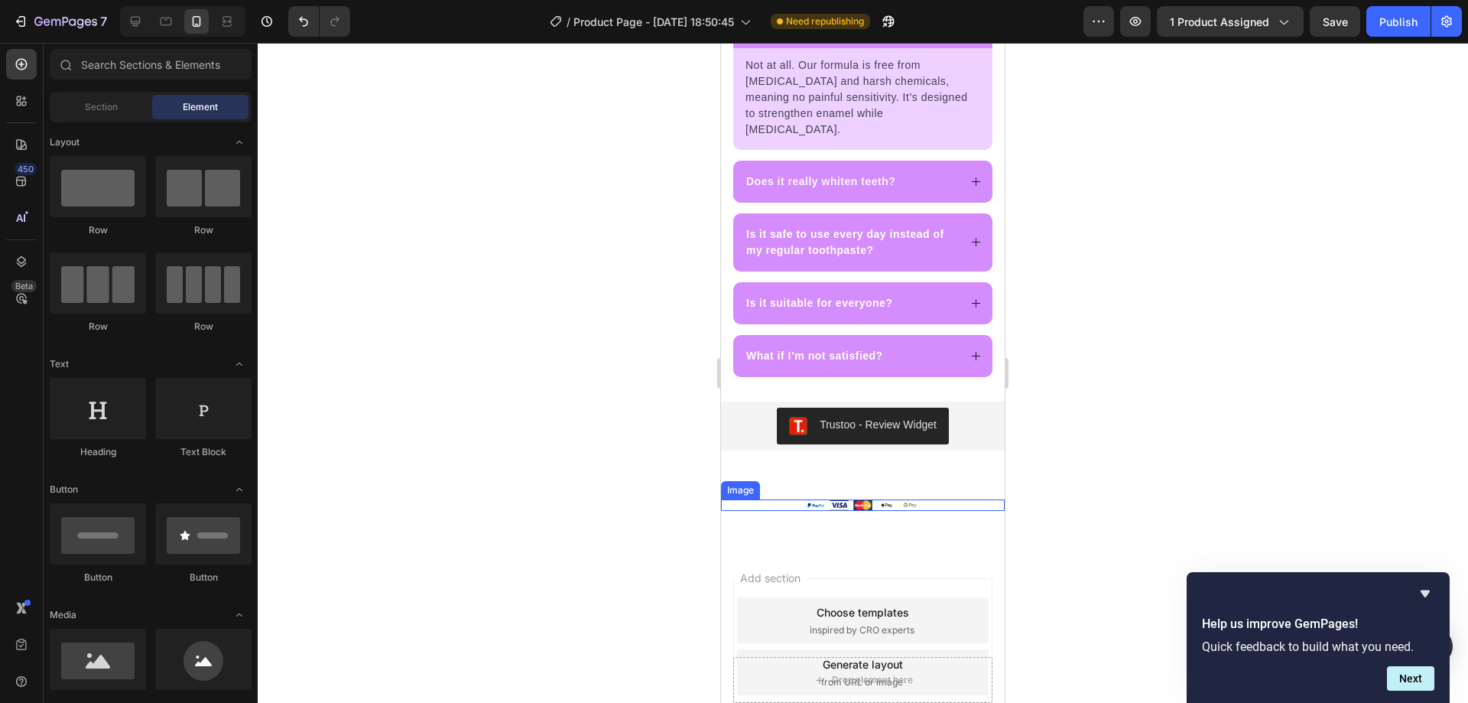
click at [825, 499] on img at bounding box center [862, 505] width 113 height 12
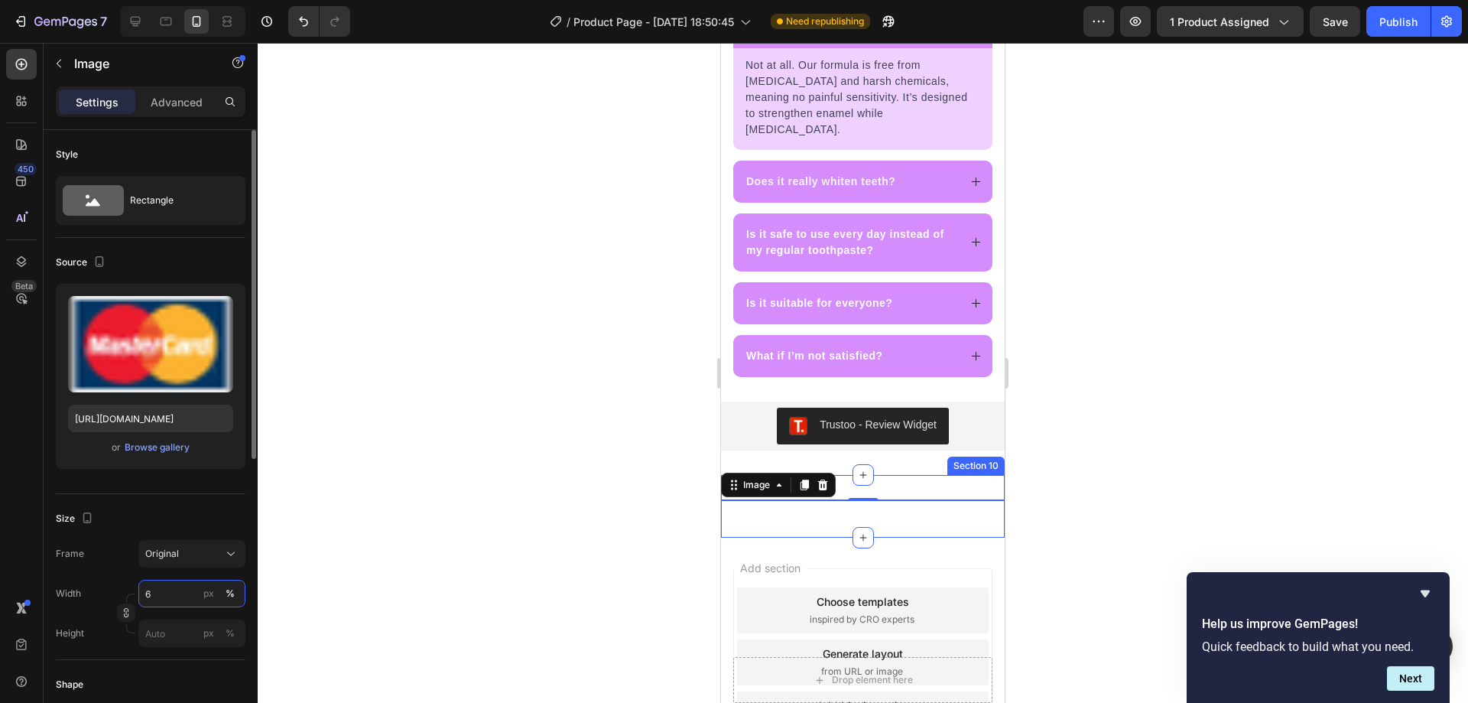
type input "60"
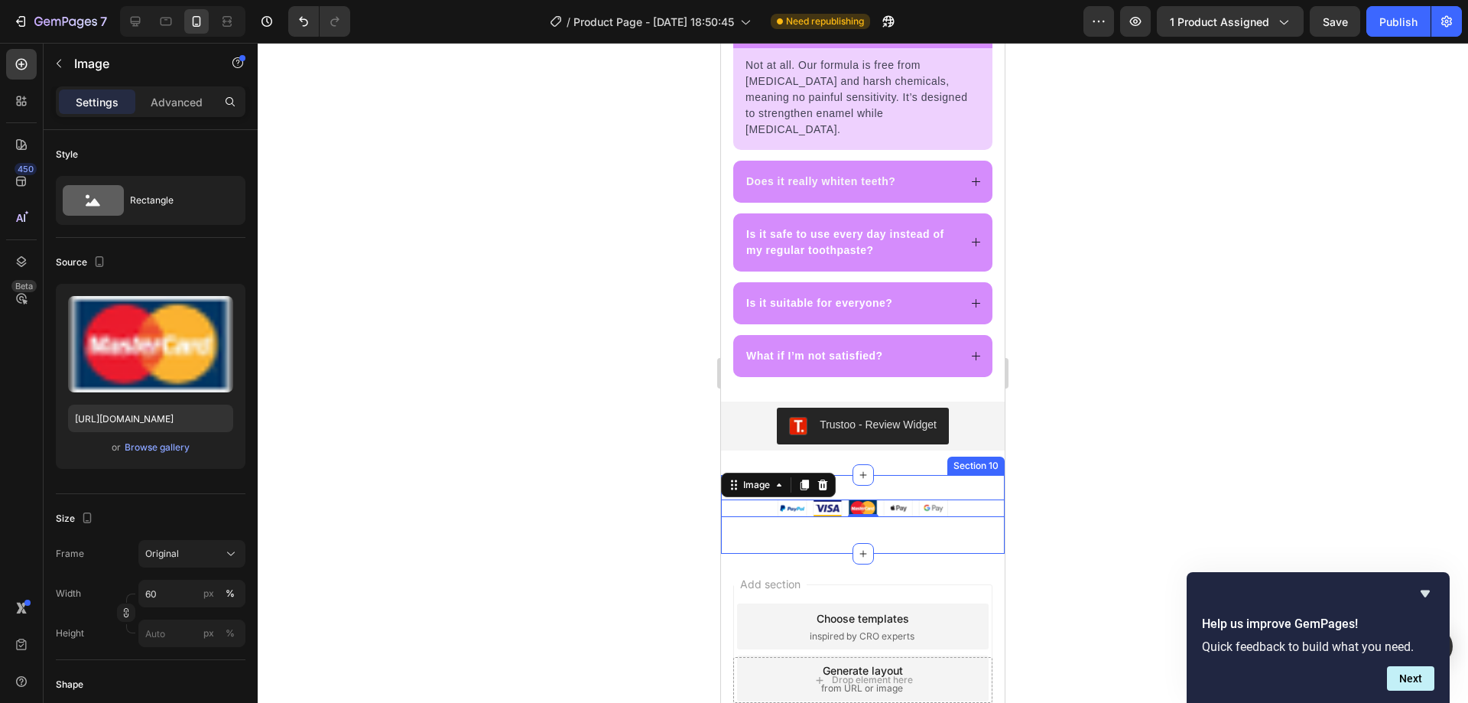
click at [524, 549] on div at bounding box center [863, 373] width 1210 height 660
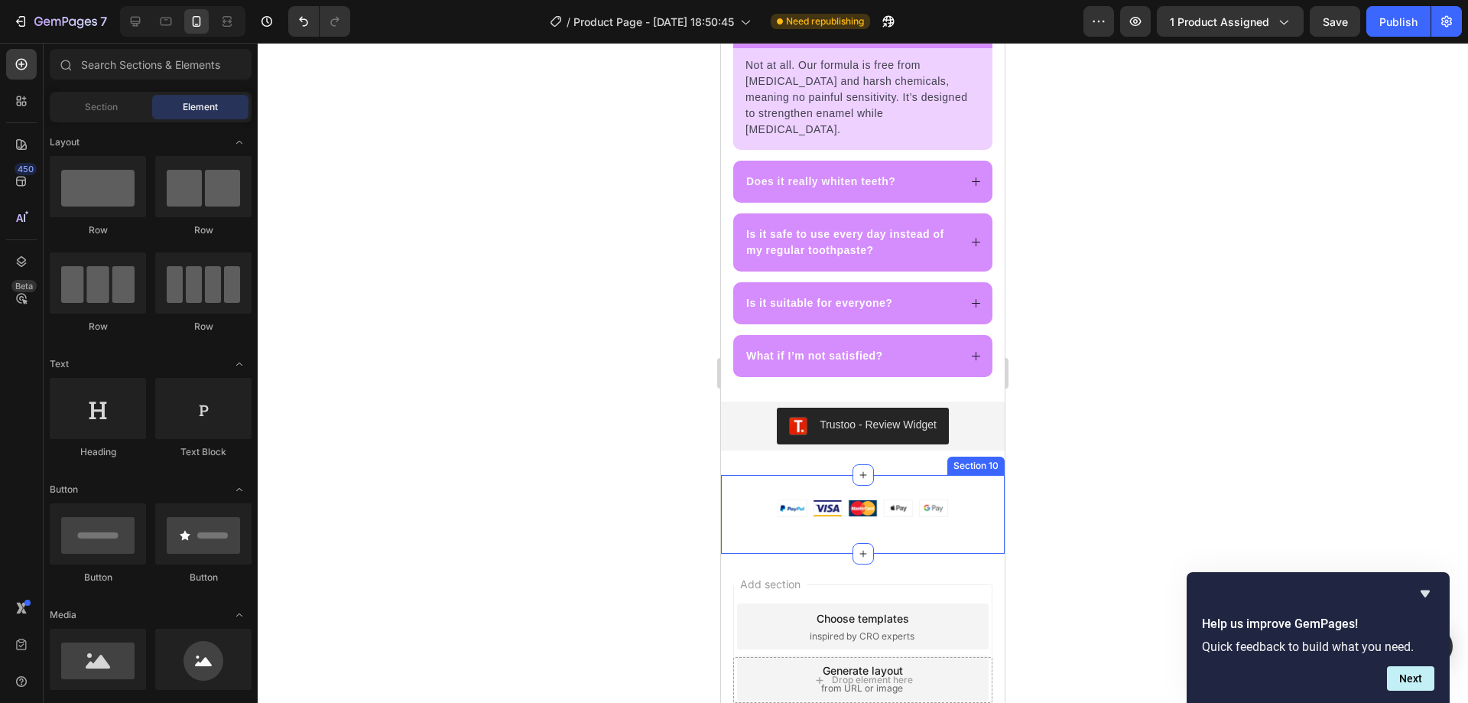
click at [618, 560] on div at bounding box center [863, 373] width 1210 height 660
click at [782, 524] on div "Image Row Section 10" at bounding box center [863, 514] width 284 height 79
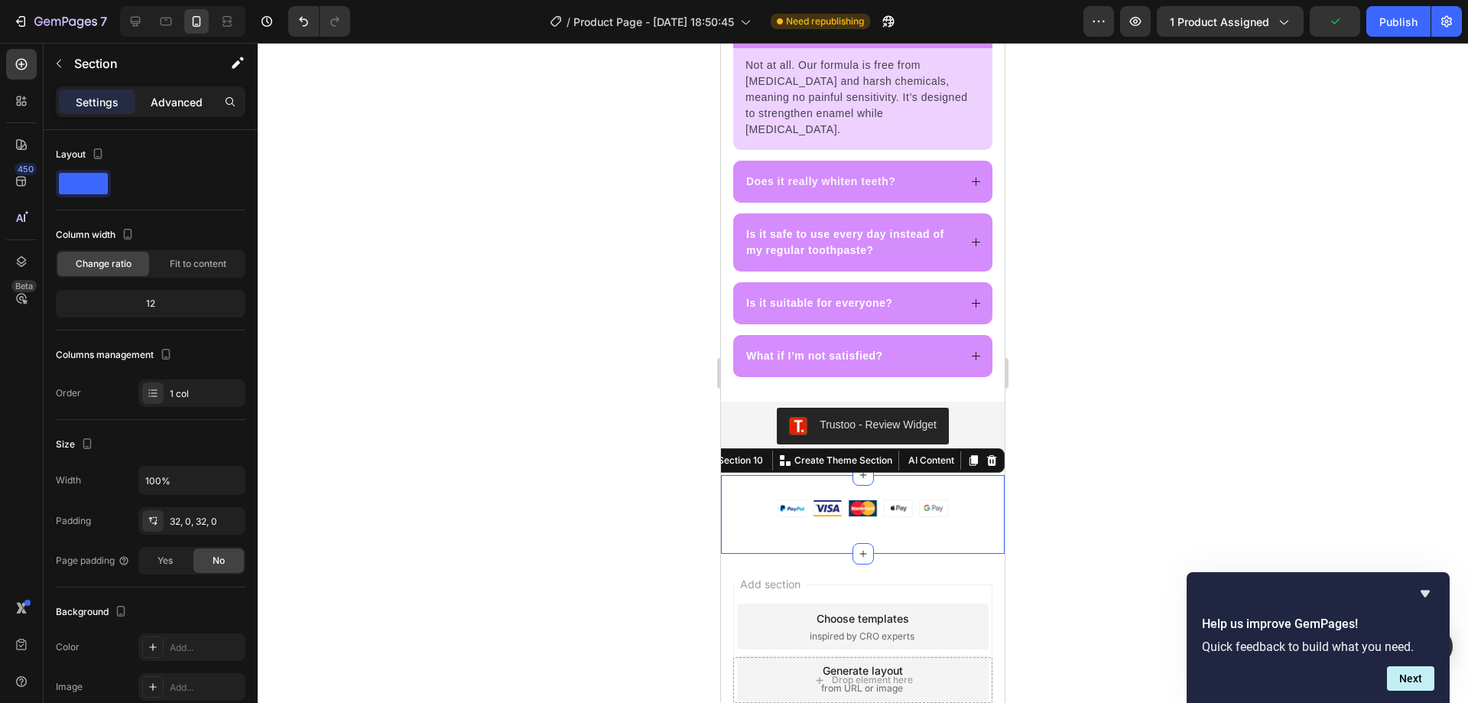
click at [190, 102] on p "Advanced" at bounding box center [177, 102] width 52 height 16
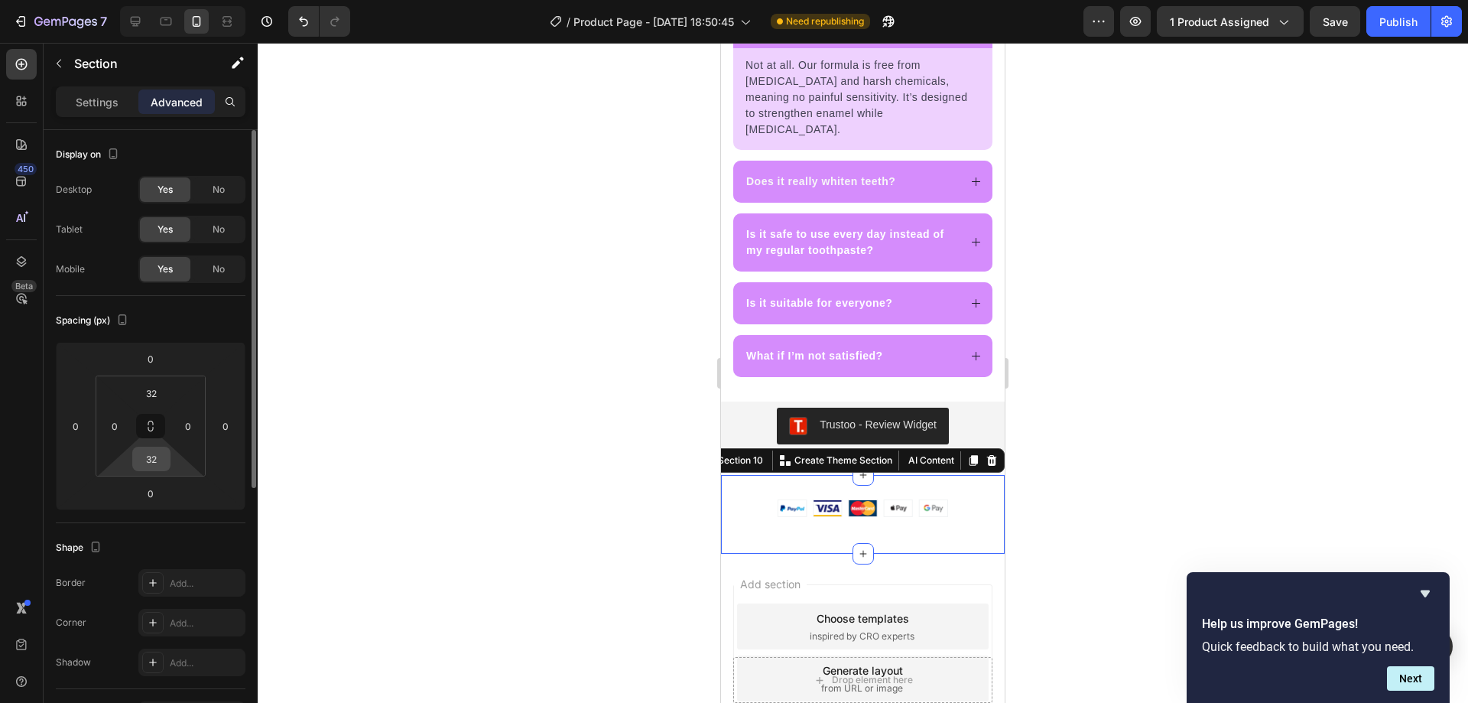
click at [157, 466] on input "32" at bounding box center [151, 458] width 31 height 23
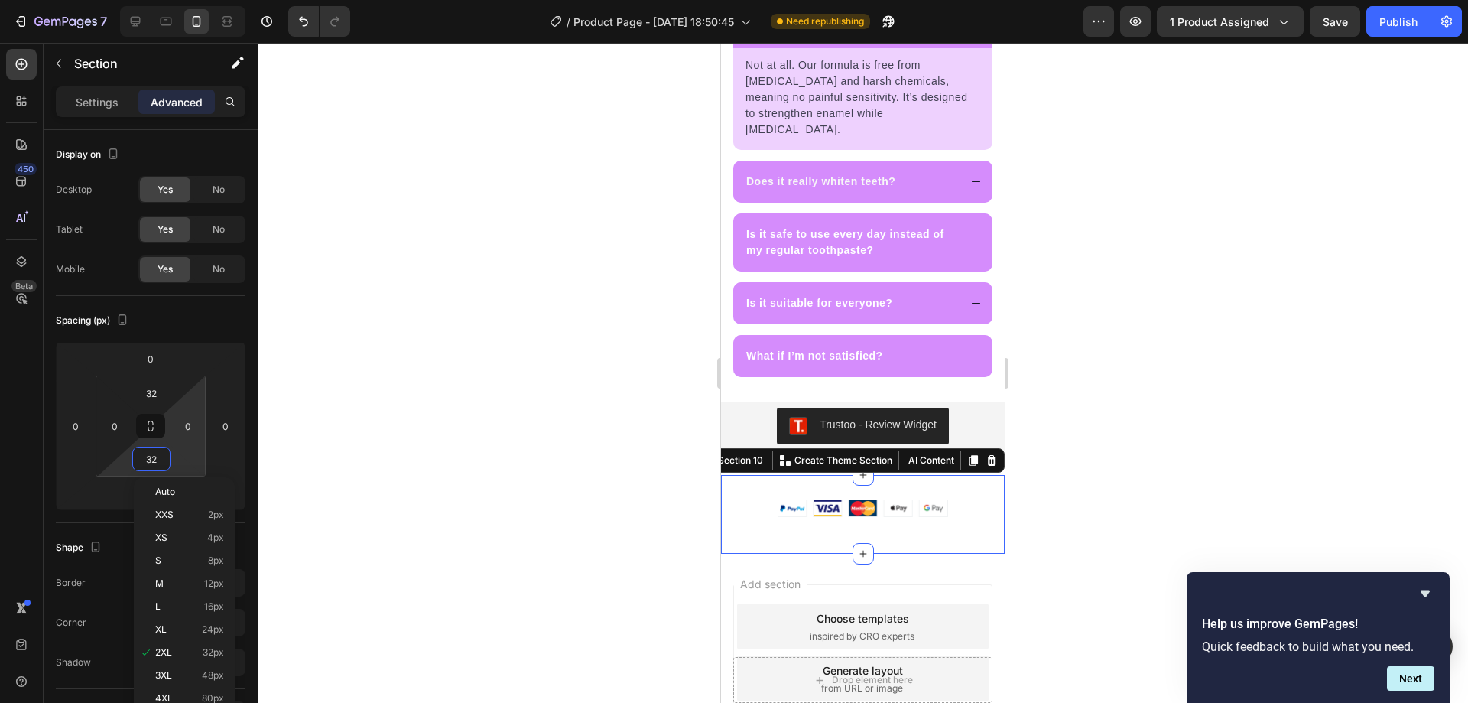
click at [369, 467] on div at bounding box center [863, 373] width 1210 height 660
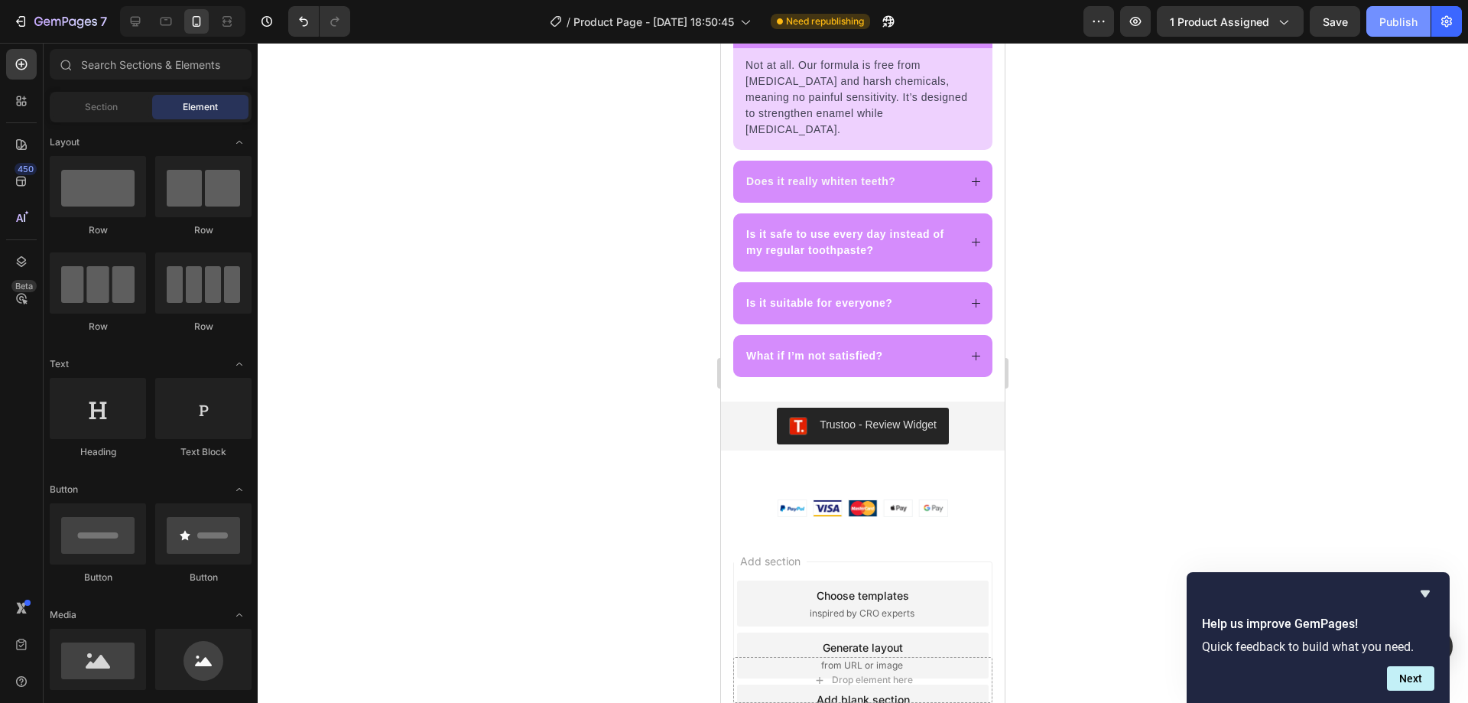
click at [1392, 19] on div "Publish" at bounding box center [1398, 22] width 38 height 16
click at [878, 499] on img at bounding box center [863, 508] width 171 height 18
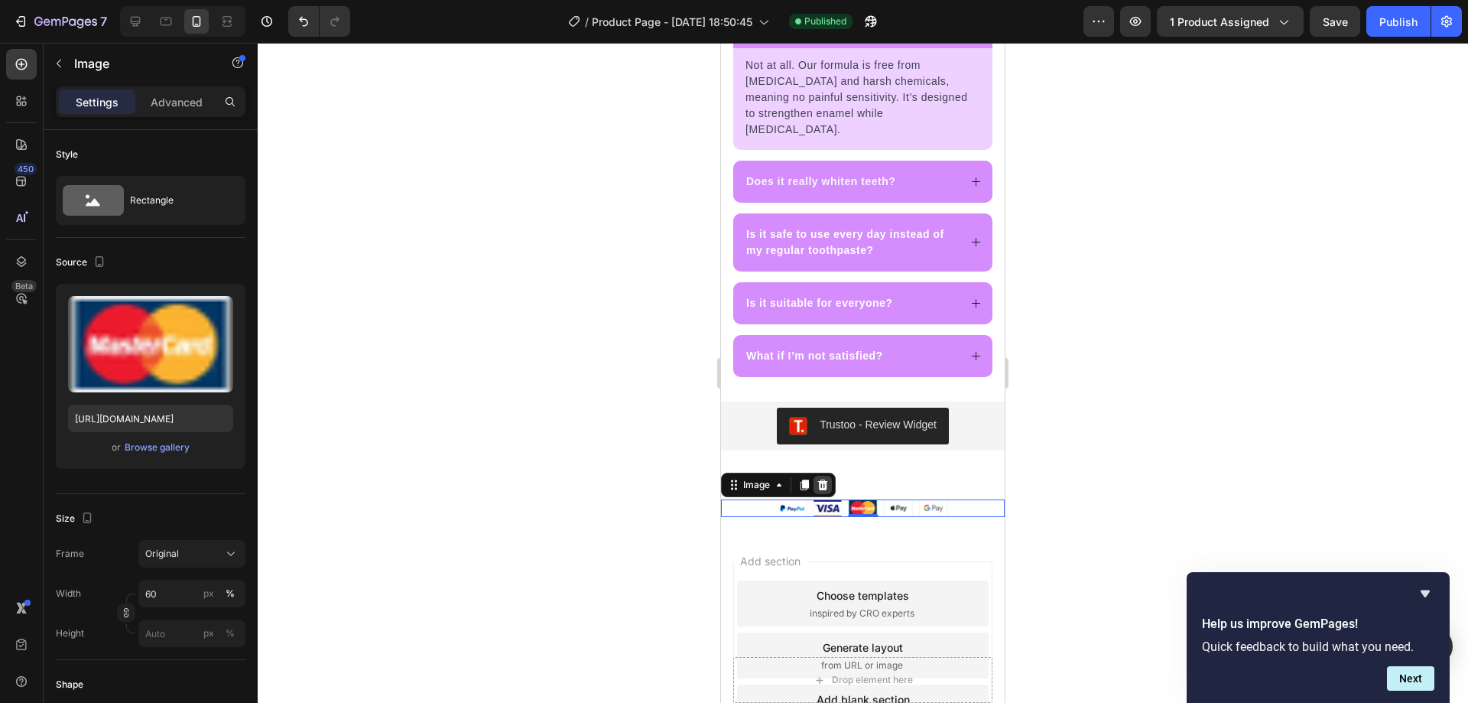
click at [822, 479] on icon at bounding box center [823, 484] width 10 height 11
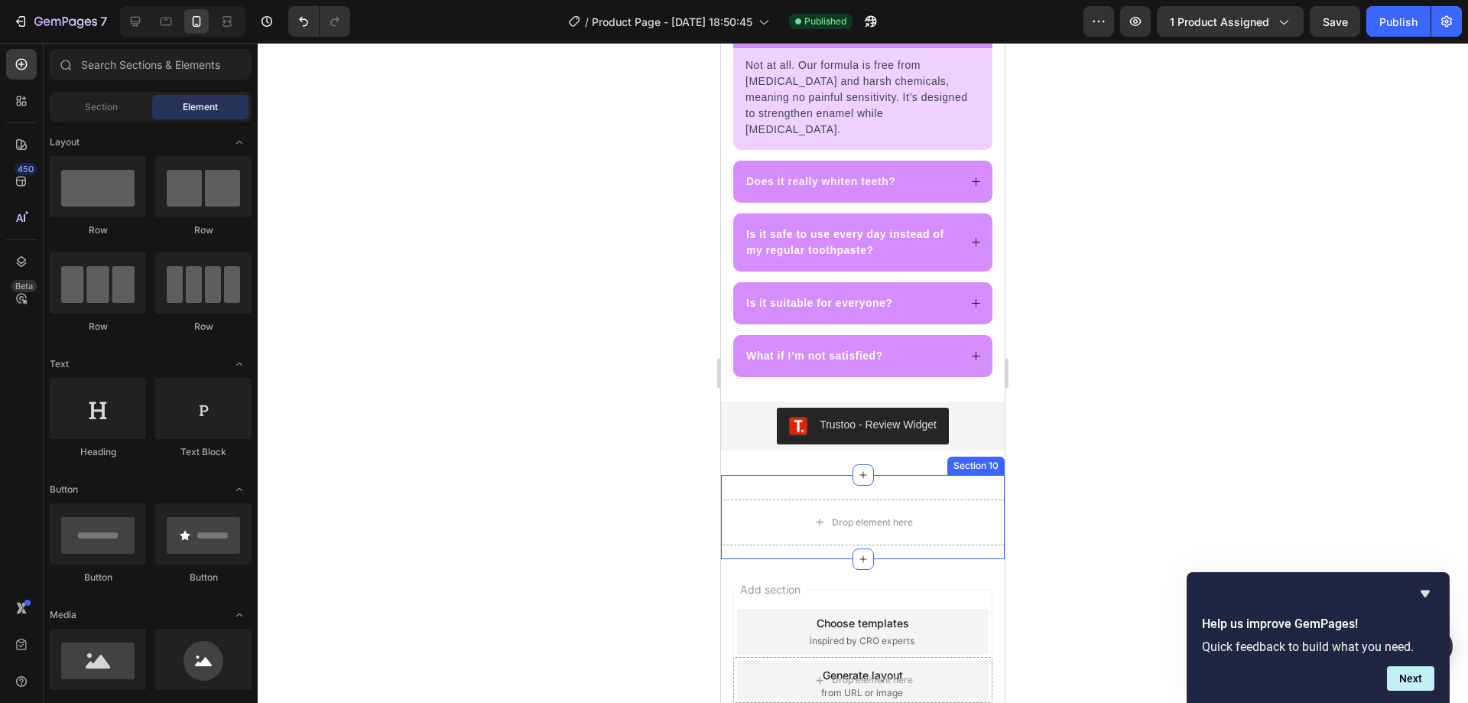
click at [806, 475] on div "Drop element here Row Section 10" at bounding box center [863, 517] width 284 height 84
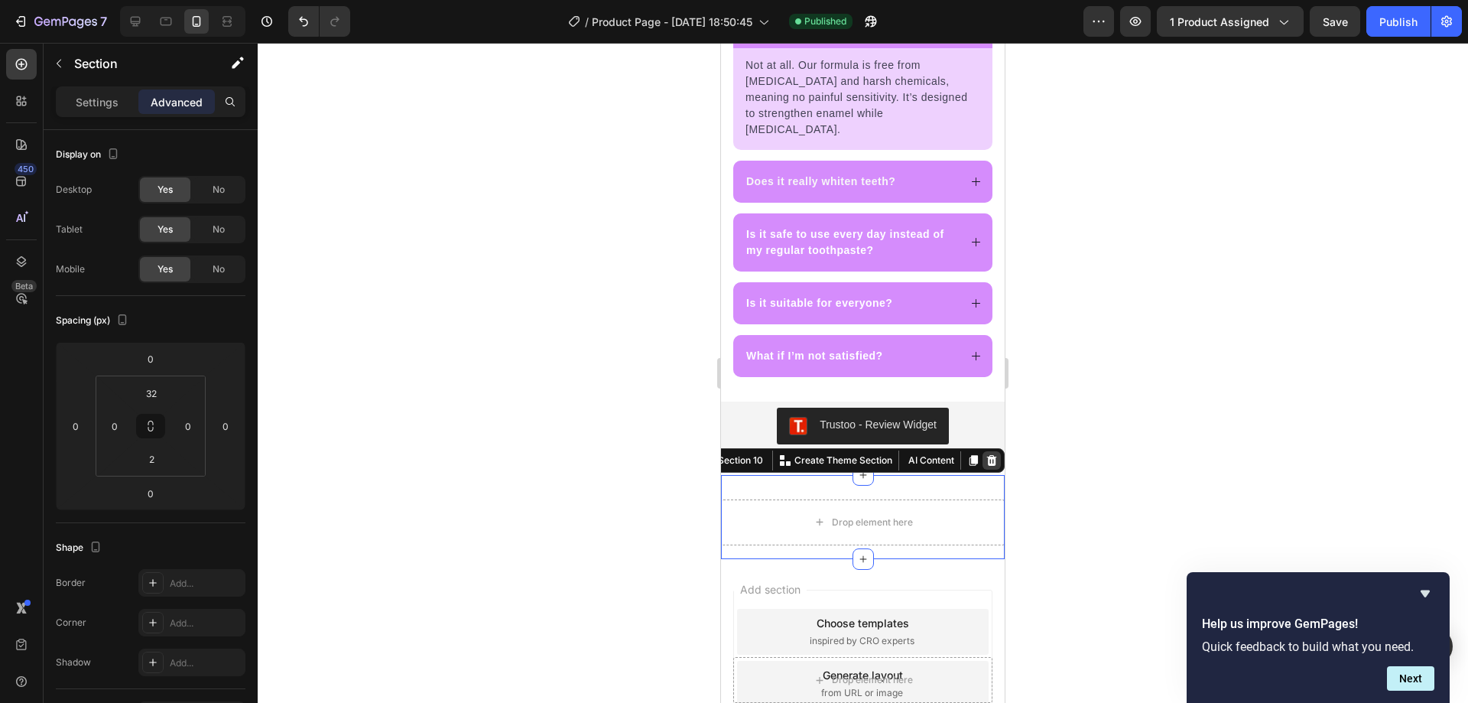
click at [986, 454] on icon at bounding box center [992, 460] width 12 height 12
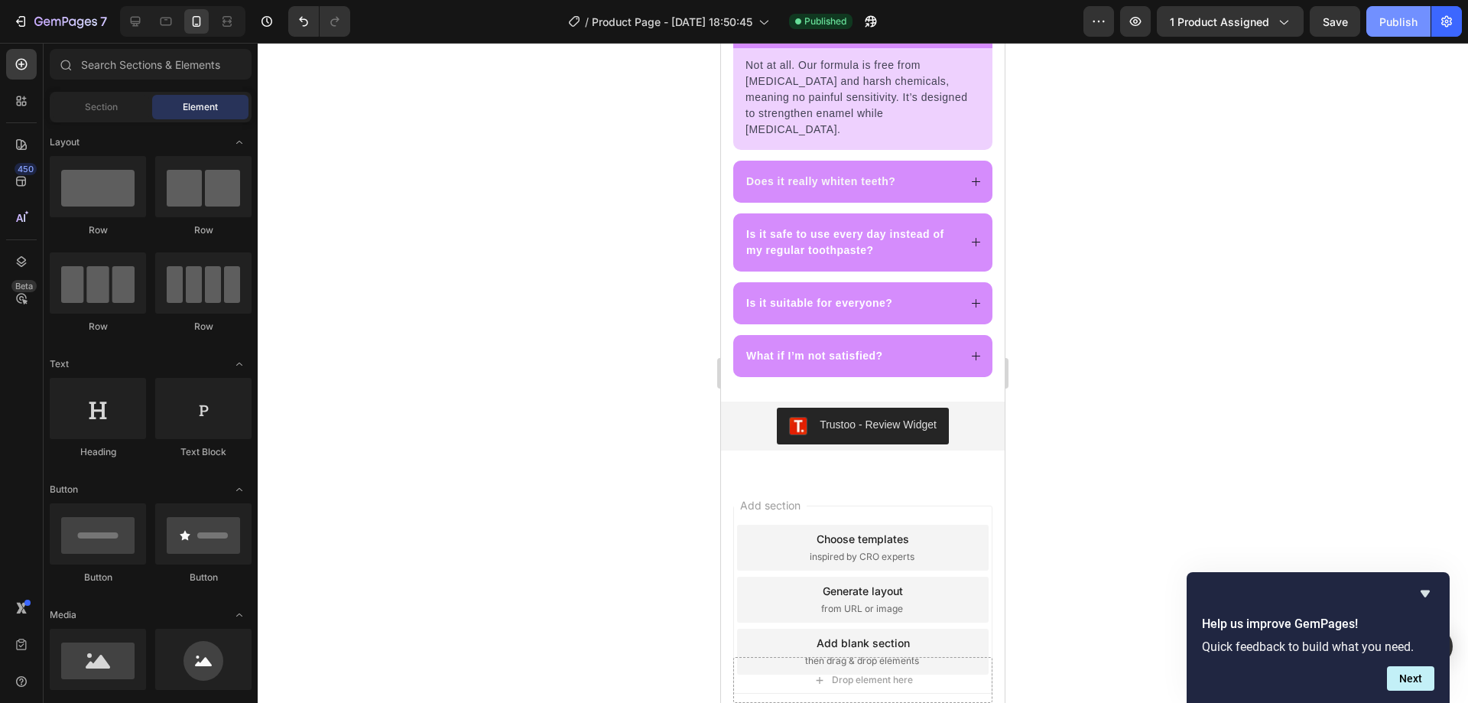
click at [1395, 12] on button "Publish" at bounding box center [1398, 21] width 64 height 31
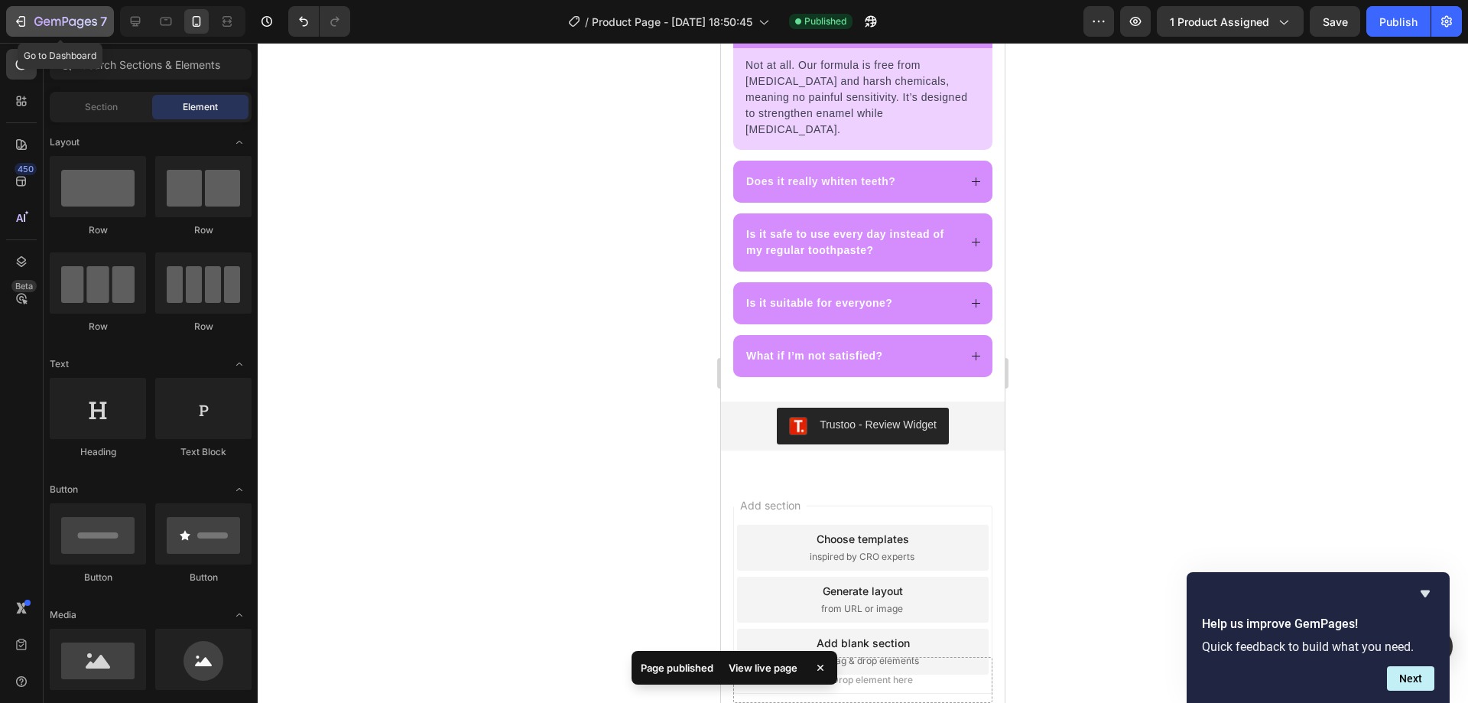
click at [49, 15] on div "7" at bounding box center [70, 21] width 73 height 18
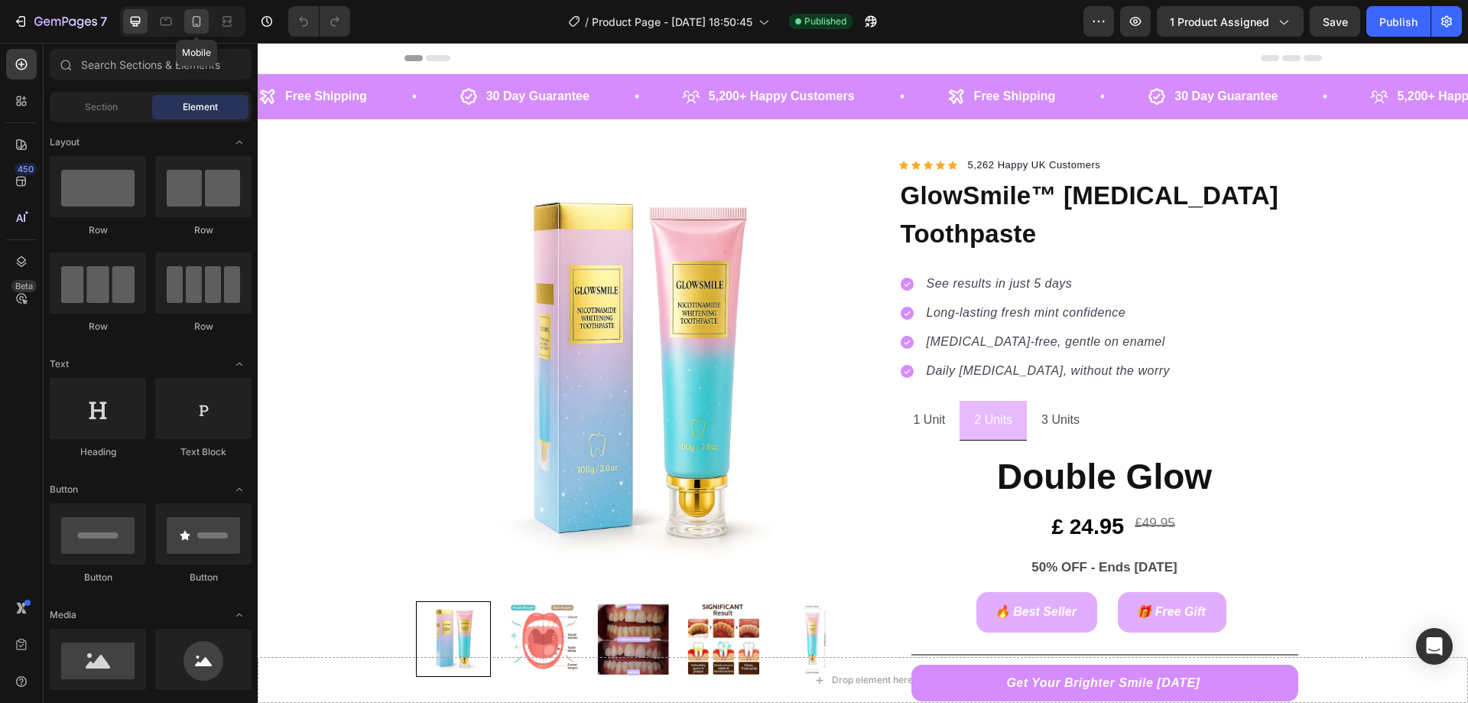
click at [197, 16] on icon at bounding box center [197, 21] width 8 height 11
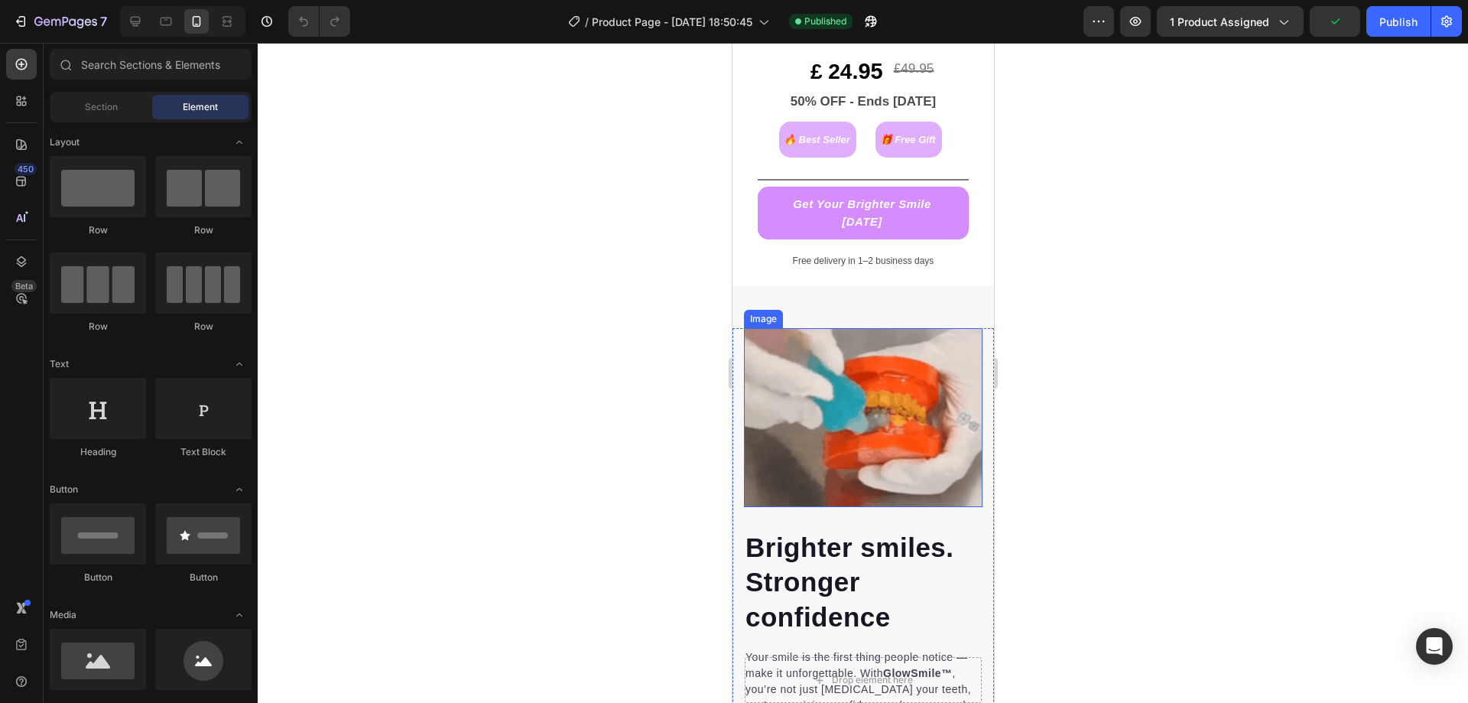
scroll to position [841, 0]
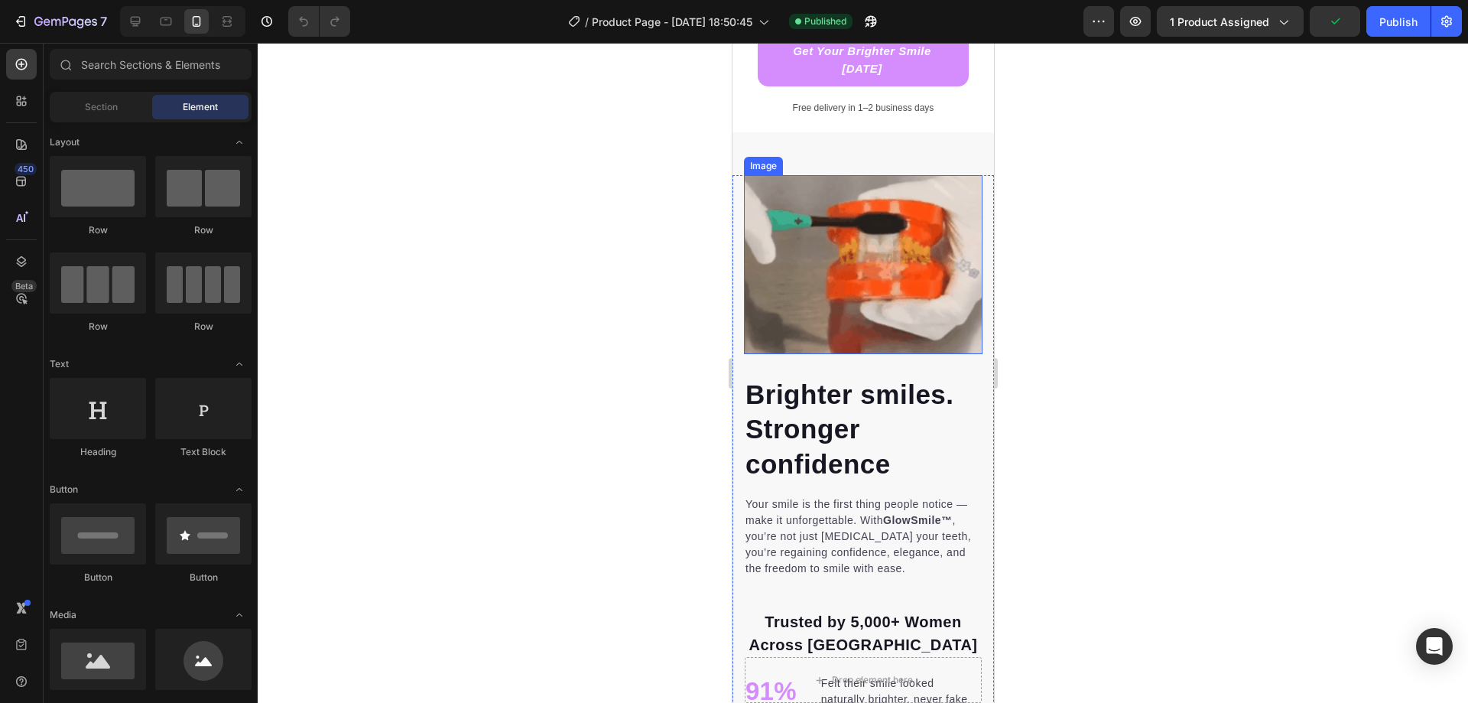
click at [833, 284] on img at bounding box center [862, 264] width 239 height 179
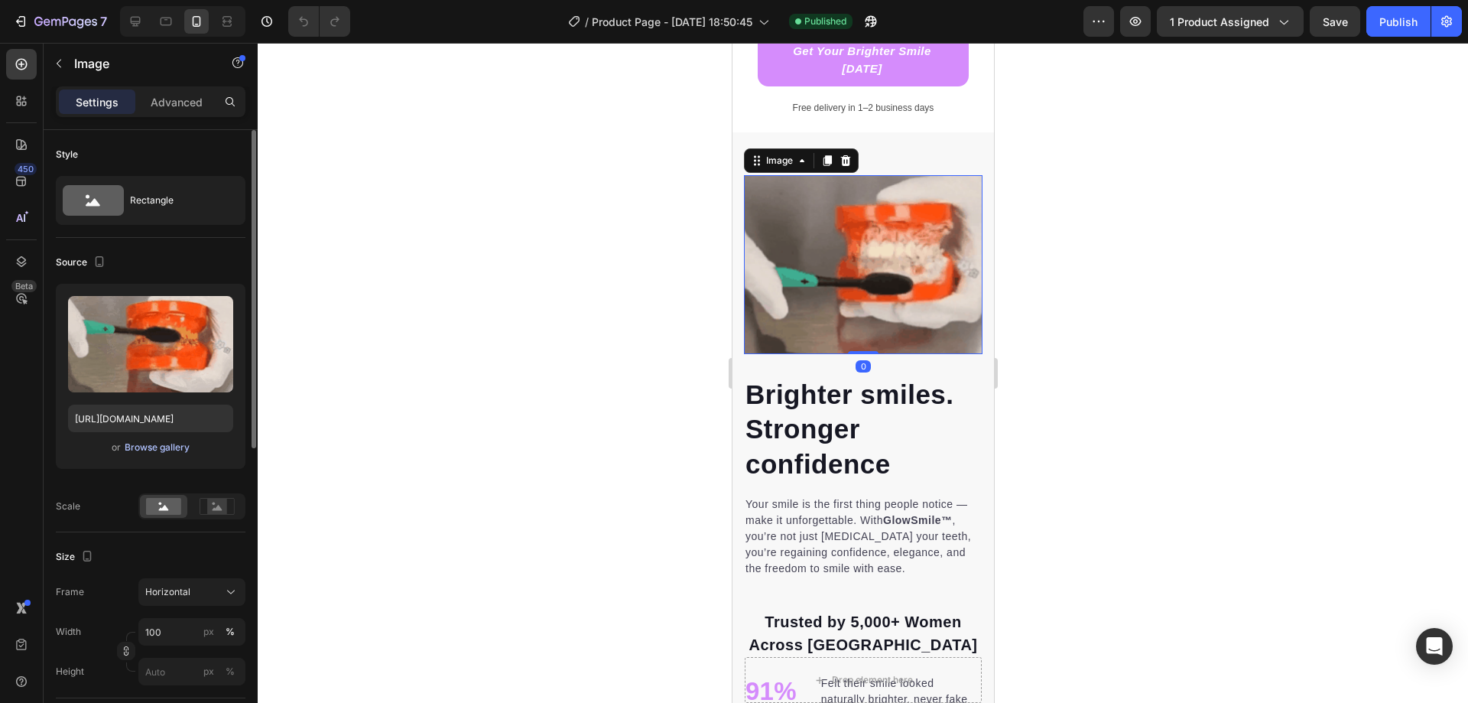
click at [148, 447] on div "Browse gallery" at bounding box center [157, 447] width 65 height 14
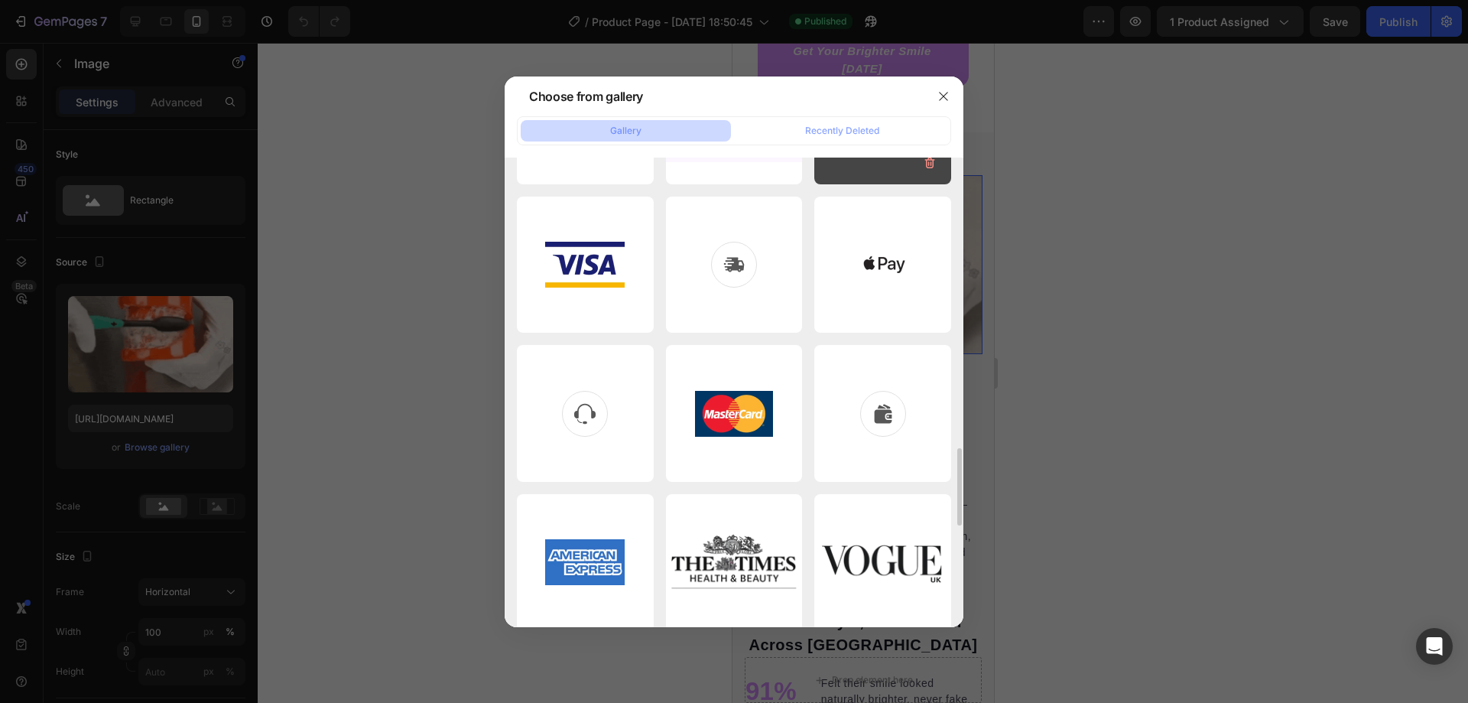
scroll to position [1683, 0]
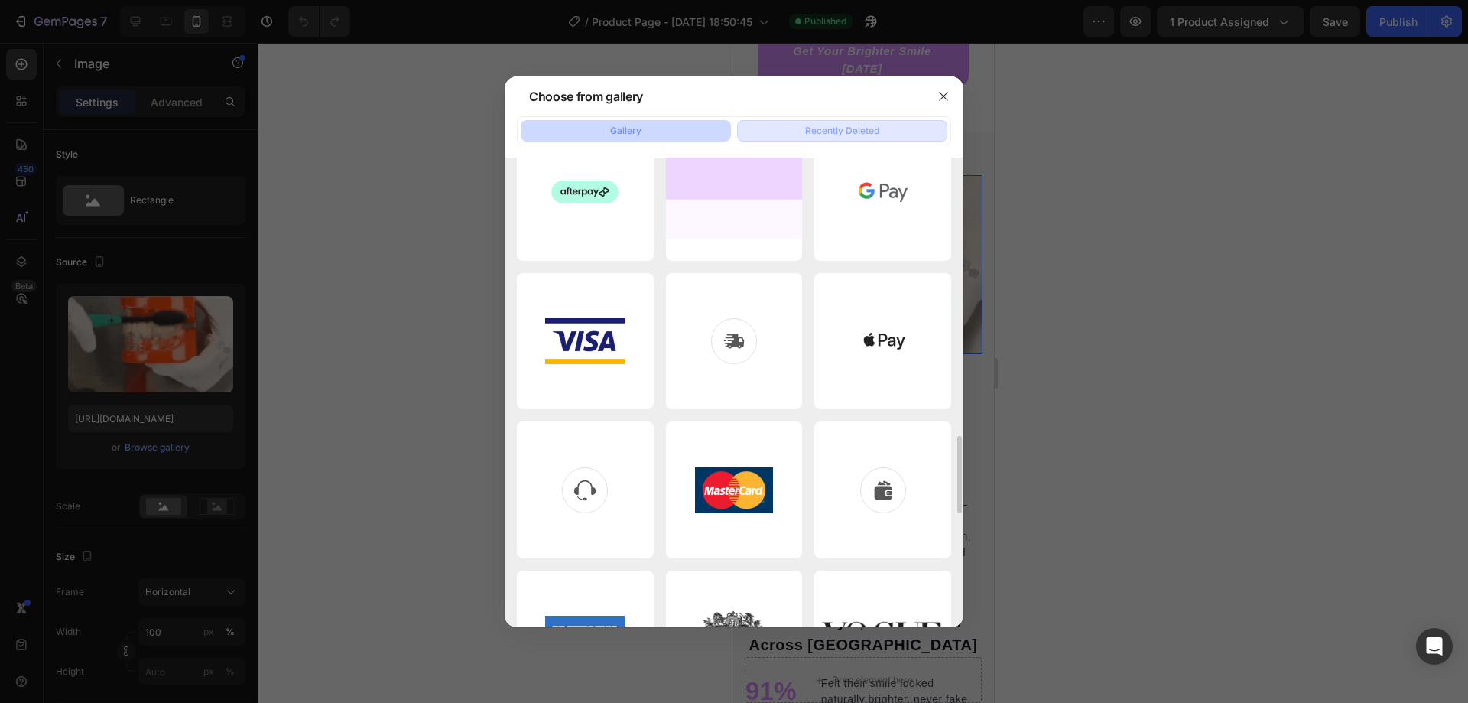
click at [831, 132] on div "Recently Deleted" at bounding box center [842, 131] width 74 height 14
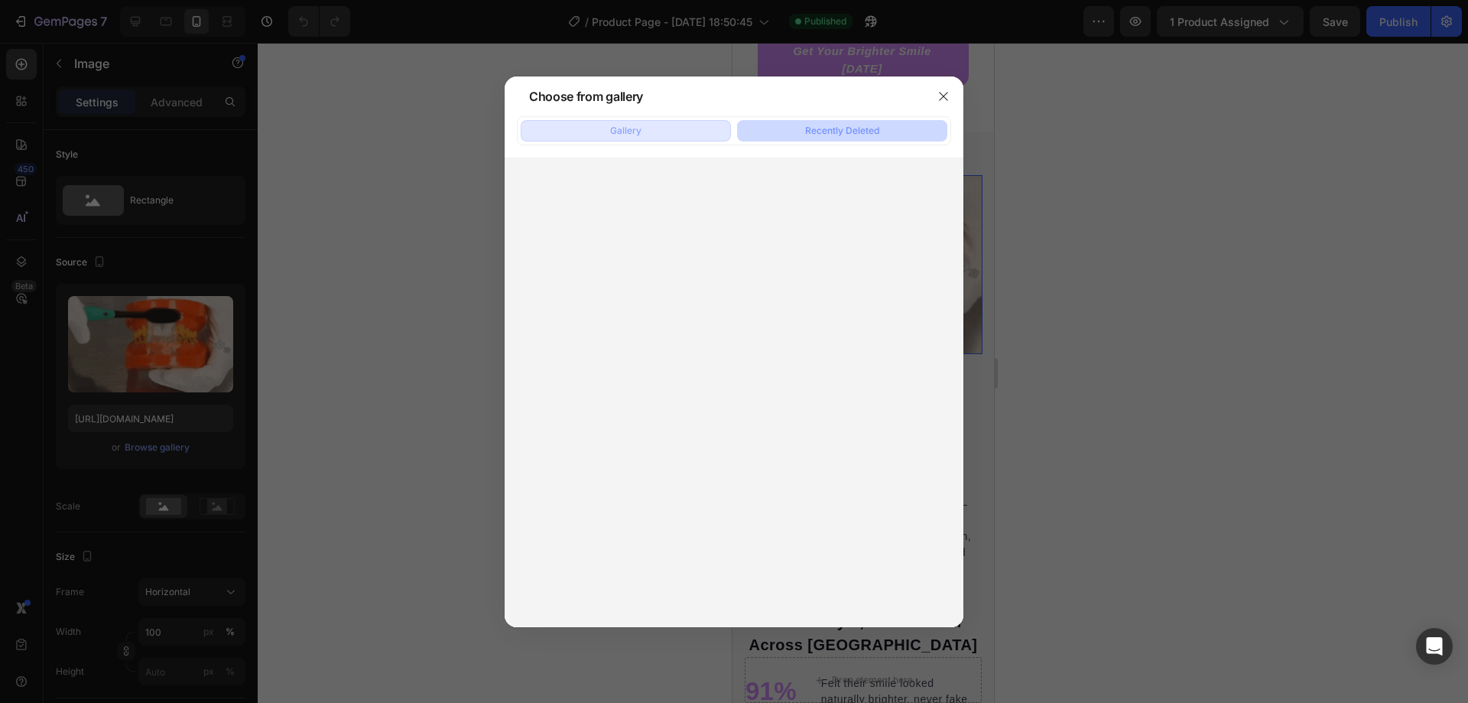
click at [671, 125] on button "Gallery" at bounding box center [626, 130] width 210 height 21
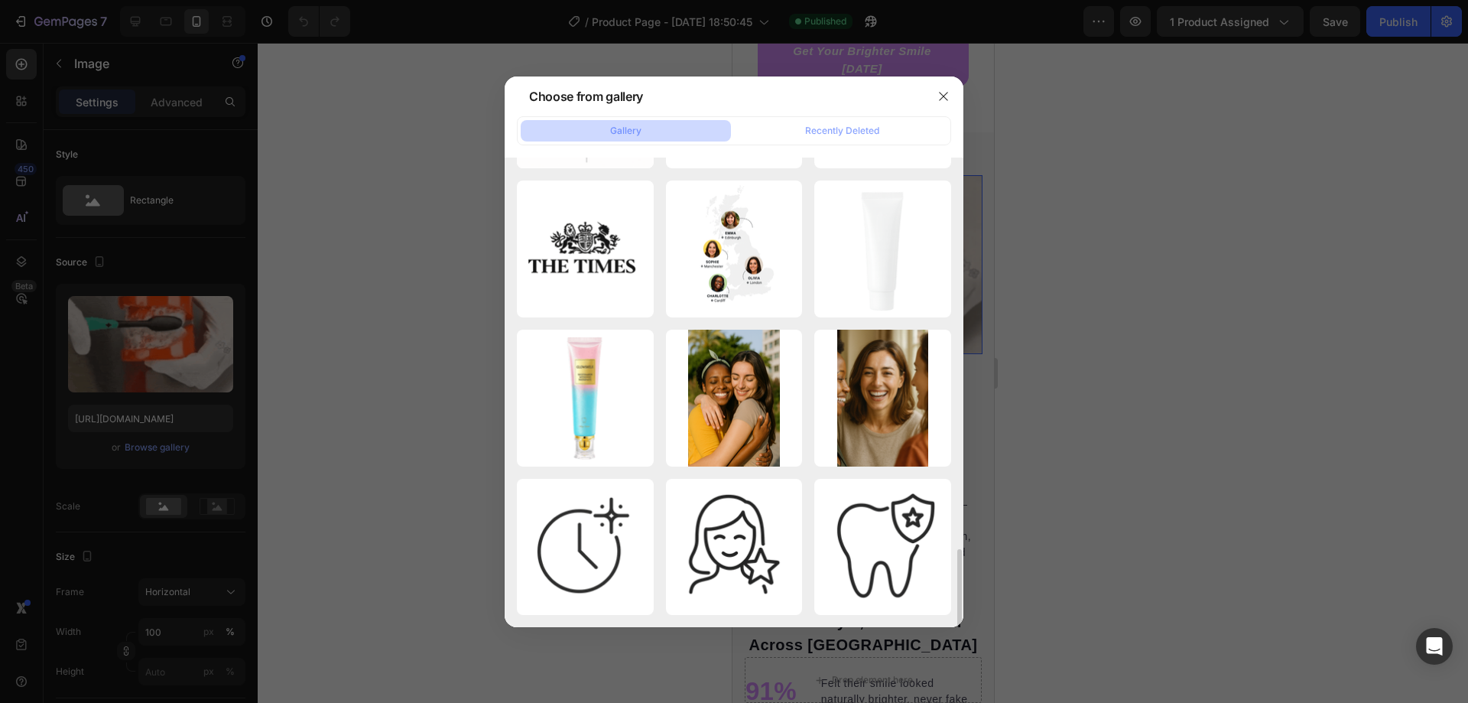
scroll to position [2371, 0]
click at [937, 93] on button "button" at bounding box center [943, 96] width 24 height 24
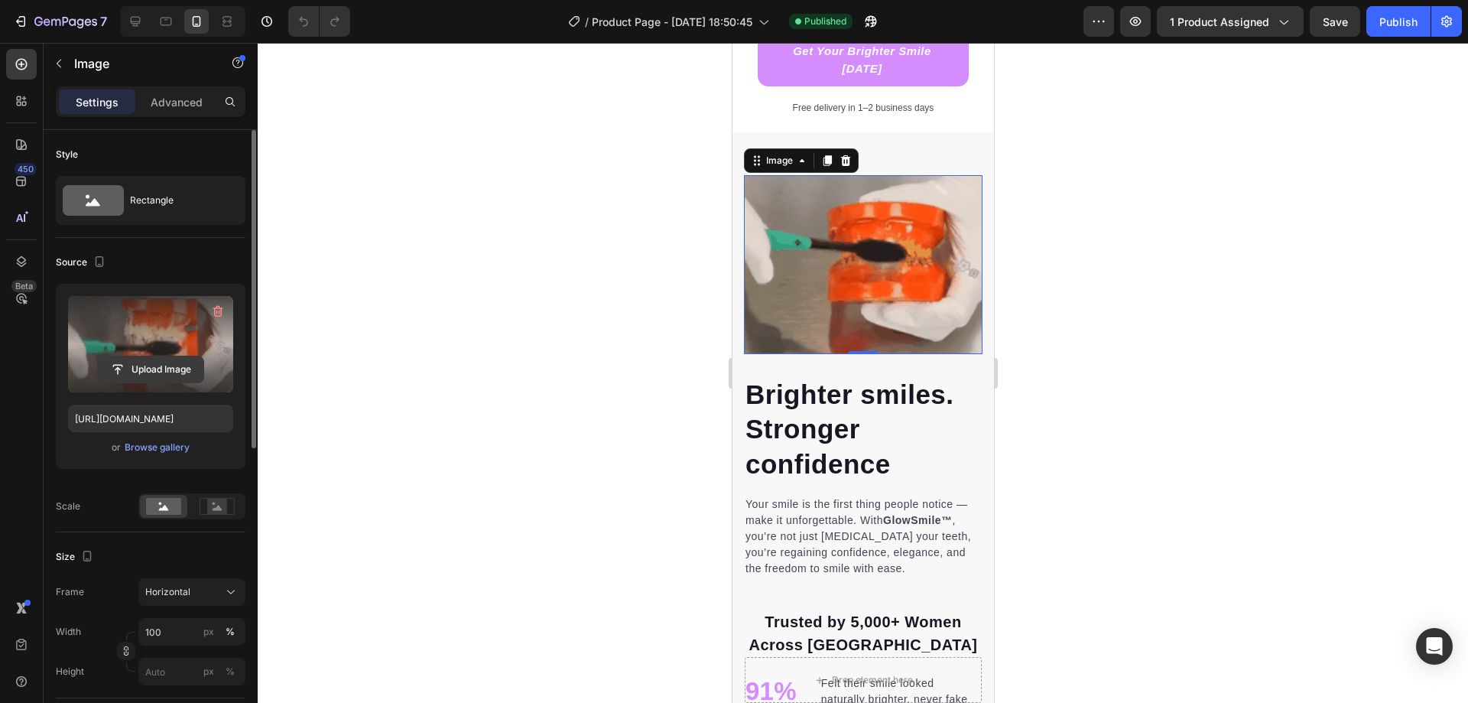
click at [154, 369] on input "file" at bounding box center [151, 369] width 106 height 26
